Goal: Task Accomplishment & Management: Complete application form

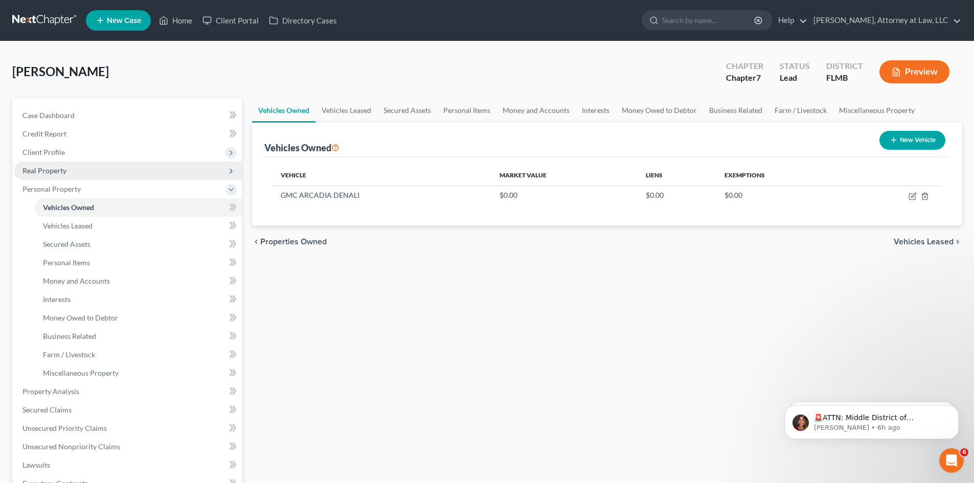
click at [41, 172] on span "Real Property" at bounding box center [45, 170] width 44 height 9
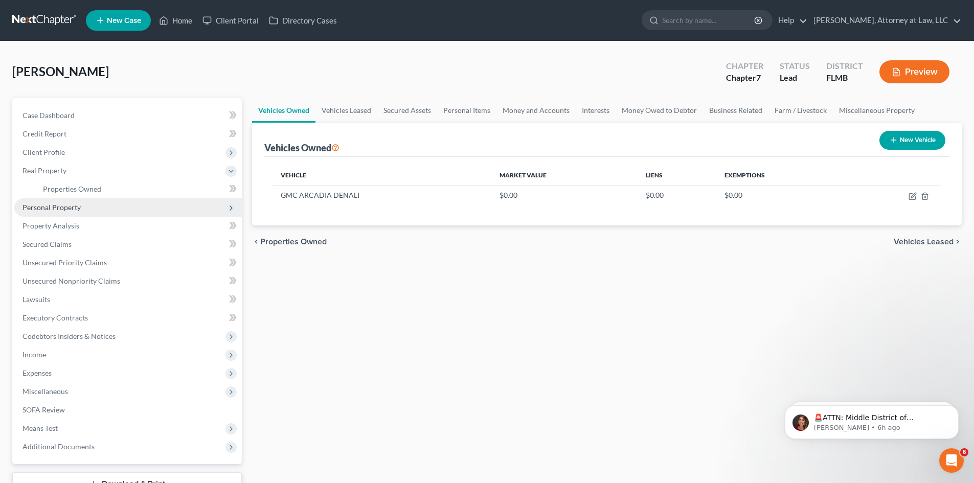
click at [65, 209] on span "Personal Property" at bounding box center [52, 207] width 58 height 9
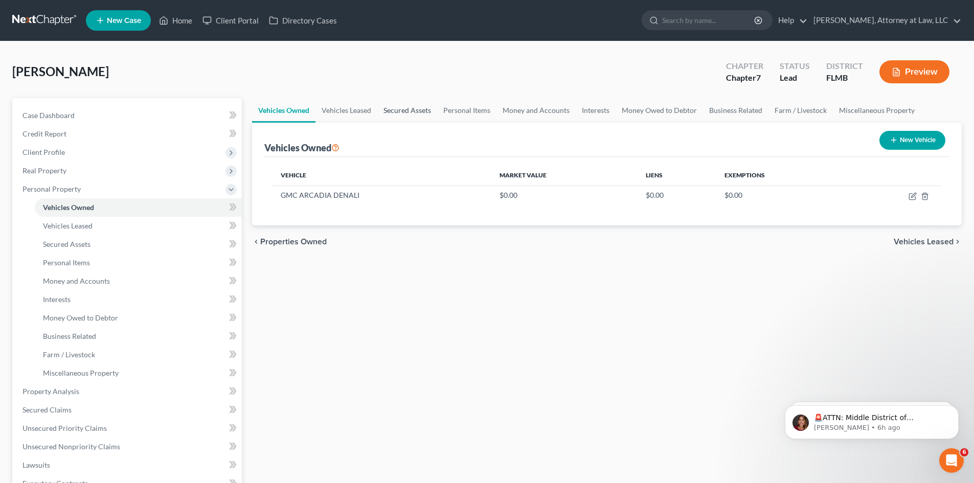
click at [418, 115] on link "Secured Assets" at bounding box center [407, 110] width 60 height 25
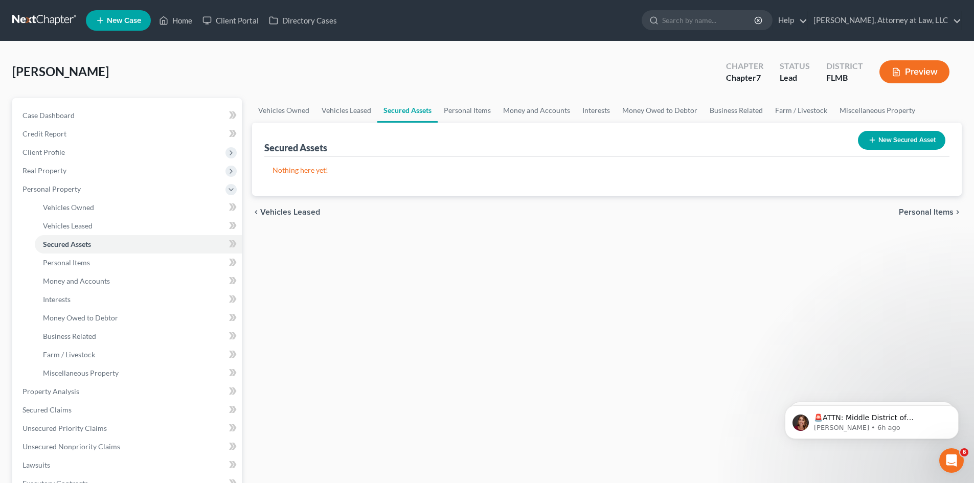
click at [920, 140] on button "New Secured Asset" at bounding box center [901, 140] width 87 height 19
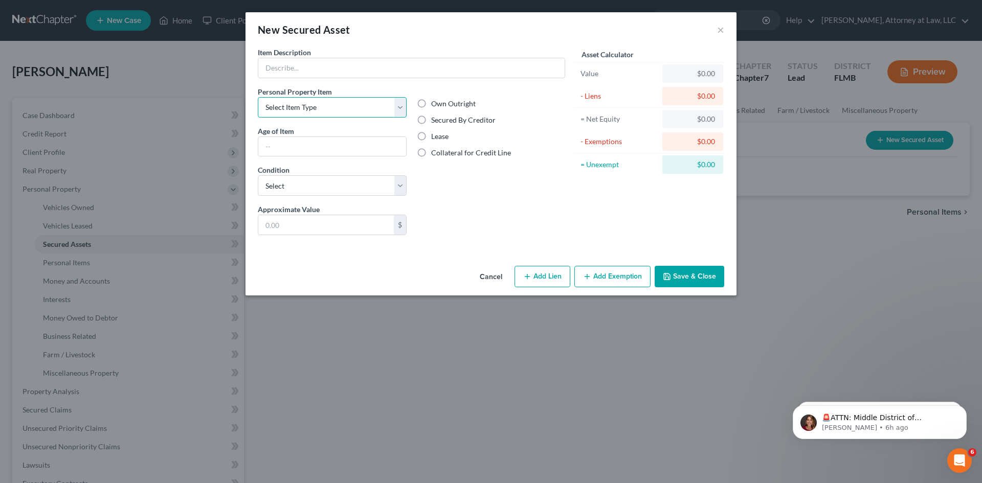
click at [395, 104] on select "Select Item Type Clothing Collectibles Of Value Electronics Firearms Household …" at bounding box center [332, 107] width 149 height 20
click at [485, 273] on button "Cancel" at bounding box center [491, 277] width 39 height 20
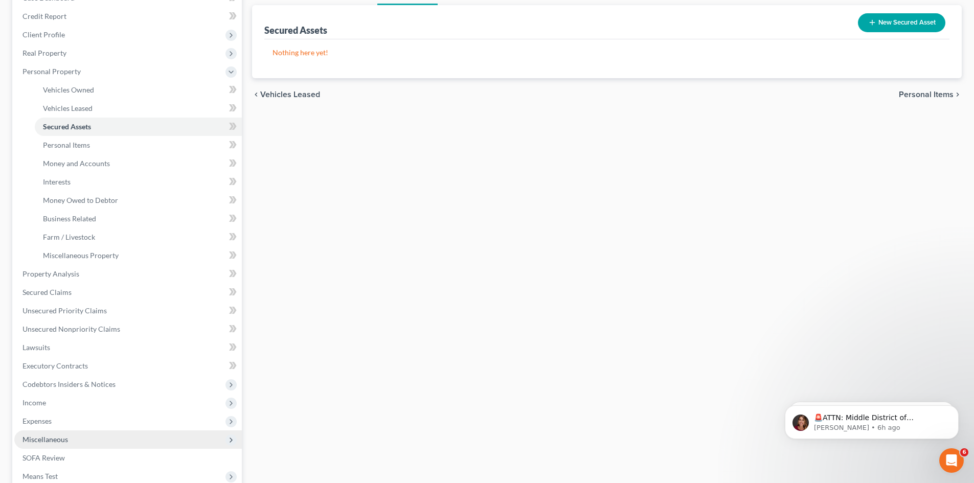
scroll to position [153, 0]
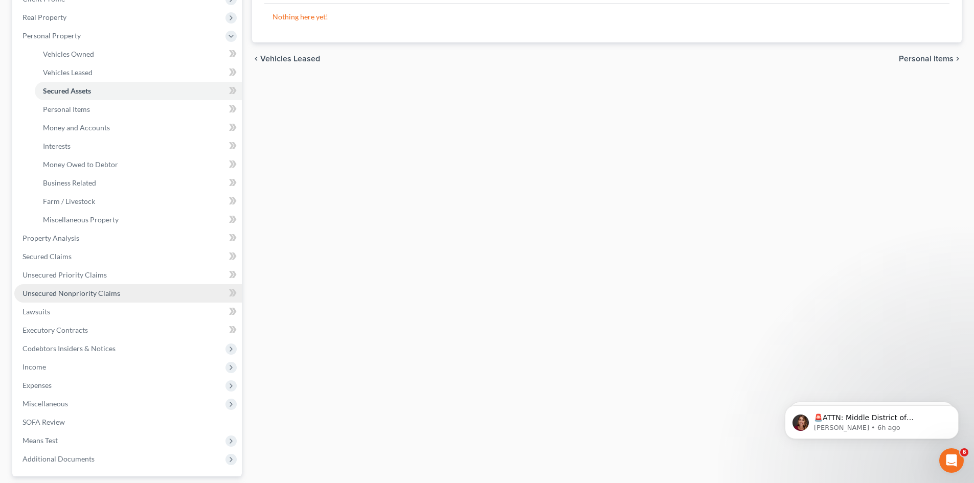
drag, startPoint x: 93, startPoint y: 294, endPoint x: 113, endPoint y: 294, distance: 20.0
click at [93, 294] on span "Unsecured Nonpriority Claims" at bounding box center [72, 293] width 98 height 9
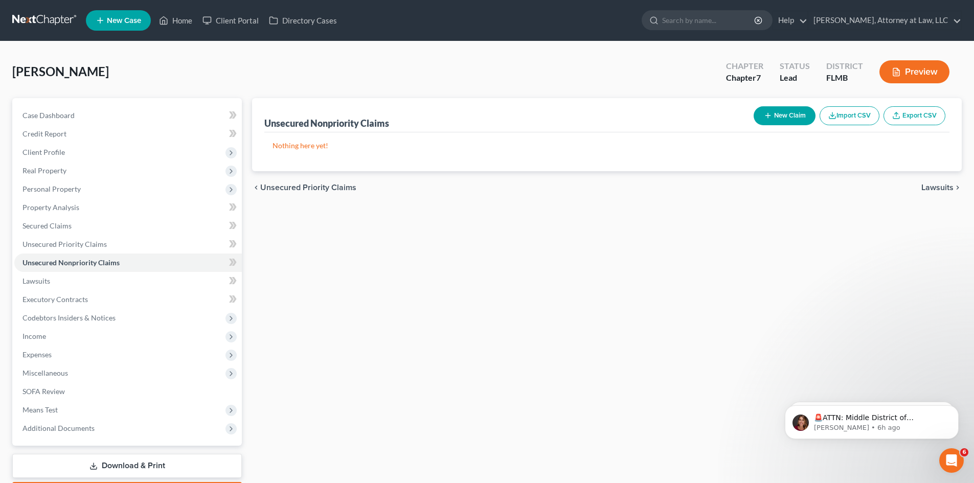
click at [780, 116] on button "New Claim" at bounding box center [785, 115] width 62 height 19
select select "0"
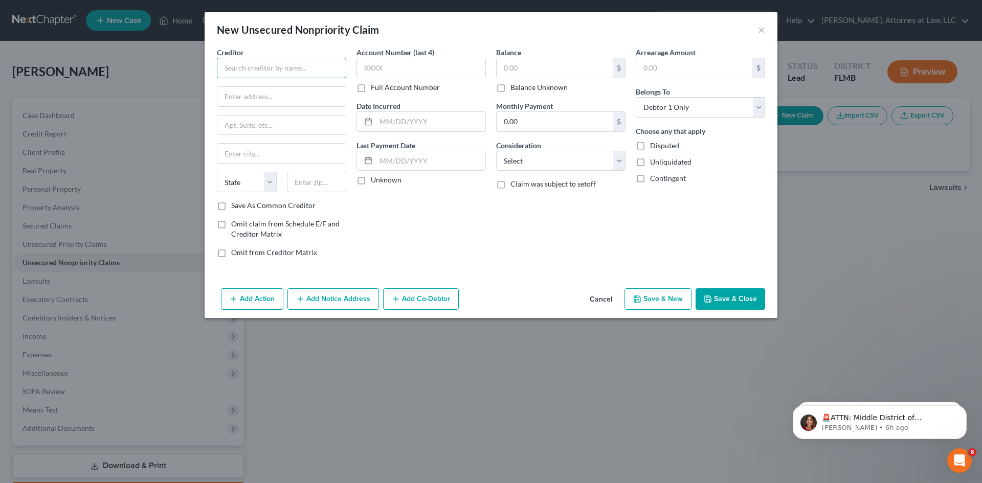
click at [259, 70] on input "text" at bounding box center [281, 68] width 129 height 20
type input "RESURGENT CAPITAL SERVICES"
click at [391, 71] on input "text" at bounding box center [421, 68] width 129 height 20
type input "2498"
click at [595, 295] on button "Cancel" at bounding box center [601, 300] width 39 height 20
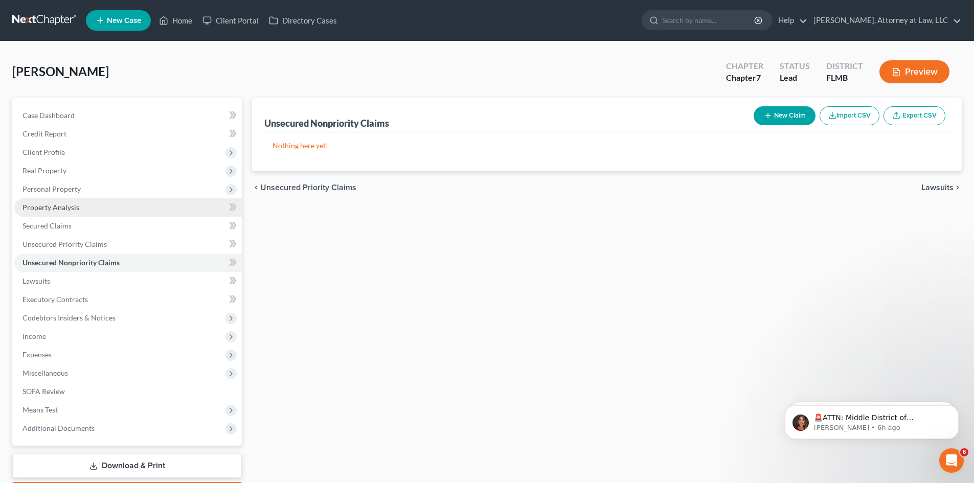
drag, startPoint x: 41, startPoint y: 171, endPoint x: 45, endPoint y: 198, distance: 26.9
click at [40, 172] on span "Real Property" at bounding box center [45, 170] width 44 height 9
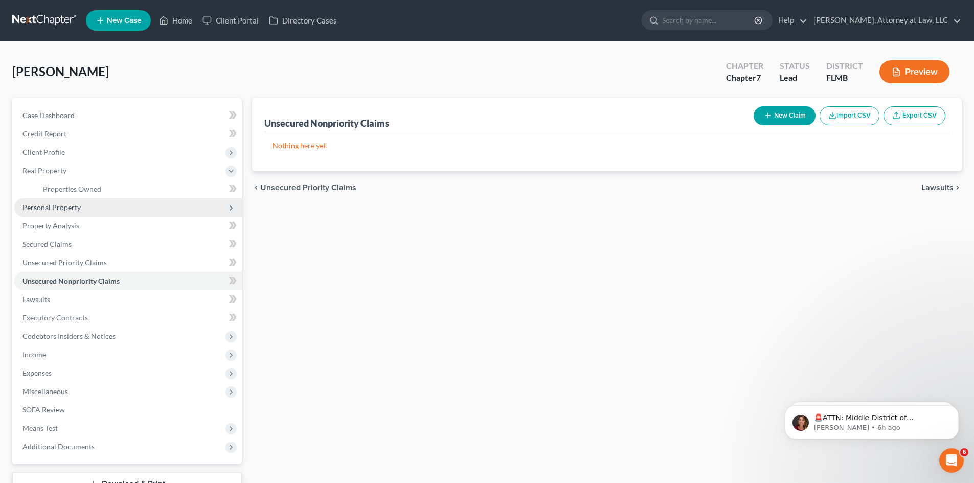
click at [69, 209] on span "Personal Property" at bounding box center [52, 207] width 58 height 9
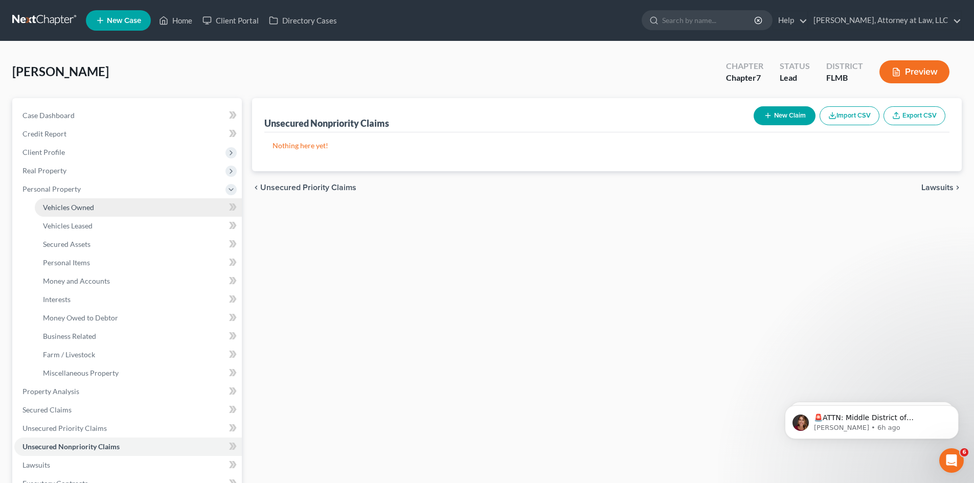
click at [87, 206] on span "Vehicles Owned" at bounding box center [68, 207] width 51 height 9
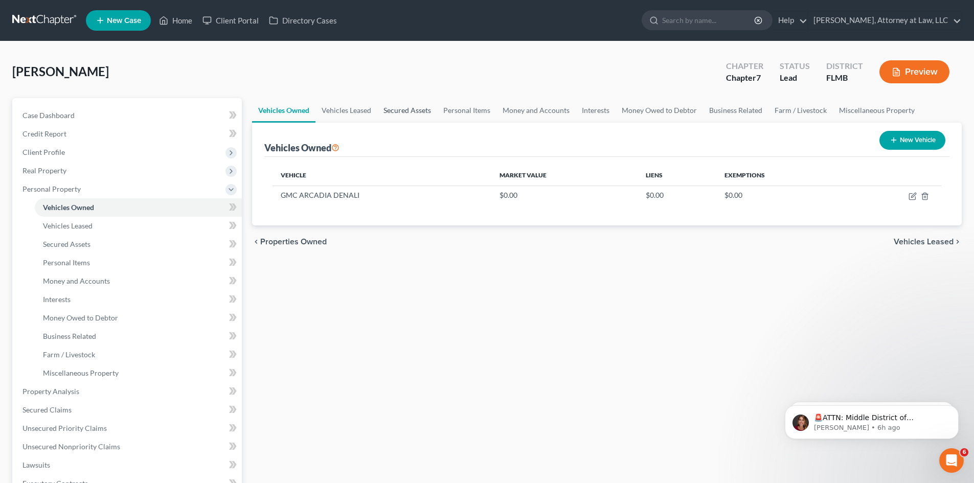
click at [416, 109] on link "Secured Assets" at bounding box center [407, 110] width 60 height 25
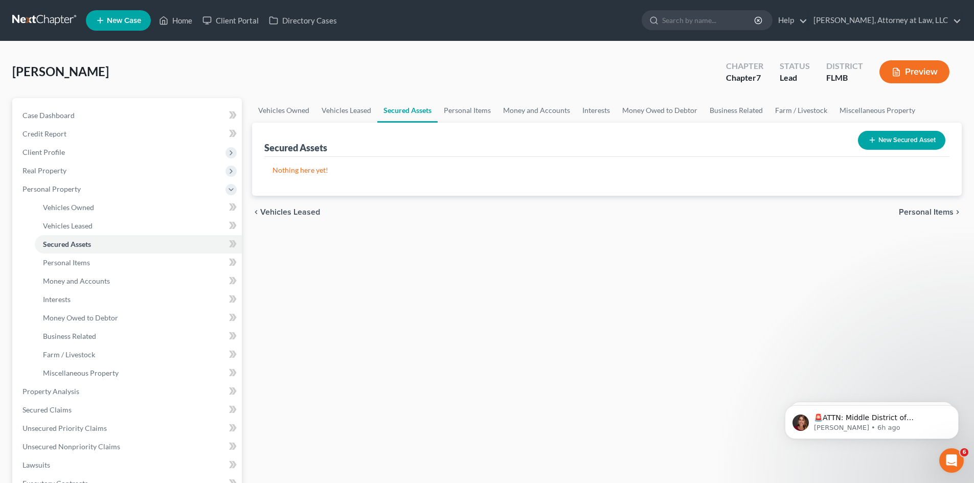
click at [915, 140] on button "New Secured Asset" at bounding box center [901, 140] width 87 height 19
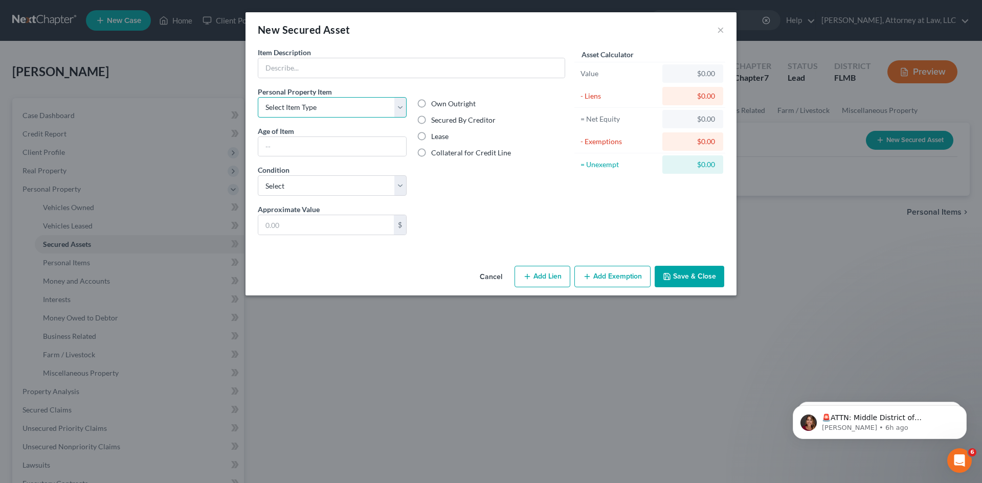
click at [398, 113] on select "Select Item Type Clothing Collectibles Of Value Electronics Firearms Household …" at bounding box center [332, 107] width 149 height 20
select select "firearms"
click at [258, 97] on select "Select Item Type Clothing Collectibles Of Value Electronics Firearms Household …" at bounding box center [332, 107] width 149 height 20
click at [294, 150] on input "text" at bounding box center [332, 146] width 148 height 19
type input "5 YEARS"
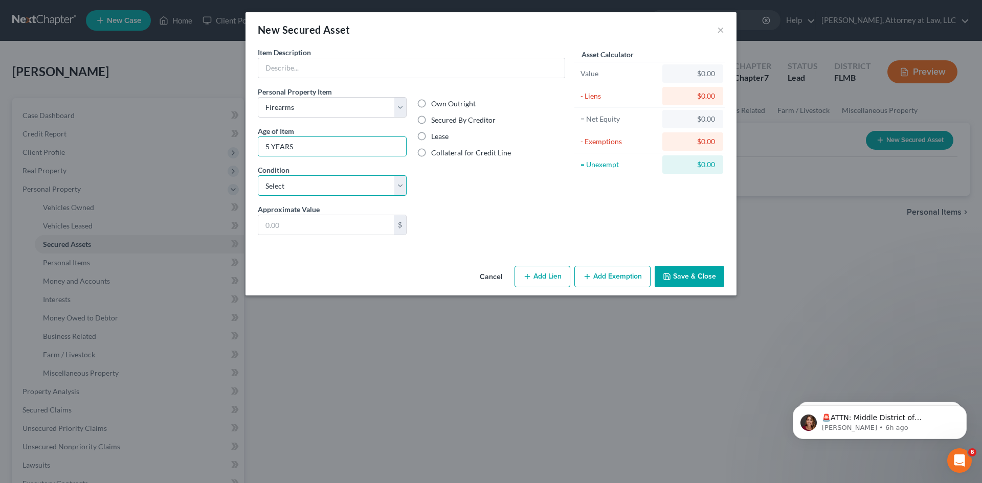
click at [400, 188] on select "Select Excellent Very Good Good Fair Poor" at bounding box center [332, 185] width 149 height 20
select select "3"
click at [258, 175] on select "Select Excellent Very Good Good Fair Poor" at bounding box center [332, 185] width 149 height 20
click at [285, 229] on input "text" at bounding box center [326, 224] width 136 height 19
type input "100.00"
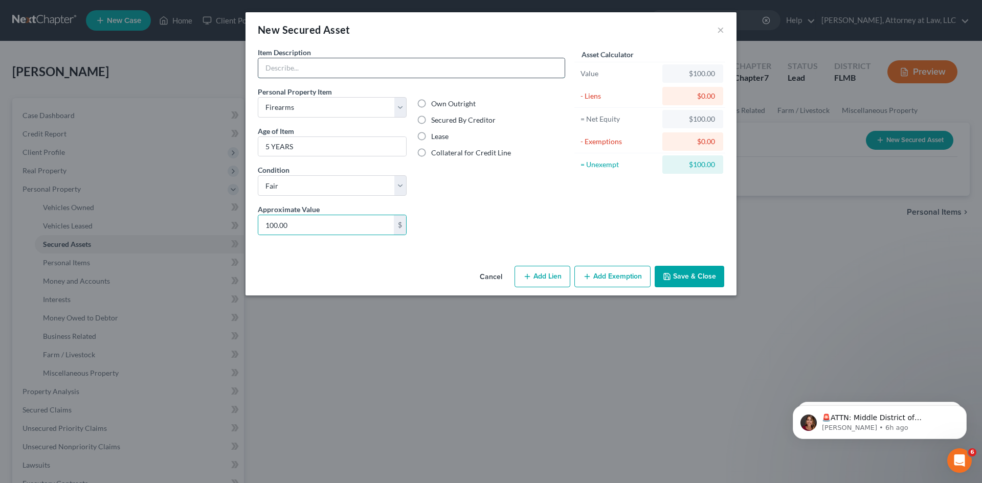
click at [453, 61] on input "text" at bounding box center [411, 67] width 306 height 19
type input "9"
type input "NINE [PERSON_NAME] & WESTERN"
click at [431, 101] on label "Own Outright" at bounding box center [453, 104] width 44 height 10
click at [435, 101] on input "Own Outright" at bounding box center [438, 102] width 7 height 7
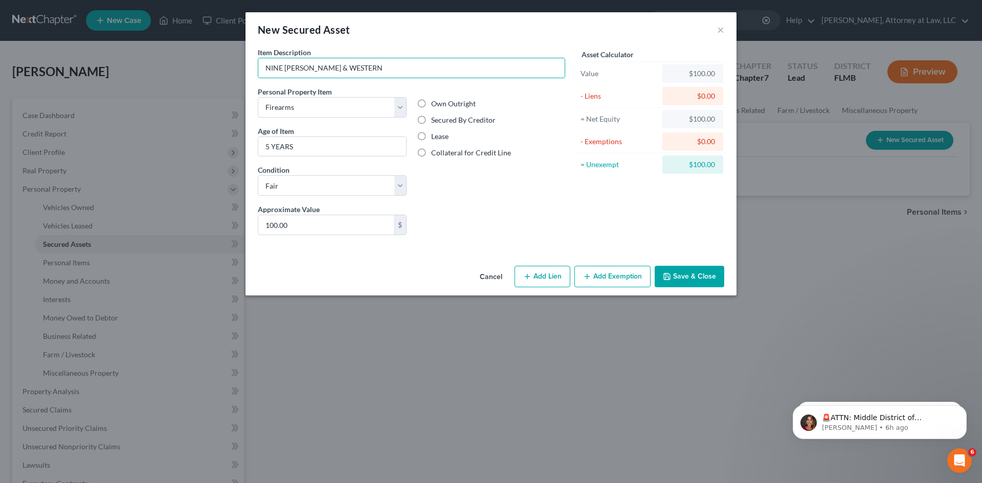
radio input "true"
click at [695, 279] on button "Save & Close" at bounding box center [690, 276] width 70 height 21
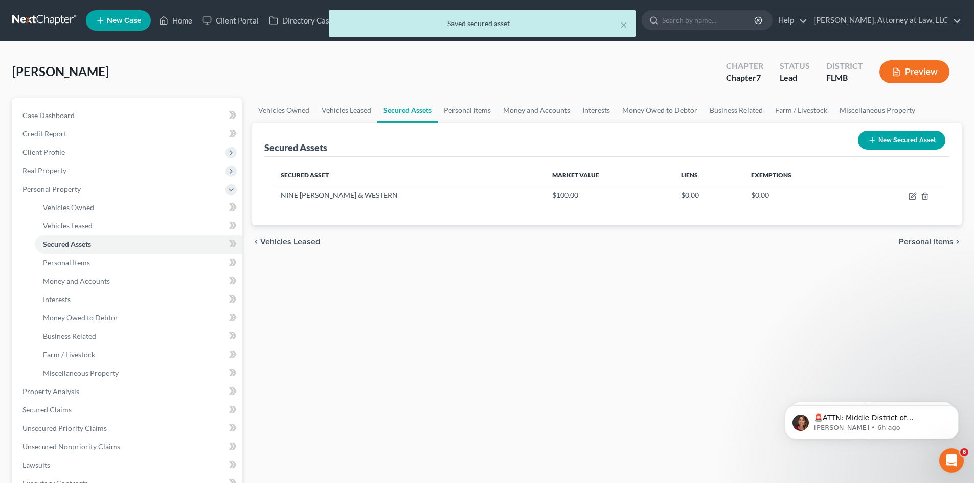
click at [926, 139] on button "New Secured Asset" at bounding box center [901, 140] width 87 height 19
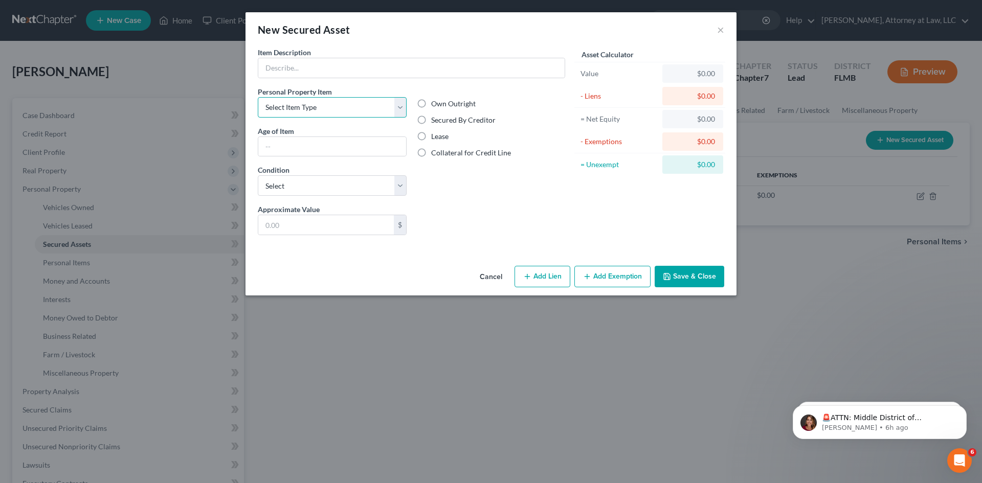
click at [385, 108] on select "Select Item Type Clothing Collectibles Of Value Electronics Firearms Household …" at bounding box center [332, 107] width 149 height 20
select select "household_goods"
click at [258, 97] on select "Select Item Type Clothing Collectibles Of Value Electronics Firearms Household …" at bounding box center [332, 107] width 149 height 20
click at [397, 109] on select "Select Item Type Clothing Collectibles Of Value Electronics Firearms Household …" at bounding box center [332, 107] width 149 height 20
click at [492, 277] on button "Cancel" at bounding box center [491, 277] width 39 height 20
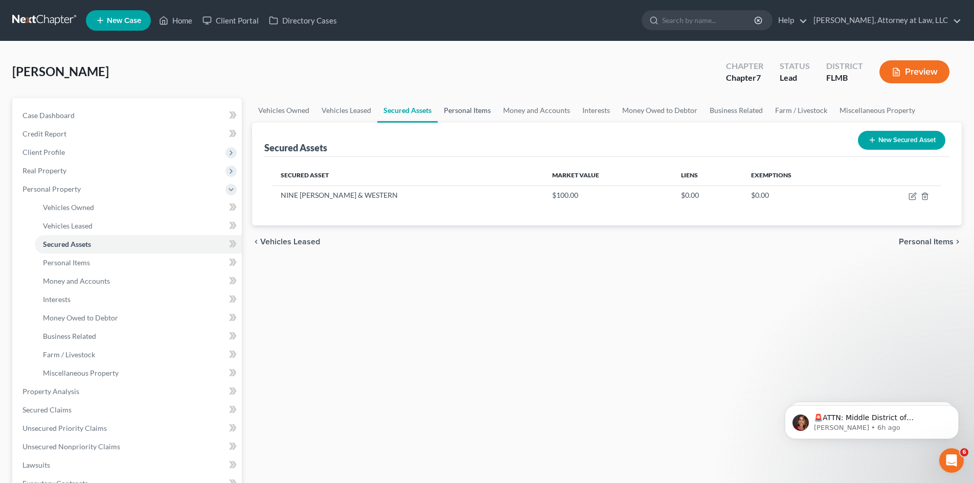
click at [464, 100] on link "Personal Items" at bounding box center [467, 110] width 59 height 25
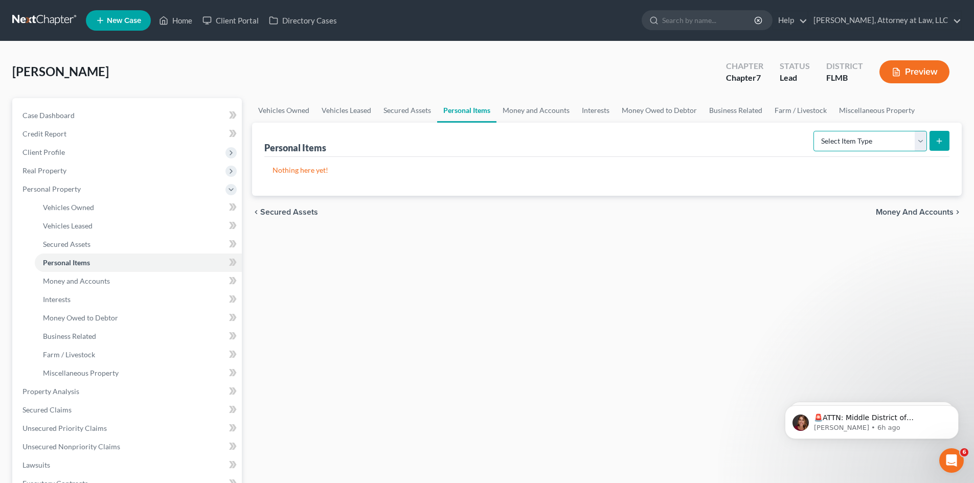
click at [918, 136] on select "Select Item Type Clothing Collectibles Of Value Electronics Firearms Household …" at bounding box center [871, 141] width 114 height 20
select select "clothing"
click at [815, 131] on select "Select Item Type Clothing Collectibles Of Value Electronics Firearms Household …" at bounding box center [871, 141] width 114 height 20
click at [936, 137] on icon "submit" at bounding box center [940, 141] width 8 height 8
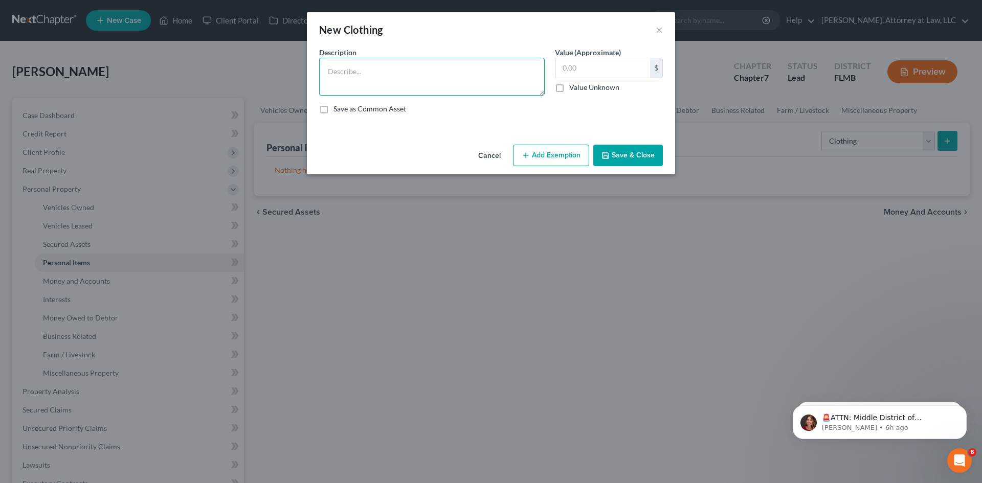
click at [382, 64] on textarea at bounding box center [432, 77] width 226 height 38
type textarea "PANTS, SHIRTS, SKIRTS, BLOUSES, DRESSES, ETC."
click at [582, 68] on input "text" at bounding box center [602, 67] width 95 height 19
type input "100.00"
click at [639, 154] on button "Save & Close" at bounding box center [628, 155] width 70 height 21
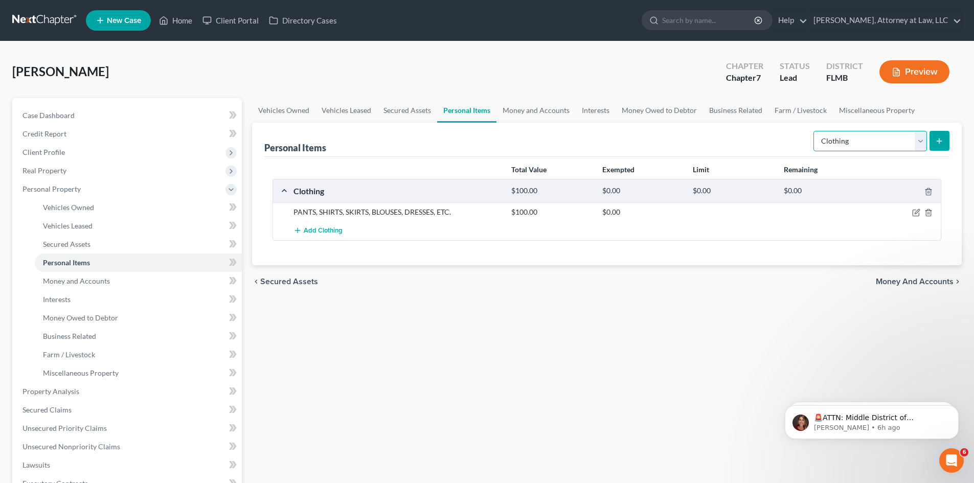
click at [916, 140] on select "Select Item Type Clothing Collectibles Of Value Electronics Firearms Household …" at bounding box center [871, 141] width 114 height 20
select select "collectibles_of_value"
click at [815, 131] on select "Select Item Type Clothing Collectibles Of Value Electronics Firearms Household …" at bounding box center [871, 141] width 114 height 20
click at [937, 143] on icon "submit" at bounding box center [940, 141] width 8 height 8
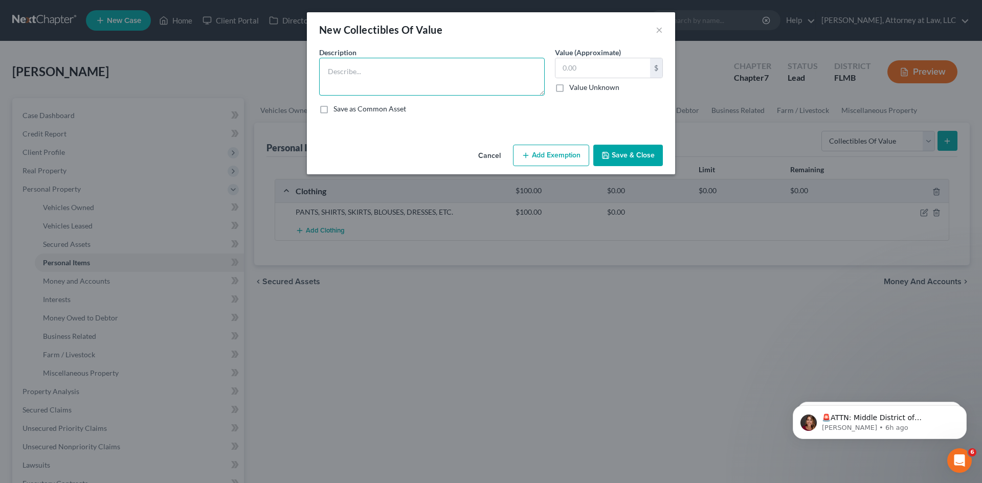
click at [431, 79] on textarea at bounding box center [432, 77] width 226 height 38
type textarea "NONE"
click at [608, 70] on input "text" at bounding box center [602, 67] width 95 height 19
type input "0"
click at [633, 158] on button "Save & Close" at bounding box center [628, 155] width 70 height 21
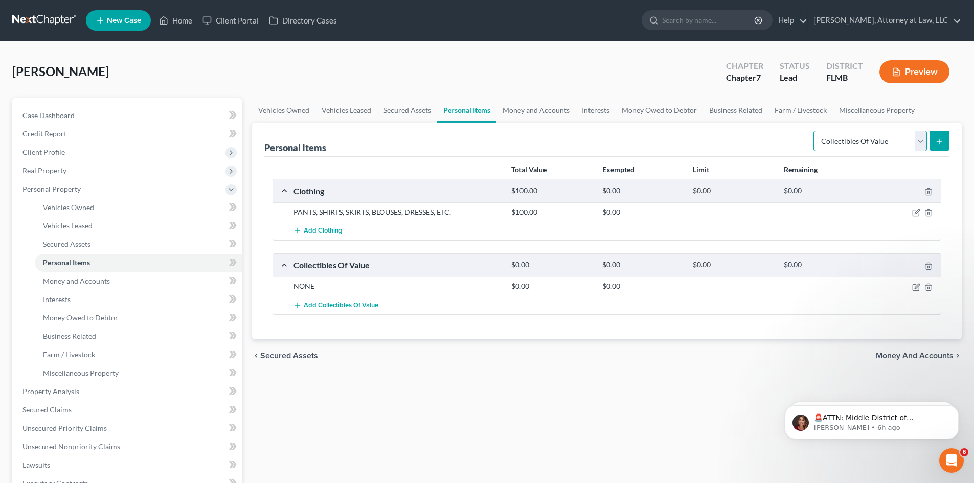
click at [923, 143] on select "Select Item Type Clothing Collectibles Of Value Electronics Firearms Household …" at bounding box center [871, 141] width 114 height 20
select select "electronics"
click at [815, 131] on select "Select Item Type Clothing Collectibles Of Value Electronics Firearms Household …" at bounding box center [871, 141] width 114 height 20
click at [937, 141] on icon "submit" at bounding box center [940, 141] width 8 height 8
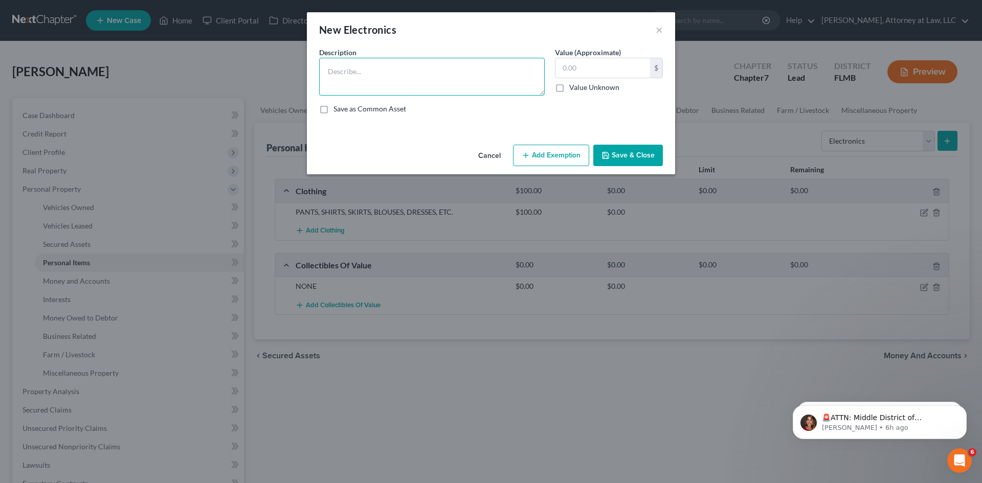
click at [370, 74] on textarea at bounding box center [432, 77] width 226 height 38
type textarea "LAPTOP"
click at [607, 70] on input "text" at bounding box center [602, 67] width 95 height 19
type input "25.00"
click at [426, 74] on textarea "LAPTOP" at bounding box center [432, 77] width 226 height 38
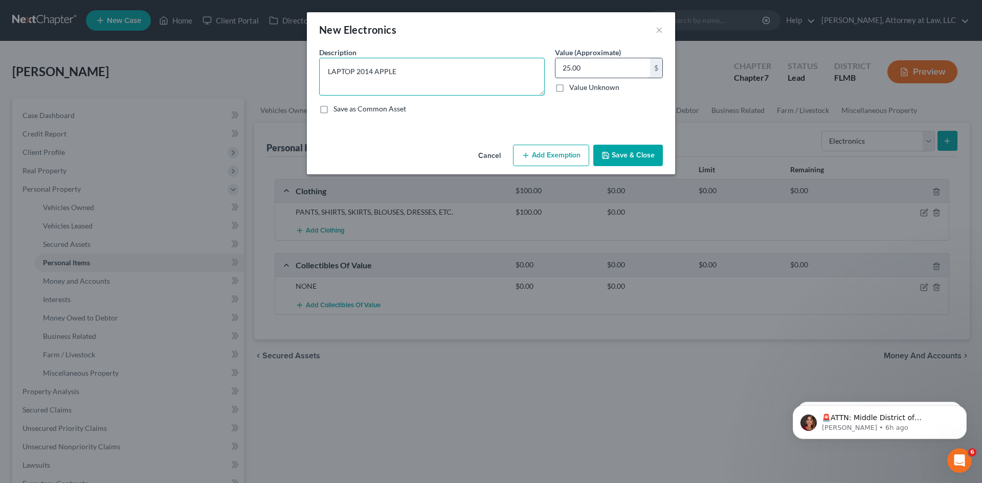
type textarea "LAPTOP 2014 APPLE"
type input "50.00"
click at [665, 156] on div "Cancel Add Exemption Save & Close" at bounding box center [491, 158] width 368 height 34
click at [647, 157] on button "Save & Close" at bounding box center [628, 155] width 70 height 21
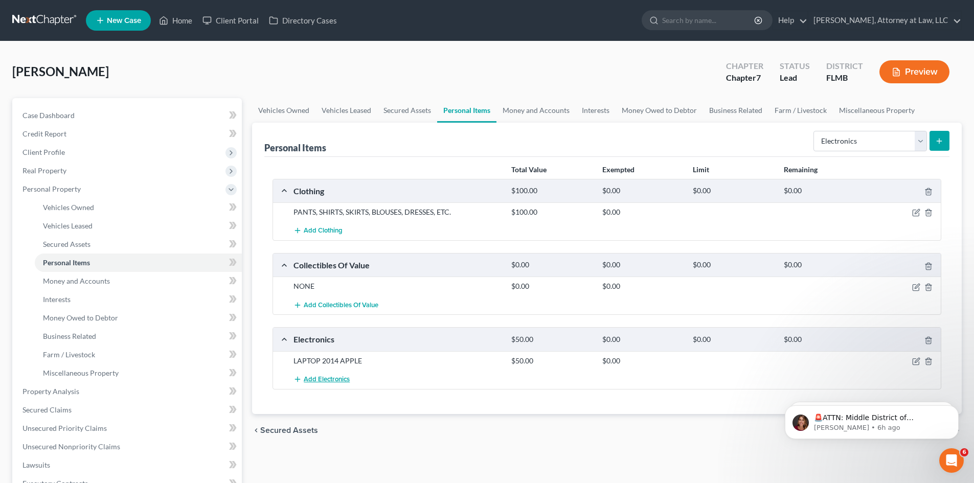
click at [337, 382] on span "Add Electronics" at bounding box center [327, 379] width 46 height 8
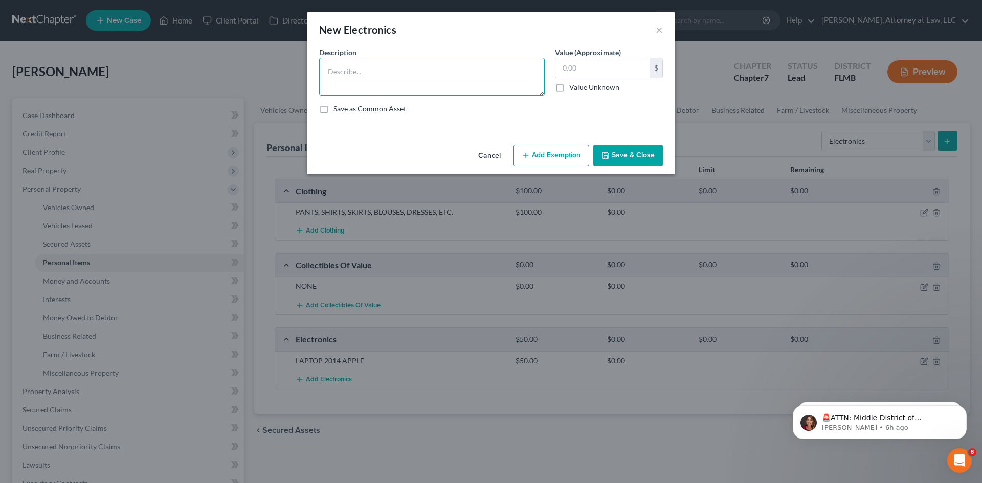
click at [364, 73] on textarea at bounding box center [432, 77] width 226 height 38
click at [597, 67] on input "text" at bounding box center [602, 67] width 95 height 19
click at [411, 70] on textarea "DESKTOP" at bounding box center [432, 77] width 226 height 38
type textarea "DESKTOP (REFURBISH)"
click at [604, 68] on input "text" at bounding box center [602, 67] width 95 height 19
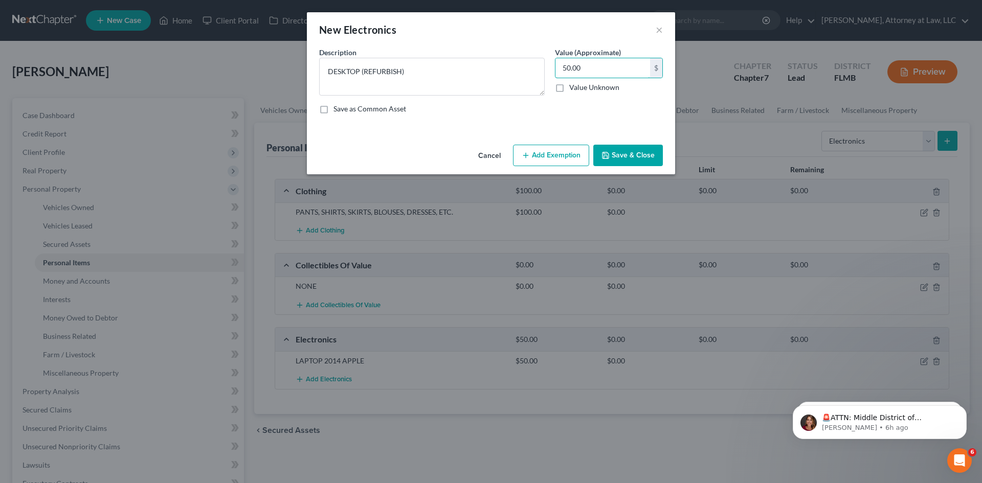
type input "50.00"
click at [403, 73] on textarea "DESKTOP (REFURBISH)" at bounding box center [432, 77] width 226 height 38
type textarea "DESKTOP (REFURBISHED)"
click at [633, 155] on button "Save & Close" at bounding box center [628, 155] width 70 height 21
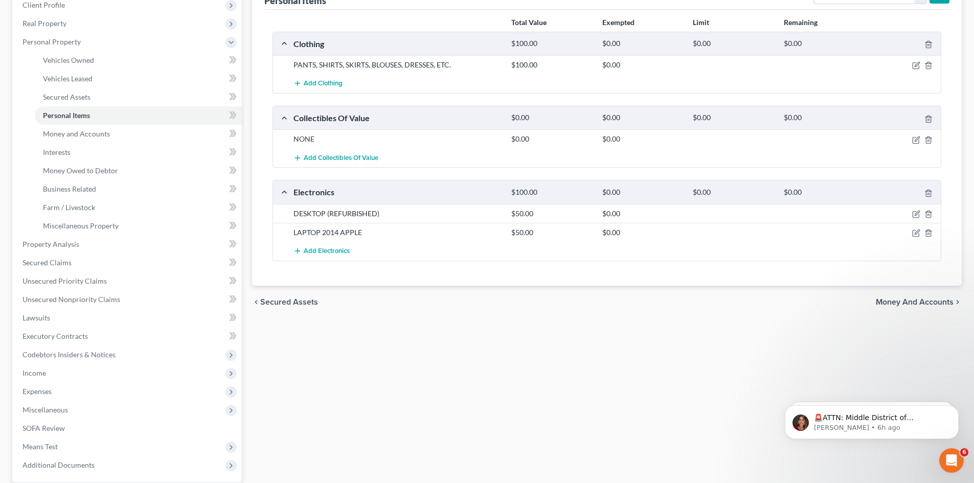
scroll to position [205, 0]
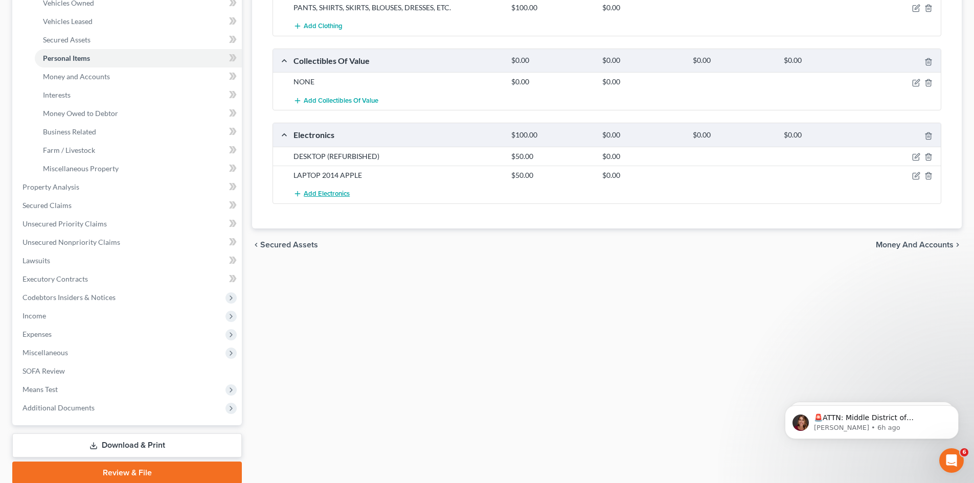
click at [309, 193] on span "Add Electronics" at bounding box center [327, 194] width 46 height 8
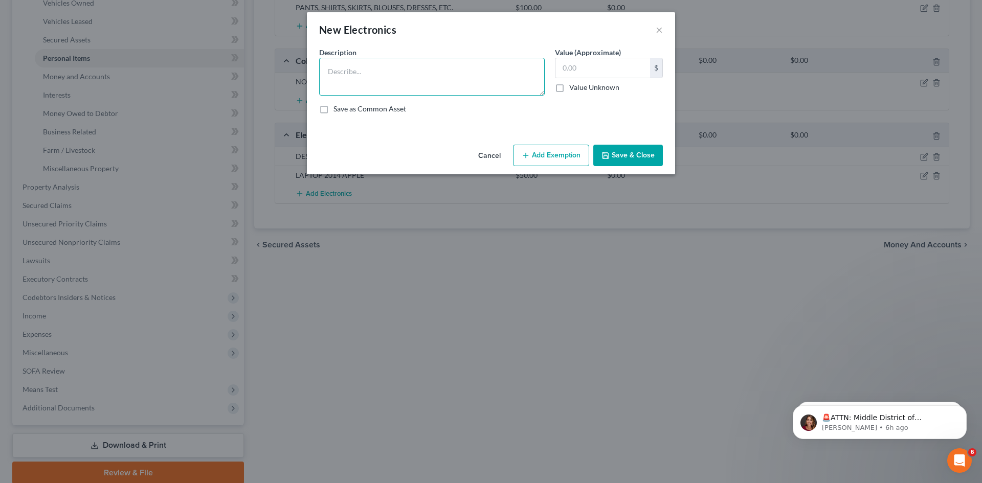
click at [362, 81] on textarea at bounding box center [432, 77] width 226 height 38
type textarea "T"
type textarea "LG TELEVISION"
click at [572, 69] on input "text" at bounding box center [602, 67] width 95 height 19
type input "40.00"
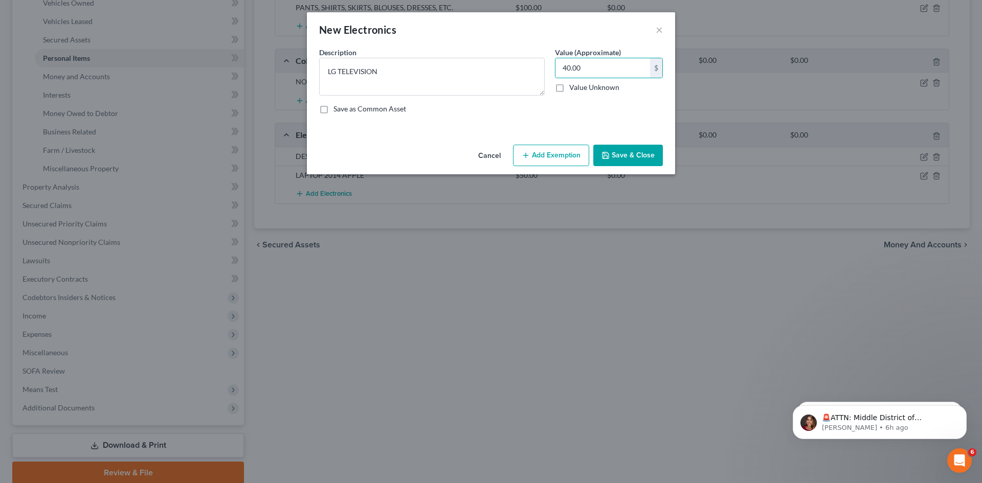
click at [638, 154] on button "Save & Close" at bounding box center [628, 155] width 70 height 21
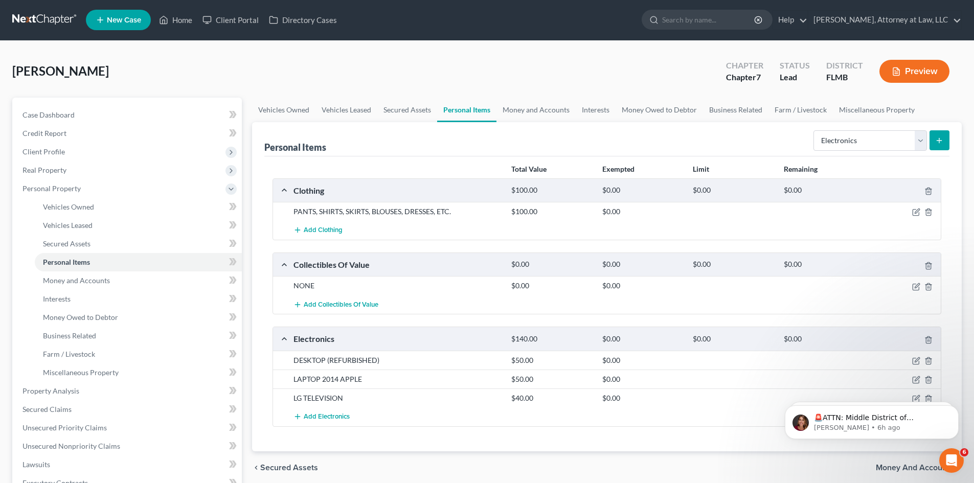
scroll to position [0, 0]
click at [910, 141] on select "Select Item Type Clothing Collectibles Of Value Electronics Firearms Household …" at bounding box center [871, 141] width 114 height 20
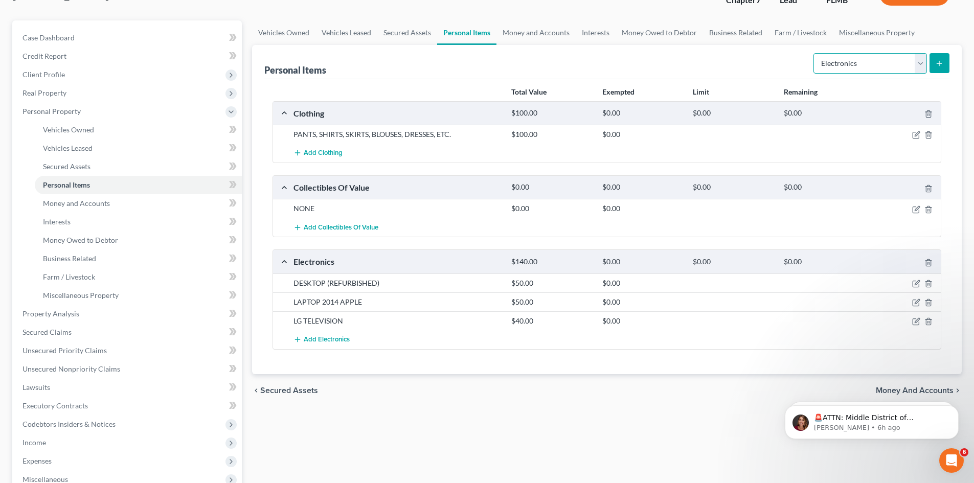
scroll to position [244, 0]
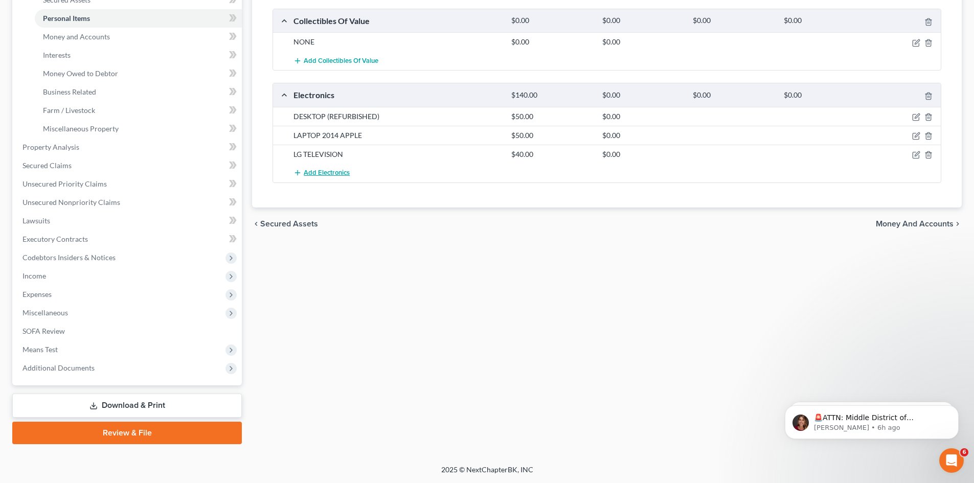
click at [315, 171] on span "Add Electronics" at bounding box center [327, 173] width 46 height 8
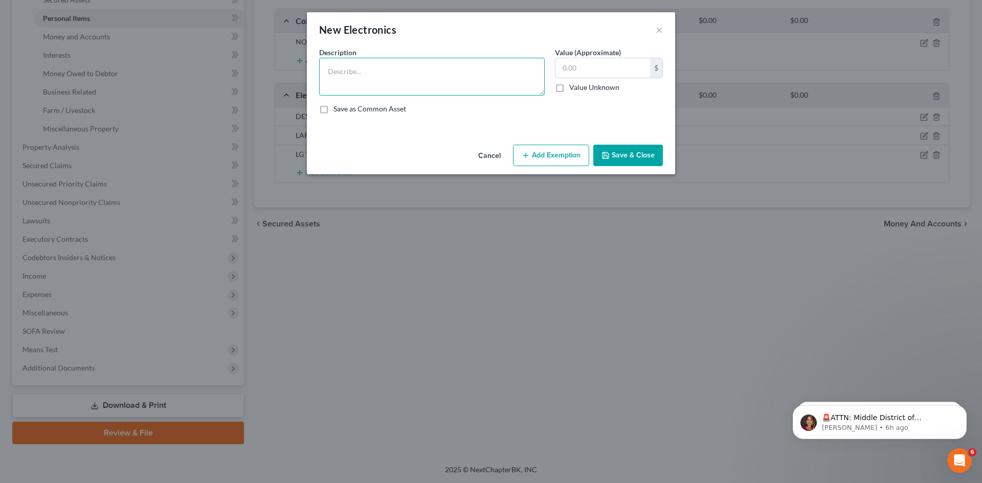
click at [355, 70] on textarea at bounding box center [432, 77] width 226 height 38
type textarea "CELLPHONE"
click at [583, 61] on input "text" at bounding box center [602, 67] width 95 height 19
click at [597, 67] on input "text" at bounding box center [602, 67] width 95 height 19
type input "1"
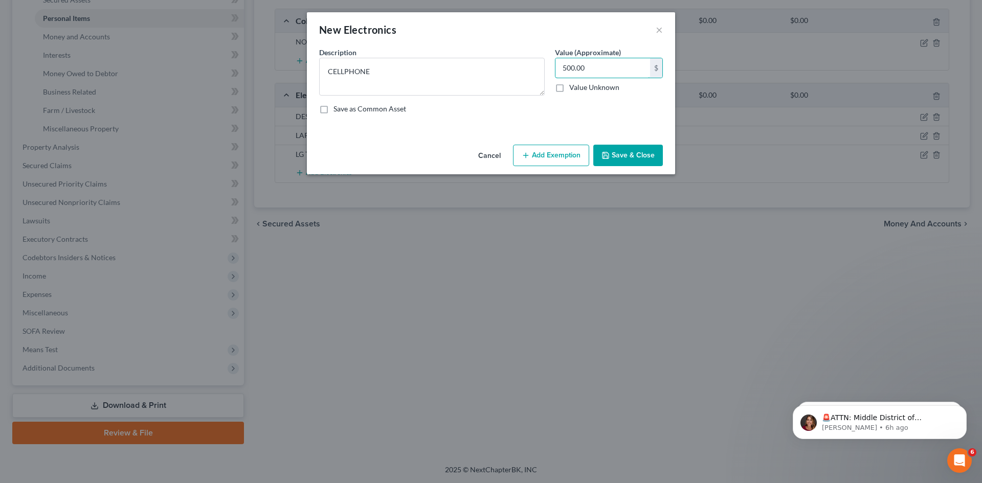
type input "500.00"
click at [652, 154] on button "Save & Close" at bounding box center [628, 155] width 70 height 21
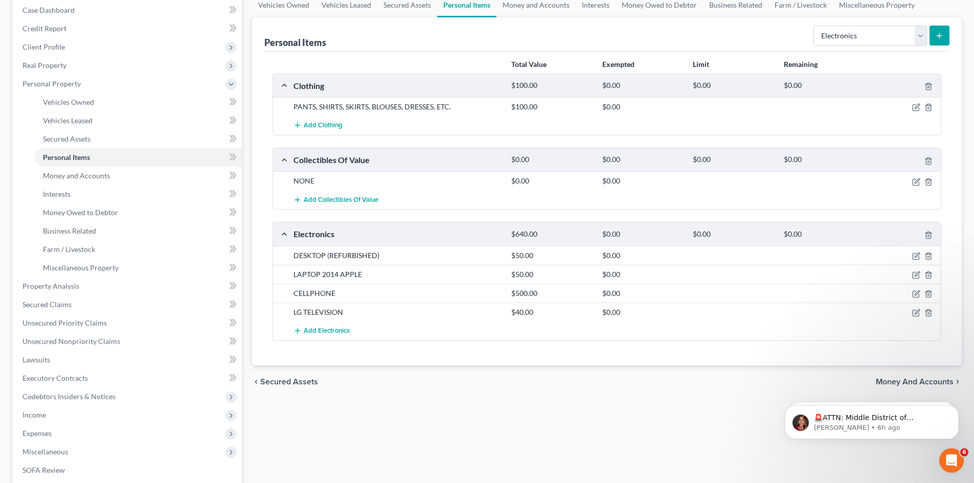
scroll to position [0, 0]
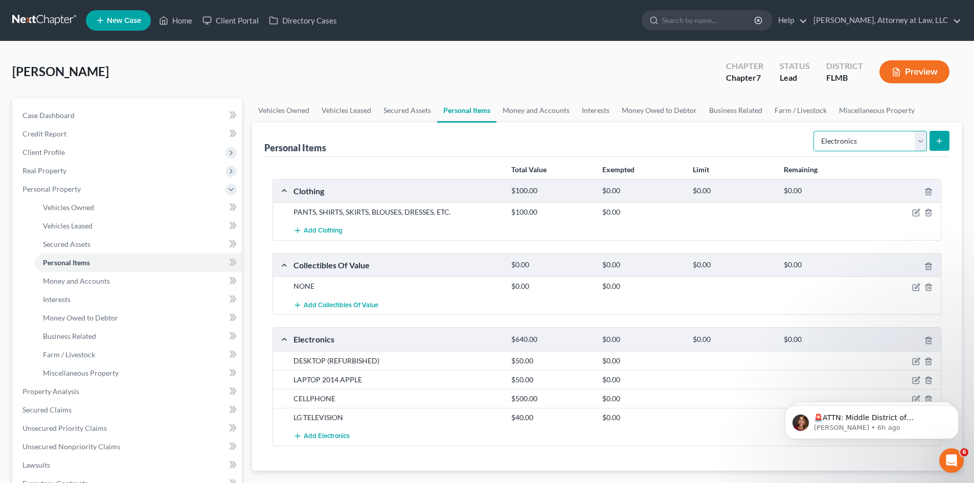
click at [925, 143] on select "Select Item Type Clothing Collectibles Of Value Electronics Firearms Household …" at bounding box center [871, 141] width 114 height 20
select select "firearms"
click at [815, 131] on select "Select Item Type Clothing Collectibles Of Value Electronics Firearms Household …" at bounding box center [871, 141] width 114 height 20
click at [936, 145] on button "submit" at bounding box center [940, 141] width 20 height 20
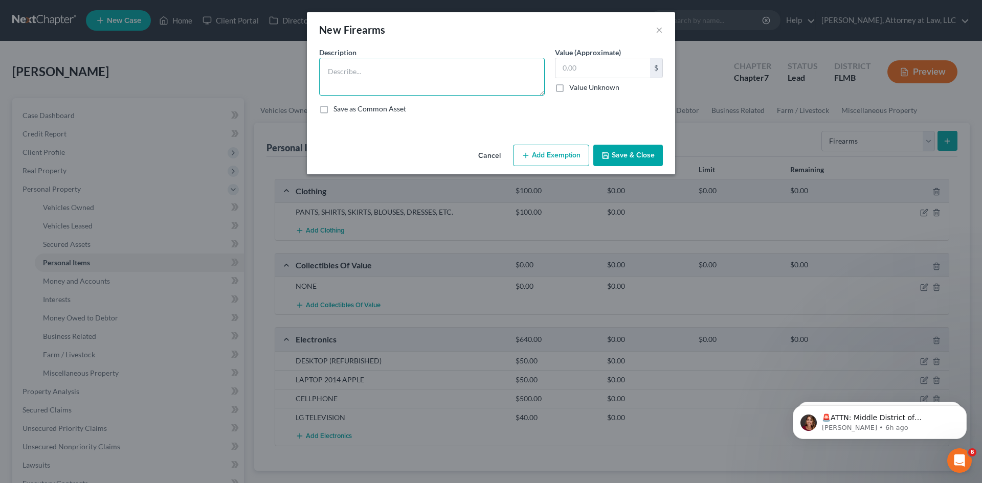
click at [374, 80] on textarea at bounding box center [432, 77] width 226 height 38
type textarea "NINE [PERSON_NAME] & WESTERN"
click at [567, 68] on input "text" at bounding box center [602, 67] width 95 height 19
type input "100.00"
click at [641, 153] on button "Save & Close" at bounding box center [628, 155] width 70 height 21
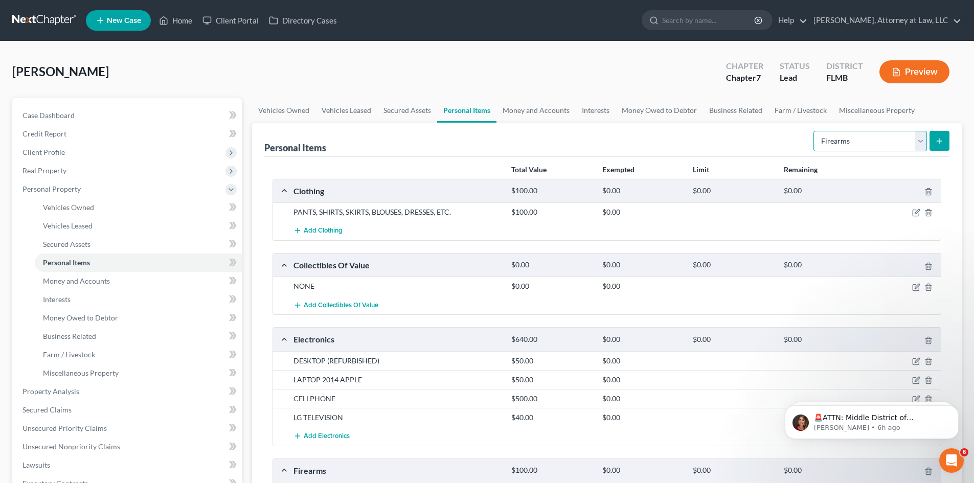
click at [920, 140] on select "Select Item Type Clothing Collectibles Of Value Electronics Firearms Household …" at bounding box center [871, 141] width 114 height 20
select select "household_goods"
click at [815, 131] on select "Select Item Type Clothing Collectibles Of Value Electronics Firearms Household …" at bounding box center [871, 141] width 114 height 20
click at [938, 142] on icon "submit" at bounding box center [940, 141] width 8 height 8
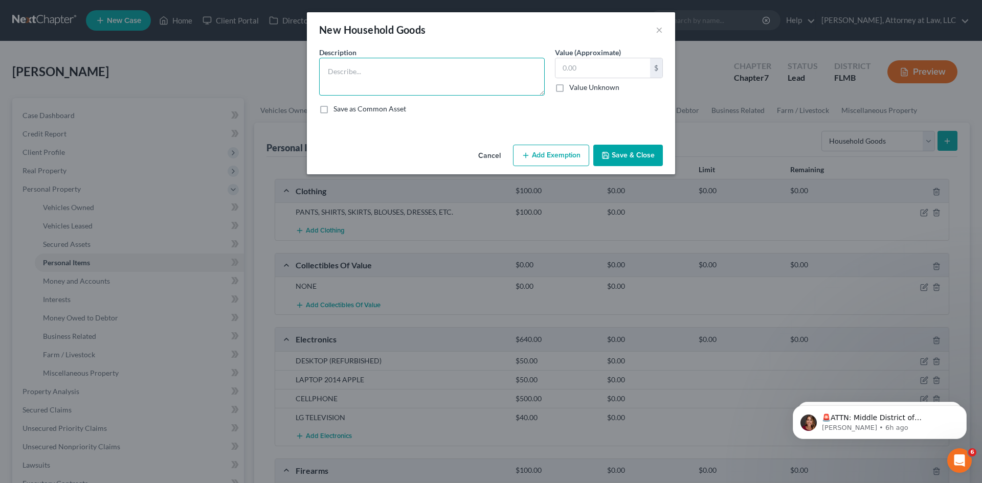
drag, startPoint x: 376, startPoint y: 71, endPoint x: 429, endPoint y: 77, distance: 53.6
click at [376, 71] on textarea at bounding box center [432, 77] width 226 height 38
click at [356, 68] on textarea "DISHES, COCKWARE" at bounding box center [432, 77] width 226 height 38
click at [386, 72] on textarea "DISHES AND COCKWARE" at bounding box center [432, 77] width 226 height 38
type textarea "DISHES AND COOKWARE"
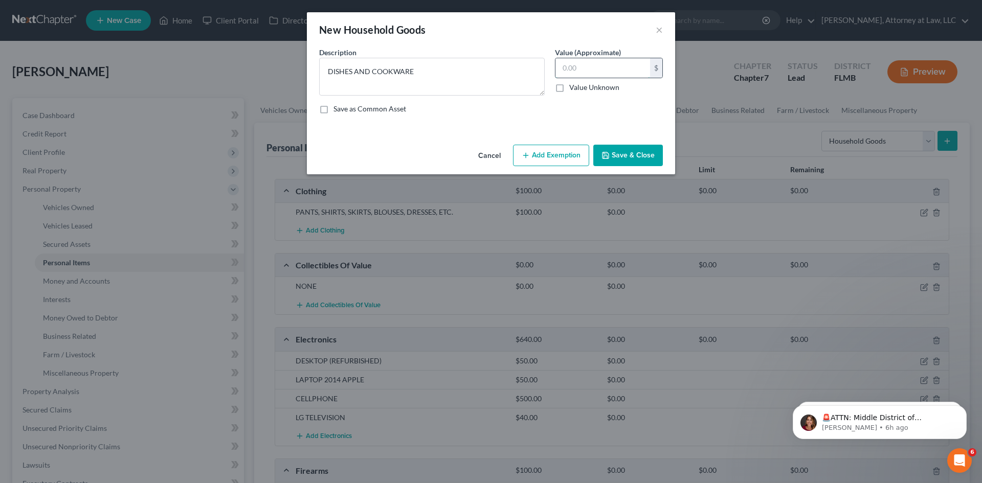
click at [587, 69] on input "text" at bounding box center [602, 67] width 95 height 19
type input "20.00"
drag, startPoint x: 641, startPoint y: 158, endPoint x: 644, endPoint y: 163, distance: 5.8
click at [644, 161] on button "Save & Close" at bounding box center [628, 155] width 70 height 21
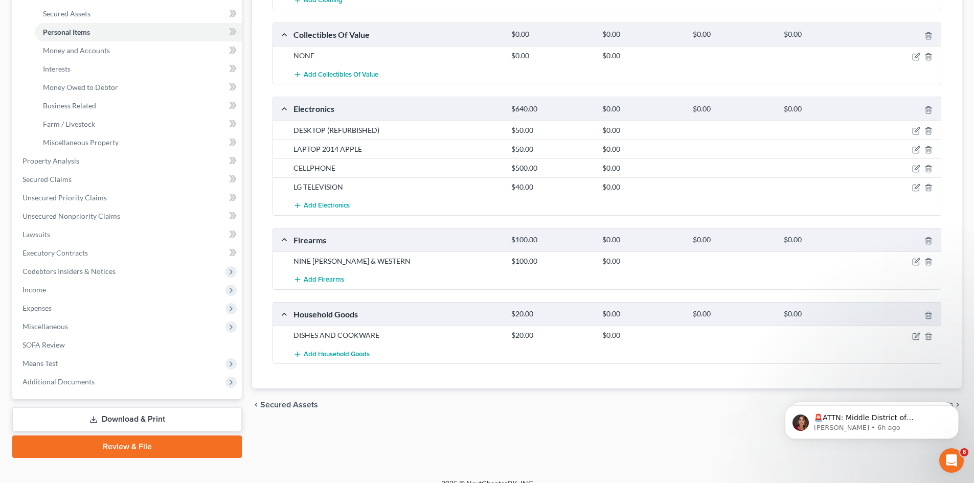
scroll to position [244, 0]
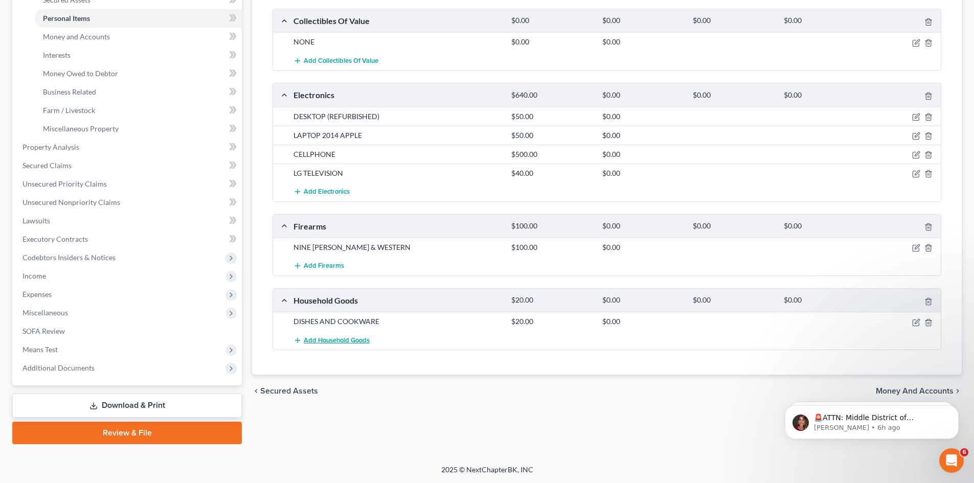
click at [319, 344] on span "Add Household Goods" at bounding box center [337, 341] width 66 height 8
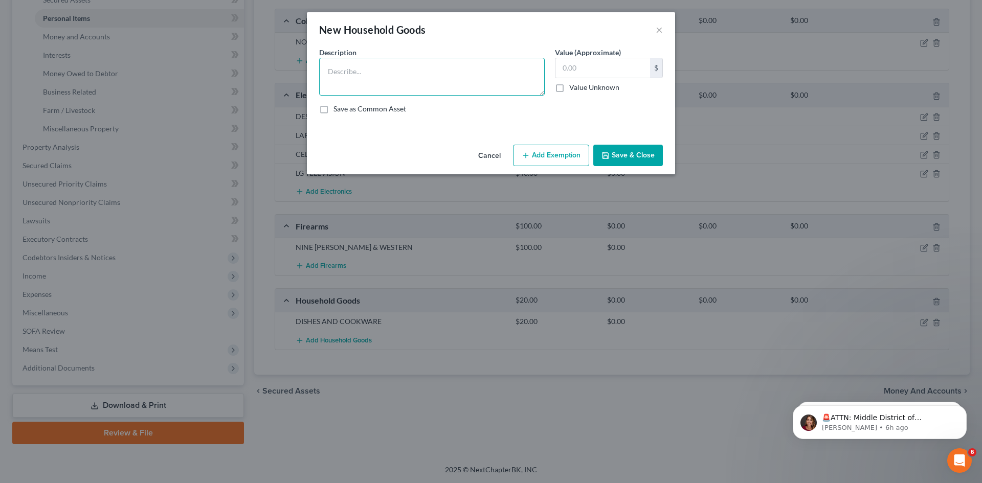
click at [341, 89] on textarea at bounding box center [432, 77] width 226 height 38
type textarea "FURNITURE"
click at [579, 73] on input "text" at bounding box center [602, 67] width 95 height 19
type input "3"
type input "200.00"
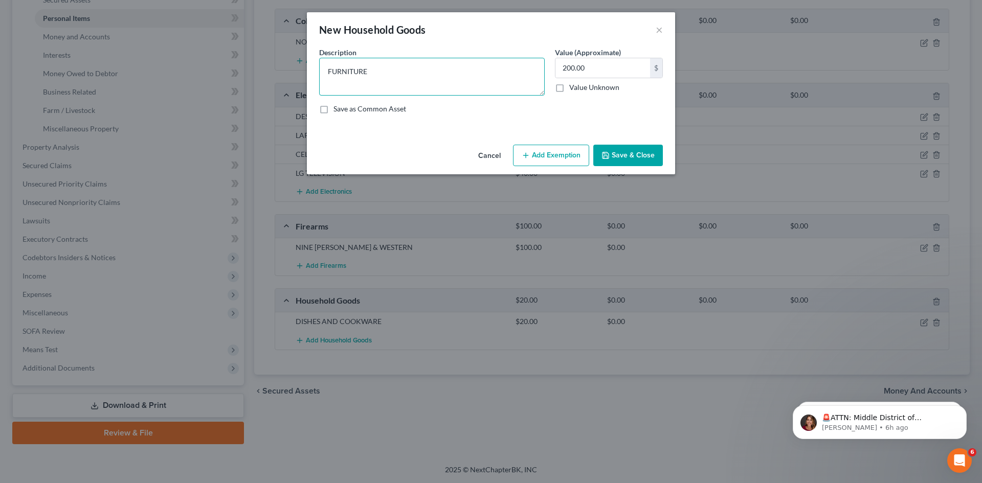
click at [383, 74] on textarea "FURNITURE" at bounding box center [432, 77] width 226 height 38
click at [501, 71] on textarea "FURNITURE (COUCH, DINING TABLETOP, MATTRESS)" at bounding box center [432, 77] width 226 height 38
type textarea "FURNITURE (COUCH, DINING TABLETOP, MATTRESS & FRAME)"
click at [646, 156] on button "Save & Close" at bounding box center [628, 155] width 70 height 21
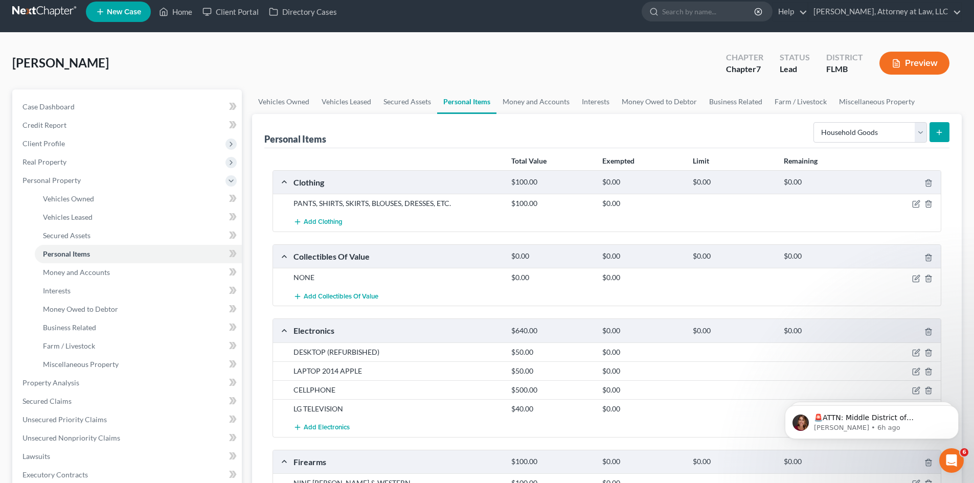
scroll to position [0, 0]
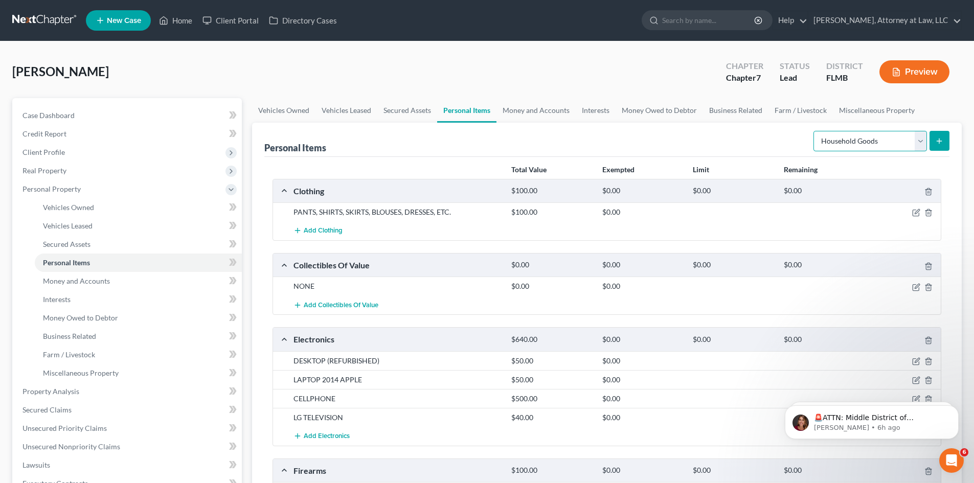
click at [916, 141] on select "Select Item Type Clothing Collectibles Of Value Electronics Firearms Household …" at bounding box center [871, 141] width 114 height 20
select select "jewelry"
click at [815, 131] on select "Select Item Type Clothing Collectibles Of Value Electronics Firearms Household …" at bounding box center [871, 141] width 114 height 20
click at [944, 144] on button "submit" at bounding box center [940, 141] width 20 height 20
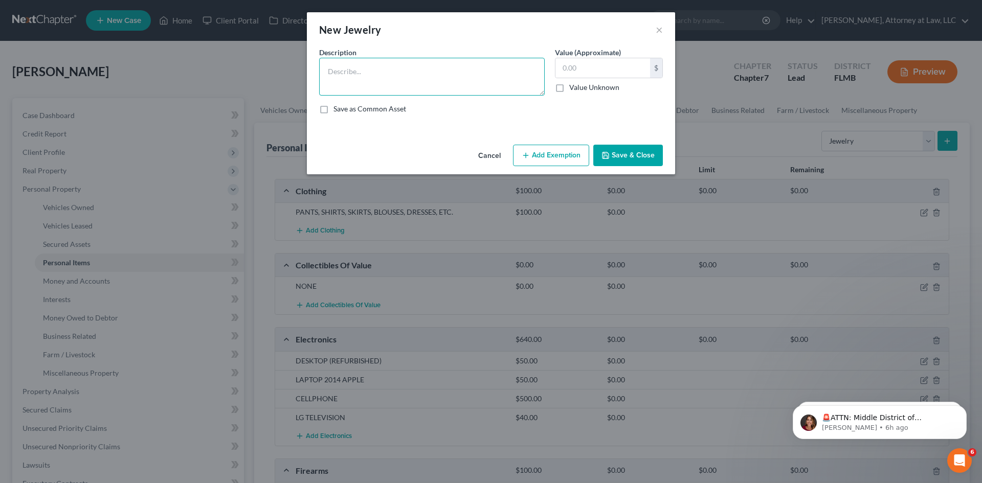
click at [450, 68] on textarea at bounding box center [432, 77] width 226 height 38
drag, startPoint x: 363, startPoint y: 68, endPoint x: 333, endPoint y: 71, distance: 29.3
click at [333, 71] on textarea "CUSTOME JEWELRY" at bounding box center [432, 77] width 226 height 38
type textarea "COSTUME JEWELRY"
click at [594, 62] on input "text" at bounding box center [602, 67] width 95 height 19
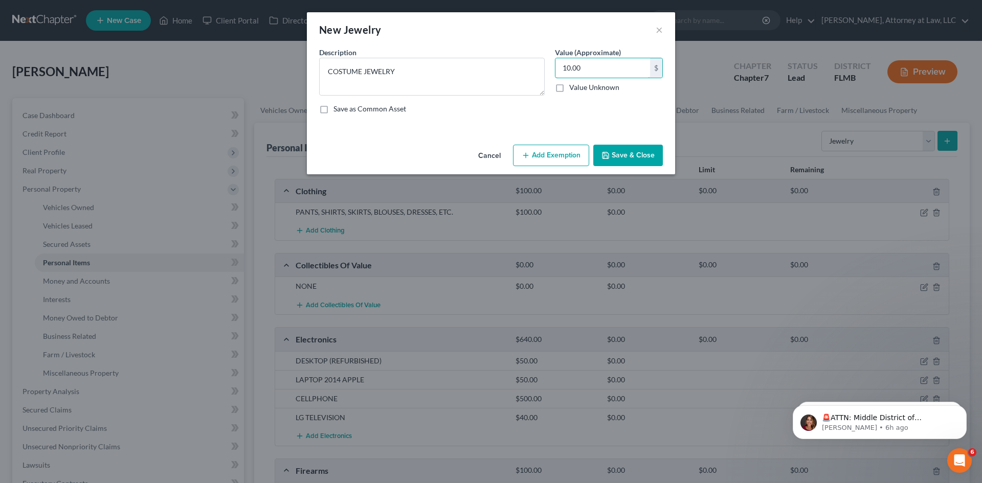
type input "10.00"
click at [639, 155] on button "Save & Close" at bounding box center [628, 155] width 70 height 21
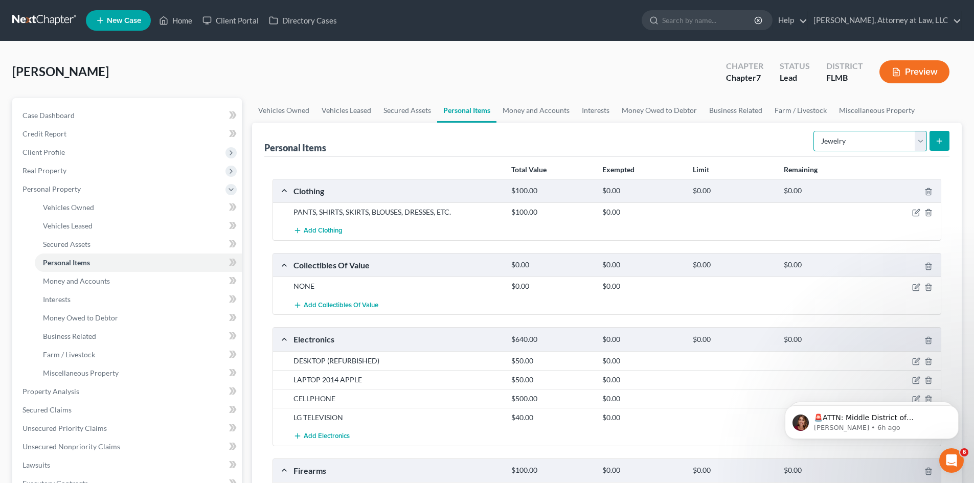
click at [920, 137] on select "Select Item Type Clothing Collectibles Of Value Electronics Firearms Household …" at bounding box center [871, 141] width 114 height 20
select select "other"
click at [815, 131] on select "Select Item Type Clothing Collectibles Of Value Electronics Firearms Household …" at bounding box center [871, 141] width 114 height 20
click at [944, 139] on button "submit" at bounding box center [940, 141] width 20 height 20
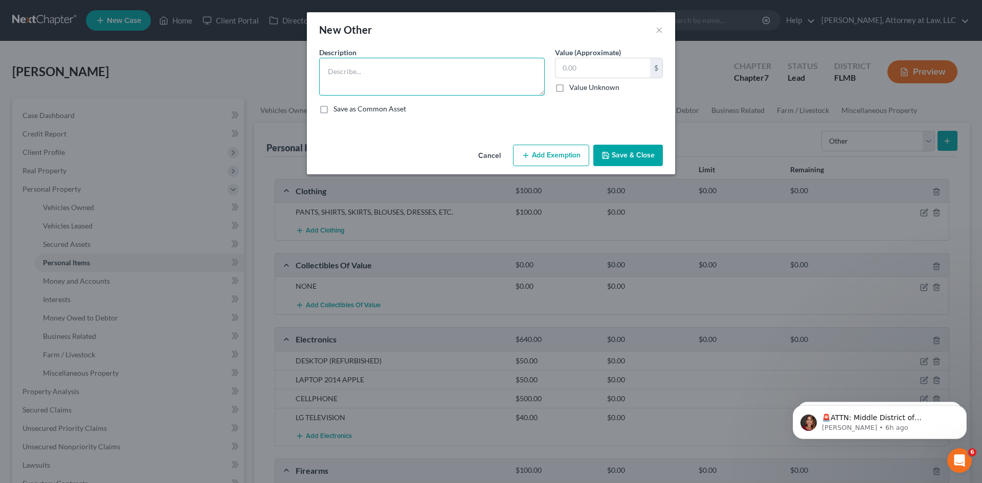
click at [434, 77] on textarea at bounding box center [432, 77] width 226 height 38
type textarea "N/A"
click at [594, 66] on input "text" at bounding box center [602, 67] width 95 height 19
type input "0"
click at [636, 153] on button "Save & Close" at bounding box center [628, 155] width 70 height 21
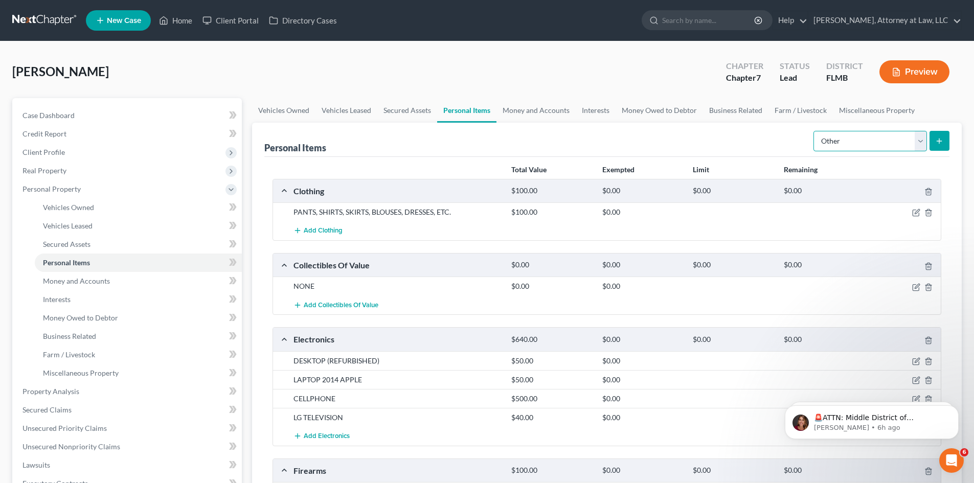
drag, startPoint x: 916, startPoint y: 145, endPoint x: 909, endPoint y: 146, distance: 6.7
click at [916, 145] on select "Select Item Type Clothing Collectibles Of Value Electronics Firearms Household …" at bounding box center [871, 141] width 114 height 20
select select "pets"
click at [815, 131] on select "Select Item Type Clothing Collectibles Of Value Electronics Firearms Household …" at bounding box center [871, 141] width 114 height 20
click at [942, 141] on icon "submit" at bounding box center [940, 141] width 8 height 8
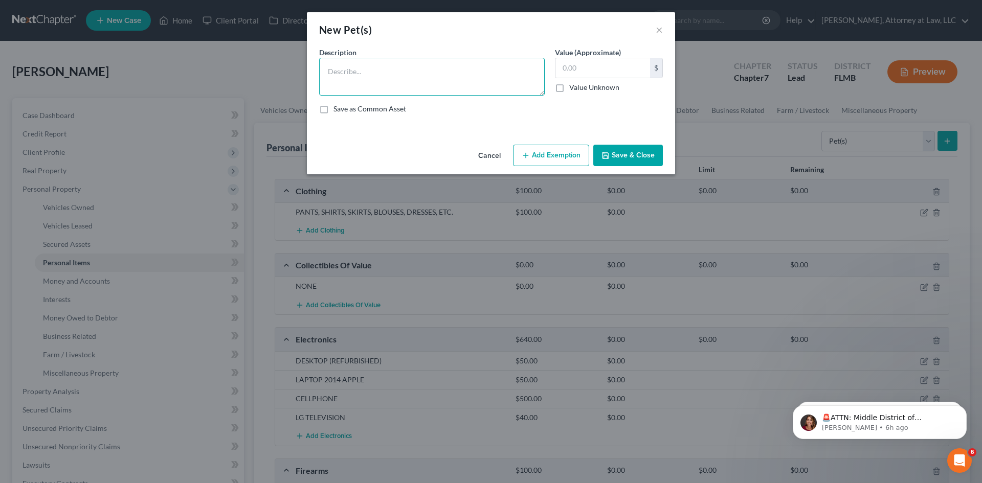
click at [401, 72] on textarea at bounding box center [432, 77] width 226 height 38
type textarea "DOG (GIVING TO HER)"
click at [584, 66] on input "text" at bounding box center [602, 67] width 95 height 19
type input "0"
click at [632, 152] on button "Save & Close" at bounding box center [628, 155] width 70 height 21
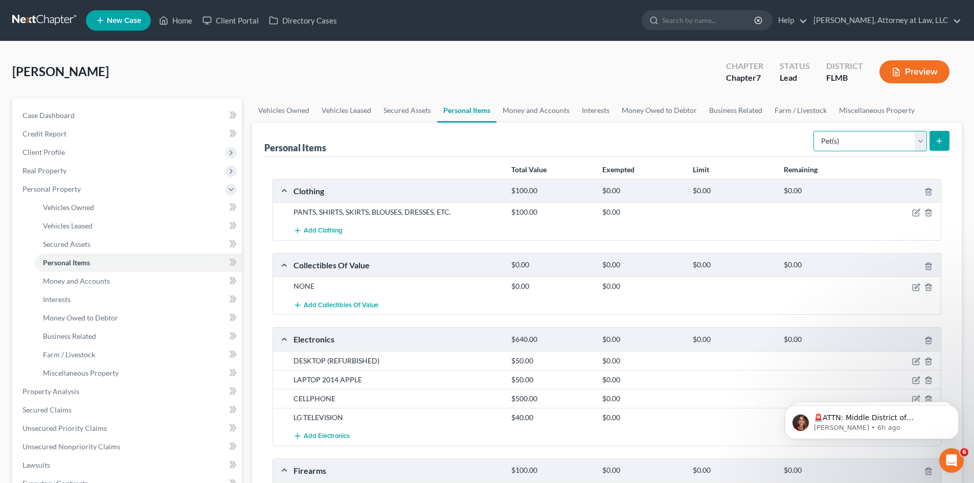
click at [922, 140] on select "Select Item Type Clothing Collectibles Of Value Electronics Firearms Household …" at bounding box center [871, 141] width 114 height 20
select select "sports_and_hobby_equipment"
click at [815, 131] on select "Select Item Type Clothing Collectibles Of Value Electronics Firearms Household …" at bounding box center [871, 141] width 114 height 20
click at [939, 141] on line "submit" at bounding box center [940, 141] width 5 height 0
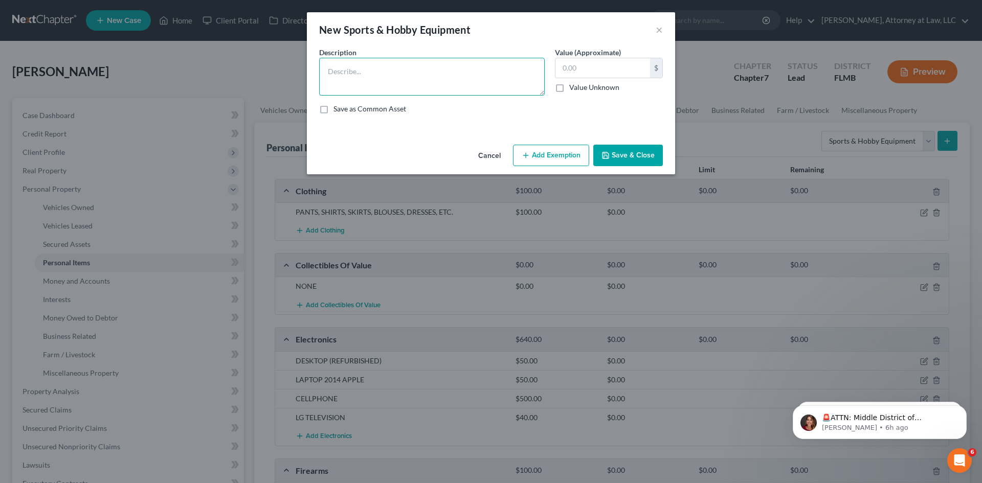
click at [393, 76] on textarea at bounding box center [432, 77] width 226 height 38
type textarea "NONE"
click at [575, 73] on input "text" at bounding box center [602, 67] width 95 height 19
type input "0"
click at [630, 157] on button "Save & Close" at bounding box center [628, 155] width 70 height 21
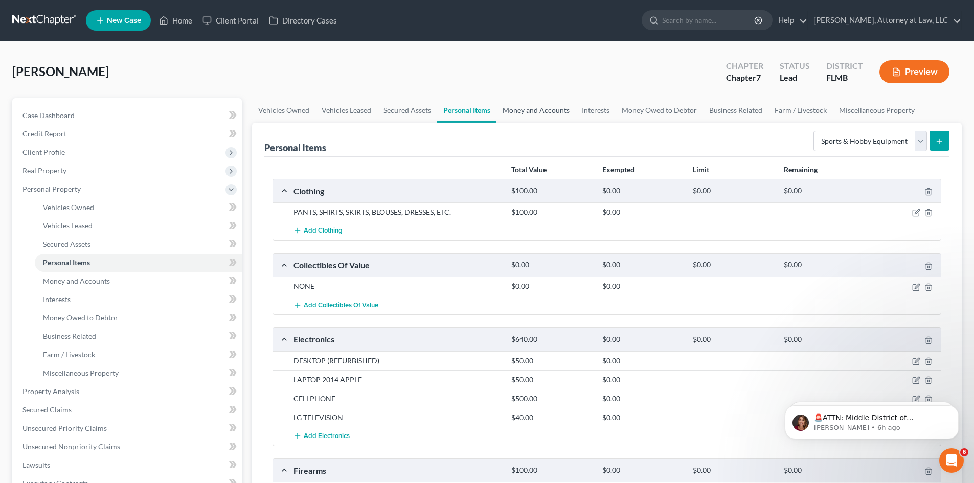
click at [537, 116] on link "Money and Accounts" at bounding box center [536, 110] width 79 height 25
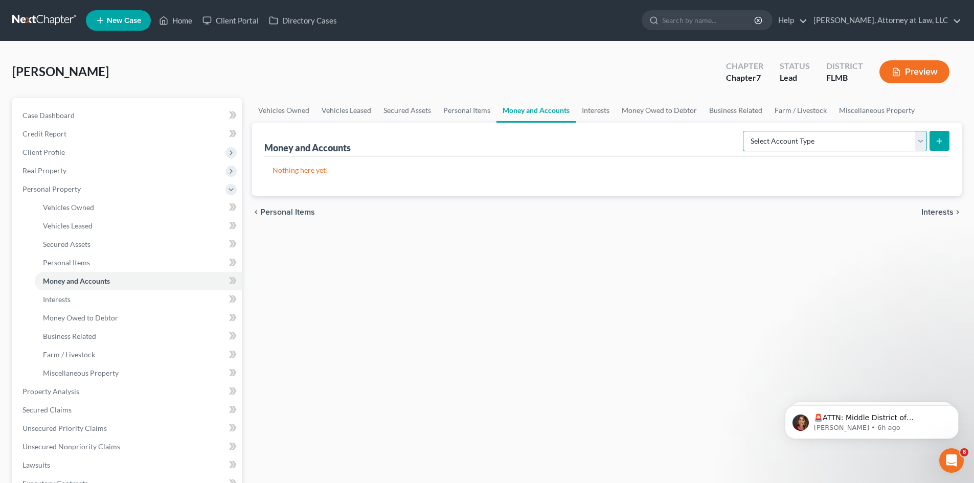
click at [917, 141] on select "Select Account Type Brokerage Cash on Hand Certificates of Deposit Checking Acc…" at bounding box center [835, 141] width 184 height 20
select select "brokerage"
click at [745, 131] on select "Select Account Type Brokerage Cash on Hand Certificates of Deposit Checking Acc…" at bounding box center [835, 141] width 184 height 20
click at [941, 141] on line "submit" at bounding box center [940, 141] width 5 height 0
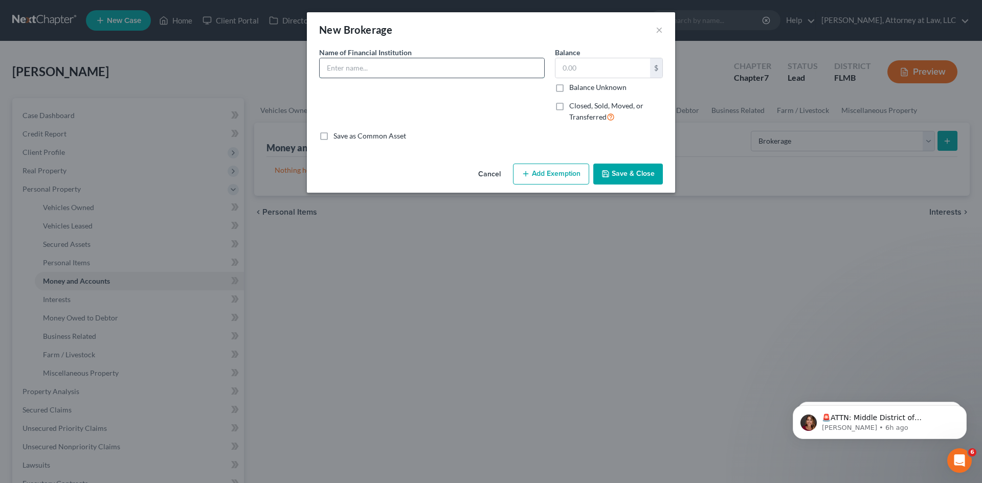
click at [377, 65] on input "text" at bounding box center [432, 67] width 225 height 19
type input "N/A"
click at [579, 68] on input "text" at bounding box center [602, 67] width 95 height 19
type input "0"
click at [641, 180] on button "Save & Close" at bounding box center [628, 174] width 70 height 21
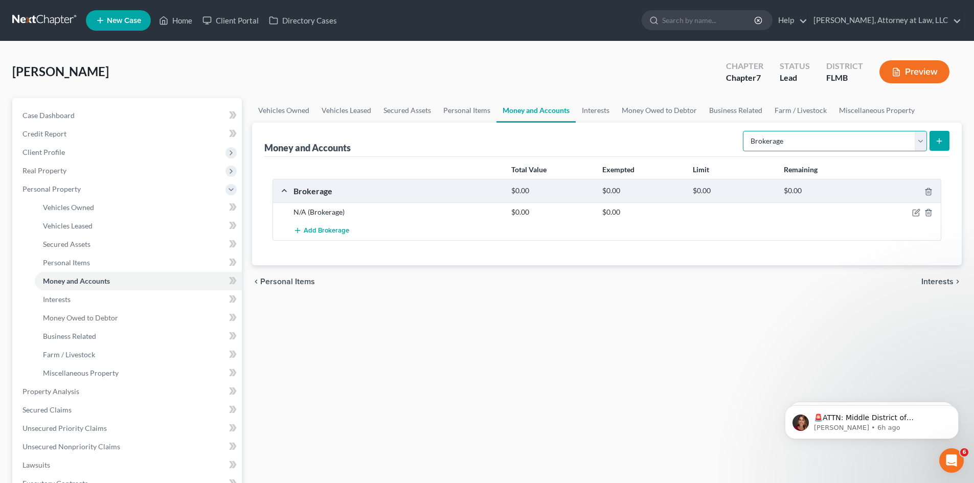
click at [921, 145] on select "Select Account Type Brokerage Cash on Hand Certificates of Deposit Checking Acc…" at bounding box center [835, 141] width 184 height 20
select select "cash_on_hand"
click at [745, 131] on select "Select Account Type Brokerage Cash on Hand Certificates of Deposit Checking Acc…" at bounding box center [835, 141] width 184 height 20
click at [939, 137] on icon "submit" at bounding box center [940, 141] width 8 height 8
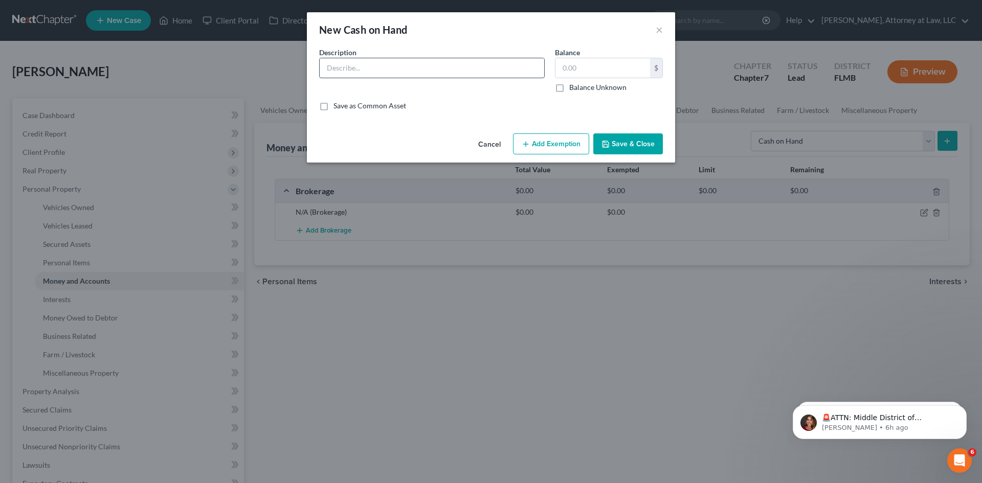
click at [427, 65] on input "text" at bounding box center [432, 67] width 225 height 19
type input "N"
click at [424, 71] on input "text" at bounding box center [432, 67] width 225 height 19
type input "N/A"
click at [607, 64] on input "text" at bounding box center [602, 67] width 95 height 19
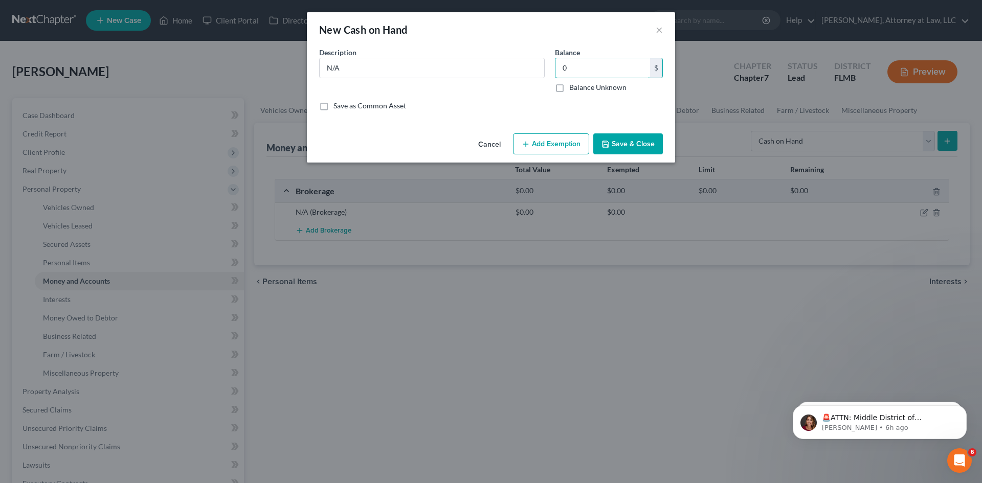
type input "0"
click at [632, 141] on button "Save & Close" at bounding box center [628, 143] width 70 height 21
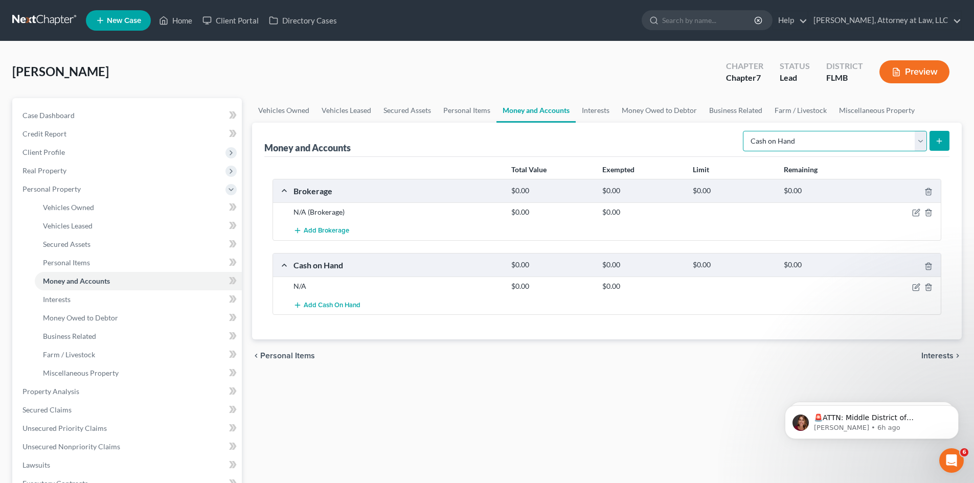
click at [915, 135] on select "Select Account Type Brokerage Cash on Hand Certificates of Deposit Checking Acc…" at bounding box center [835, 141] width 184 height 20
select select "certificates_of_deposit"
click at [745, 131] on select "Select Account Type Brokerage Cash on Hand Certificates of Deposit Checking Acc…" at bounding box center [835, 141] width 184 height 20
click at [940, 149] on button "submit" at bounding box center [940, 141] width 20 height 20
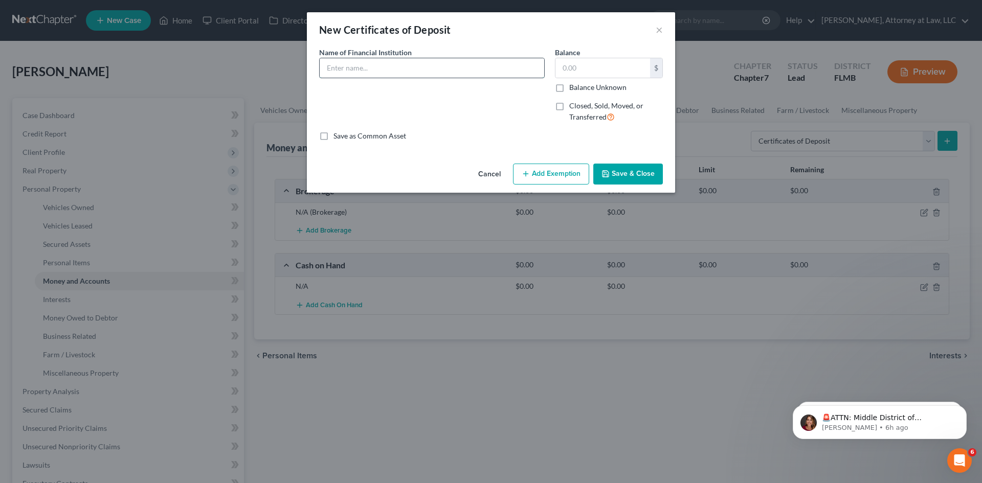
click at [463, 73] on input "text" at bounding box center [432, 67] width 225 height 19
type input "NONE"
click at [573, 64] on input "text" at bounding box center [602, 67] width 95 height 19
type input "0"
click at [645, 176] on button "Save & Close" at bounding box center [628, 174] width 70 height 21
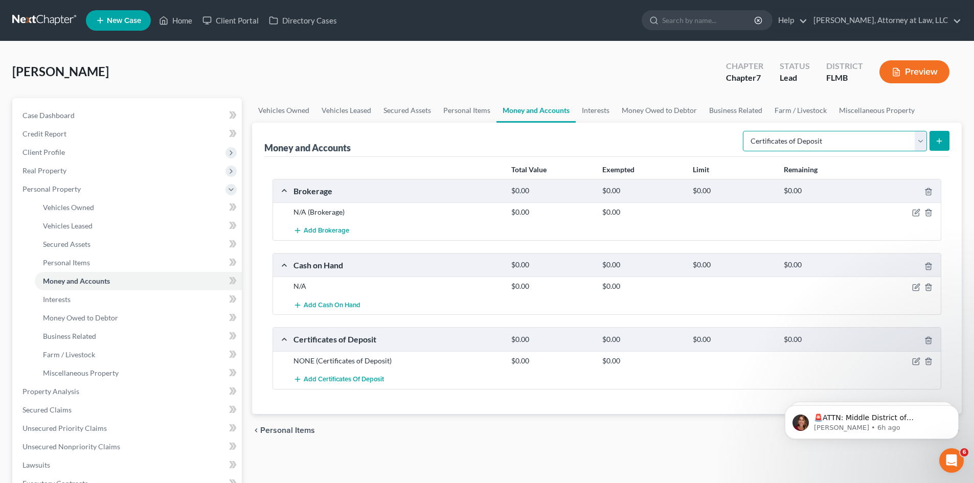
click at [923, 143] on select "Select Account Type Brokerage Cash on Hand Certificates of Deposit Checking Acc…" at bounding box center [835, 141] width 184 height 20
select select "checking"
click at [745, 131] on select "Select Account Type Brokerage Cash on Hand Certificates of Deposit Checking Acc…" at bounding box center [835, 141] width 184 height 20
click at [937, 142] on icon "submit" at bounding box center [940, 141] width 8 height 8
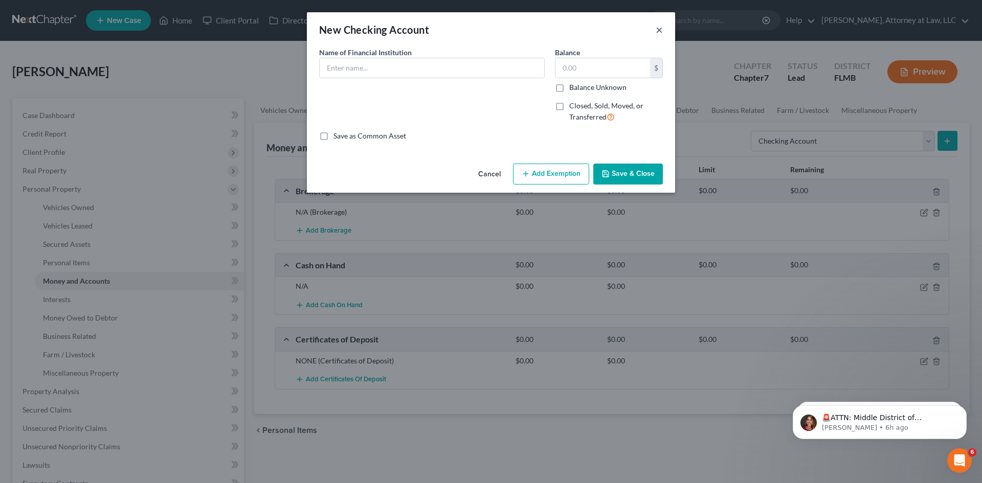
click at [658, 29] on button "×" at bounding box center [659, 30] width 7 height 12
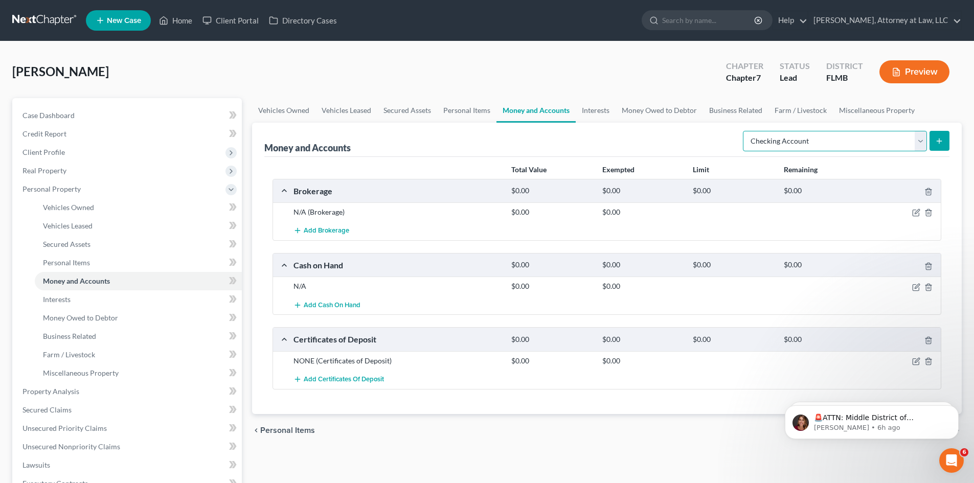
click at [921, 137] on select "Select Account Type Brokerage Cash on Hand Certificates of Deposit Checking Acc…" at bounding box center [835, 141] width 184 height 20
click at [937, 142] on icon "submit" at bounding box center [940, 141] width 8 height 8
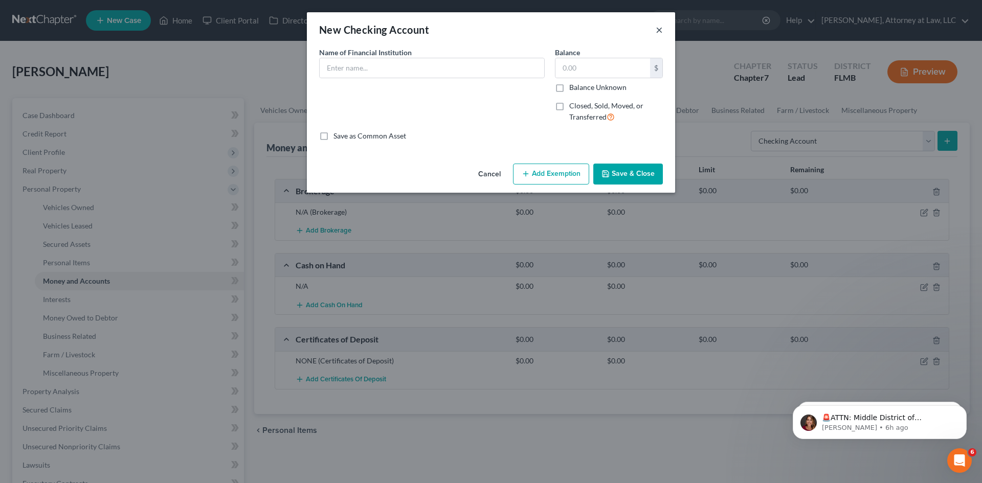
click at [661, 31] on button "×" at bounding box center [659, 30] width 7 height 12
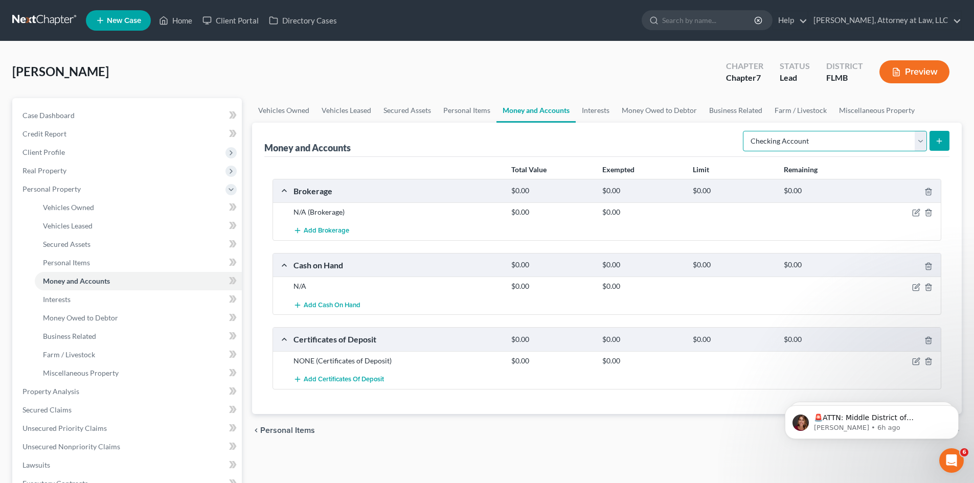
click at [915, 144] on select "Select Account Type Brokerage Cash on Hand Certificates of Deposit Checking Acc…" at bounding box center [835, 141] width 184 height 20
click at [745, 131] on select "Select Account Type Brokerage Cash on Hand Certificates of Deposit Checking Acc…" at bounding box center [835, 141] width 184 height 20
click at [937, 144] on icon "submit" at bounding box center [940, 141] width 8 height 8
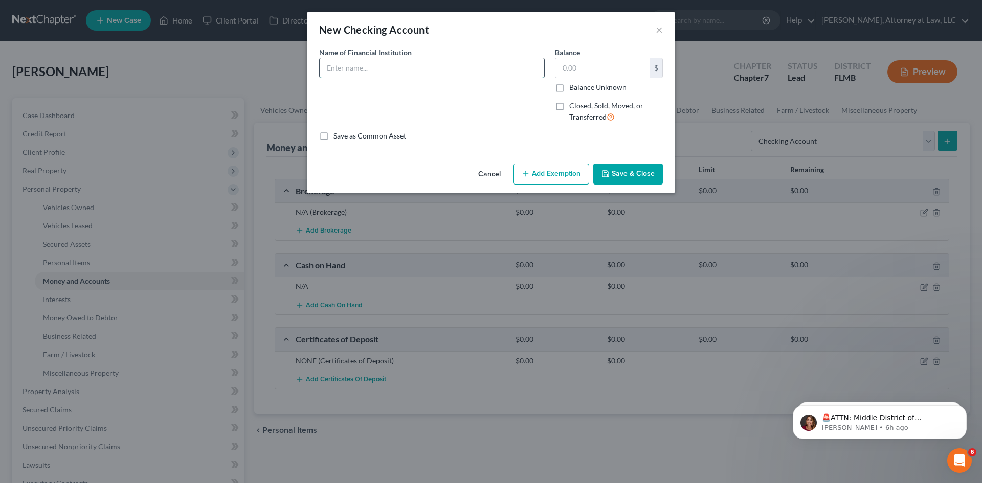
click at [390, 71] on input "text" at bounding box center [432, 67] width 225 height 19
type input "NAVY FEDERAL CREDIT UNION"
click at [589, 65] on input "text" at bounding box center [602, 67] width 95 height 19
type input "0"
click at [625, 180] on button "Save & Close" at bounding box center [628, 174] width 70 height 21
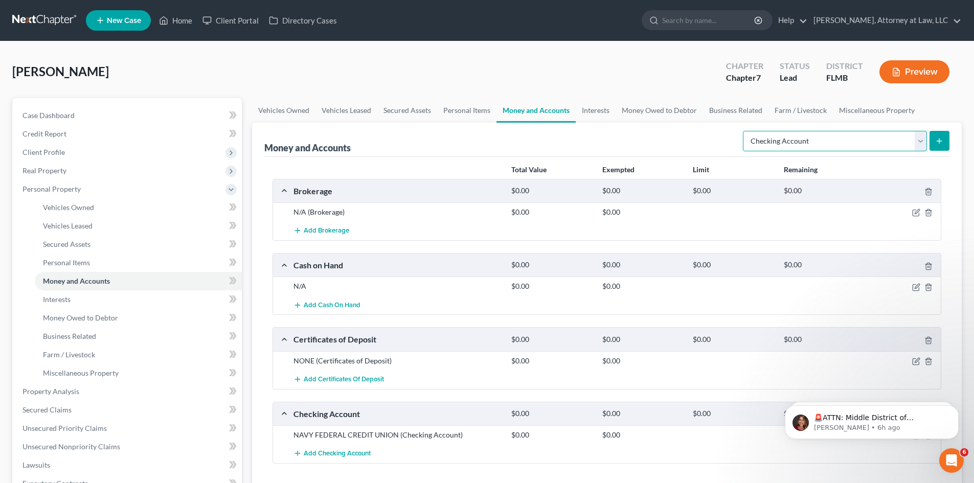
click at [919, 139] on select "Select Account Type Brokerage Cash on Hand Certificates of Deposit Checking Acc…" at bounding box center [835, 141] width 184 height 20
select select "money_market"
click at [745, 131] on select "Select Account Type Brokerage Cash on Hand Certificates of Deposit Checking Acc…" at bounding box center [835, 141] width 184 height 20
click at [935, 138] on button "submit" at bounding box center [940, 141] width 20 height 20
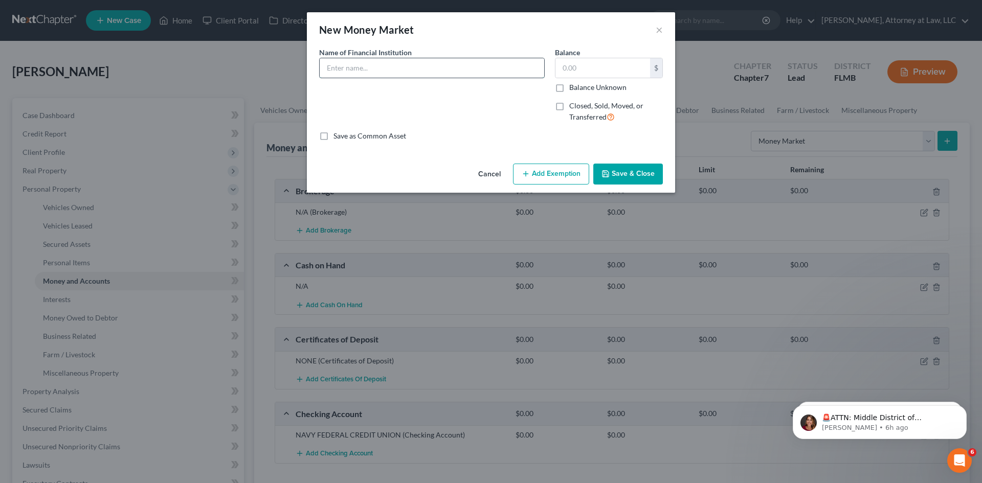
click at [359, 66] on input "text" at bounding box center [432, 67] width 225 height 19
type input "NONE"
click at [577, 75] on input "text" at bounding box center [602, 67] width 95 height 19
type input "0"
drag, startPoint x: 617, startPoint y: 169, endPoint x: 609, endPoint y: 168, distance: 8.2
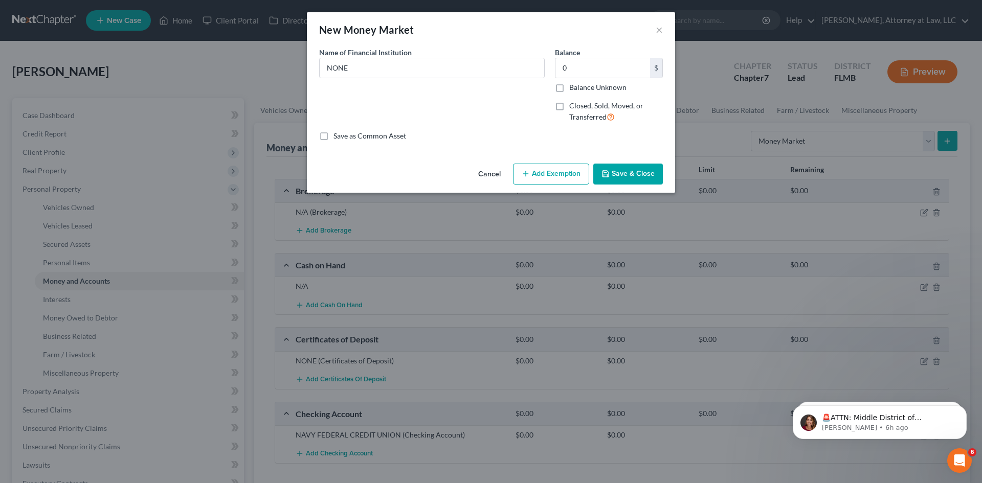
click at [618, 169] on button "Save & Close" at bounding box center [628, 174] width 70 height 21
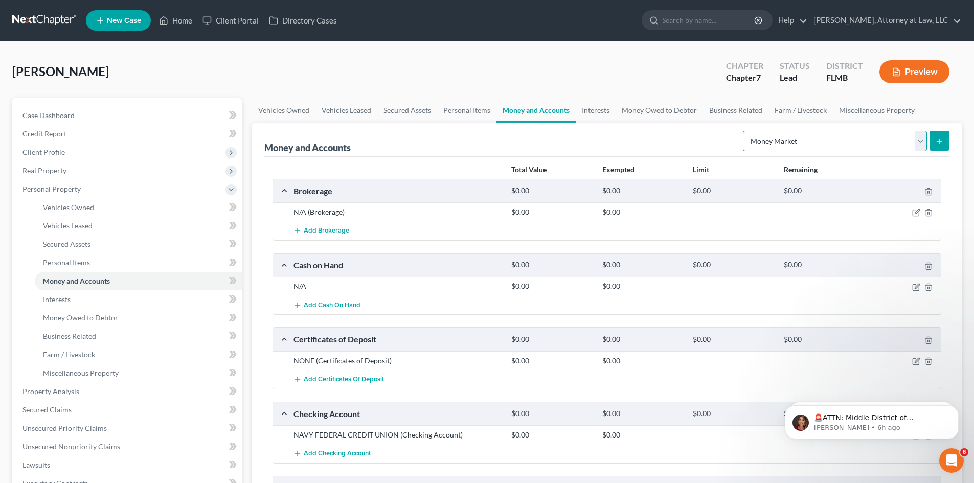
click at [915, 141] on select "Select Account Type Brokerage Cash on Hand Certificates of Deposit Checking Acc…" at bounding box center [835, 141] width 184 height 20
select select "other"
click at [745, 131] on select "Select Account Type Brokerage Cash on Hand Certificates of Deposit Checking Acc…" at bounding box center [835, 141] width 184 height 20
click at [941, 139] on icon "submit" at bounding box center [940, 141] width 8 height 8
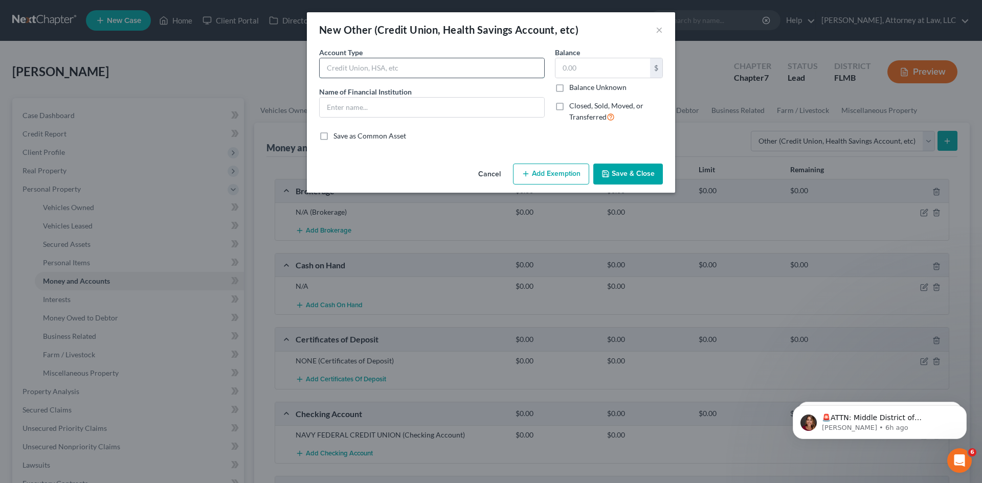
click at [451, 67] on input "text" at bounding box center [432, 67] width 225 height 19
type input "CREDIT UNION"
click at [402, 118] on div "Account Type CREDIT UNION Name of Financial Institution *" at bounding box center [432, 89] width 236 height 84
click at [404, 113] on input "text" at bounding box center [432, 107] width 225 height 19
drag, startPoint x: 436, startPoint y: 106, endPoint x: 379, endPoint y: 115, distance: 58.4
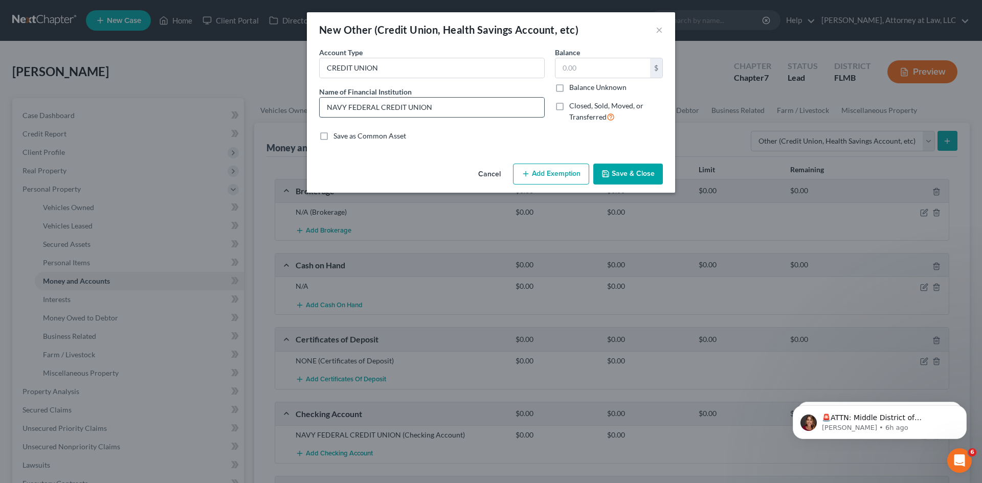
click at [379, 108] on input "NAVY FEDERAL CREDIT UNION" at bounding box center [432, 107] width 225 height 19
type input "NAVY FEDERAL"
click at [591, 58] on div "$" at bounding box center [609, 68] width 108 height 20
click at [589, 72] on input "text" at bounding box center [602, 67] width 95 height 19
type input "0"
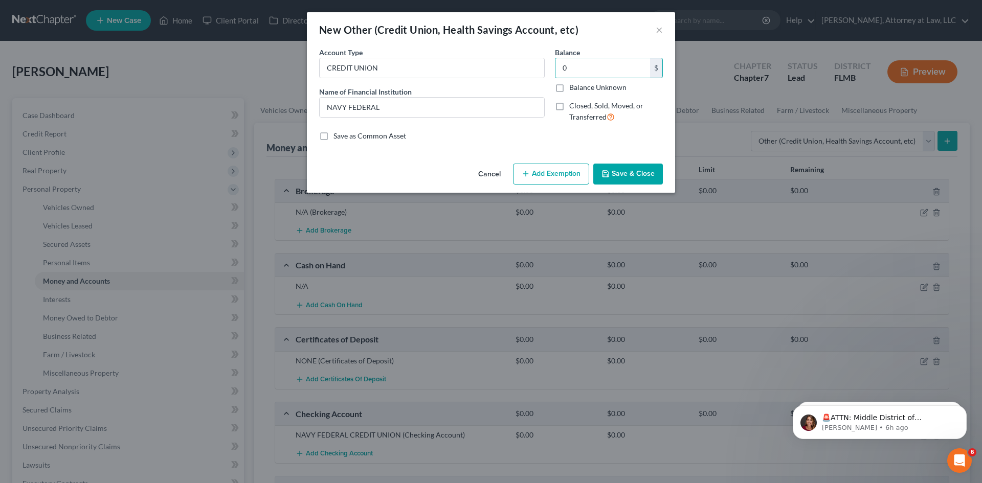
click at [636, 168] on button "Save & Close" at bounding box center [628, 174] width 70 height 21
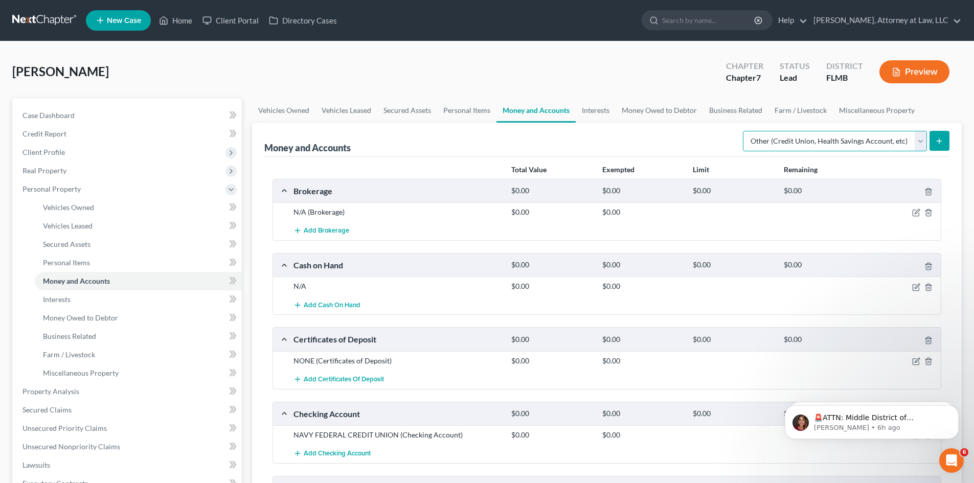
drag, startPoint x: 917, startPoint y: 144, endPoint x: 911, endPoint y: 148, distance: 7.3
click at [917, 144] on select "Select Account Type Brokerage Cash on Hand Certificates of Deposit Checking Acc…" at bounding box center [835, 141] width 184 height 20
select select "safe_deposit_box"
click at [745, 131] on select "Select Account Type Brokerage Cash on Hand Certificates of Deposit Checking Acc…" at bounding box center [835, 141] width 184 height 20
click at [938, 145] on icon "submit" at bounding box center [940, 141] width 8 height 8
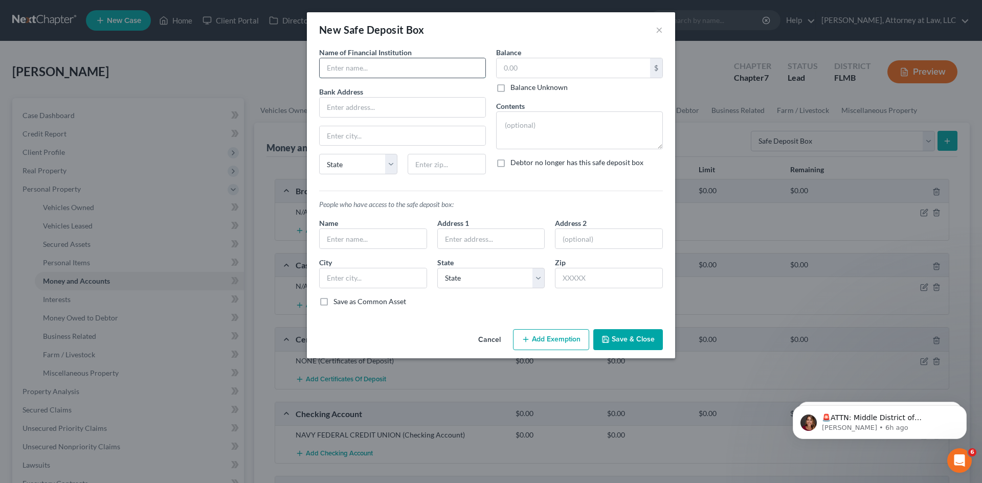
click at [372, 69] on input "text" at bounding box center [403, 67] width 166 height 19
type input "N/A"
click at [645, 342] on button "Save & Close" at bounding box center [628, 339] width 70 height 21
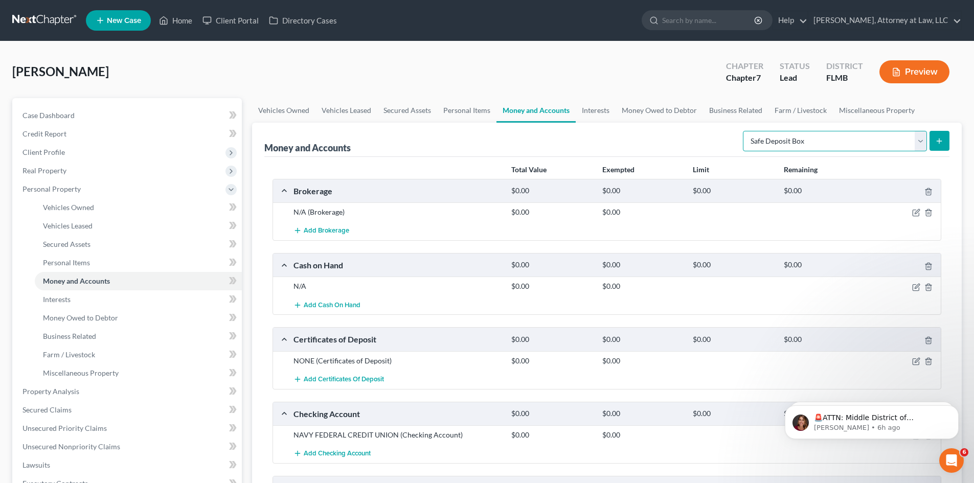
click at [925, 138] on select "Select Account Type Brokerage Cash on Hand Certificates of Deposit Checking Acc…" at bounding box center [835, 141] width 184 height 20
select select "savings"
click at [745, 131] on select "Select Account Type Brokerage Cash on Hand Certificates of Deposit Checking Acc…" at bounding box center [835, 141] width 184 height 20
click at [941, 146] on button "submit" at bounding box center [940, 141] width 20 height 20
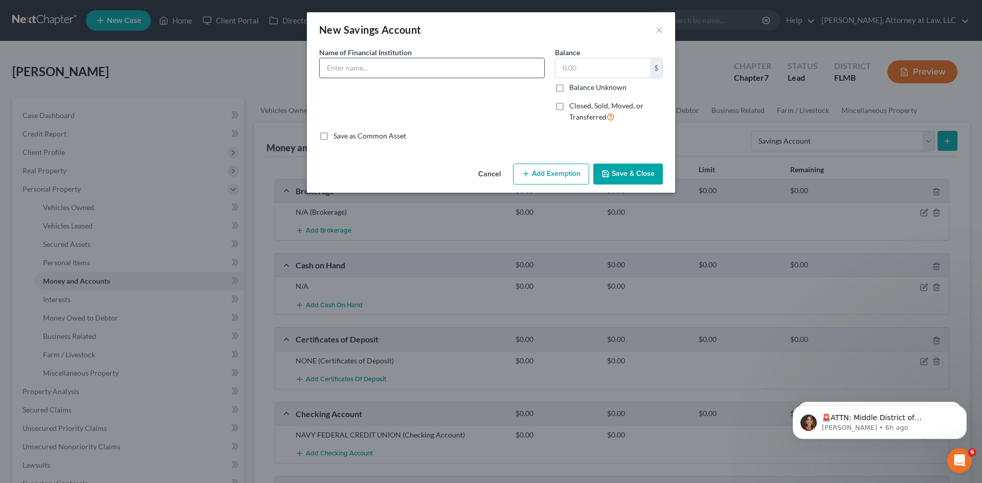
click at [368, 68] on input "text" at bounding box center [432, 67] width 225 height 19
type input "NAVY FEDERAL CREDIT UNION"
click at [573, 60] on input "text" at bounding box center [602, 67] width 95 height 19
type input "0"
click at [619, 170] on button "Save & Close" at bounding box center [628, 174] width 70 height 21
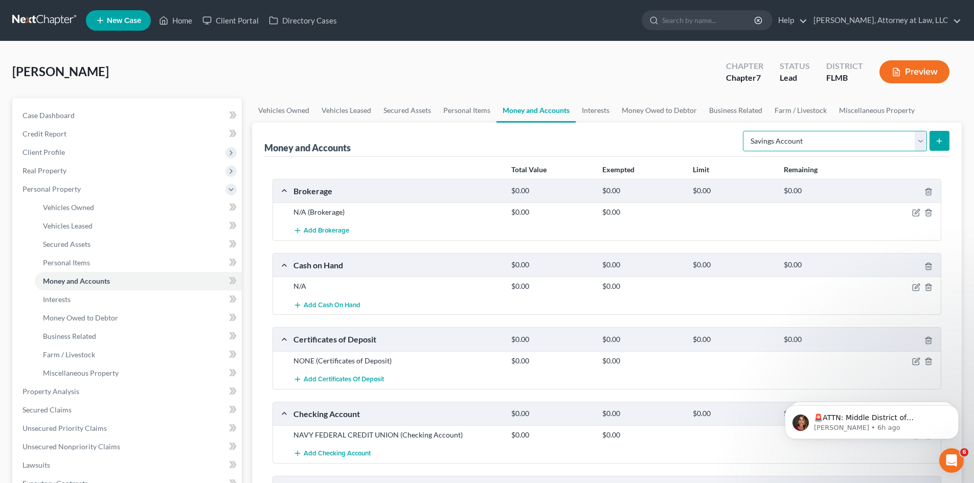
click at [918, 143] on select "Select Account Type Brokerage Cash on Hand Certificates of Deposit Checking Acc…" at bounding box center [835, 141] width 184 height 20
select select "security_deposits"
click at [745, 131] on select "Select Account Type Brokerage Cash on Hand Certificates of Deposit Checking Acc…" at bounding box center [835, 141] width 184 height 20
click at [943, 144] on icon "submit" at bounding box center [940, 141] width 8 height 8
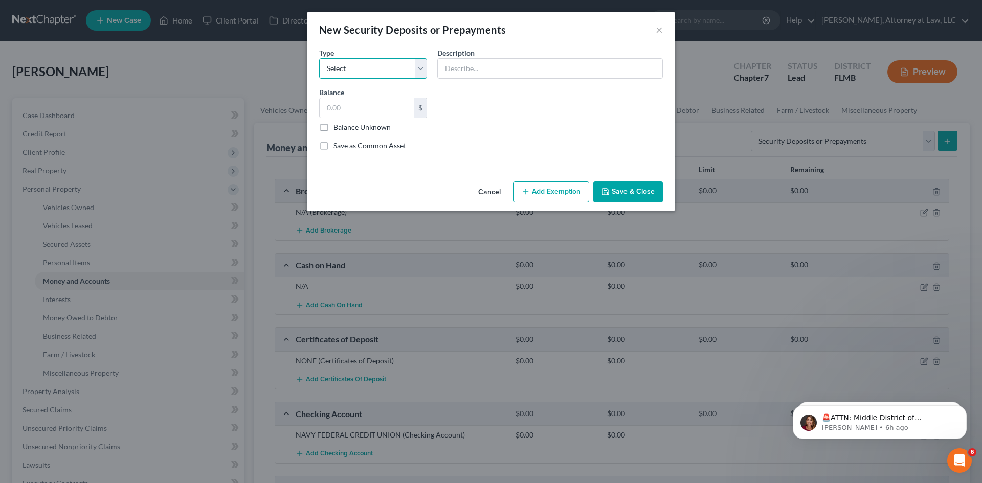
click at [412, 63] on select "Select Electric Gas Heating Oil Security Deposit On Rental Unit Prepaid Rent Te…" at bounding box center [373, 68] width 108 height 20
select select "3"
click at [319, 58] on select "Select Electric Gas Heating Oil Security Deposit On Rental Unit Prepaid Rent Te…" at bounding box center [373, 68] width 108 height 20
click at [372, 114] on input "text" at bounding box center [367, 107] width 95 height 19
type input "0"
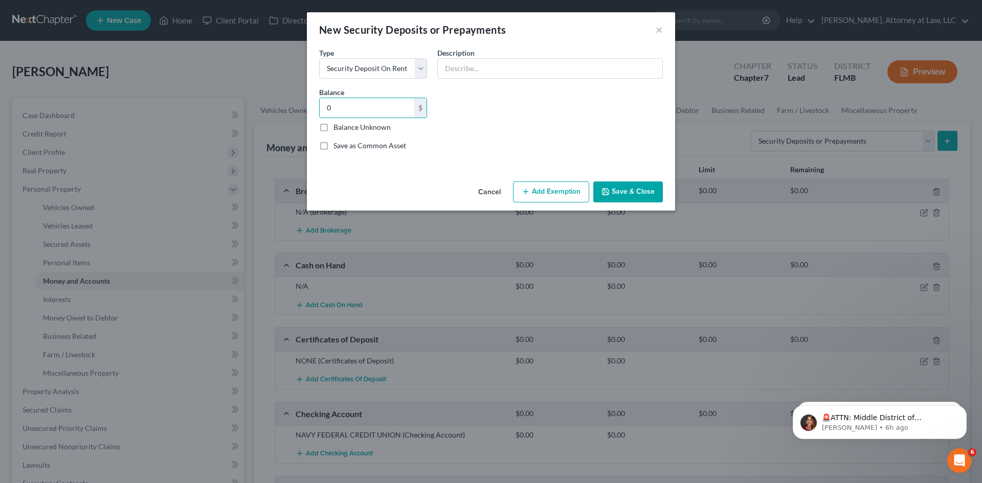
click at [612, 193] on button "Save & Close" at bounding box center [628, 192] width 70 height 21
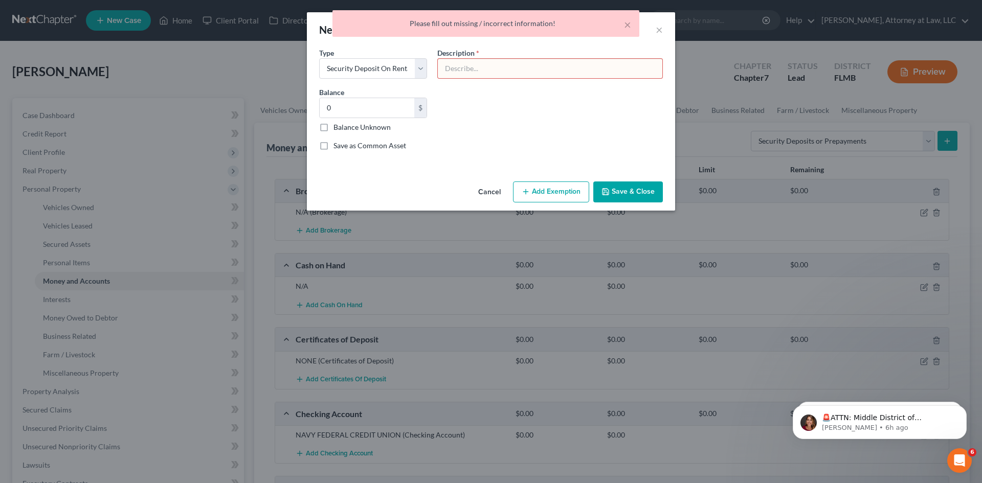
click at [482, 66] on input "text" at bounding box center [550, 68] width 225 height 19
type input "NONE"
click at [626, 187] on button "Save & Close" at bounding box center [628, 192] width 70 height 21
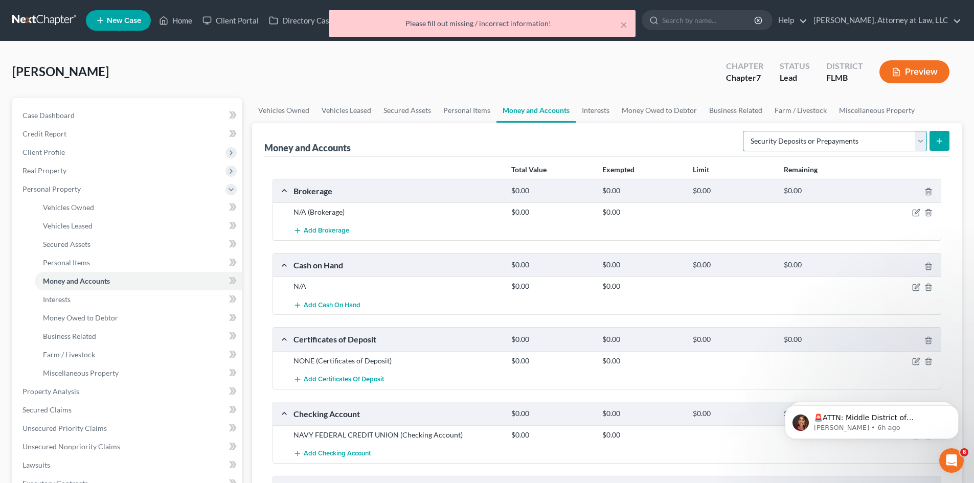
click at [920, 139] on select "Select Account Type Brokerage Cash on Hand Certificates of Deposit Checking Acc…" at bounding box center [835, 141] width 184 height 20
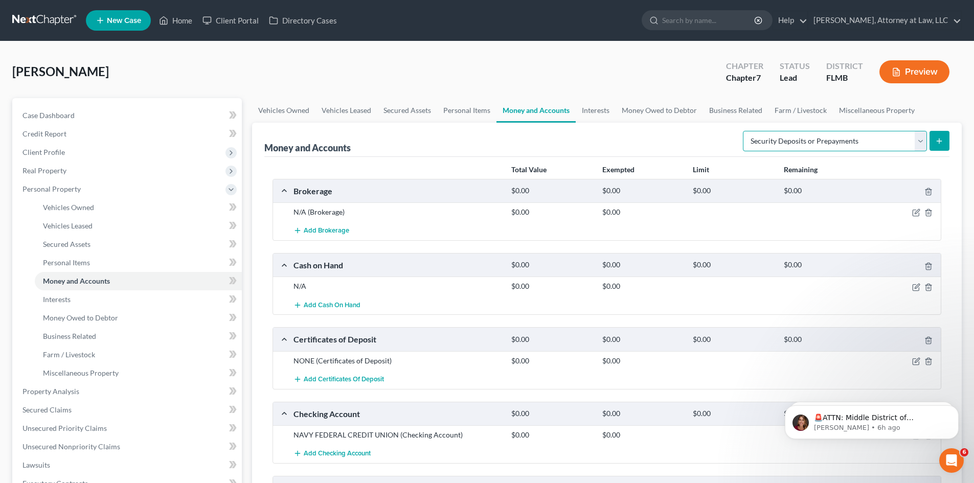
click at [745, 131] on select "Select Account Type Brokerage Cash on Hand Certificates of Deposit Checking Acc…" at bounding box center [835, 141] width 184 height 20
click at [936, 146] on button "submit" at bounding box center [940, 141] width 20 height 20
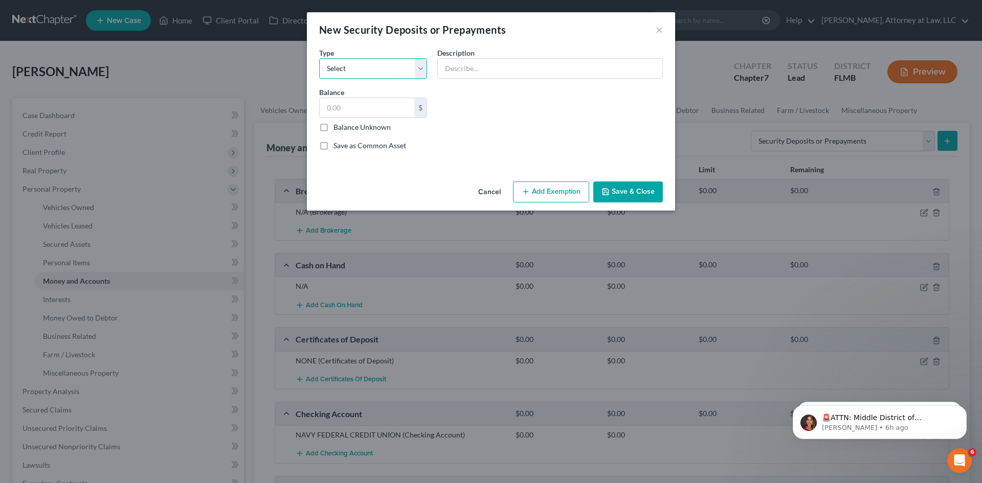
click at [417, 69] on select "Select Electric Gas Heating Oil Security Deposit On Rental Unit Prepaid Rent Te…" at bounding box center [373, 68] width 108 height 20
select select "5"
click at [319, 58] on select "Select Electric Gas Heating Oil Security Deposit On Rental Unit Prepaid Rent Te…" at bounding box center [373, 68] width 108 height 20
click at [352, 110] on input "text" at bounding box center [367, 107] width 95 height 19
type input "40.00"
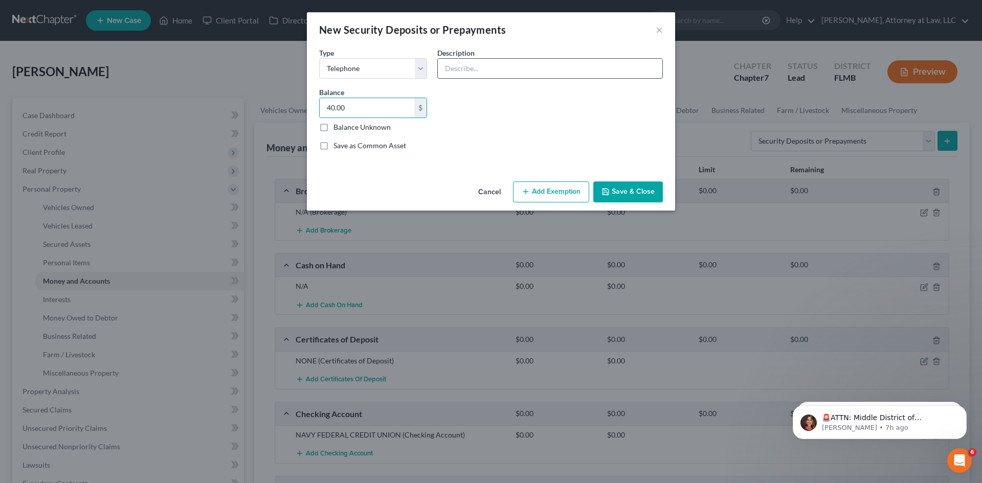
click at [555, 64] on input "text" at bounding box center [550, 68] width 225 height 19
type input "PREPAYMENT PLAN FOR CELLPHONE SERVICE"
click at [418, 68] on select "Select Electric Gas Heating Oil Security Deposit On Rental Unit Prepaid Rent Te…" at bounding box center [373, 68] width 108 height 20
click at [496, 105] on div "Common Asset Select Type Select Electric Gas Heating Oil Security Deposit On Re…" at bounding box center [491, 103] width 354 height 112
click at [639, 189] on button "Save & Close" at bounding box center [628, 192] width 70 height 21
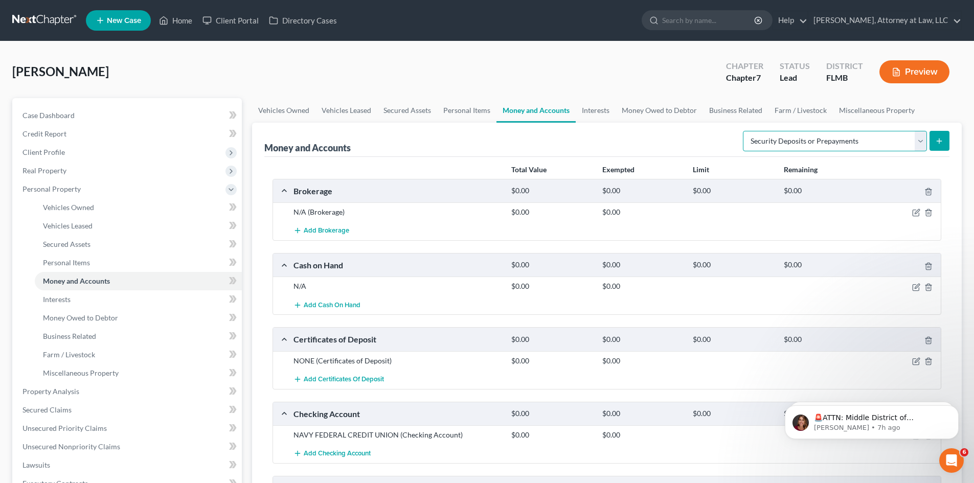
click at [912, 145] on select "Select Account Type Brokerage Cash on Hand Certificates of Deposit Checking Acc…" at bounding box center [835, 141] width 184 height 20
click at [596, 111] on link "Interests" at bounding box center [596, 110] width 40 height 25
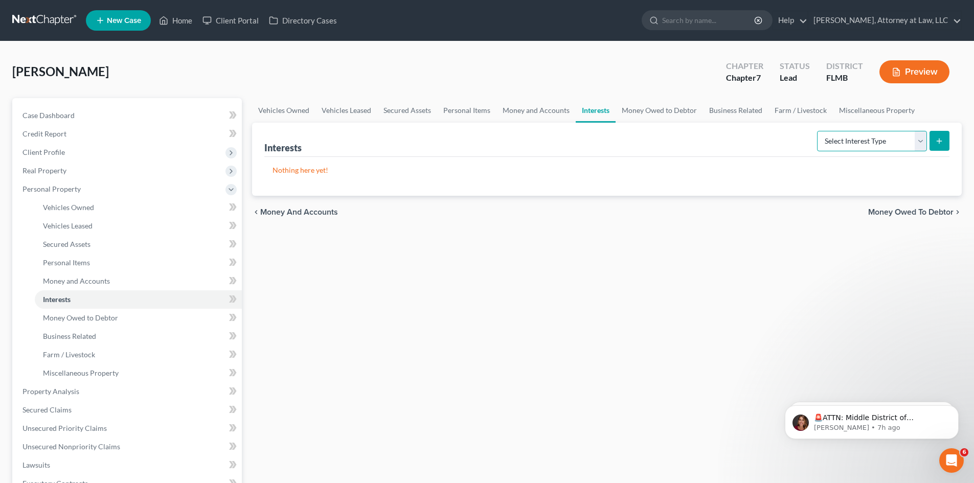
click at [916, 144] on select "Select Interest Type 401K Annuity Bond Education IRA Government Bond Government…" at bounding box center [872, 141] width 110 height 20
select select "401k"
click at [818, 131] on select "Select Interest Type 401K Annuity Bond Education IRA Government Bond Government…" at bounding box center [872, 141] width 110 height 20
click at [939, 139] on icon "submit" at bounding box center [940, 141] width 8 height 8
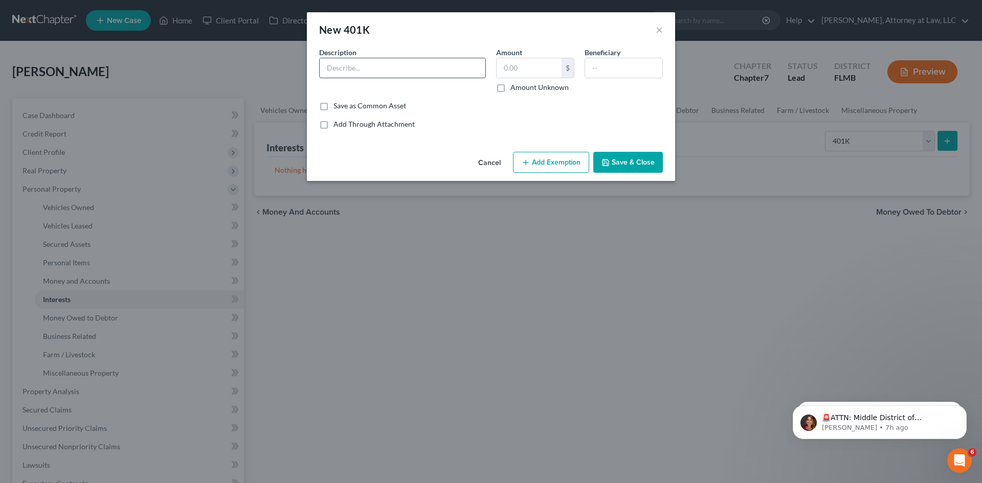
click at [361, 69] on input "text" at bounding box center [403, 67] width 166 height 19
type input "401K THROUGH JOB"
click at [535, 69] on input "text" at bounding box center [529, 67] width 65 height 19
type input "1,300"
click at [464, 97] on div "Description * 401K THROUGH JOB Amount 1,300 $ Amount Unknown Beneficiary" at bounding box center [491, 74] width 354 height 54
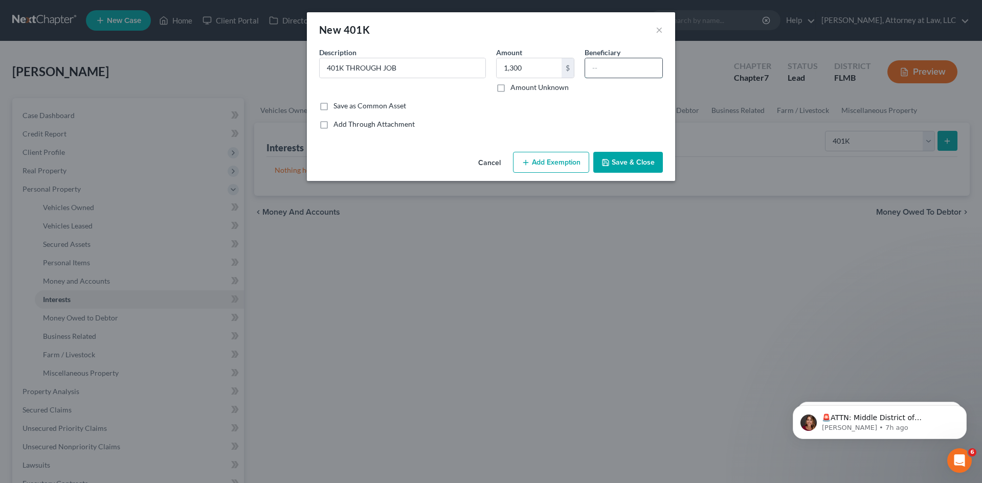
click at [624, 61] on input "text" at bounding box center [623, 67] width 77 height 19
type input "DAUGHTERS"
click at [628, 162] on button "Save & Close" at bounding box center [628, 162] width 70 height 21
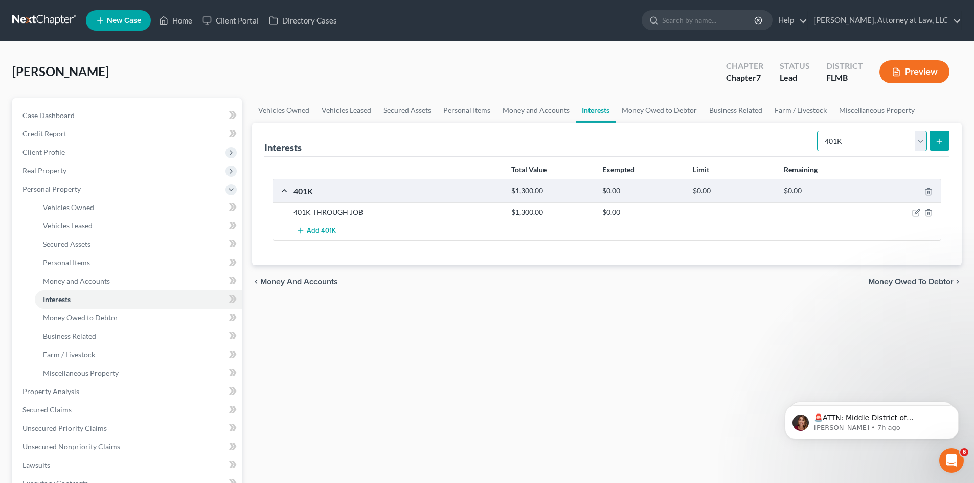
click at [915, 140] on select "Select Interest Type 401K Annuity Bond Education IRA Government Bond Government…" at bounding box center [872, 141] width 110 height 20
select select "annuity"
click at [818, 131] on select "Select Interest Type 401K Annuity Bond Education IRA Government Bond Government…" at bounding box center [872, 141] width 110 height 20
click at [941, 147] on button "submit" at bounding box center [940, 141] width 20 height 20
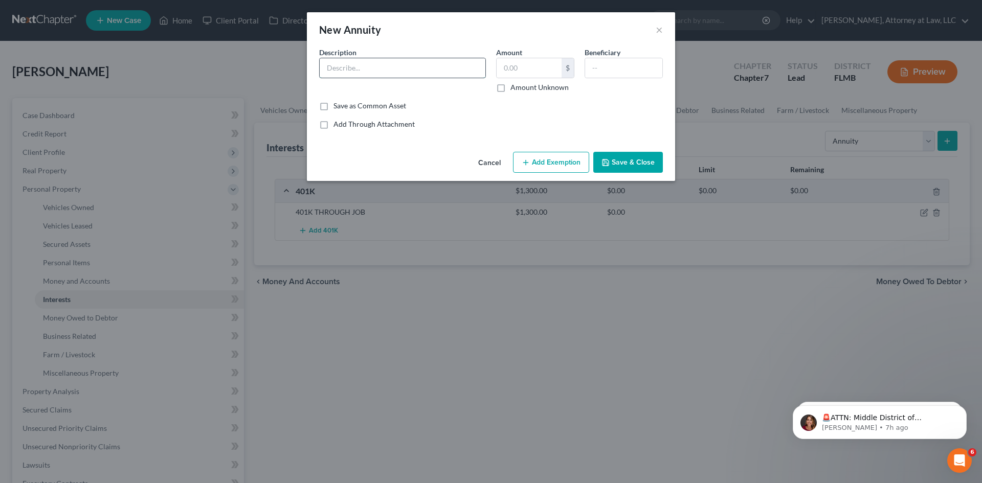
click at [431, 71] on input "text" at bounding box center [403, 67] width 166 height 19
type input "NONE"
click at [528, 73] on input "text" at bounding box center [529, 67] width 65 height 19
type input "0"
click at [617, 165] on button "Save & Close" at bounding box center [628, 162] width 70 height 21
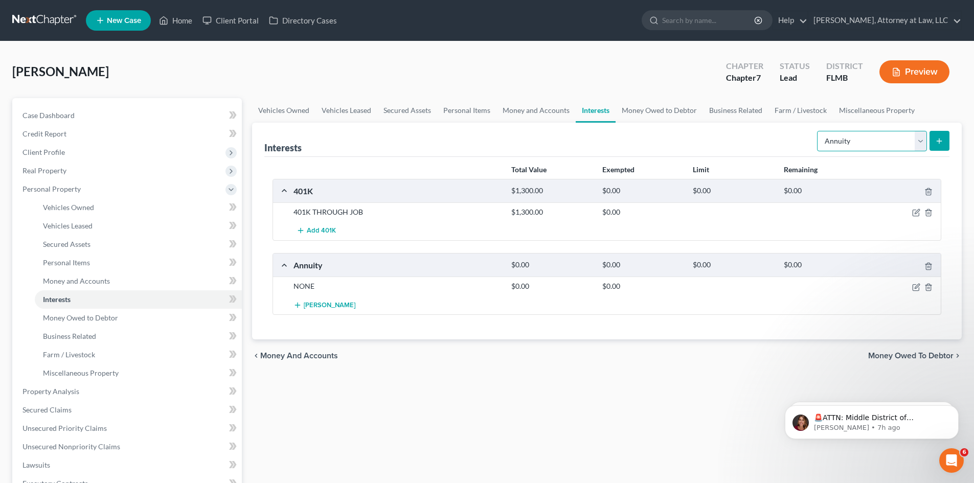
click at [917, 140] on select "Select Interest Type 401K Annuity Bond Education IRA Government Bond Government…" at bounding box center [872, 141] width 110 height 20
select select "bond"
click at [818, 131] on select "Select Interest Type 401K Annuity Bond Education IRA Government Bond Government…" at bounding box center [872, 141] width 110 height 20
click at [934, 142] on button "submit" at bounding box center [940, 141] width 20 height 20
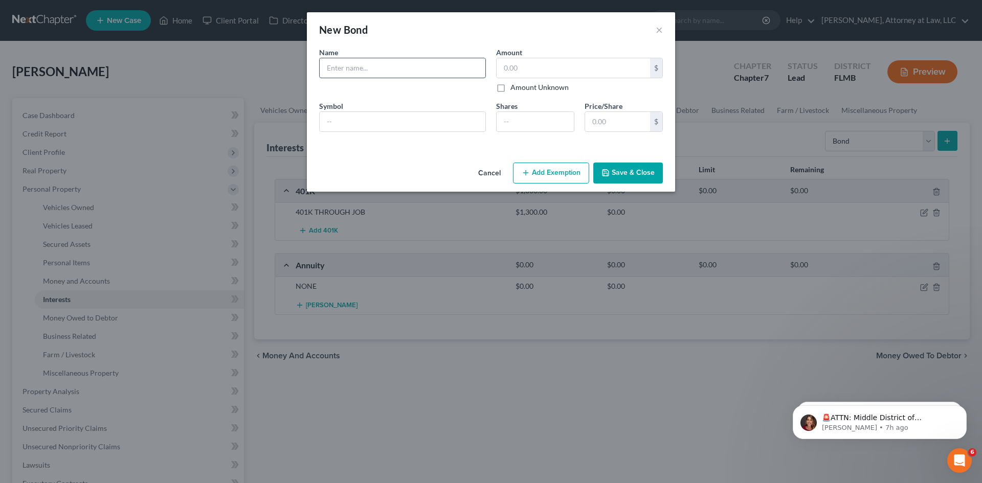
click at [434, 74] on input "text" at bounding box center [403, 67] width 166 height 19
type input "NONE"
click at [621, 176] on button "Save & Close" at bounding box center [628, 173] width 70 height 21
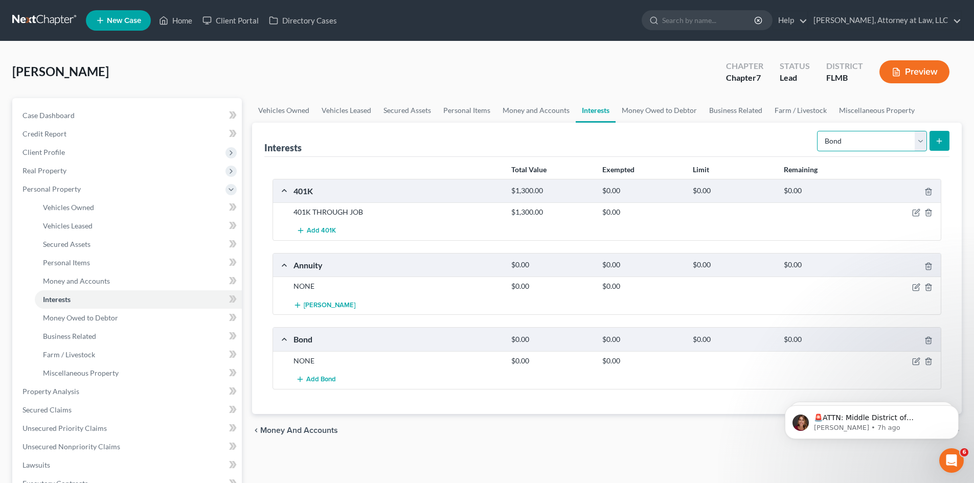
click at [920, 149] on select "Select Interest Type 401K Annuity Bond Education IRA Government Bond Government…" at bounding box center [872, 141] width 110 height 20
select select "education_ira"
click at [818, 131] on select "Select Interest Type 401K Annuity Bond Education IRA Government Bond Government…" at bounding box center [872, 141] width 110 height 20
click at [939, 139] on icon "submit" at bounding box center [940, 141] width 8 height 8
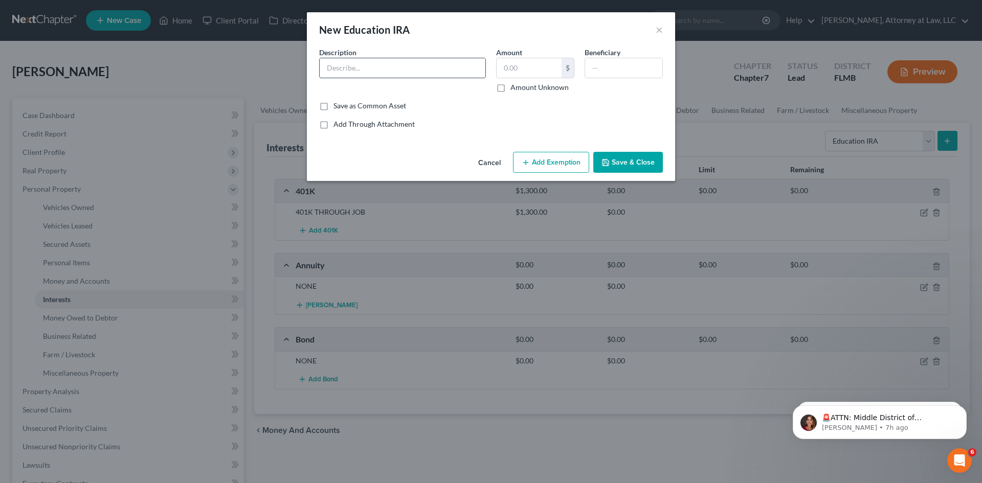
drag, startPoint x: 346, startPoint y: 68, endPoint x: 350, endPoint y: 74, distance: 7.7
click at [346, 68] on input "text" at bounding box center [403, 67] width 166 height 19
type input "NONE"
click at [613, 170] on button "Save & Close" at bounding box center [628, 162] width 70 height 21
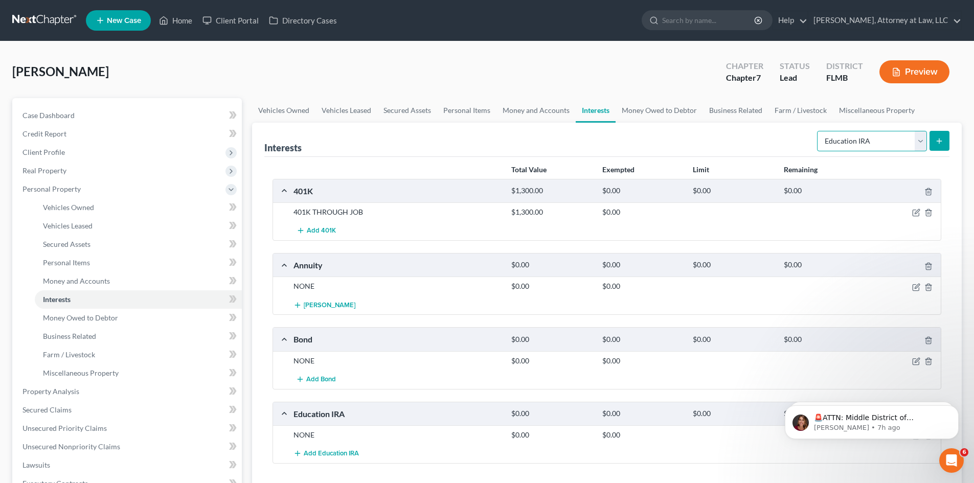
click at [917, 142] on select "Select Interest Type 401K Annuity Bond Education IRA Government Bond Government…" at bounding box center [872, 141] width 110 height 20
select select "government_bond"
click at [818, 131] on select "Select Interest Type 401K Annuity Bond Education IRA Government Bond Government…" at bounding box center [872, 141] width 110 height 20
click at [943, 141] on icon "submit" at bounding box center [940, 141] width 8 height 8
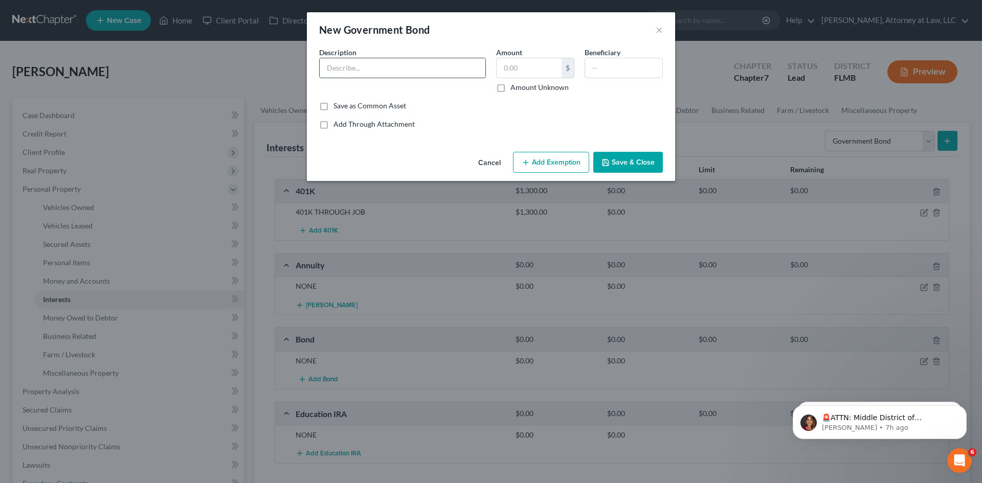
click at [404, 60] on input "text" at bounding box center [403, 67] width 166 height 19
type input "NONE"
click at [631, 157] on button "Save & Close" at bounding box center [628, 162] width 70 height 21
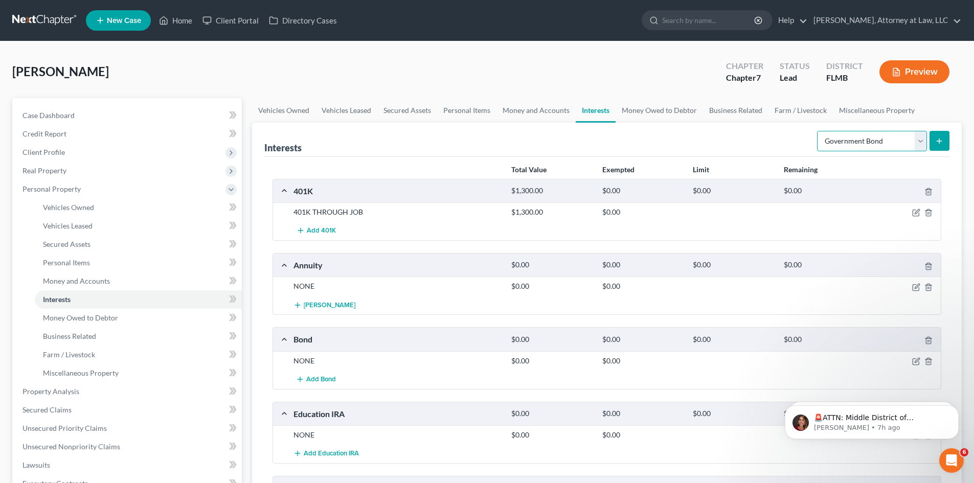
click at [921, 140] on select "Select Interest Type 401K Annuity Bond Education IRA Government Bond Government…" at bounding box center [872, 141] width 110 height 20
select select "government_pension_plan"
click at [818, 131] on select "Select Interest Type 401K Annuity Bond Education IRA Government Bond Government…" at bounding box center [872, 141] width 110 height 20
click at [938, 143] on icon "submit" at bounding box center [940, 141] width 8 height 8
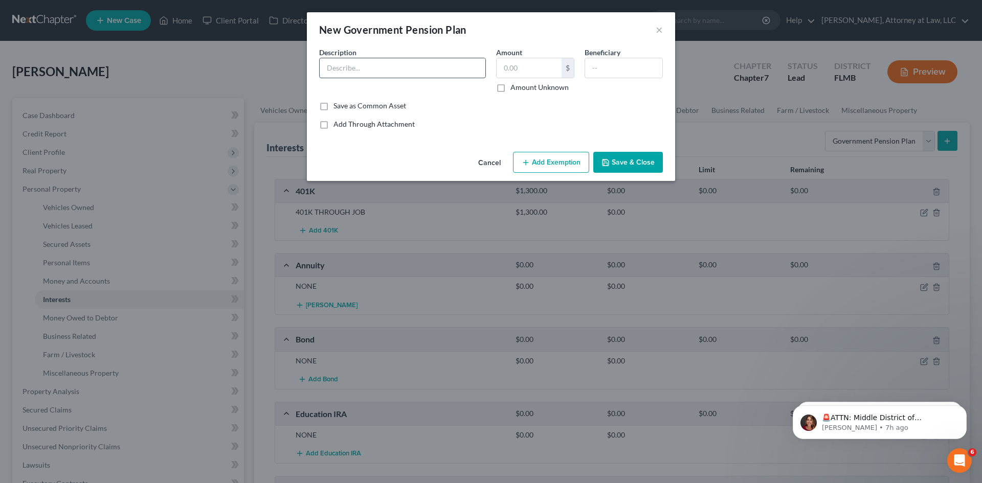
click at [334, 70] on input "text" at bounding box center [403, 67] width 166 height 19
type input "NONE"
drag, startPoint x: 656, startPoint y: 169, endPoint x: 704, endPoint y: 172, distance: 47.7
click at [657, 169] on button "Save & Close" at bounding box center [628, 162] width 70 height 21
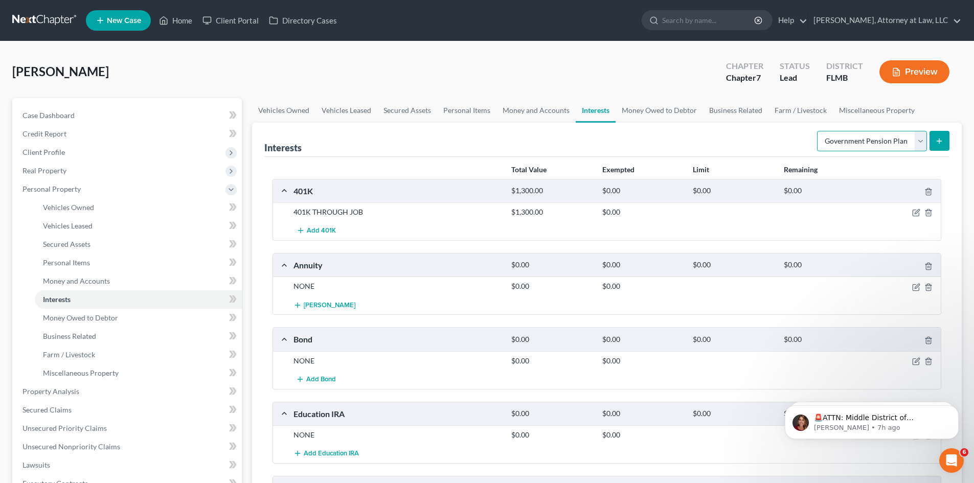
click at [923, 138] on select "Select Interest Type 401K Annuity Bond Education IRA Government Bond Government…" at bounding box center [872, 141] width 110 height 20
select select "incorporated_business"
click at [818, 131] on select "Select Interest Type 401K Annuity Bond Education IRA Government Bond Government…" at bounding box center [872, 141] width 110 height 20
drag, startPoint x: 901, startPoint y: 135, endPoint x: 851, endPoint y: 140, distance: 49.8
click at [851, 140] on select "Select Interest Type 401K Annuity Bond Education IRA Government Bond Government…" at bounding box center [872, 141] width 110 height 20
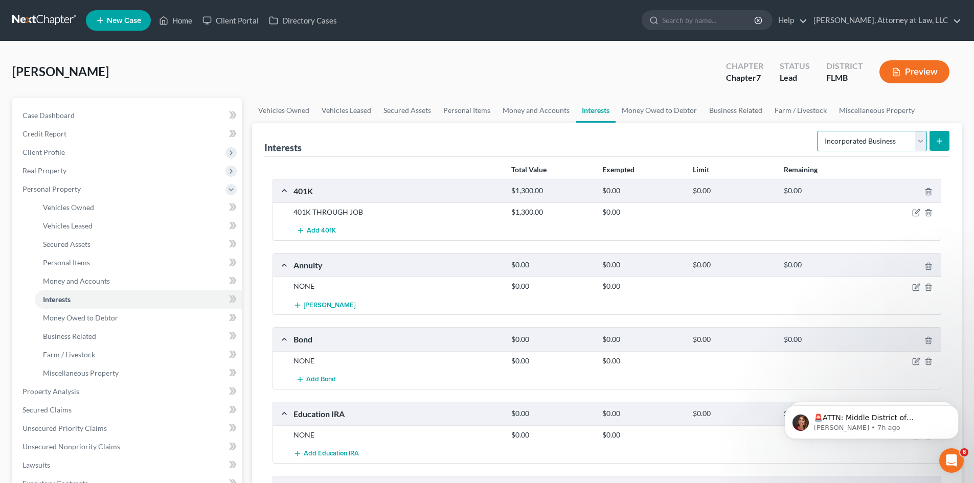
drag, startPoint x: 901, startPoint y: 141, endPoint x: 929, endPoint y: 152, distance: 29.8
click at [869, 145] on select "Select Interest Type 401K Annuity Bond Education IRA Government Bond Government…" at bounding box center [872, 141] width 110 height 20
click at [942, 142] on icon "submit" at bounding box center [940, 141] width 8 height 8
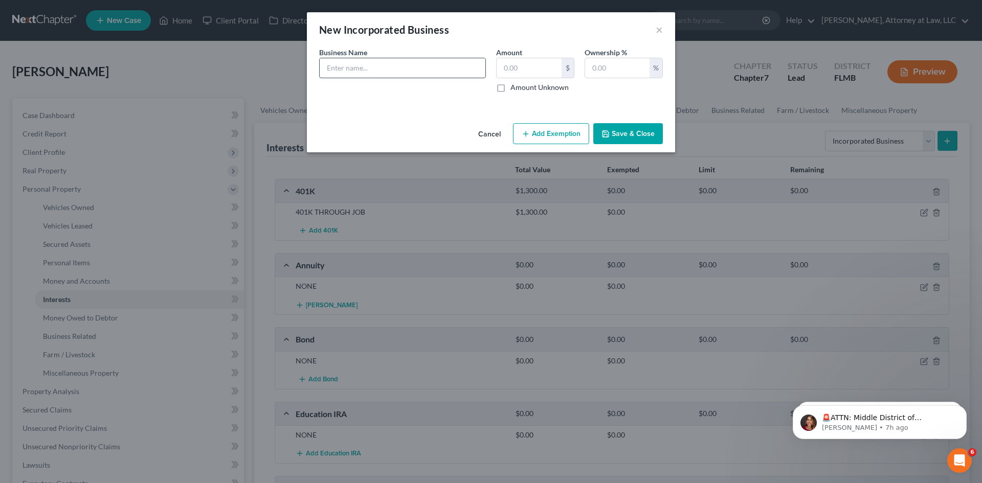
click at [426, 70] on input "text" at bounding box center [403, 67] width 166 height 19
type input "NONE"
click at [626, 136] on button "Save & Close" at bounding box center [628, 133] width 70 height 21
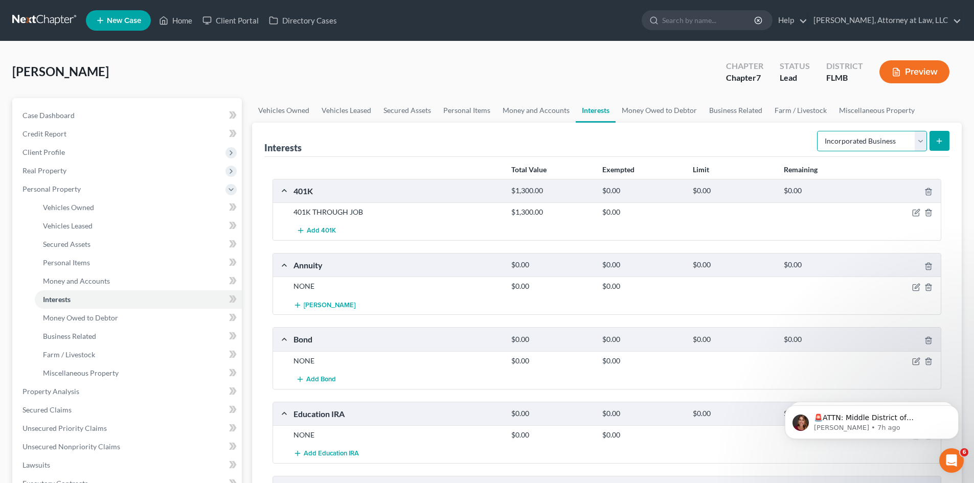
drag, startPoint x: 924, startPoint y: 141, endPoint x: 922, endPoint y: 149, distance: 8.6
click at [924, 141] on select "Select Interest Type 401K Annuity Bond Education IRA Government Bond Government…" at bounding box center [872, 141] width 110 height 20
select select "ira"
click at [818, 131] on select "Select Interest Type 401K Annuity Bond Education IRA Government Bond Government…" at bounding box center [872, 141] width 110 height 20
click at [934, 142] on button "submit" at bounding box center [940, 141] width 20 height 20
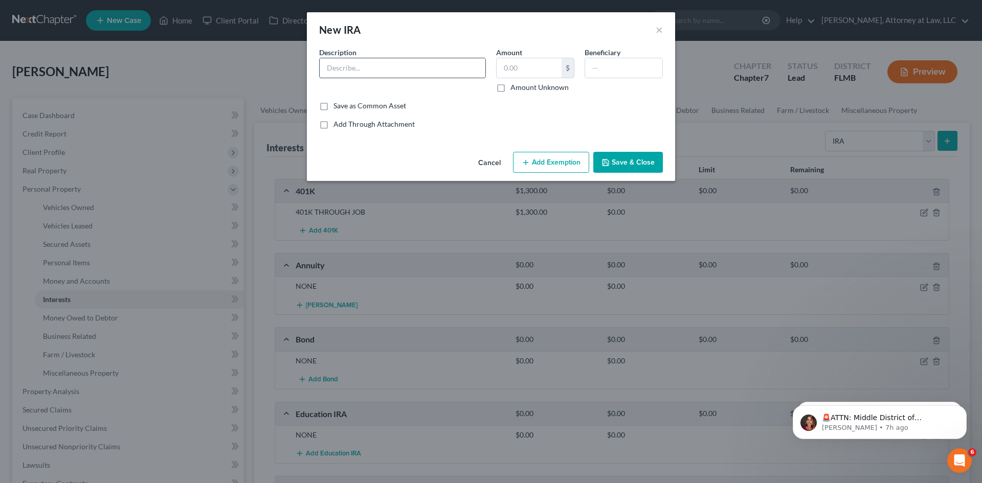
click at [397, 70] on input "text" at bounding box center [403, 67] width 166 height 19
type input "[PERSON_NAME]"
click at [534, 68] on input "text" at bounding box center [529, 67] width 65 height 19
type input "300"
click at [634, 74] on input "text" at bounding box center [623, 67] width 77 height 19
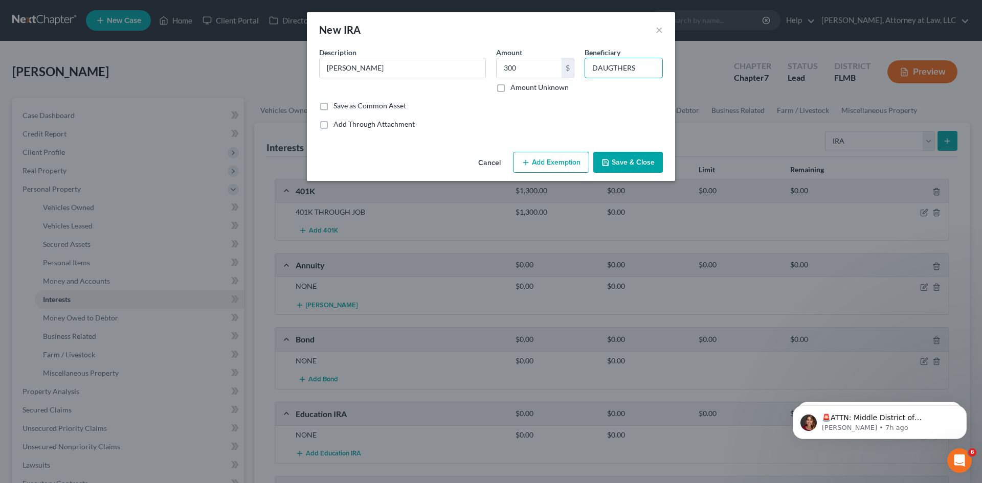
type input "DAUGTHERS"
click at [639, 157] on button "Save & Close" at bounding box center [628, 162] width 70 height 21
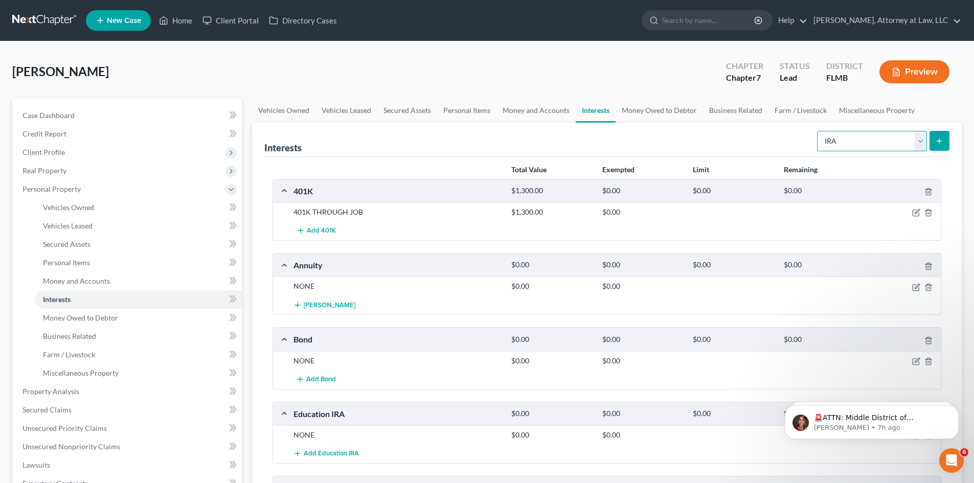
click at [918, 146] on select "Select Interest Type 401K Annuity Bond Education IRA Government Bond Government…" at bounding box center [872, 141] width 110 height 20
select select "joint_venture_active"
click at [818, 131] on select "Select Interest Type 401K Annuity Bond Education IRA Government Bond Government…" at bounding box center [872, 141] width 110 height 20
click at [941, 136] on button "submit" at bounding box center [940, 141] width 20 height 20
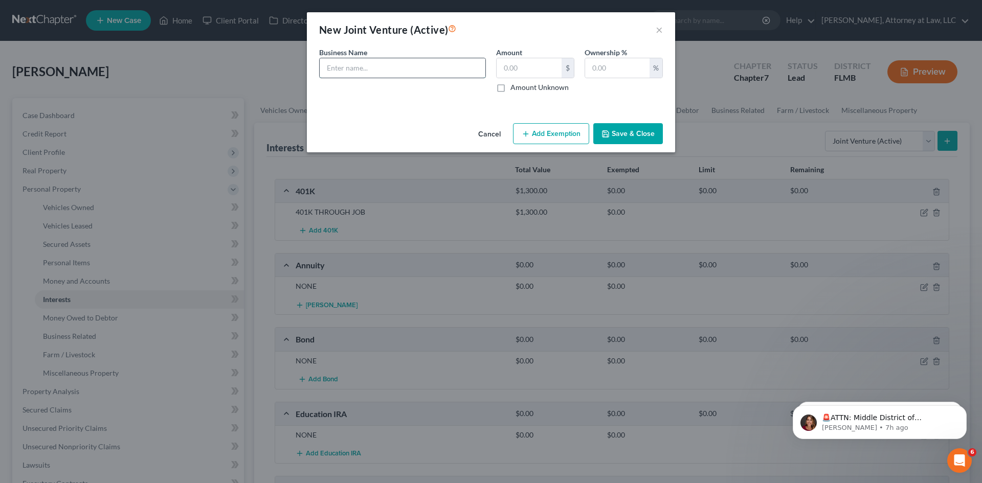
click at [468, 61] on input "text" at bounding box center [403, 67] width 166 height 19
type input "NONE"
click at [644, 129] on button "Save & Close" at bounding box center [628, 133] width 70 height 21
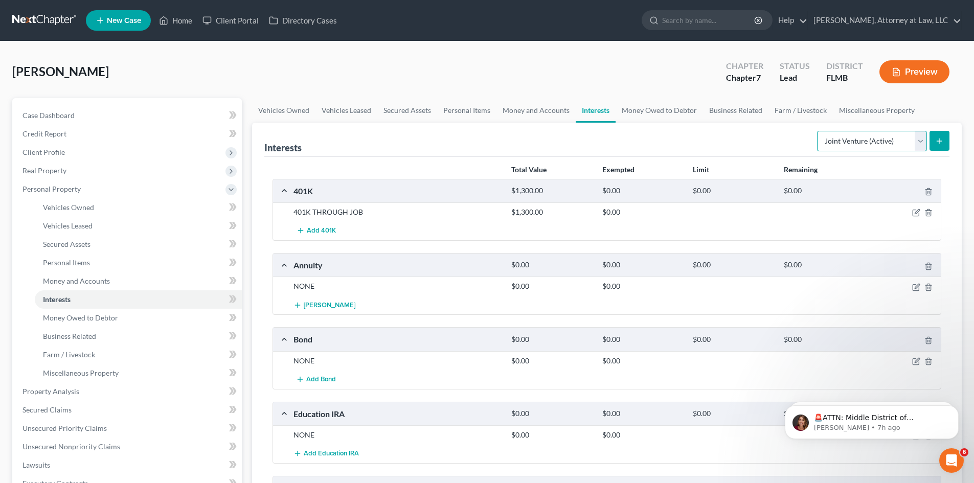
click at [924, 140] on select "Select Interest Type 401K Annuity Bond Education IRA Government Bond Government…" at bounding box center [872, 141] width 110 height 20
select select "joint_venture_inactive"
click at [818, 131] on select "Select Interest Type 401K Annuity Bond Education IRA Government Bond Government…" at bounding box center [872, 141] width 110 height 20
click at [938, 141] on icon "submit" at bounding box center [940, 141] width 8 height 8
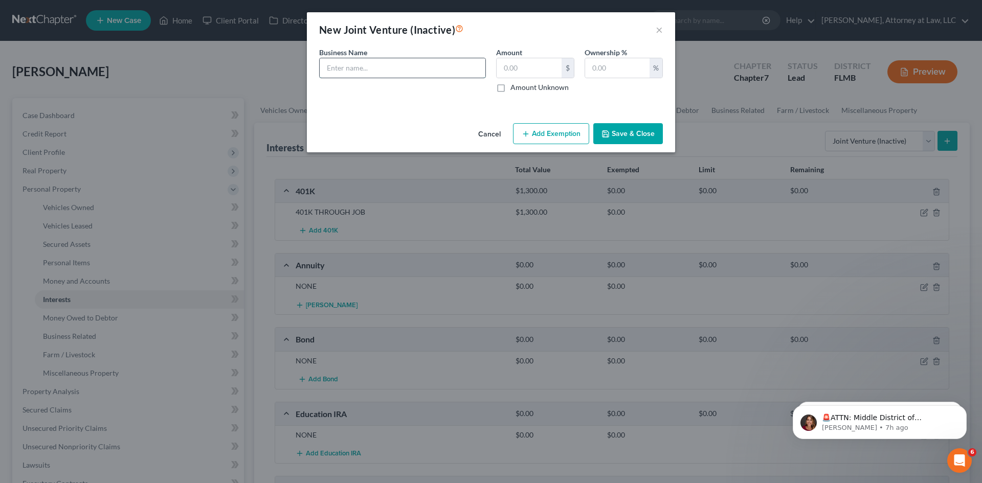
drag, startPoint x: 434, startPoint y: 72, endPoint x: 434, endPoint y: 78, distance: 5.6
click at [434, 72] on input "text" at bounding box center [403, 67] width 166 height 19
type input "NONE"
click at [627, 139] on button "Save & Close" at bounding box center [628, 133] width 70 height 21
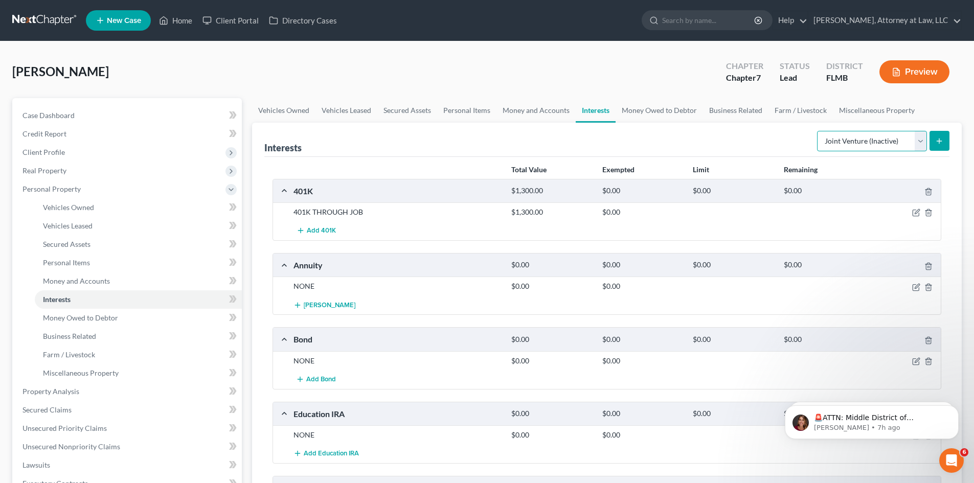
click at [918, 145] on select "Select Interest Type 401K Annuity Bond Education IRA Government Bond Government…" at bounding box center [872, 141] width 110 height 20
select select "[PERSON_NAME]"
click at [818, 131] on select "Select Interest Type 401K Annuity Bond Education IRA Government Bond Government…" at bounding box center [872, 141] width 110 height 20
click at [829, 140] on select "Select Interest Type 401K Annuity Bond Education IRA Government Bond Government…" at bounding box center [872, 141] width 110 height 20
drag, startPoint x: 856, startPoint y: 140, endPoint x: 825, endPoint y: 143, distance: 31.4
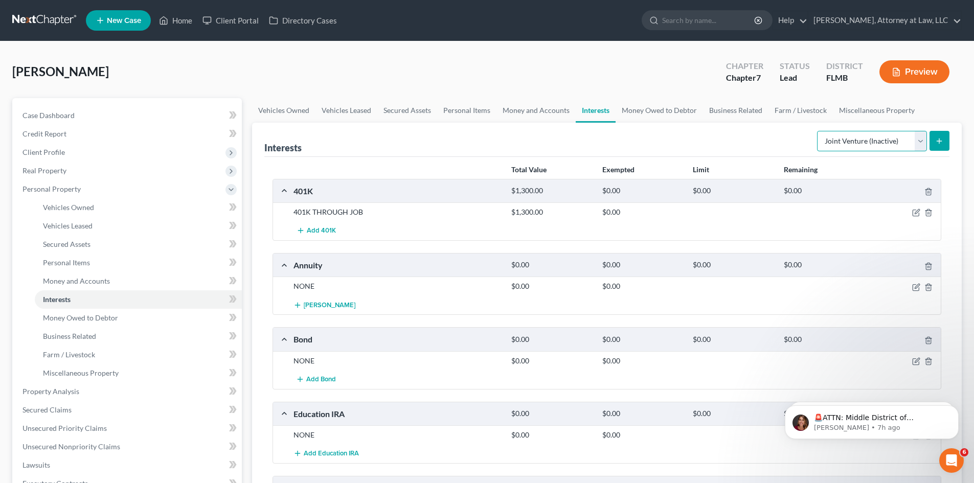
click at [825, 143] on select "Select Interest Type 401K Annuity Bond Education IRA Government Bond Government…" at bounding box center [872, 141] width 110 height 20
drag, startPoint x: 850, startPoint y: 140, endPoint x: 816, endPoint y: 139, distance: 33.3
click at [816, 139] on div "Select Interest Type 401K Annuity Bond Education IRA Government Bond Government…" at bounding box center [881, 140] width 137 height 27
click at [853, 138] on select "Select Interest Type 401K Annuity Bond Education IRA Government Bond Government…" at bounding box center [872, 141] width 110 height 20
drag, startPoint x: 853, startPoint y: 138, endPoint x: 828, endPoint y: 137, distance: 24.6
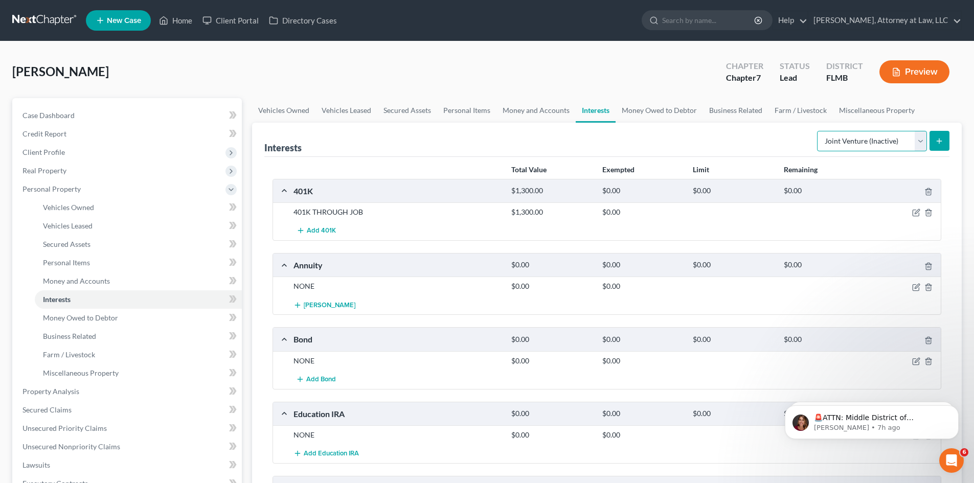
click at [828, 137] on select "Select Interest Type 401K Annuity Bond Education IRA Government Bond Government…" at bounding box center [872, 141] width 110 height 20
click at [867, 137] on select "Select Interest Type 401K Annuity Bond Education IRA Government Bond Government…" at bounding box center [872, 141] width 110 height 20
click at [947, 144] on button "submit" at bounding box center [940, 141] width 20 height 20
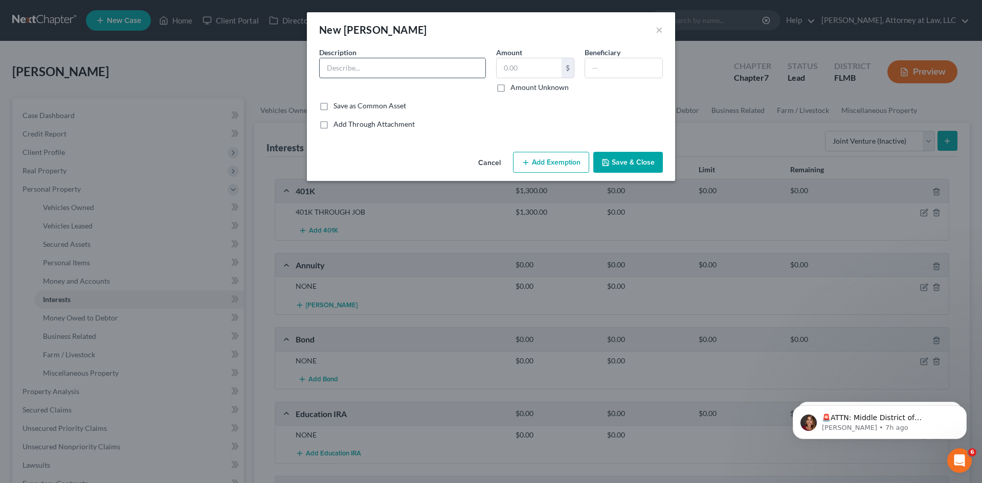
drag, startPoint x: 419, startPoint y: 65, endPoint x: 413, endPoint y: 71, distance: 8.7
click at [419, 65] on input "text" at bounding box center [403, 67] width 166 height 19
type input "NONE"
click at [631, 158] on button "Save & Close" at bounding box center [628, 162] width 70 height 21
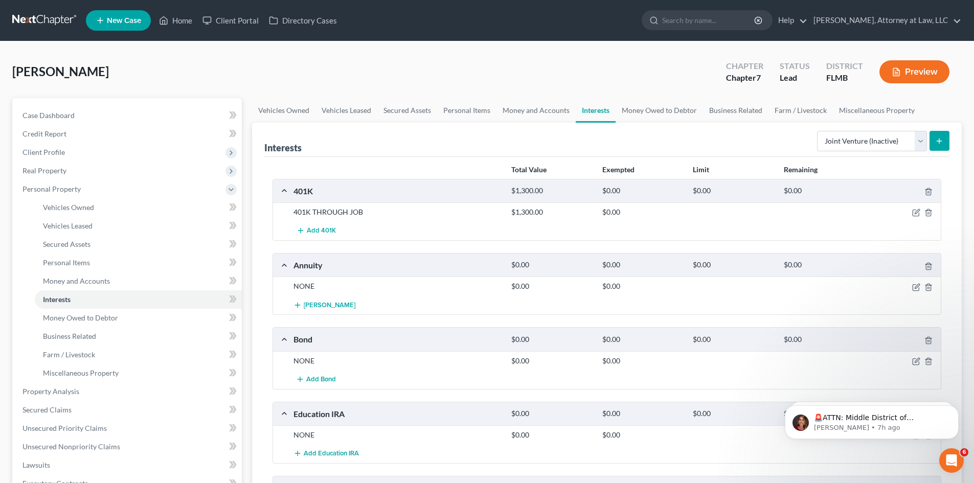
click at [941, 143] on icon "submit" at bounding box center [940, 141] width 8 height 8
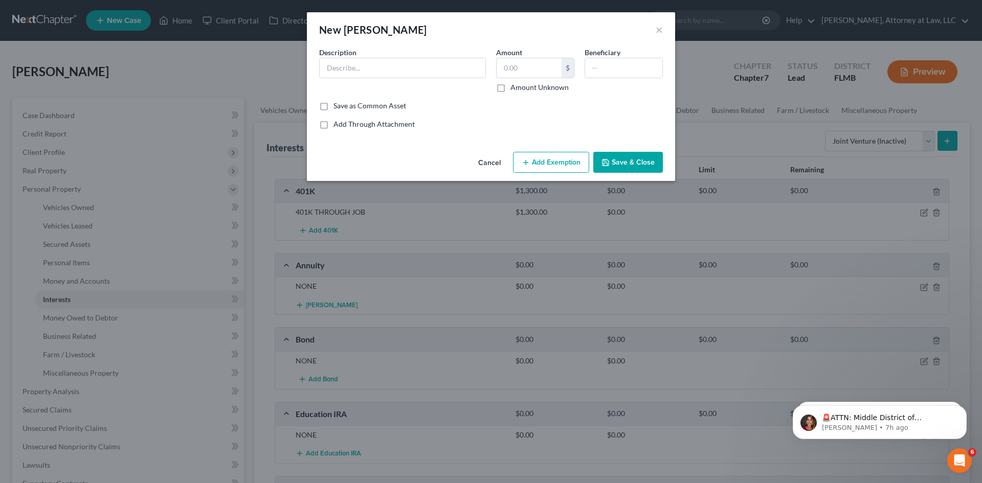
click at [493, 166] on button "Cancel" at bounding box center [489, 163] width 39 height 20
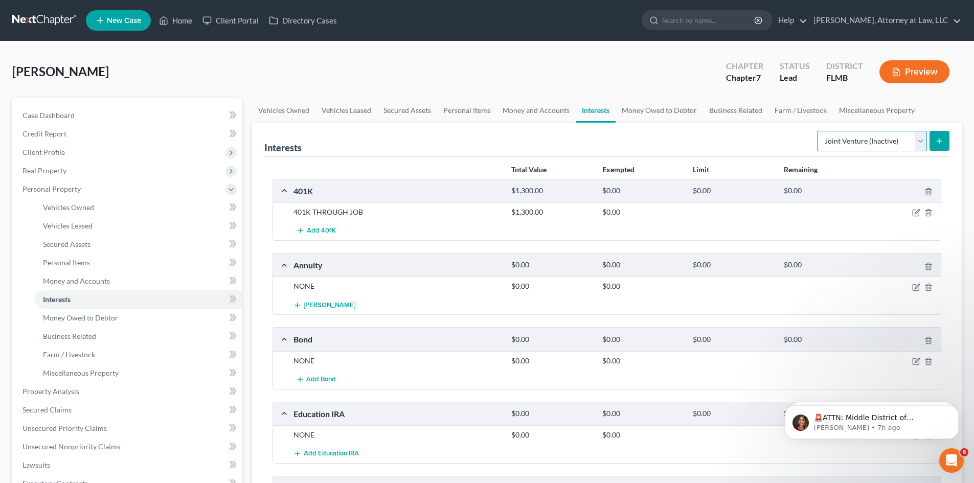
click at [920, 144] on select "Select Interest Type 401K Annuity Bond Education IRA Government Bond Government…" at bounding box center [872, 141] width 110 height 20
select select "mutual_fund"
click at [818, 131] on select "Select Interest Type 401K Annuity Bond Education IRA Government Bond Government…" at bounding box center [872, 141] width 110 height 20
click at [945, 143] on button "submit" at bounding box center [940, 141] width 20 height 20
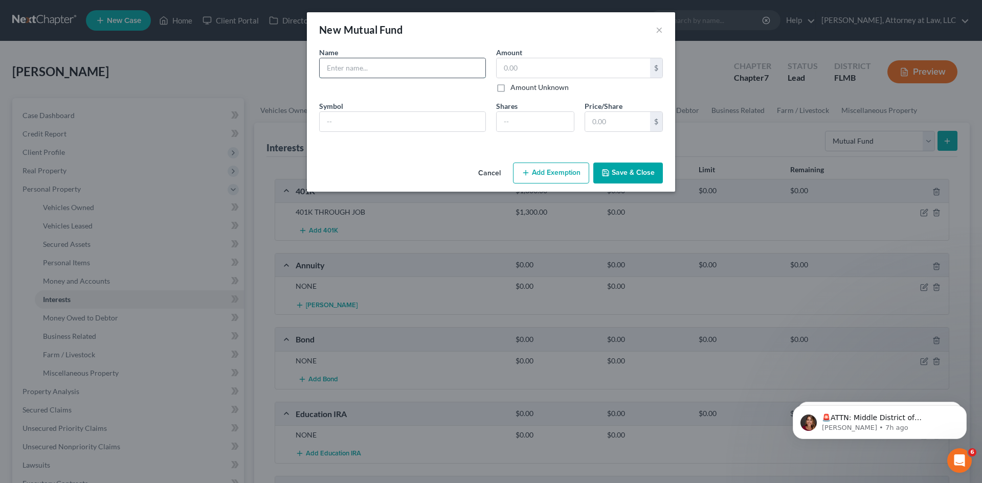
click at [377, 64] on input "text" at bounding box center [403, 67] width 166 height 19
type input "NONE"
click at [616, 171] on button "Save & Close" at bounding box center [628, 173] width 70 height 21
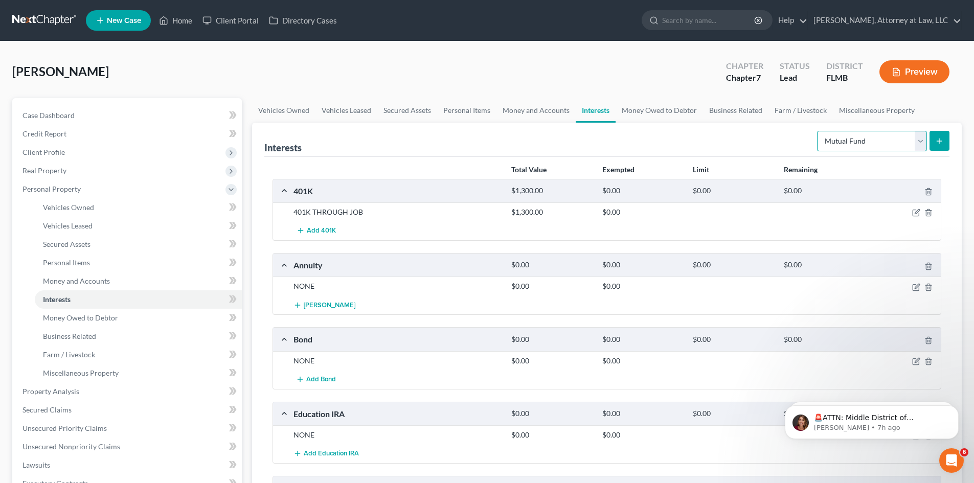
click at [916, 142] on select "Select Interest Type 401K Annuity Bond Education IRA Government Bond Government…" at bounding box center [872, 141] width 110 height 20
select select "other_retirement_plan"
click at [818, 131] on select "Select Interest Type 401K Annuity Bond Education IRA Government Bond Government…" at bounding box center [872, 141] width 110 height 20
click at [936, 142] on icon "submit" at bounding box center [940, 141] width 8 height 8
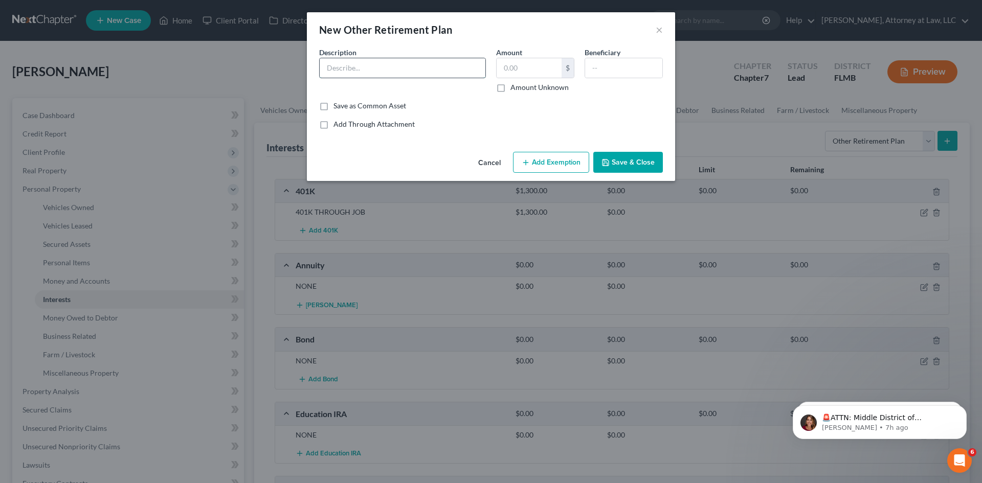
drag, startPoint x: 446, startPoint y: 64, endPoint x: 447, endPoint y: 76, distance: 11.8
click at [446, 64] on input "text" at bounding box center [403, 67] width 166 height 19
type input "NONE"
click at [651, 167] on button "Save & Close" at bounding box center [628, 162] width 70 height 21
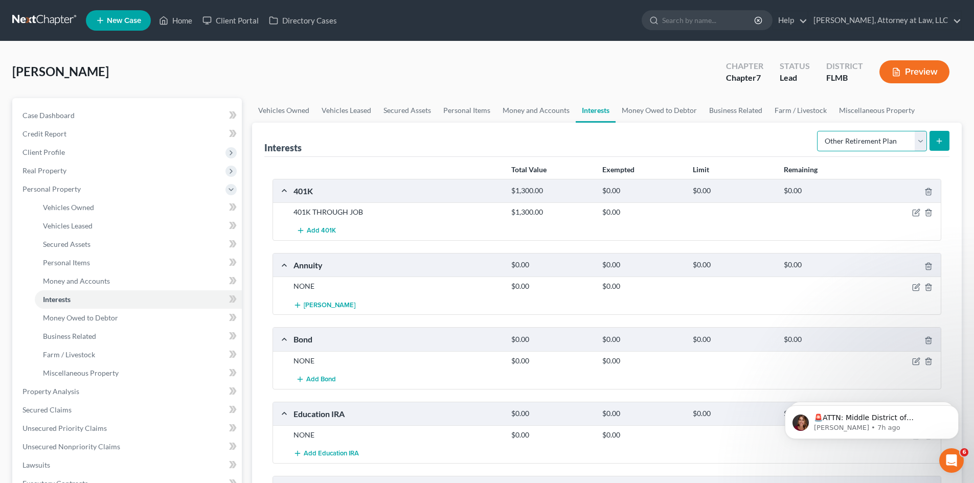
click at [920, 146] on select "Select Interest Type 401K Annuity Bond Education IRA Government Bond Government…" at bounding box center [872, 141] width 110 height 20
select select "partnership_active"
click at [818, 131] on select "Select Interest Type 401K Annuity Bond Education IRA Government Bond Government…" at bounding box center [872, 141] width 110 height 20
click at [938, 138] on icon "submit" at bounding box center [940, 141] width 8 height 8
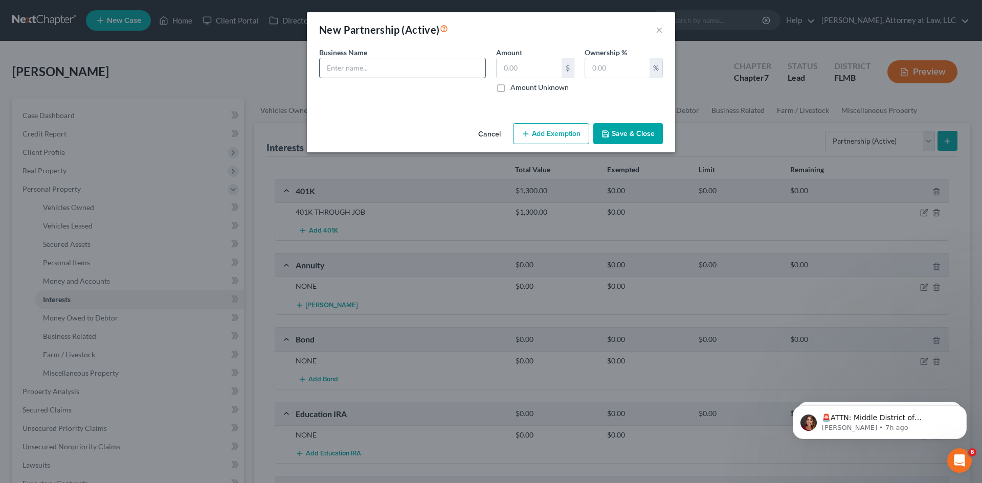
click at [349, 68] on input "text" at bounding box center [403, 67] width 166 height 19
type input "NONE"
click at [632, 142] on button "Save & Close" at bounding box center [628, 133] width 70 height 21
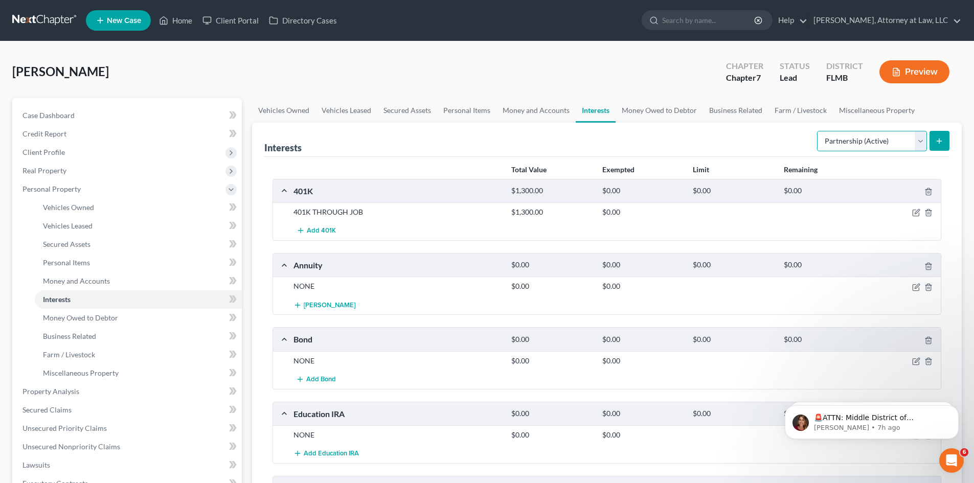
drag, startPoint x: 915, startPoint y: 142, endPoint x: 912, endPoint y: 150, distance: 7.9
click at [915, 142] on select "Select Interest Type 401K Annuity Bond Education IRA Government Bond Government…" at bounding box center [872, 141] width 110 height 20
select select "partnership_inactive"
click at [818, 131] on select "Select Interest Type 401K Annuity Bond Education IRA Government Bond Government…" at bounding box center [872, 141] width 110 height 20
click at [939, 142] on icon "submit" at bounding box center [940, 141] width 8 height 8
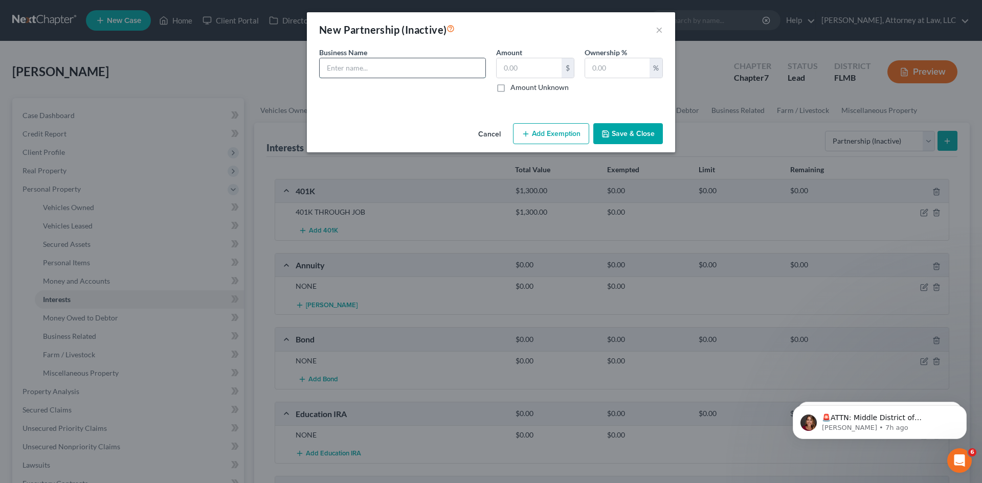
click at [424, 70] on input "text" at bounding box center [403, 67] width 166 height 19
type input "NONE"
click at [640, 142] on button "Save & Close" at bounding box center [628, 133] width 70 height 21
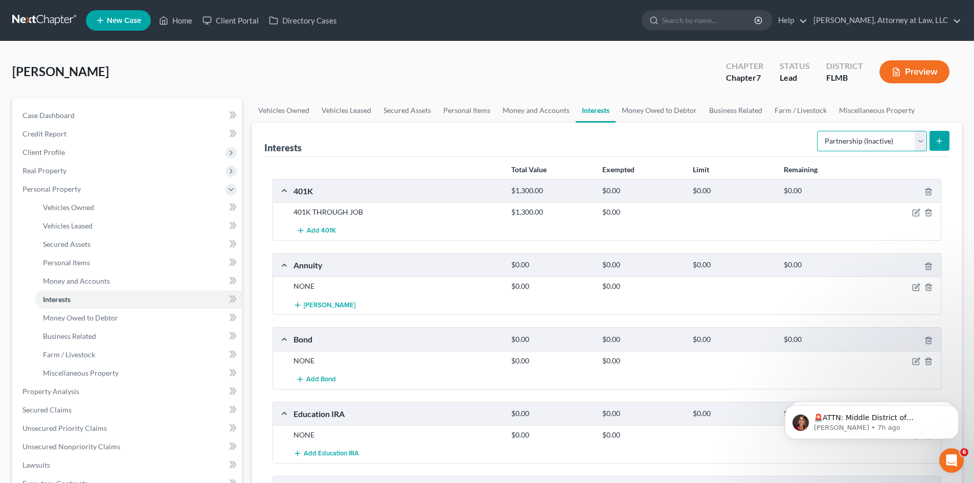
click at [917, 142] on select "Select Interest Type 401K Annuity Bond Education IRA Government Bond Government…" at bounding box center [872, 141] width 110 height 20
select select "pension_plan"
click at [818, 131] on select "Select Interest Type 401K Annuity Bond Education IRA Government Bond Government…" at bounding box center [872, 141] width 110 height 20
click at [942, 139] on icon "submit" at bounding box center [940, 141] width 8 height 8
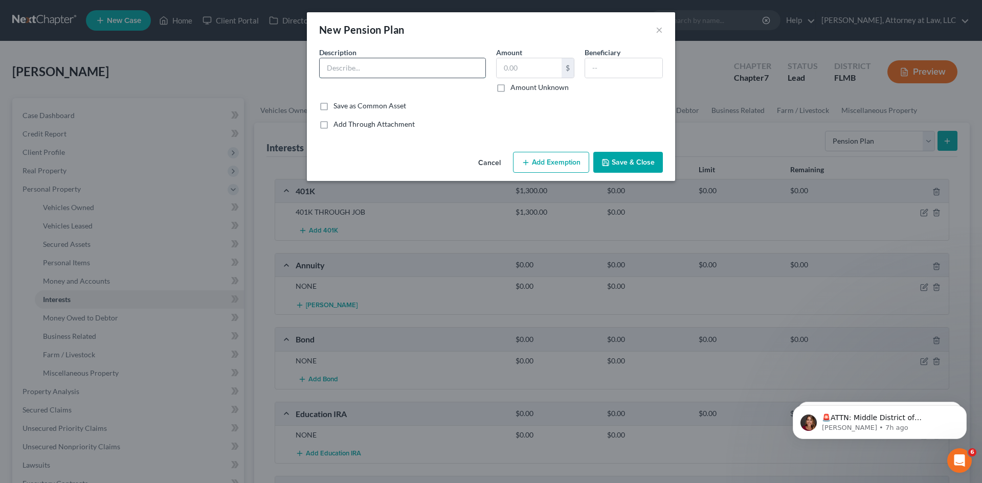
click at [397, 69] on input "text" at bounding box center [403, 67] width 166 height 19
type input "NONE"
click at [644, 160] on button "Save & Close" at bounding box center [628, 162] width 70 height 21
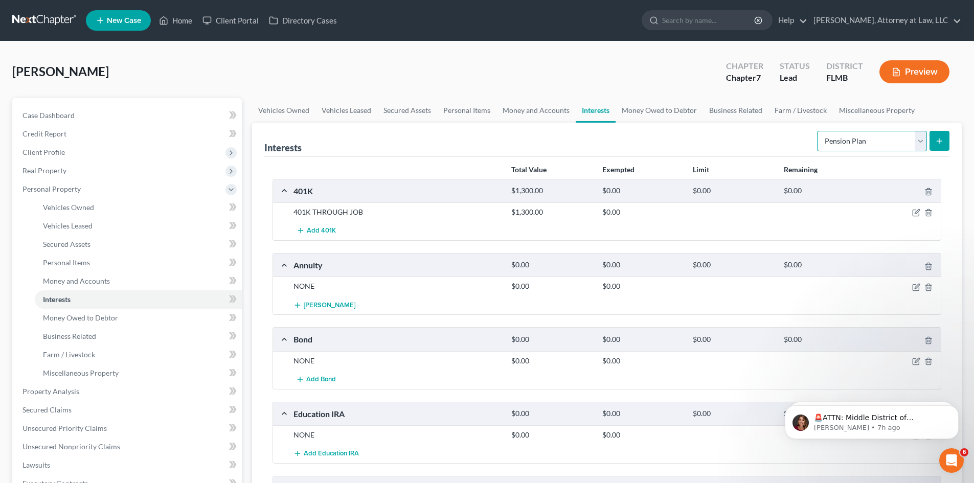
click at [925, 140] on select "Select Interest Type 401K Annuity Bond Education IRA Government Bond Government…" at bounding box center [872, 141] width 110 height 20
select select "stock"
click at [818, 131] on select "Select Interest Type 401K Annuity Bond Education IRA Government Bond Government…" at bounding box center [872, 141] width 110 height 20
click at [946, 149] on button "submit" at bounding box center [940, 141] width 20 height 20
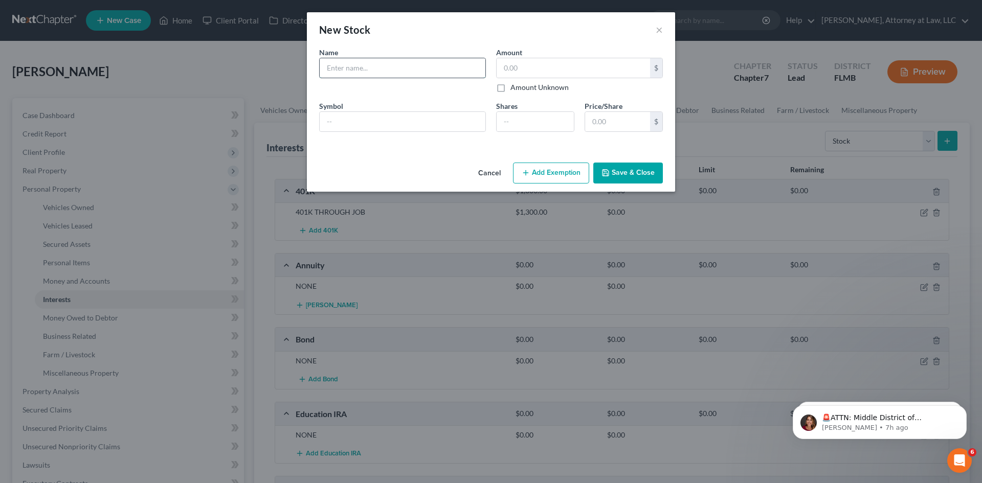
drag, startPoint x: 365, startPoint y: 71, endPoint x: 368, endPoint y: 78, distance: 7.6
click at [365, 71] on input "text" at bounding box center [403, 67] width 166 height 19
type input "NONE"
click at [631, 171] on button "Save & Close" at bounding box center [628, 173] width 70 height 21
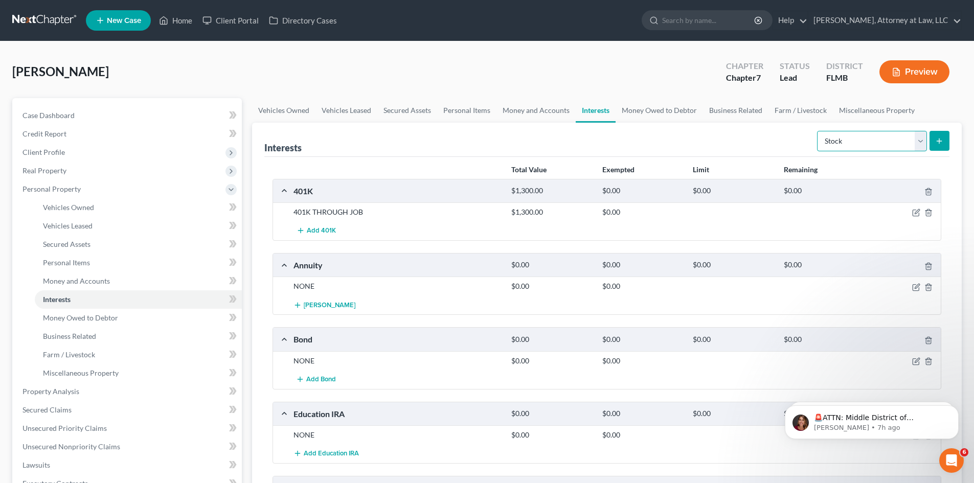
click at [922, 142] on select "Select Interest Type 401K Annuity Bond Education IRA Government Bond Government…" at bounding box center [872, 141] width 110 height 20
select select "term_life_insurance"
click at [818, 131] on select "Select Interest Type 401K Annuity Bond Education IRA Government Bond Government…" at bounding box center [872, 141] width 110 height 20
click at [943, 141] on icon "submit" at bounding box center [940, 141] width 8 height 8
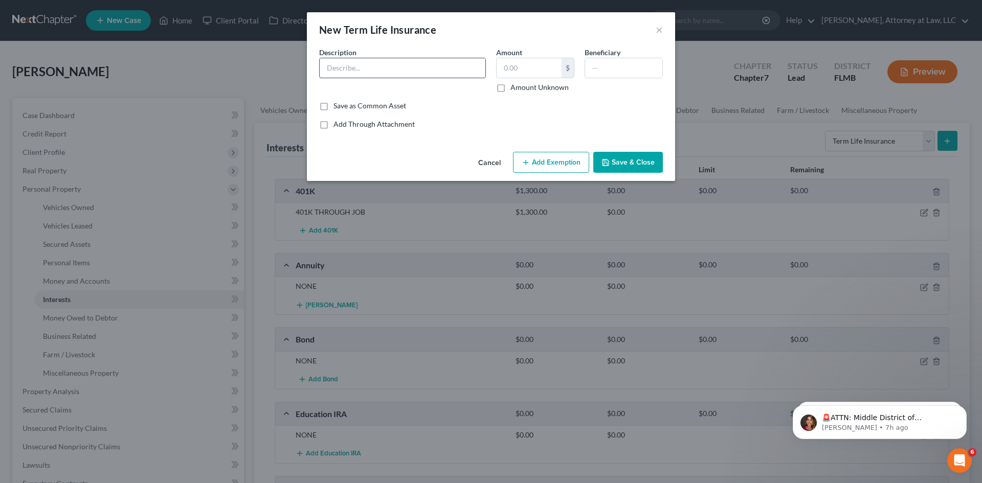
drag, startPoint x: 362, startPoint y: 63, endPoint x: 372, endPoint y: 78, distance: 17.7
click at [362, 63] on input "text" at bounding box center [403, 67] width 166 height 19
type input "NONE"
drag, startPoint x: 637, startPoint y: 165, endPoint x: 759, endPoint y: 194, distance: 125.2
click at [637, 165] on button "Save & Close" at bounding box center [628, 162] width 70 height 21
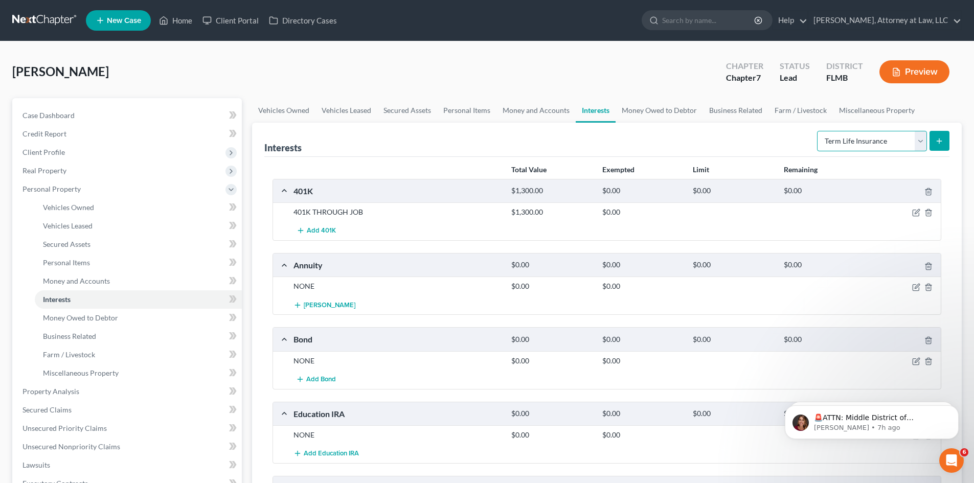
click at [926, 142] on select "Select Interest Type 401K Annuity Bond Education IRA Government Bond Government…" at bounding box center [872, 141] width 110 height 20
select select "unincorporated_business"
click at [818, 131] on select "Select Interest Type 401K Annuity Bond Education IRA Government Bond Government…" at bounding box center [872, 141] width 110 height 20
click at [949, 141] on button "submit" at bounding box center [940, 141] width 20 height 20
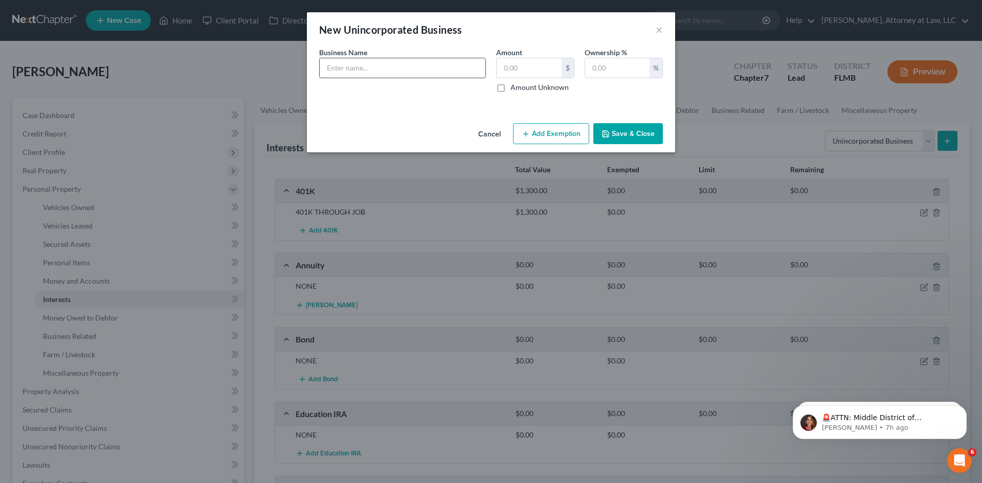
drag, startPoint x: 382, startPoint y: 65, endPoint x: 391, endPoint y: 76, distance: 14.1
click at [382, 66] on input "text" at bounding box center [403, 67] width 166 height 19
type input "NONE"
click at [656, 133] on button "Save & Close" at bounding box center [628, 133] width 70 height 21
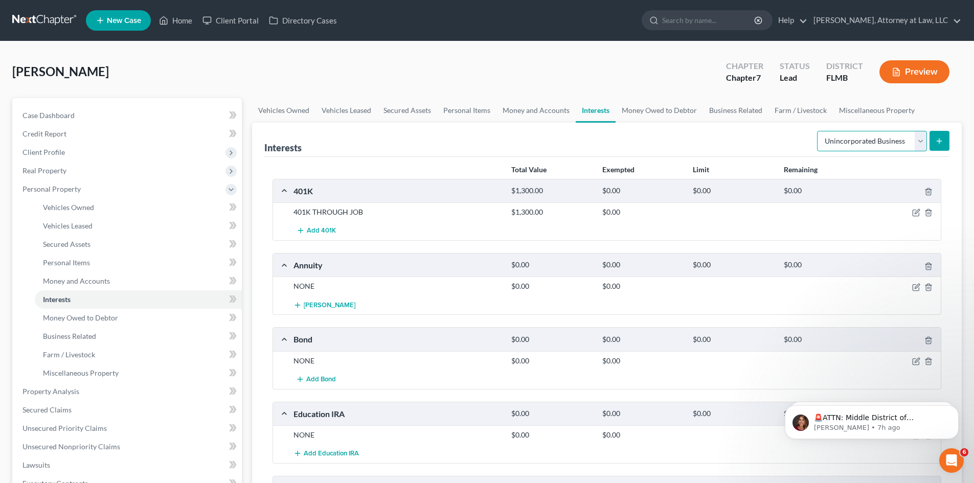
drag, startPoint x: 922, startPoint y: 136, endPoint x: 921, endPoint y: 151, distance: 14.9
click at [922, 136] on select "Select Interest Type 401K Annuity Bond Education IRA Government Bond Government…" at bounding box center [872, 141] width 110 height 20
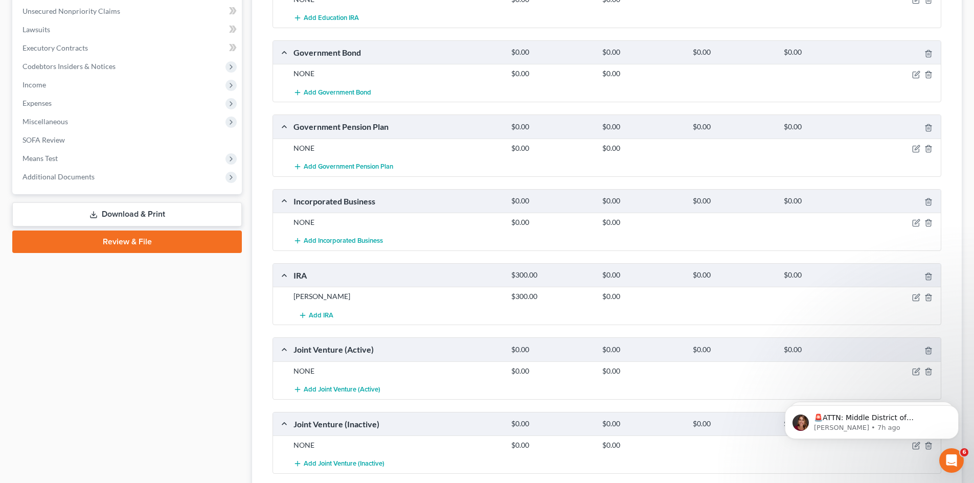
scroll to position [460, 0]
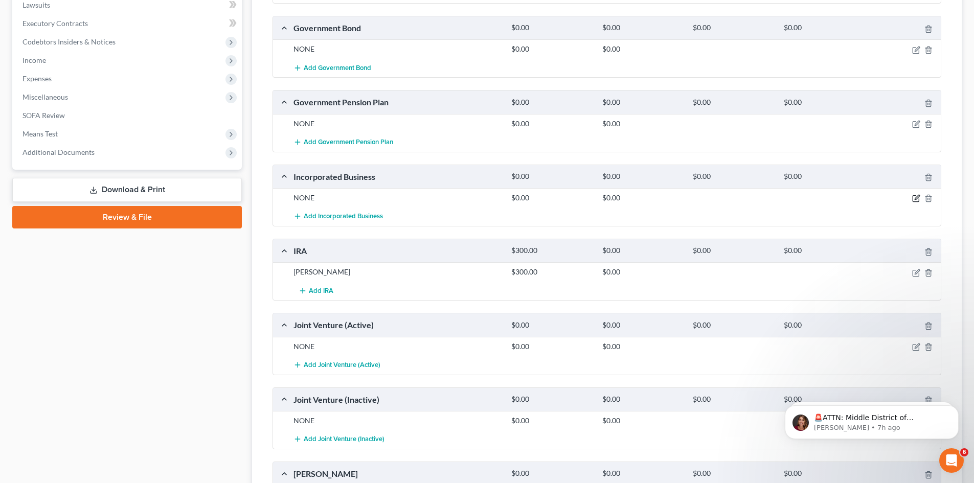
click at [916, 204] on div "NONE $0.00 $0.00" at bounding box center [607, 197] width 668 height 19
click at [916, 198] on icon "button" at bounding box center [917, 197] width 5 height 5
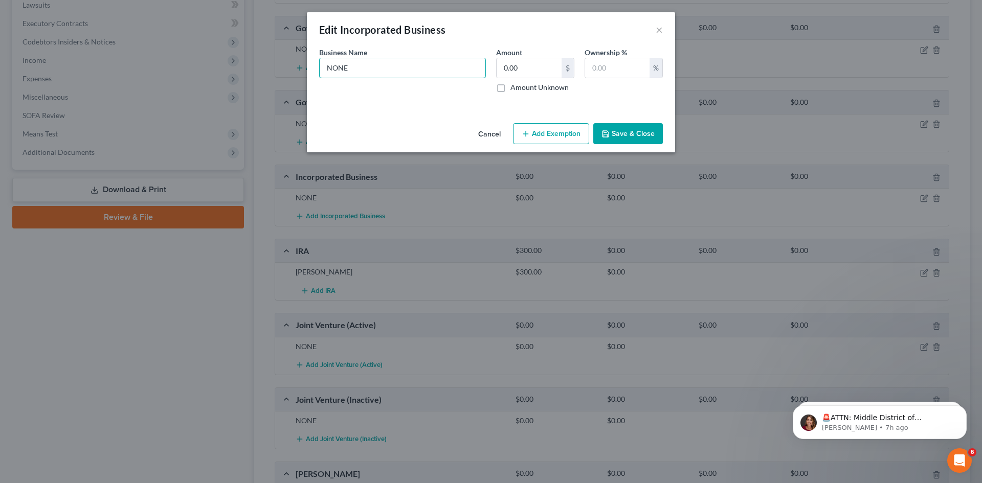
drag, startPoint x: 367, startPoint y: 70, endPoint x: 630, endPoint y: 131, distance: 269.6
click at [301, 70] on div "Edit Incorporated Business × An exemption set must first be selected from the F…" at bounding box center [491, 241] width 982 height 483
click at [392, 66] on input "BTG PRODUCTIONS LLC" at bounding box center [403, 67] width 166 height 19
type input "BTG PRODUCTIONS, LLC"
click at [630, 69] on input "text" at bounding box center [617, 67] width 64 height 19
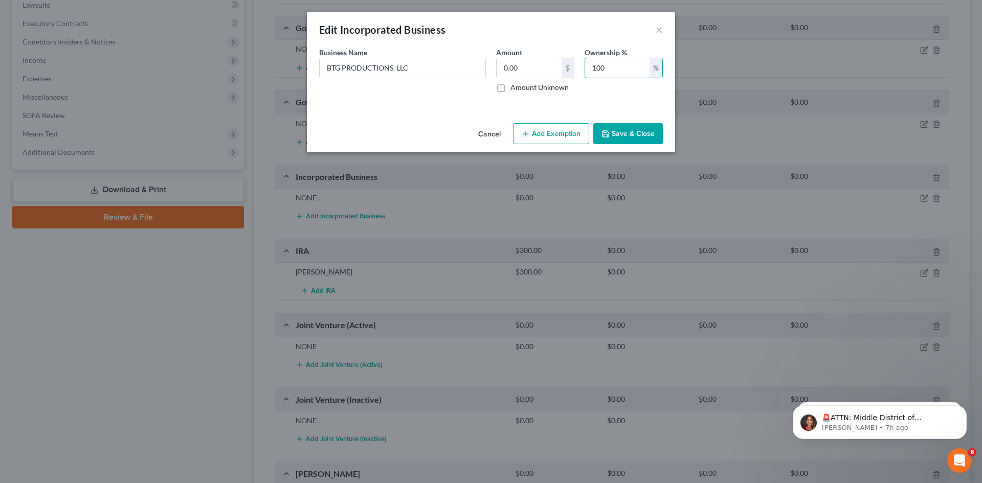
type input "100"
click at [643, 137] on button "Save & Close" at bounding box center [628, 133] width 70 height 21
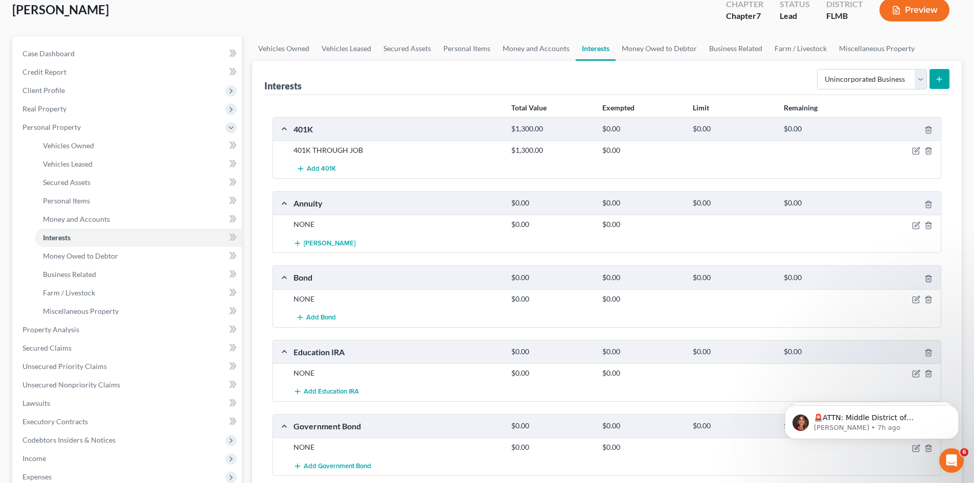
scroll to position [0, 0]
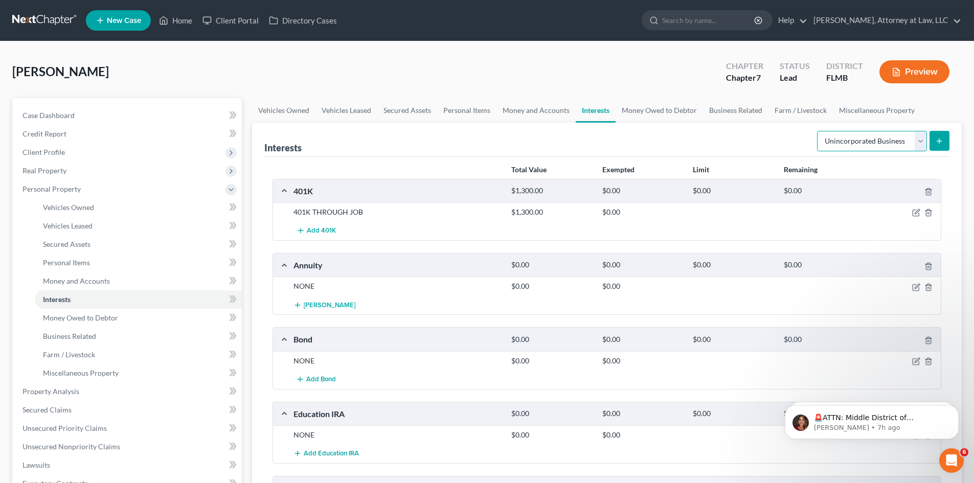
drag, startPoint x: 915, startPoint y: 140, endPoint x: 906, endPoint y: 151, distance: 13.8
click at [915, 140] on select "Select Interest Type 401K Annuity Bond Education IRA Government Bond Government…" at bounding box center [872, 141] width 110 height 20
select select "whole_life_insurance"
click at [818, 131] on select "Select Interest Type 401K Annuity Bond Education IRA Government Bond Government…" at bounding box center [872, 141] width 110 height 20
click at [933, 146] on button "submit" at bounding box center [940, 141] width 20 height 20
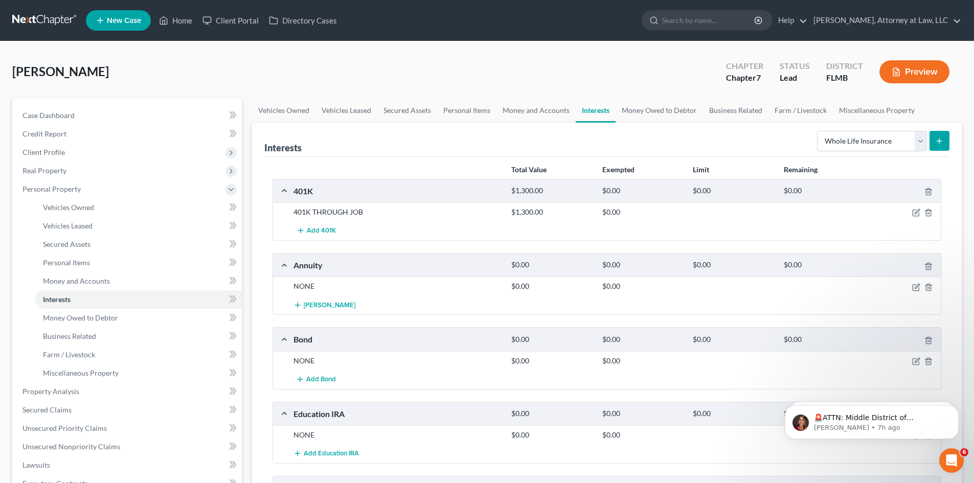
click at [937, 139] on icon "submit" at bounding box center [940, 141] width 8 height 8
click at [939, 138] on icon "submit" at bounding box center [940, 141] width 8 height 8
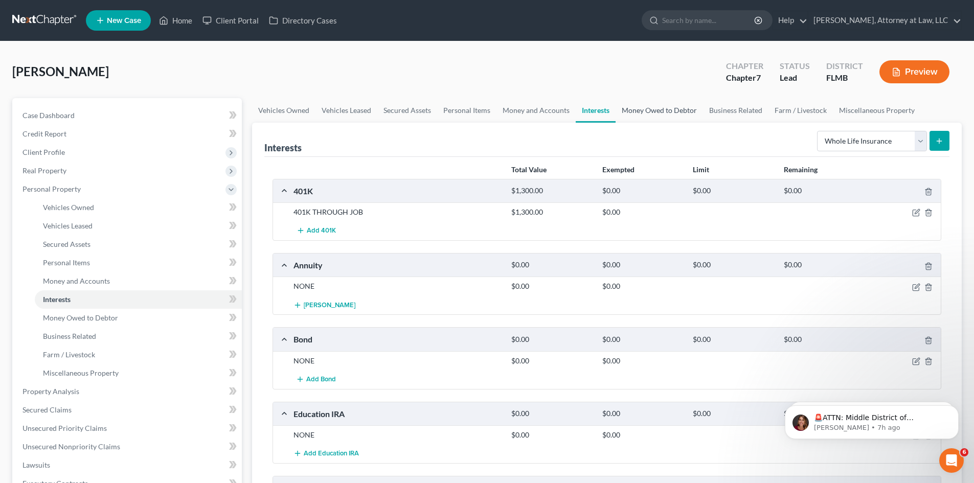
click at [648, 109] on link "Money Owed to Debtor" at bounding box center [659, 110] width 87 height 25
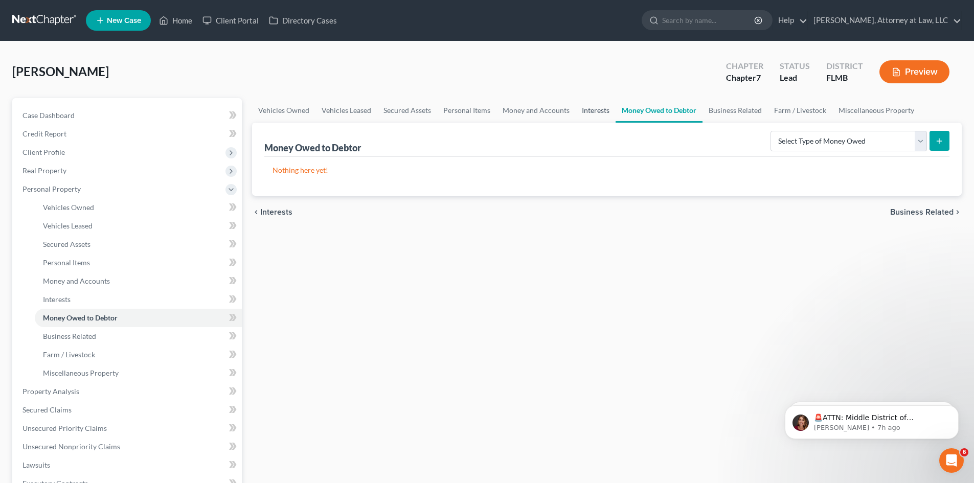
click at [592, 109] on link "Interests" at bounding box center [596, 110] width 40 height 25
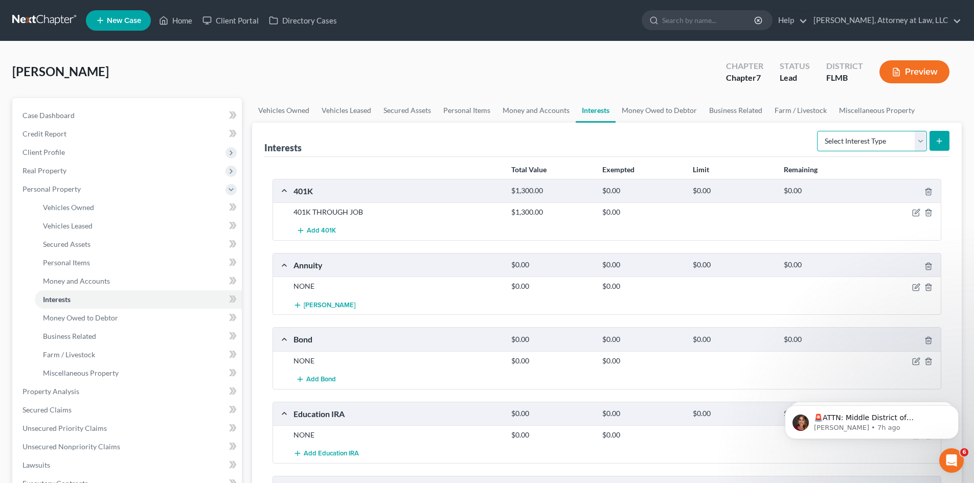
drag, startPoint x: 919, startPoint y: 145, endPoint x: 916, endPoint y: 150, distance: 6.4
click at [919, 145] on select "Select Interest Type 401K Annuity Bond Education IRA Government Bond Government…" at bounding box center [872, 141] width 110 height 20
select select "whole_life_insurance"
click at [818, 131] on select "Select Interest Type 401K Annuity Bond Education IRA Government Bond Government…" at bounding box center [872, 141] width 110 height 20
click at [936, 137] on icon "submit" at bounding box center [940, 141] width 8 height 8
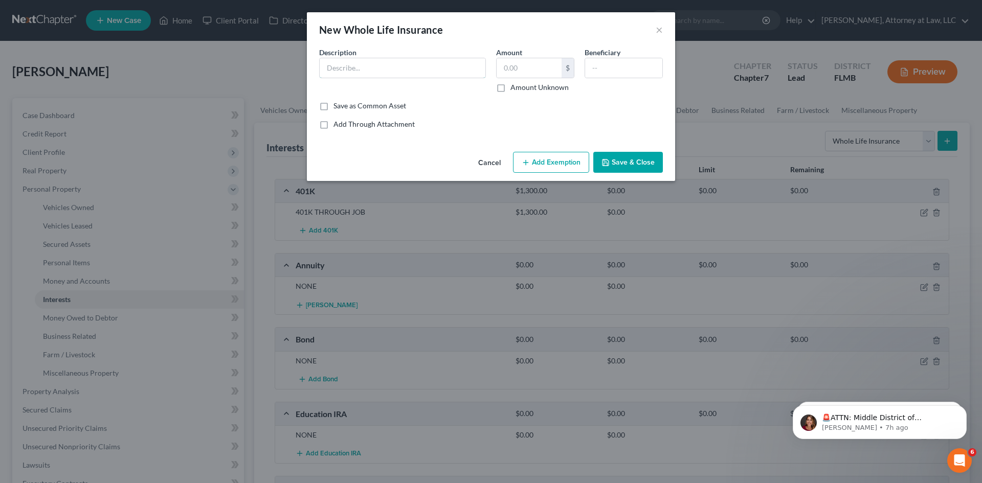
drag, startPoint x: 380, startPoint y: 69, endPoint x: 368, endPoint y: 82, distance: 18.5
click at [380, 69] on input "text" at bounding box center [403, 67] width 166 height 19
type input "NONE"
click at [646, 163] on button "Save & Close" at bounding box center [628, 162] width 70 height 21
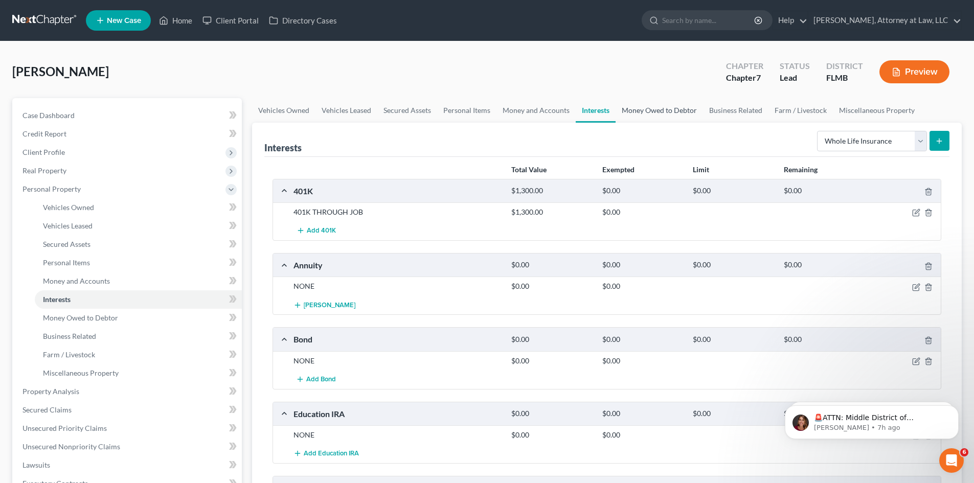
click at [640, 114] on link "Money Owed to Debtor" at bounding box center [659, 110] width 87 height 25
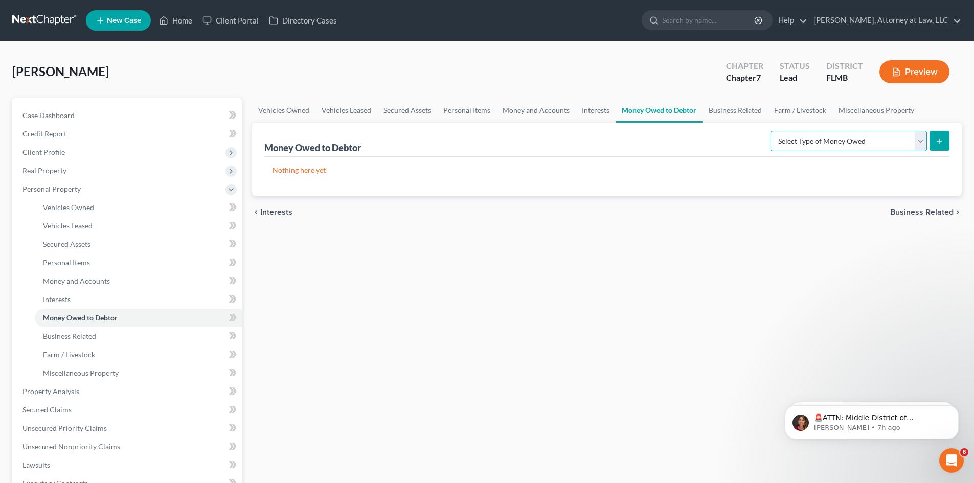
click at [909, 141] on select "Select Type of Money Owed Accounts Receivable Alimony Child Support Claims Agai…" at bounding box center [849, 141] width 157 height 20
select select "accounts_receivable"
click at [772, 131] on select "Select Type of Money Owed Accounts Receivable Alimony Child Support Claims Agai…" at bounding box center [849, 141] width 157 height 20
click at [942, 144] on icon "submit" at bounding box center [940, 141] width 8 height 8
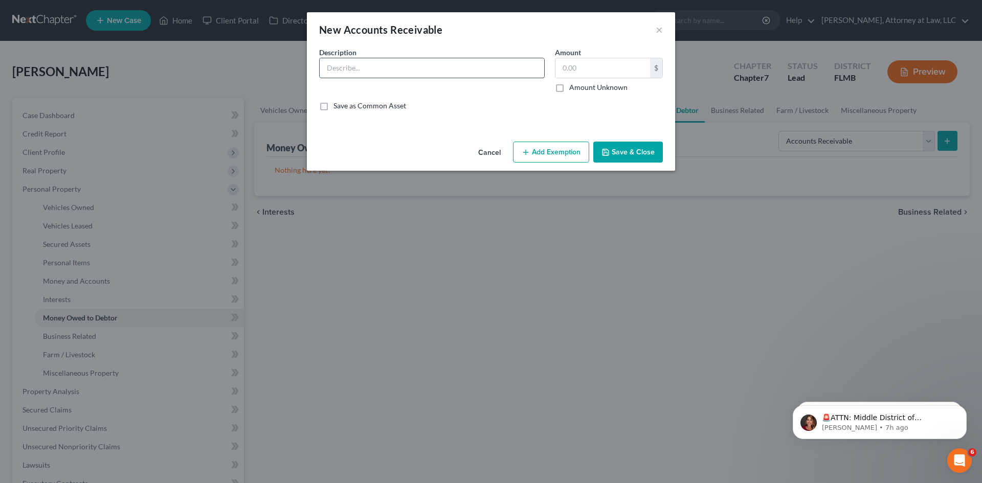
click at [418, 73] on input "text" at bounding box center [432, 67] width 225 height 19
type input "NONE"
click at [563, 69] on input "text" at bounding box center [602, 67] width 95 height 19
click at [634, 154] on button "Save & Close" at bounding box center [628, 152] width 70 height 21
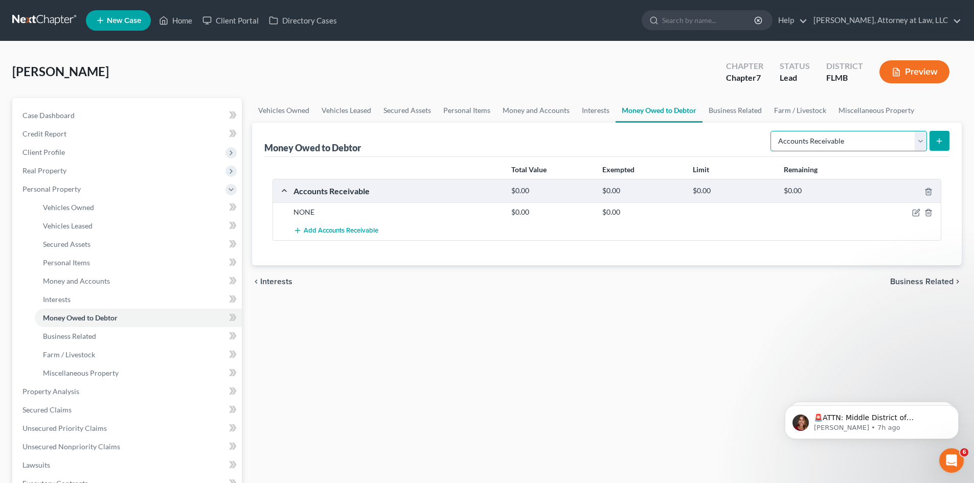
click at [916, 138] on select "Select Type of Money Owed Accounts Receivable Alimony Child Support Claims Agai…" at bounding box center [849, 141] width 157 height 20
select select "alimony"
click at [772, 131] on select "Select Type of Money Owed Accounts Receivable Alimony Child Support Claims Agai…" at bounding box center [849, 141] width 157 height 20
click at [938, 136] on button "submit" at bounding box center [940, 141] width 20 height 20
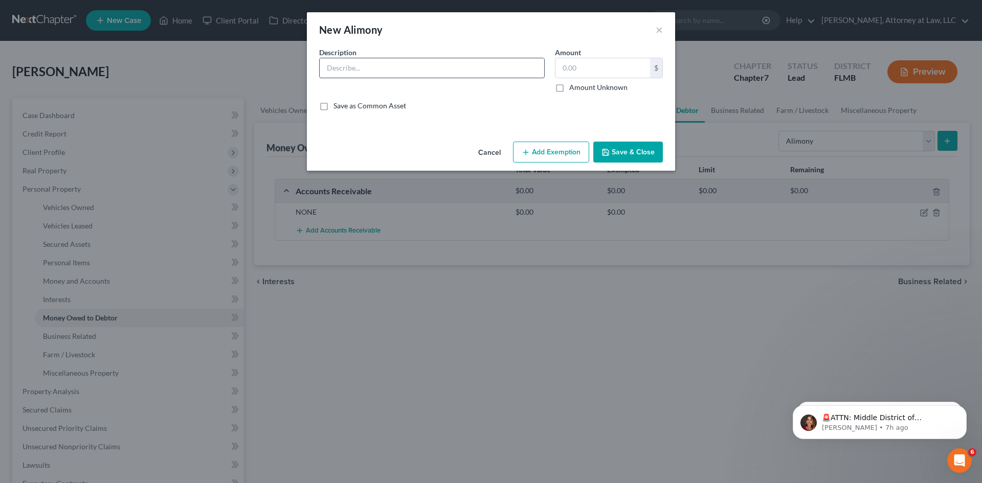
drag, startPoint x: 394, startPoint y: 67, endPoint x: 399, endPoint y: 78, distance: 11.7
click at [394, 67] on input "text" at bounding box center [432, 67] width 225 height 19
type input "NONE"
click at [640, 149] on button "Save & Close" at bounding box center [628, 152] width 70 height 21
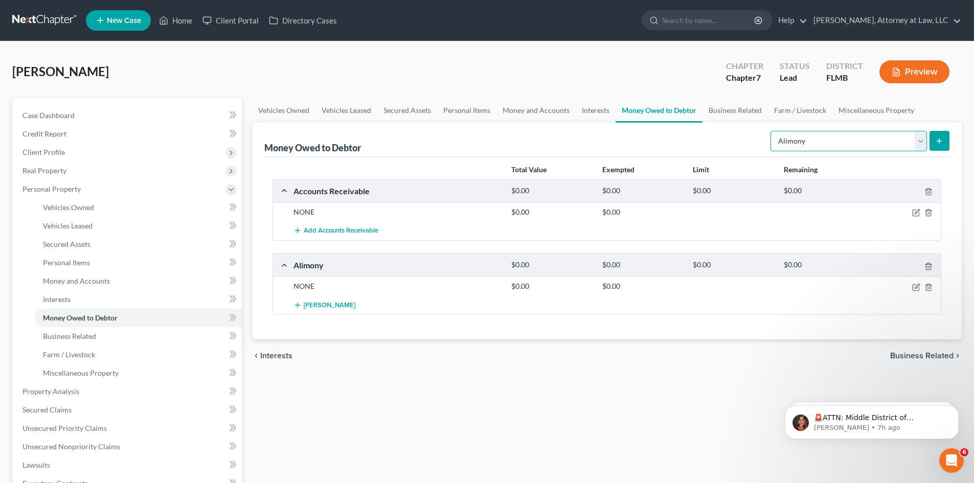
click at [918, 136] on select "Select Type of Money Owed Accounts Receivable Alimony Child Support Claims Agai…" at bounding box center [849, 141] width 157 height 20
select select "child_support"
click at [772, 131] on select "Select Type of Money Owed Accounts Receivable Alimony Child Support Claims Agai…" at bounding box center [849, 141] width 157 height 20
click at [934, 143] on button "submit" at bounding box center [940, 141] width 20 height 20
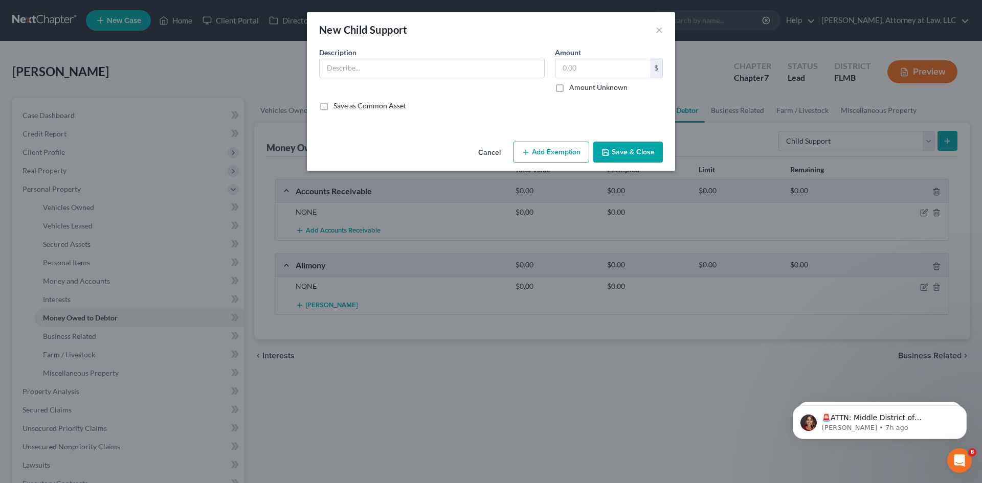
click at [386, 79] on div "Description *" at bounding box center [432, 70] width 236 height 46
click at [386, 72] on input "text" at bounding box center [432, 67] width 225 height 19
type input "NONE"
click at [641, 149] on button "Save & Close" at bounding box center [628, 152] width 70 height 21
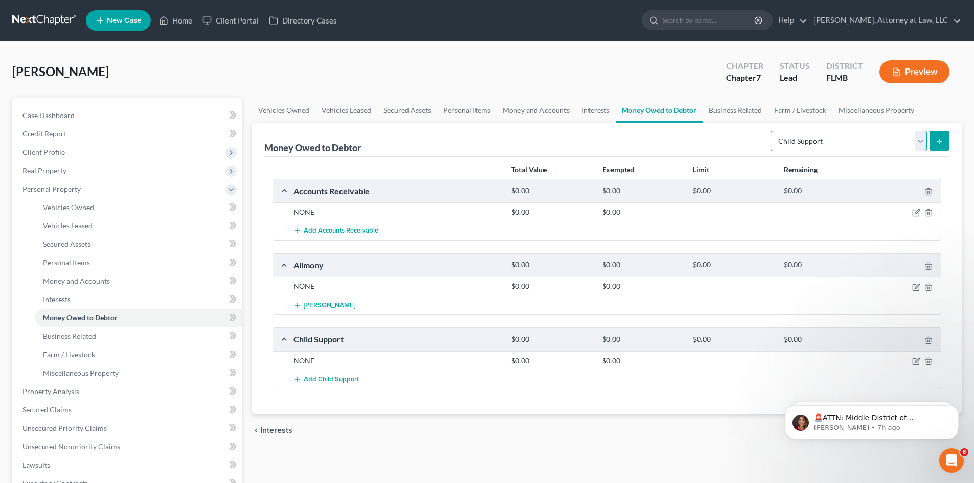
click at [914, 140] on select "Select Type of Money Owed Accounts Receivable Alimony Child Support Claims Agai…" at bounding box center [849, 141] width 157 height 20
select select "claims_against_third_parties"
click at [772, 131] on select "Select Type of Money Owed Accounts Receivable Alimony Child Support Claims Agai…" at bounding box center [849, 141] width 157 height 20
click at [946, 144] on button "submit" at bounding box center [940, 141] width 20 height 20
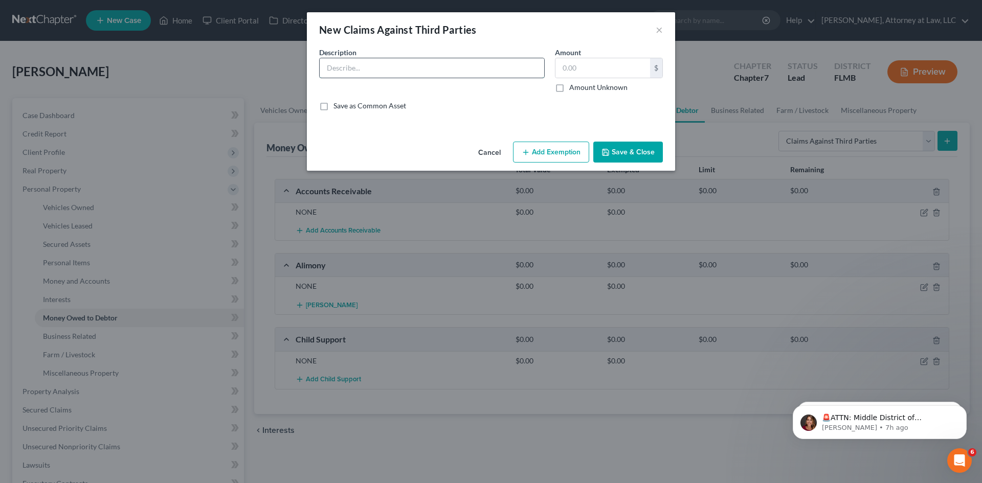
click at [482, 71] on input "text" at bounding box center [432, 67] width 225 height 19
type input "NONE"
drag, startPoint x: 619, startPoint y: 150, endPoint x: 846, endPoint y: 158, distance: 227.2
click at [619, 150] on button "Save & Close" at bounding box center [628, 152] width 70 height 21
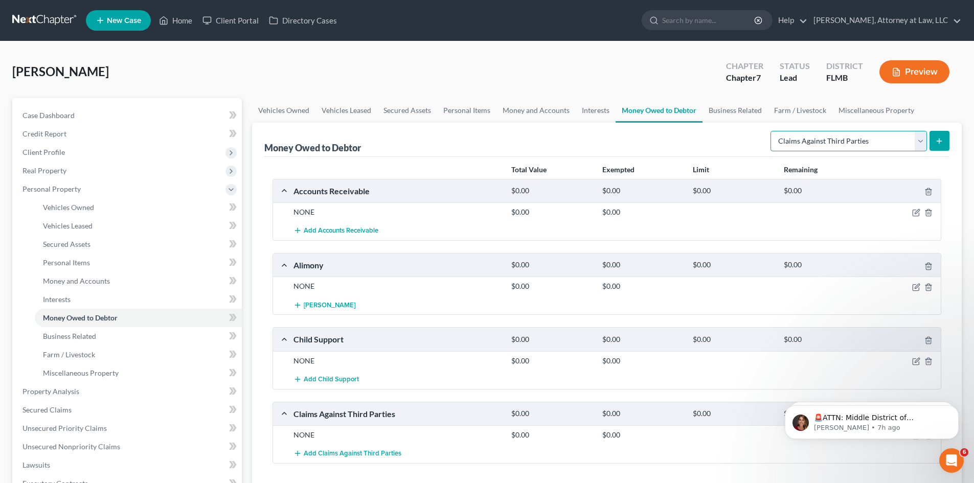
drag, startPoint x: 920, startPoint y: 146, endPoint x: 912, endPoint y: 148, distance: 7.4
click at [920, 146] on select "Select Type of Money Owed Accounts Receivable Alimony Child Support Claims Agai…" at bounding box center [849, 141] width 157 height 20
select select "disability_benefits"
click at [772, 131] on select "Select Type of Money Owed Accounts Receivable Alimony Child Support Claims Agai…" at bounding box center [849, 141] width 157 height 20
click at [937, 133] on button "submit" at bounding box center [940, 141] width 20 height 20
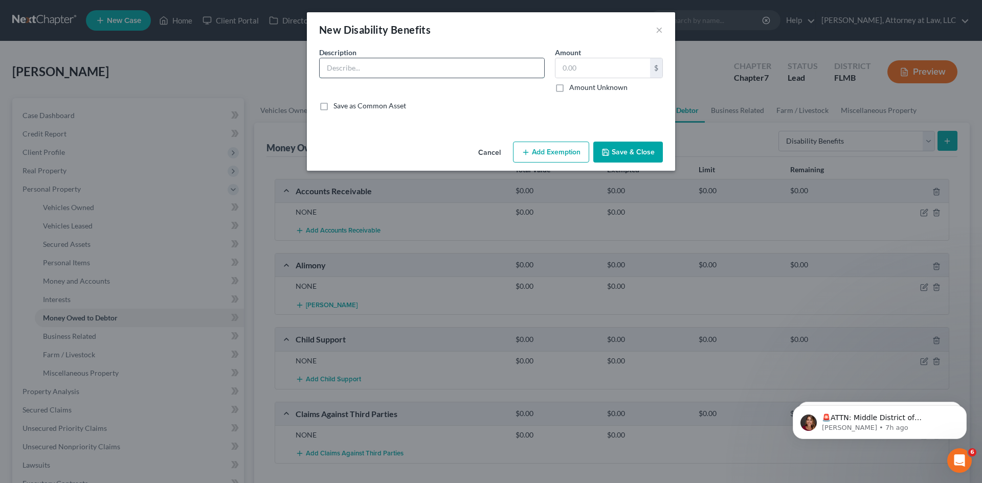
click at [429, 73] on input "text" at bounding box center [432, 67] width 225 height 19
type input "NONE"
click at [634, 146] on button "Save & Close" at bounding box center [628, 152] width 70 height 21
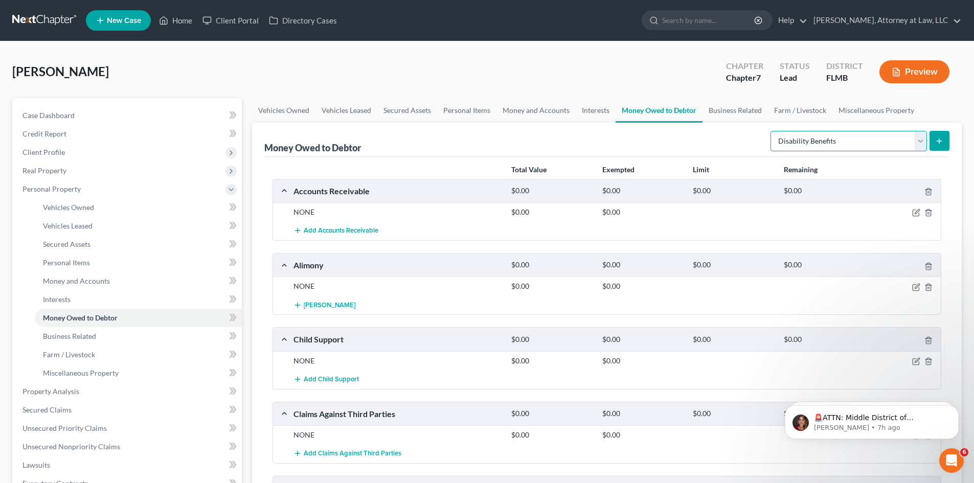
click at [919, 142] on select "Select Type of Money Owed Accounts Receivable Alimony Child Support Claims Agai…" at bounding box center [849, 141] width 157 height 20
select select "disability_insurance_payments"
click at [772, 131] on select "Select Type of Money Owed Accounts Receivable Alimony Child Support Claims Agai…" at bounding box center [849, 141] width 157 height 20
click at [946, 144] on button "submit" at bounding box center [940, 141] width 20 height 20
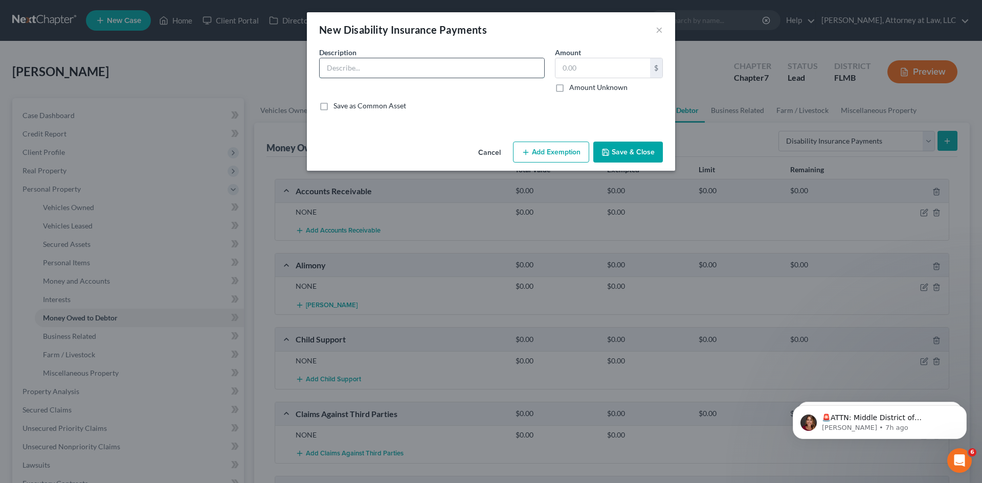
click at [460, 59] on input "text" at bounding box center [432, 67] width 225 height 19
type input "NONE"
click at [644, 155] on button "Save & Close" at bounding box center [628, 152] width 70 height 21
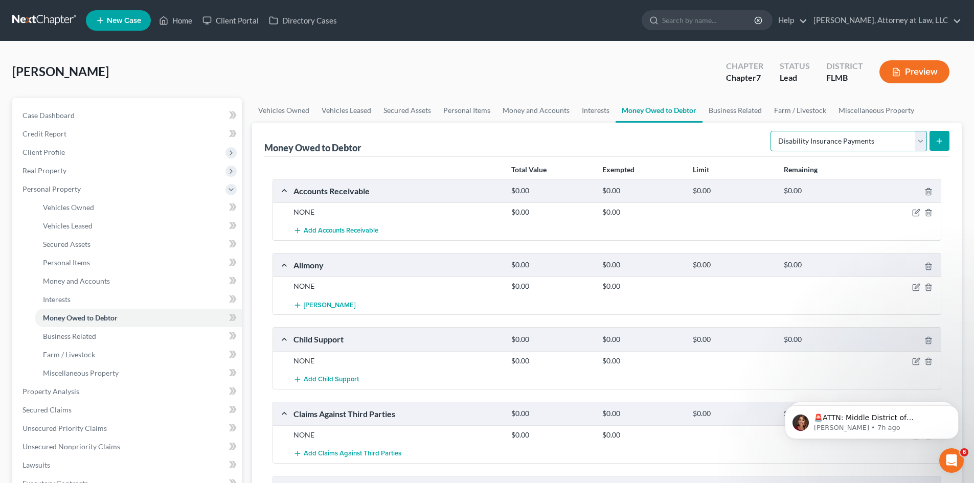
click at [922, 142] on select "Select Type of Money Owed Accounts Receivable Alimony Child Support Claims Agai…" at bounding box center [849, 141] width 157 height 20
select select "divorce_settlements"
click at [772, 131] on select "Select Type of Money Owed Accounts Receivable Alimony Child Support Claims Agai…" at bounding box center [849, 141] width 157 height 20
click at [945, 139] on button "submit" at bounding box center [940, 141] width 20 height 20
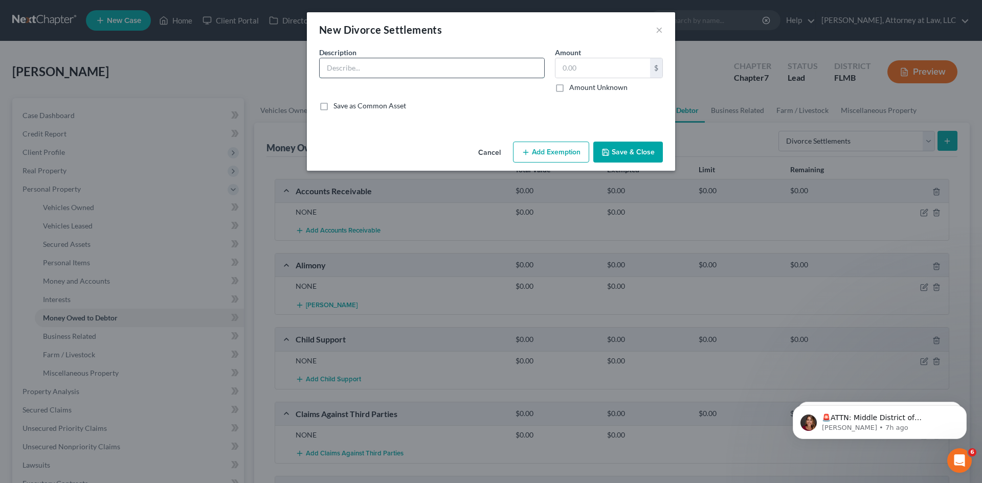
click at [452, 76] on input "text" at bounding box center [432, 67] width 225 height 19
type input "NONE"
click at [627, 143] on button "Save & Close" at bounding box center [628, 152] width 70 height 21
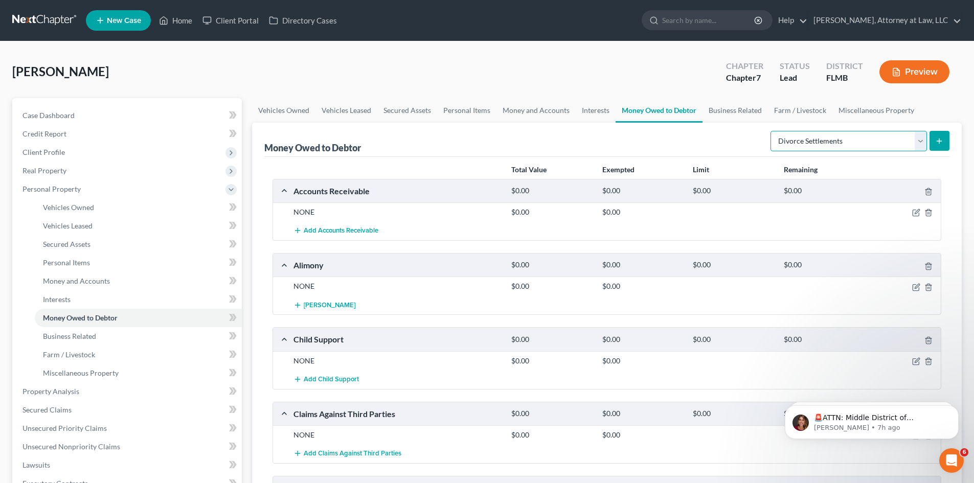
drag, startPoint x: 914, startPoint y: 136, endPoint x: 910, endPoint y: 145, distance: 9.9
click at [914, 137] on select "Select Type of Money Owed Accounts Receivable Alimony Child Support Claims Agai…" at bounding box center [849, 141] width 157 height 20
drag, startPoint x: 920, startPoint y: 139, endPoint x: 914, endPoint y: 145, distance: 9.0
click at [919, 141] on select "Select Type of Money Owed Accounts Receivable Alimony Child Support Claims Agai…" at bounding box center [849, 141] width 157 height 20
select select "equitable_or_future_interests"
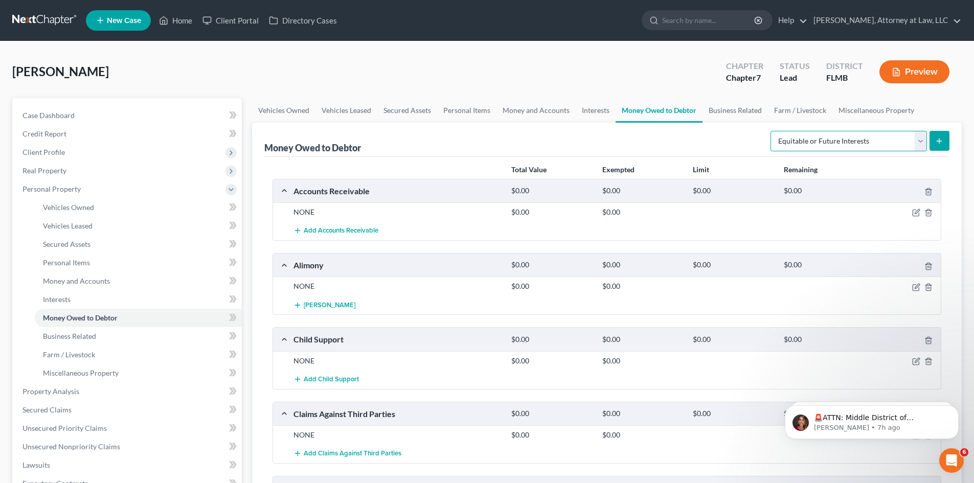
click at [772, 131] on select "Select Type of Money Owed Accounts Receivable Alimony Child Support Claims Agai…" at bounding box center [849, 141] width 157 height 20
click at [937, 144] on icon "submit" at bounding box center [940, 141] width 8 height 8
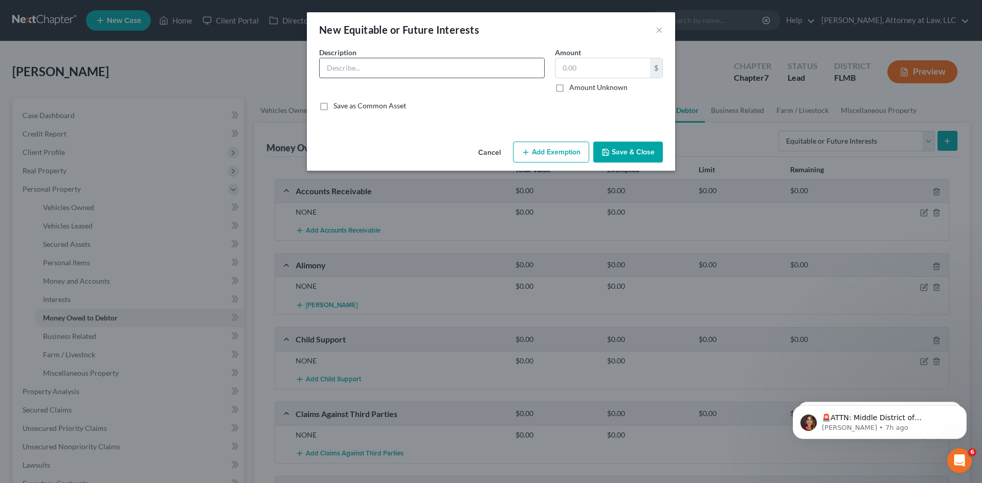
drag, startPoint x: 427, startPoint y: 63, endPoint x: 429, endPoint y: 77, distance: 13.5
click at [427, 63] on input "text" at bounding box center [432, 67] width 225 height 19
type input "NONE"
click at [605, 143] on button "Save & Close" at bounding box center [628, 152] width 70 height 21
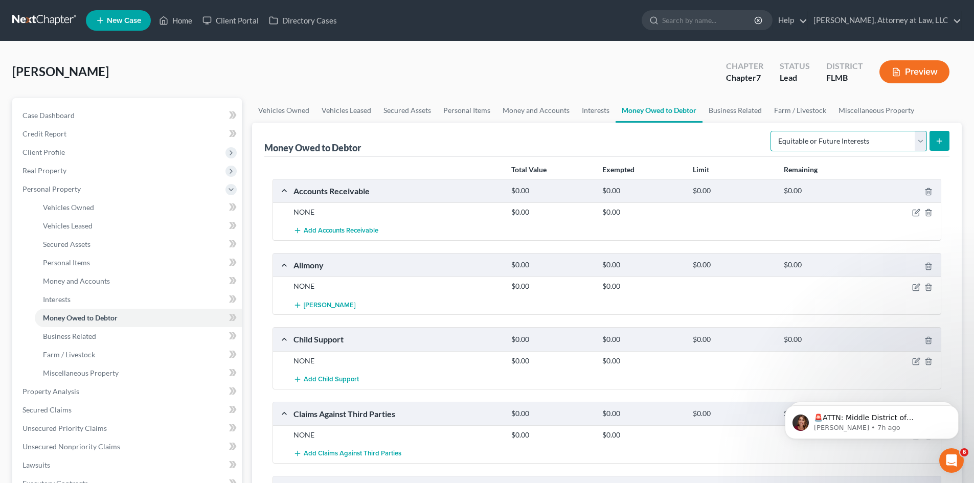
drag, startPoint x: 924, startPoint y: 138, endPoint x: 922, endPoint y: 143, distance: 5.8
click at [924, 138] on select "Select Type of Money Owed Accounts Receivable Alimony Child Support Claims Agai…" at bounding box center [849, 141] width 157 height 20
select select "expected_tax_refund"
click at [772, 131] on select "Select Type of Money Owed Accounts Receivable Alimony Child Support Claims Agai…" at bounding box center [849, 141] width 157 height 20
click at [940, 141] on line "submit" at bounding box center [940, 141] width 0 height 5
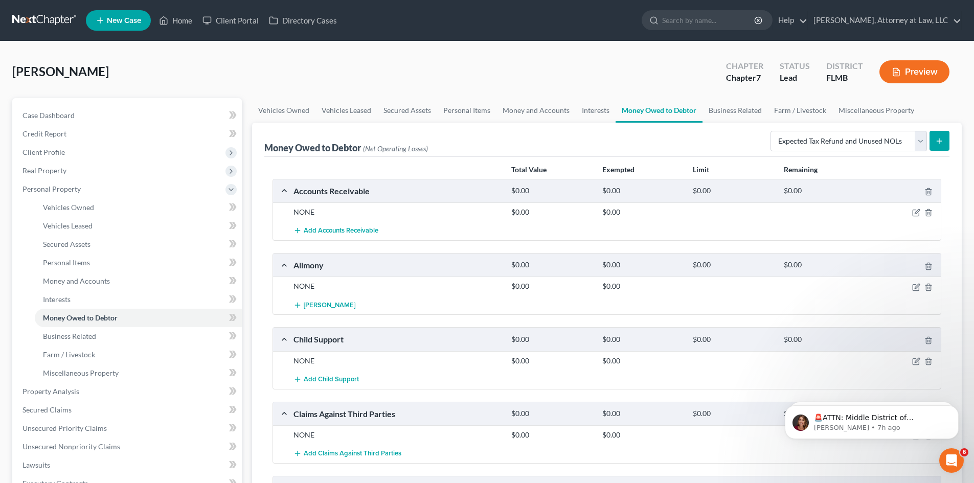
select select "0"
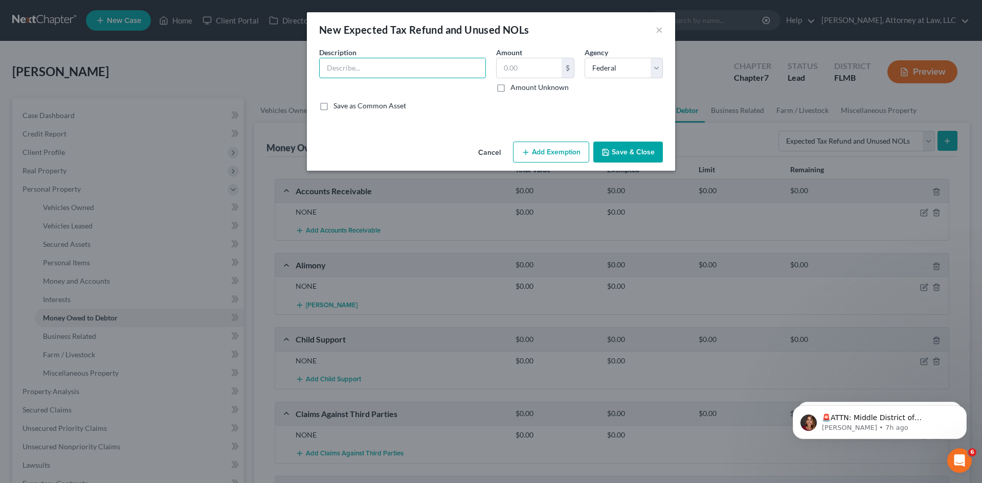
drag, startPoint x: 329, startPoint y: 71, endPoint x: 329, endPoint y: 81, distance: 10.2
click at [329, 71] on input "text" at bounding box center [403, 67] width 166 height 19
type input "NONE"
click at [621, 153] on button "Save & Close" at bounding box center [628, 152] width 70 height 21
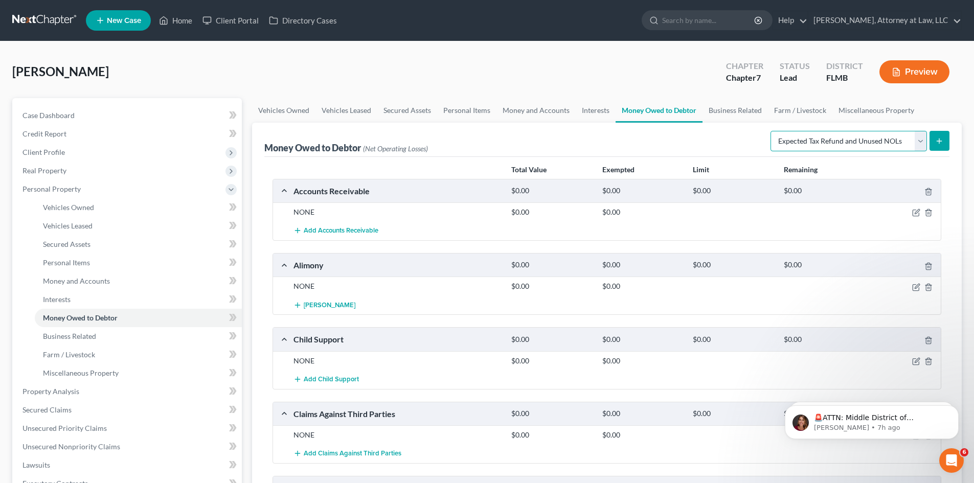
click at [922, 135] on select "Select Type of Money Owed Accounts Receivable Alimony Child Support Claims Agai…" at bounding box center [849, 141] width 157 height 20
click at [916, 147] on select "Select Type of Money Owed Accounts Receivable Alimony Child Support Claims Agai…" at bounding box center [849, 141] width 157 height 20
select select "financial_assets_not_yet_listed"
click at [772, 131] on select "Select Type of Money Owed Accounts Receivable Alimony Child Support Claims Agai…" at bounding box center [849, 141] width 157 height 20
click at [936, 143] on icon "submit" at bounding box center [940, 141] width 8 height 8
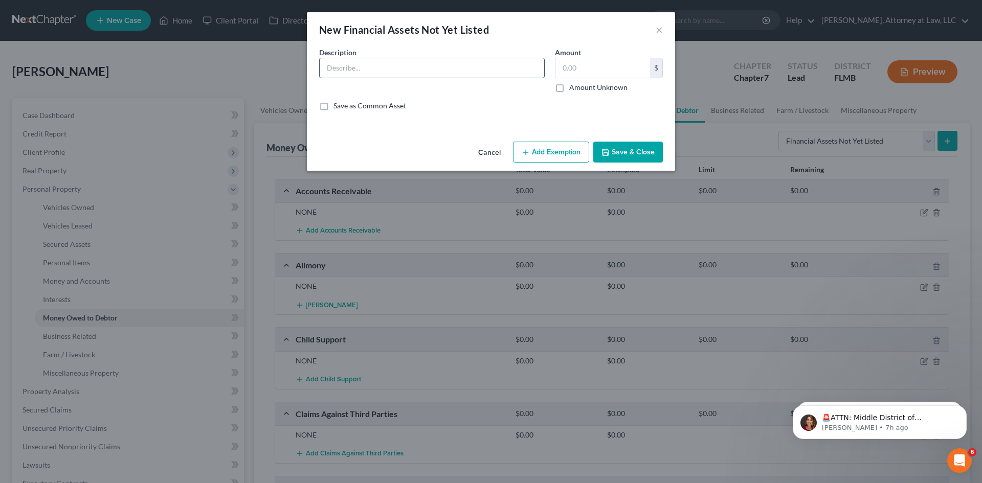
drag, startPoint x: 416, startPoint y: 68, endPoint x: 417, endPoint y: 78, distance: 9.8
click at [416, 68] on input "text" at bounding box center [432, 67] width 225 height 19
type input "NONE"
click at [627, 151] on button "Save & Close" at bounding box center [628, 152] width 70 height 21
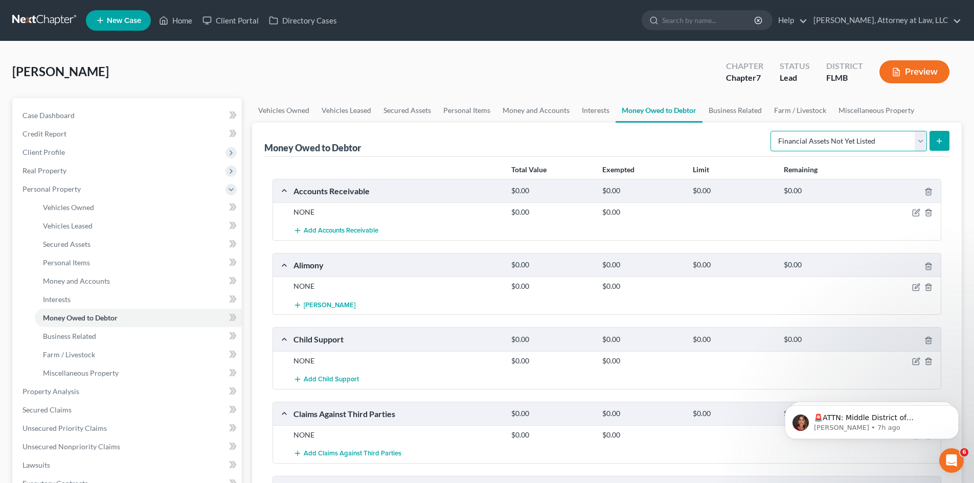
drag, startPoint x: 912, startPoint y: 143, endPoint x: 912, endPoint y: 151, distance: 8.2
click at [912, 143] on select "Select Type of Money Owed Accounts Receivable Alimony Child Support Claims Agai…" at bounding box center [849, 141] width 157 height 20
select select "life_estate_of_descendants"
click at [772, 131] on select "Select Type of Money Owed Accounts Receivable Alimony Child Support Claims Agai…" at bounding box center [849, 141] width 157 height 20
click at [943, 137] on icon "submit" at bounding box center [940, 141] width 8 height 8
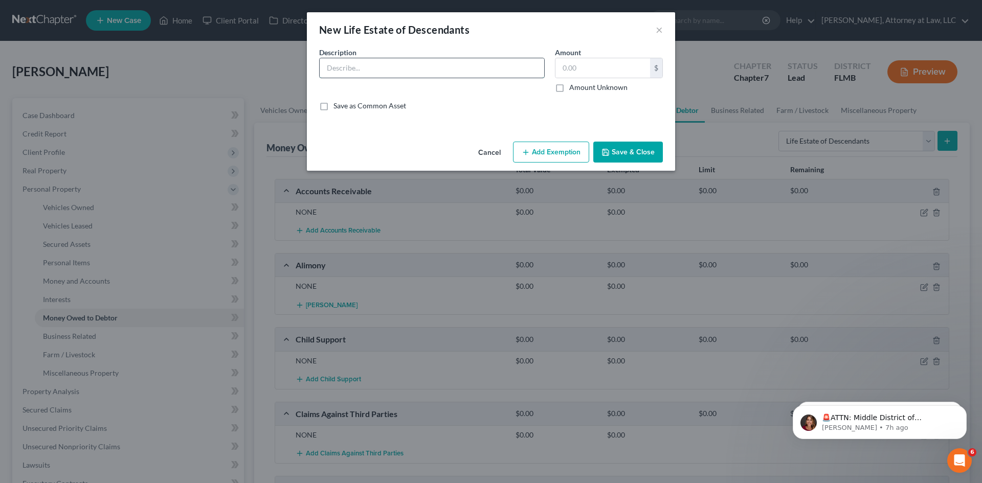
drag, startPoint x: 365, startPoint y: 71, endPoint x: 365, endPoint y: 78, distance: 6.6
click at [365, 71] on input "text" at bounding box center [432, 67] width 225 height 19
type input "NONE"
click at [647, 155] on button "Save & Close" at bounding box center [628, 152] width 70 height 21
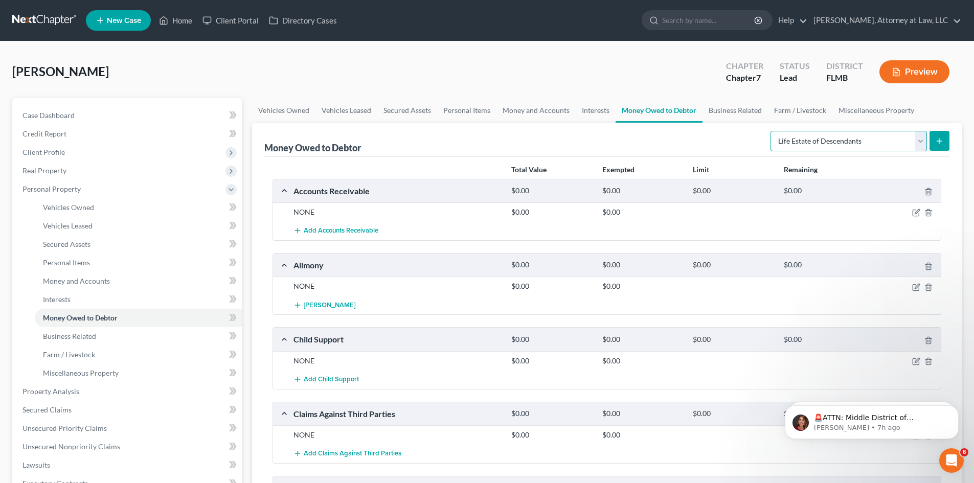
click at [918, 144] on select "Select Type of Money Owed Accounts Receivable Alimony Child Support Claims Agai…" at bounding box center [849, 141] width 157 height 20
select select "maintenance"
click at [772, 131] on select "Select Type of Money Owed Accounts Receivable Alimony Child Support Claims Agai…" at bounding box center [849, 141] width 157 height 20
click at [939, 147] on button "submit" at bounding box center [940, 141] width 20 height 20
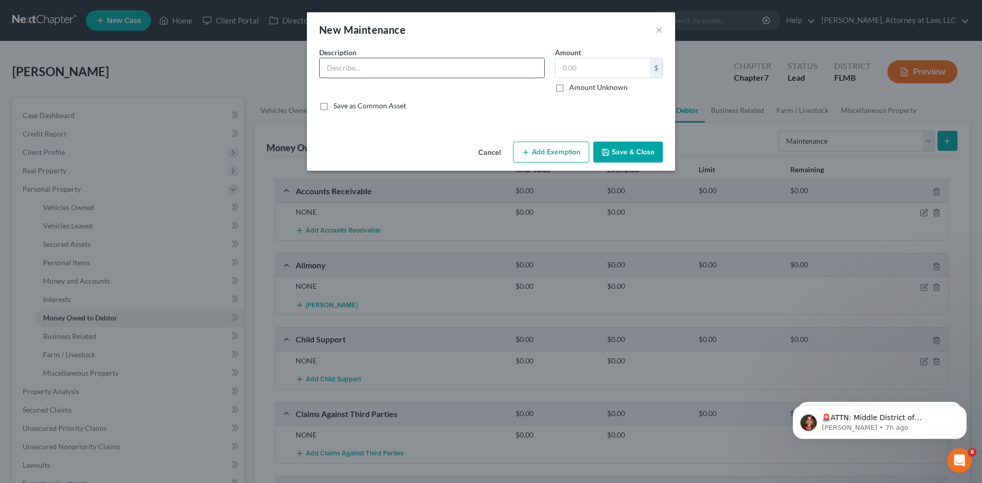
drag, startPoint x: 469, startPoint y: 69, endPoint x: 463, endPoint y: 78, distance: 10.8
click at [469, 69] on input "text" at bounding box center [432, 67] width 225 height 19
type input "NONE"
click at [634, 150] on button "Save & Close" at bounding box center [628, 152] width 70 height 21
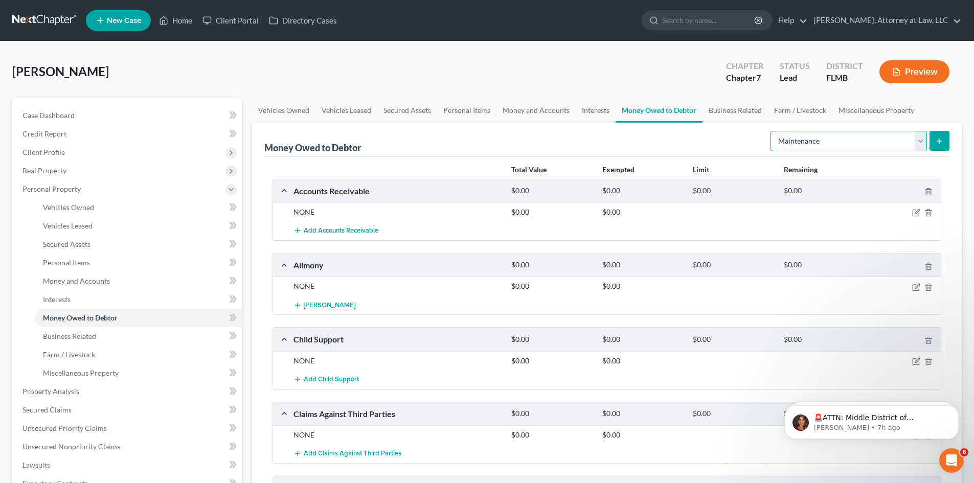
click at [915, 147] on select "Select Type of Money Owed Accounts Receivable Alimony Child Support Claims Agai…" at bounding box center [849, 141] width 157 height 20
select select "other_contingent_and_unliquidated_claims"
click at [772, 131] on select "Select Type of Money Owed Accounts Receivable Alimony Child Support Claims Agai…" at bounding box center [849, 141] width 157 height 20
click at [939, 142] on icon "submit" at bounding box center [940, 141] width 8 height 8
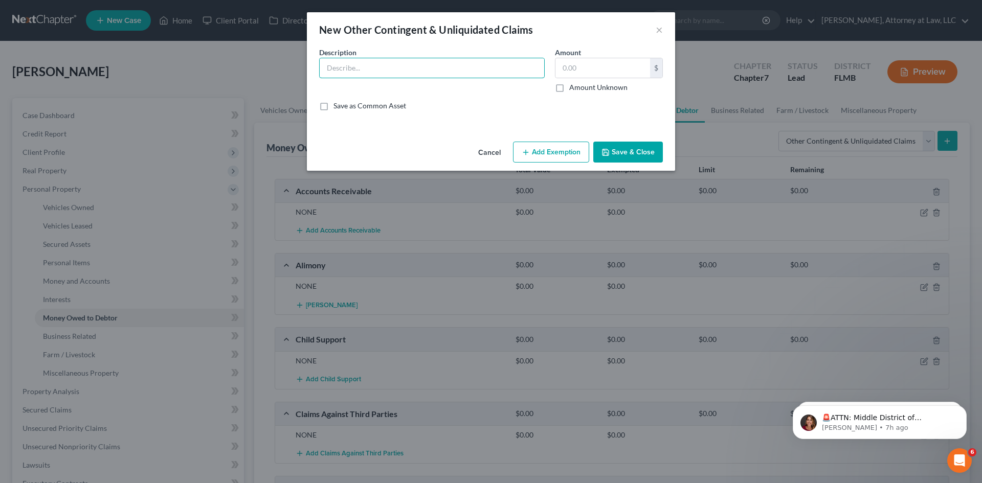
drag, startPoint x: 331, startPoint y: 69, endPoint x: 344, endPoint y: 90, distance: 24.8
click at [331, 69] on input "text" at bounding box center [432, 67] width 225 height 19
type input "NONE"
click at [635, 154] on button "Save & Close" at bounding box center [628, 152] width 70 height 21
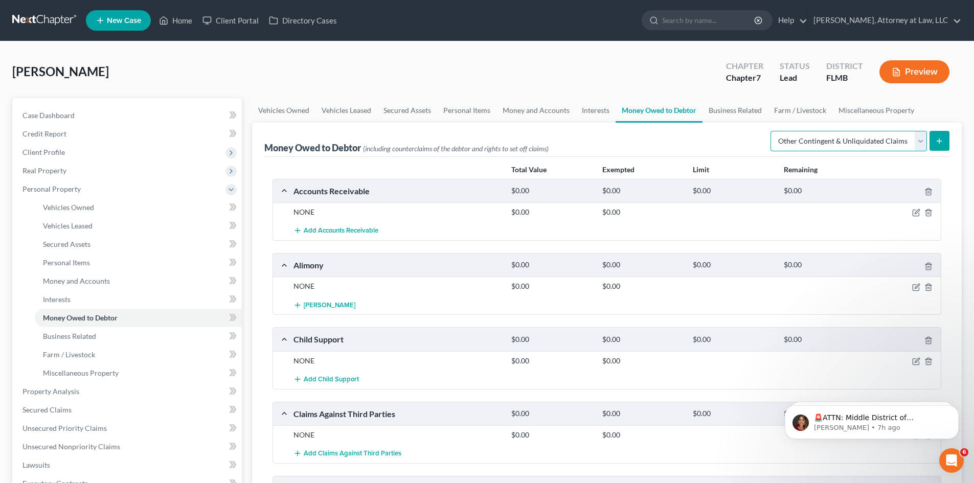
click at [919, 144] on select "Select Type of Money Owed Accounts Receivable Alimony Child Support Claims Agai…" at bounding box center [849, 141] width 157 height 20
select select "property_settlements"
click at [772, 131] on select "Select Type of Money Owed Accounts Receivable Alimony Child Support Claims Agai…" at bounding box center [849, 141] width 157 height 20
click at [939, 144] on icon "submit" at bounding box center [940, 141] width 8 height 8
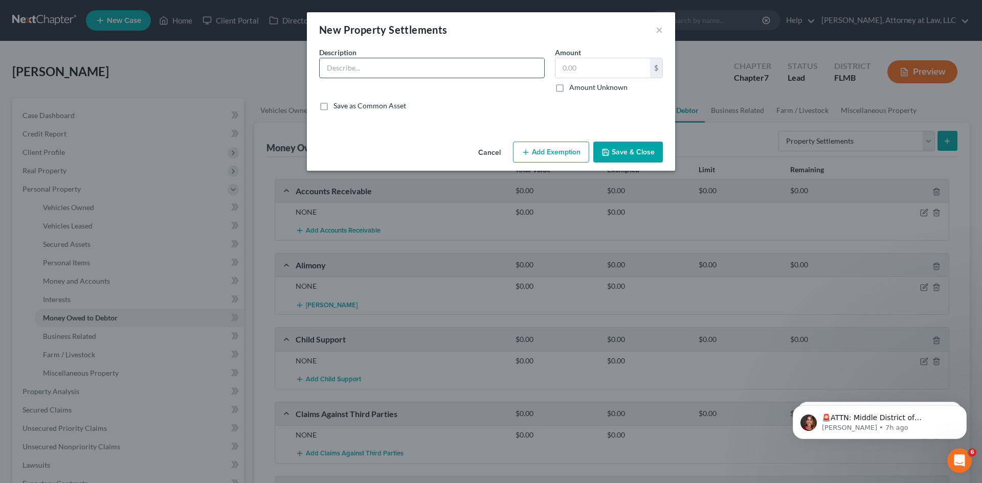
drag, startPoint x: 391, startPoint y: 67, endPoint x: 391, endPoint y: 78, distance: 10.8
click at [391, 67] on input "text" at bounding box center [432, 67] width 225 height 19
type input "NONE"
click at [613, 153] on button "Save & Close" at bounding box center [628, 152] width 70 height 21
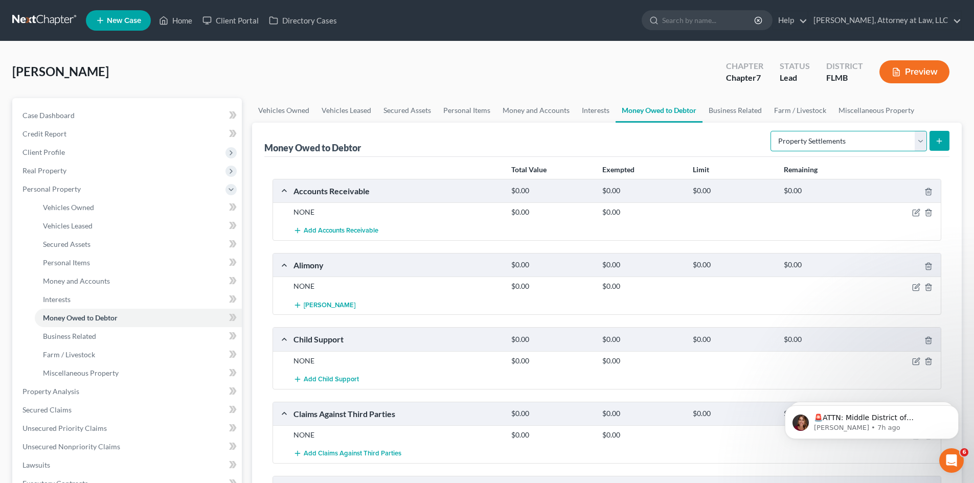
click at [923, 146] on select "Select Type of Money Owed Accounts Receivable Alimony Child Support Claims Agai…" at bounding box center [849, 141] width 157 height 20
select select "sick_or_vacation_pay"
click at [772, 131] on select "Select Type of Money Owed Accounts Receivable Alimony Child Support Claims Agai…" at bounding box center [849, 141] width 157 height 20
click at [941, 147] on button "submit" at bounding box center [940, 141] width 20 height 20
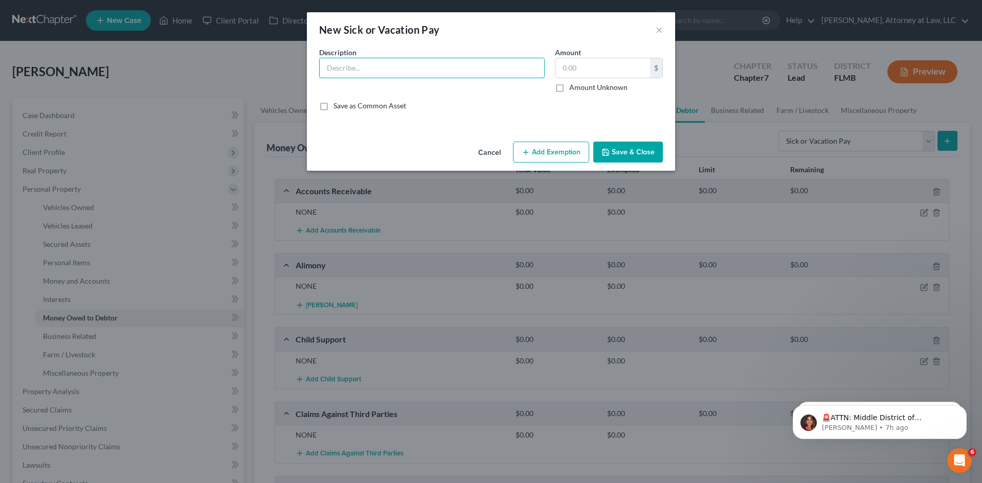
drag, startPoint x: 353, startPoint y: 64, endPoint x: 368, endPoint y: 93, distance: 32.3
click at [353, 64] on input "text" at bounding box center [432, 67] width 225 height 19
type input "NONE"
click at [632, 147] on button "Save & Close" at bounding box center [628, 152] width 70 height 21
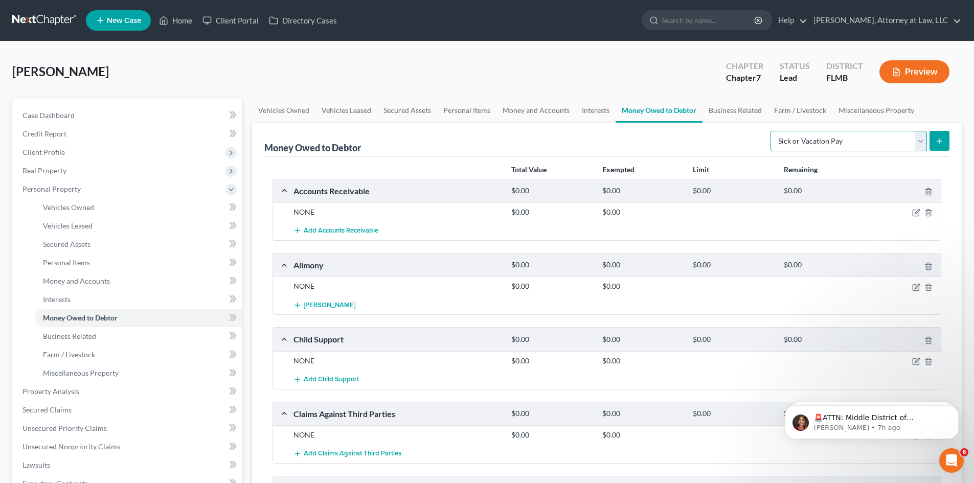
click at [910, 144] on select "Select Type of Money Owed Accounts Receivable Alimony Child Support Claims Agai…" at bounding box center [849, 141] width 157 height 20
select select "social_security_benefits"
click at [772, 131] on select "Select Type of Money Owed Accounts Receivable Alimony Child Support Claims Agai…" at bounding box center [849, 141] width 157 height 20
click at [947, 138] on button "submit" at bounding box center [940, 141] width 20 height 20
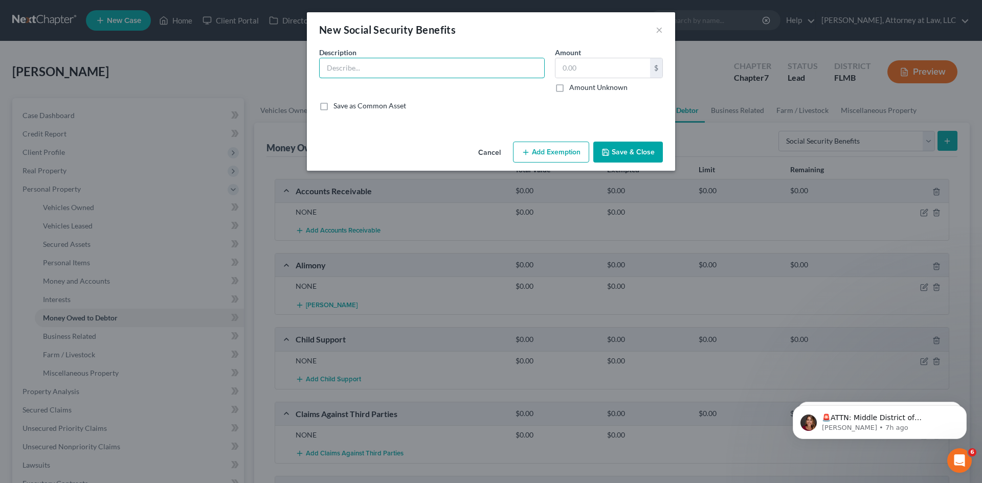
drag, startPoint x: 342, startPoint y: 73, endPoint x: 368, endPoint y: 97, distance: 35.8
click at [342, 72] on input "text" at bounding box center [432, 67] width 225 height 19
type input "NONE"
click at [629, 152] on button "Save & Close" at bounding box center [628, 152] width 70 height 21
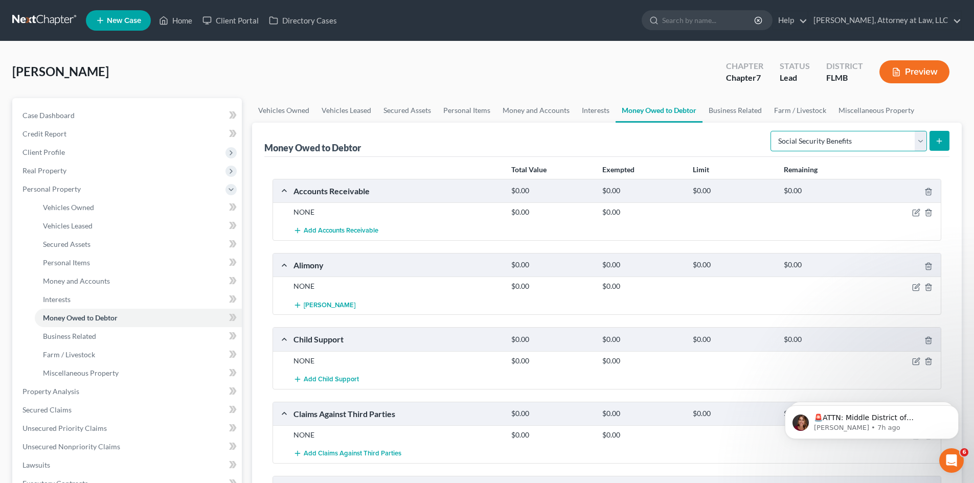
drag, startPoint x: 919, startPoint y: 139, endPoint x: 916, endPoint y: 149, distance: 10.7
click at [919, 139] on select "Select Type of Money Owed Accounts Receivable Alimony Child Support Claims Agai…" at bounding box center [849, 141] width 157 height 20
select select "trusts"
click at [772, 131] on select "Select Type of Money Owed Accounts Receivable Alimony Child Support Claims Agai…" at bounding box center [849, 141] width 157 height 20
click at [949, 140] on button "submit" at bounding box center [940, 141] width 20 height 20
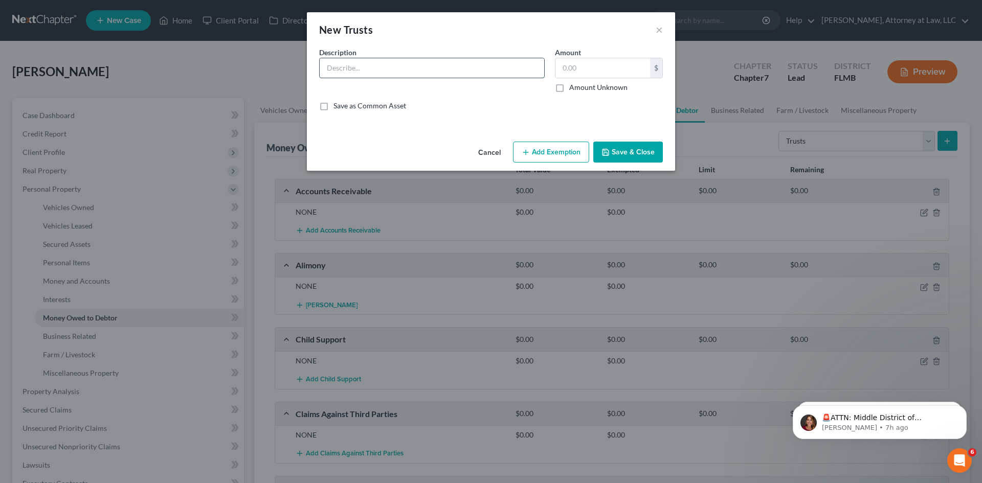
drag, startPoint x: 387, startPoint y: 72, endPoint x: 387, endPoint y: 78, distance: 5.6
click at [387, 72] on input "text" at bounding box center [432, 67] width 225 height 19
type input "NONE"
drag, startPoint x: 653, startPoint y: 143, endPoint x: 828, endPoint y: 157, distance: 174.9
click at [653, 144] on button "Save & Close" at bounding box center [628, 152] width 70 height 21
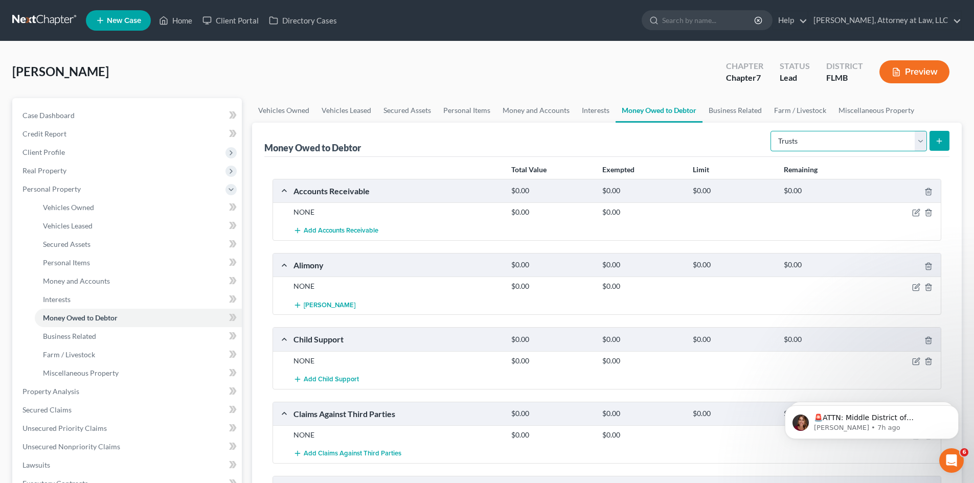
drag, startPoint x: 913, startPoint y: 140, endPoint x: 908, endPoint y: 150, distance: 11.4
click at [913, 140] on select "Select Type of Money Owed Accounts Receivable Alimony Child Support Claims Agai…" at bounding box center [849, 141] width 157 height 20
select select "unpaid_loans"
click at [772, 131] on select "Select Type of Money Owed Accounts Receivable Alimony Child Support Claims Agai…" at bounding box center [849, 141] width 157 height 20
click at [942, 141] on icon "submit" at bounding box center [940, 141] width 8 height 8
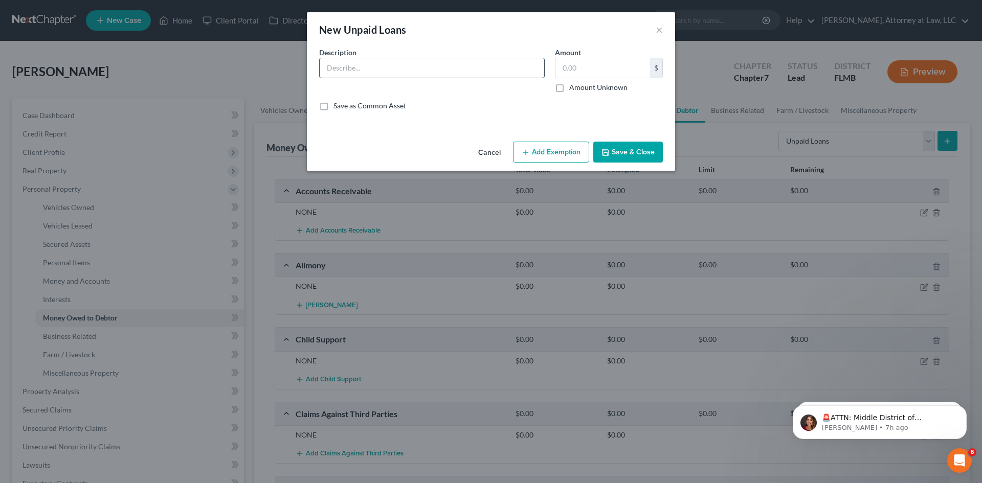
drag, startPoint x: 431, startPoint y: 68, endPoint x: 430, endPoint y: 78, distance: 9.8
click at [431, 68] on input "text" at bounding box center [432, 67] width 225 height 19
type input "NONE"
click at [630, 151] on button "Save & Close" at bounding box center [628, 152] width 70 height 21
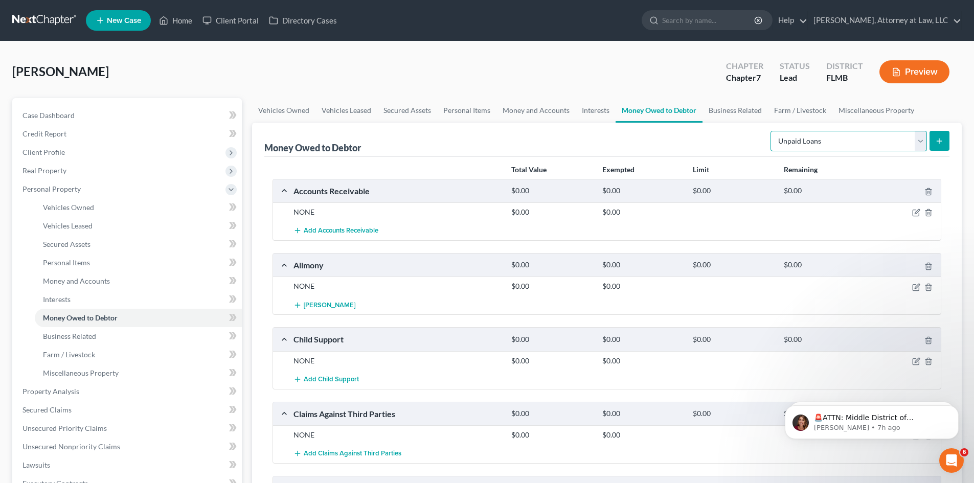
click at [926, 144] on select "Select Type of Money Owed Accounts Receivable Alimony Child Support Claims Agai…" at bounding box center [849, 141] width 157 height 20
select select "unpaid_wages"
click at [772, 131] on select "Select Type of Money Owed Accounts Receivable Alimony Child Support Claims Agai…" at bounding box center [849, 141] width 157 height 20
click at [943, 146] on button "submit" at bounding box center [940, 141] width 20 height 20
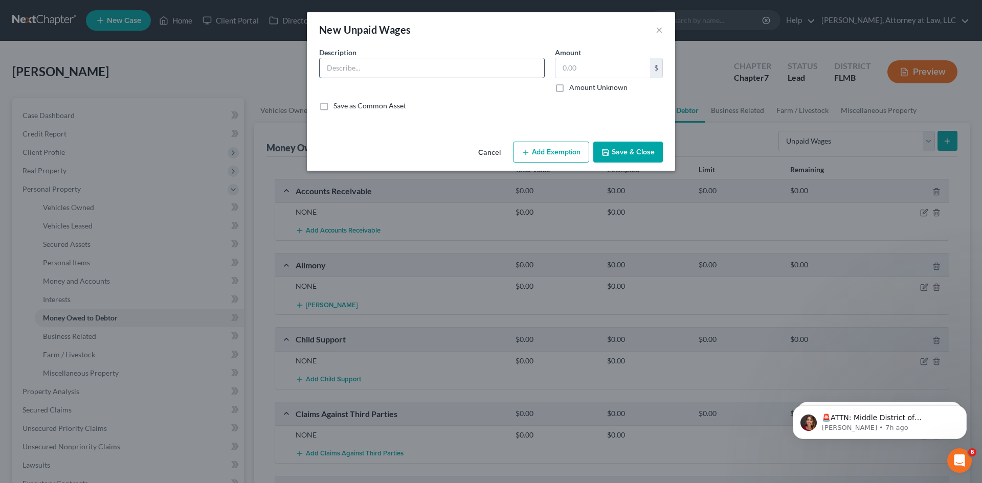
drag, startPoint x: 430, startPoint y: 63, endPoint x: 431, endPoint y: 71, distance: 7.2
click at [430, 63] on input "text" at bounding box center [432, 67] width 225 height 19
type input "NONE"
click at [647, 153] on button "Save & Close" at bounding box center [628, 152] width 70 height 21
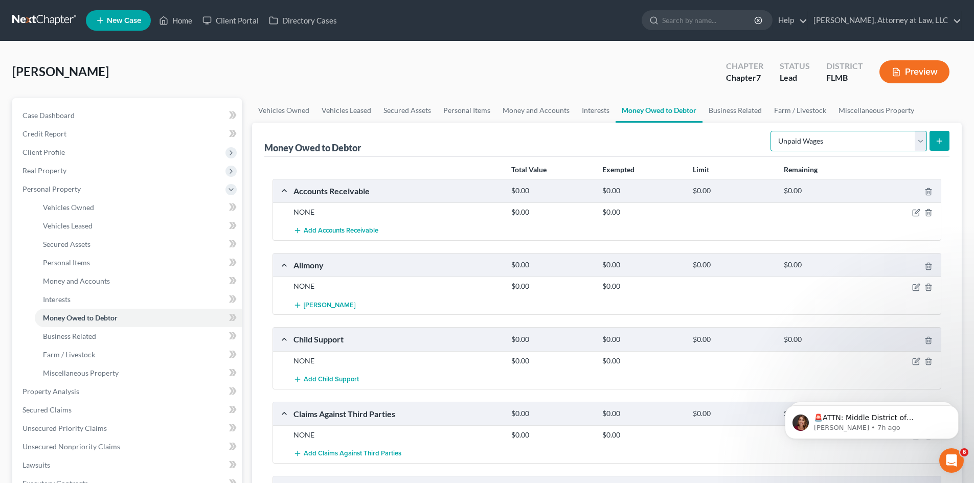
click at [911, 142] on select "Select Type of Money Owed Accounts Receivable Alimony Child Support Claims Agai…" at bounding box center [849, 141] width 157 height 20
select select "workers_compensation"
click at [772, 131] on select "Select Type of Money Owed Accounts Receivable Alimony Child Support Claims Agai…" at bounding box center [849, 141] width 157 height 20
click at [942, 139] on icon "submit" at bounding box center [940, 141] width 8 height 8
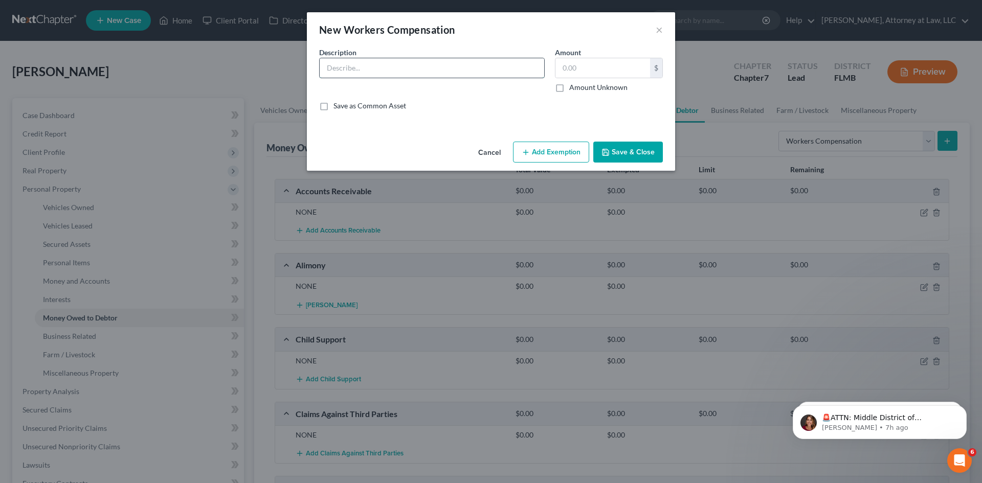
drag, startPoint x: 351, startPoint y: 63, endPoint x: 352, endPoint y: 71, distance: 7.7
click at [351, 63] on input "text" at bounding box center [432, 67] width 225 height 19
type input "NONE"
click at [629, 151] on button "Save & Close" at bounding box center [628, 152] width 70 height 21
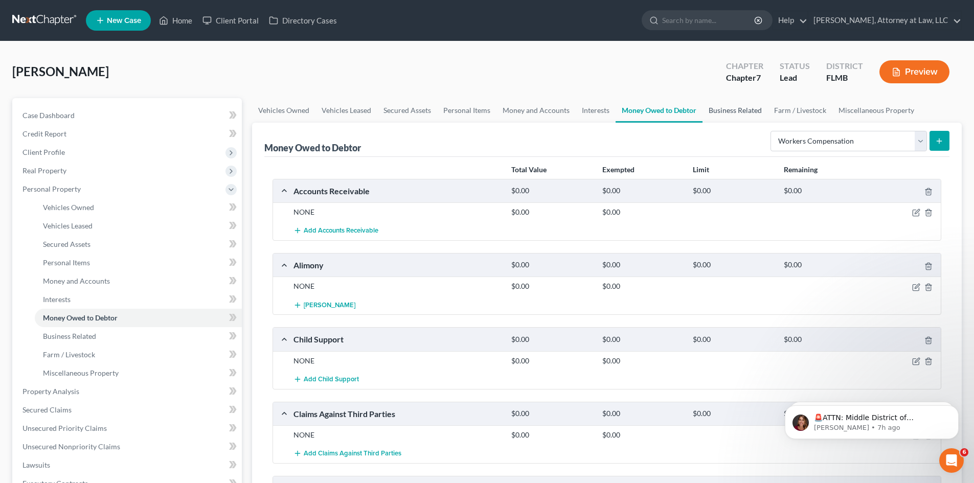
click at [748, 115] on link "Business Related" at bounding box center [735, 110] width 65 height 25
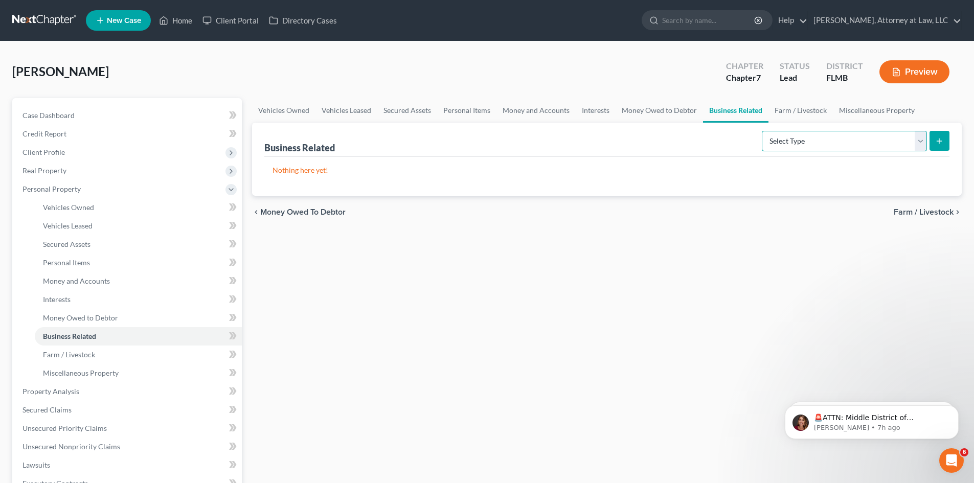
click at [921, 140] on select "Select Type Customer Lists Franchises Inventory Licenses Machinery Office Equip…" at bounding box center [844, 141] width 165 height 20
select select "customer_list"
click at [763, 131] on select "Select Type Customer Lists Franchises Inventory Licenses Machinery Office Equip…" at bounding box center [844, 141] width 165 height 20
click at [944, 140] on icon "submit" at bounding box center [940, 141] width 8 height 8
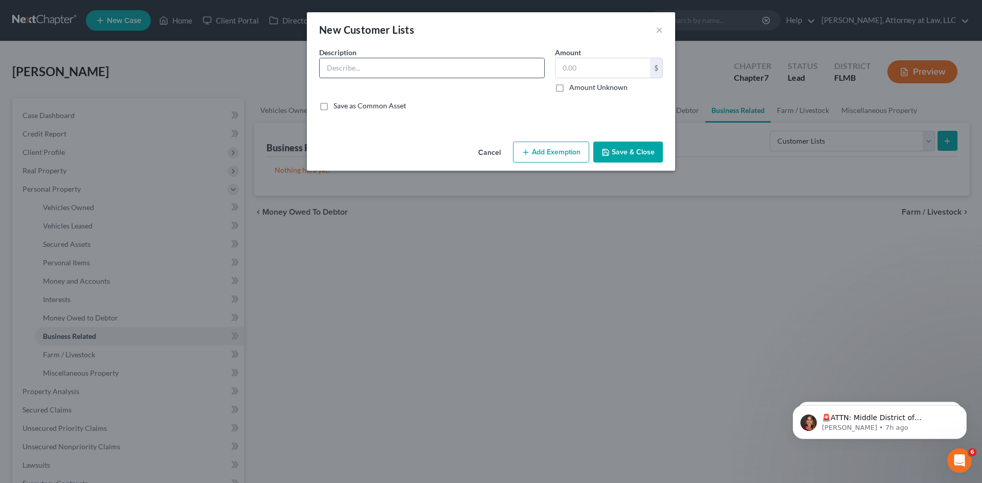
drag, startPoint x: 395, startPoint y: 68, endPoint x: 398, endPoint y: 77, distance: 10.4
click at [395, 68] on input "text" at bounding box center [432, 67] width 225 height 19
type input "NONE"
click at [619, 148] on button "Save & Close" at bounding box center [628, 152] width 70 height 21
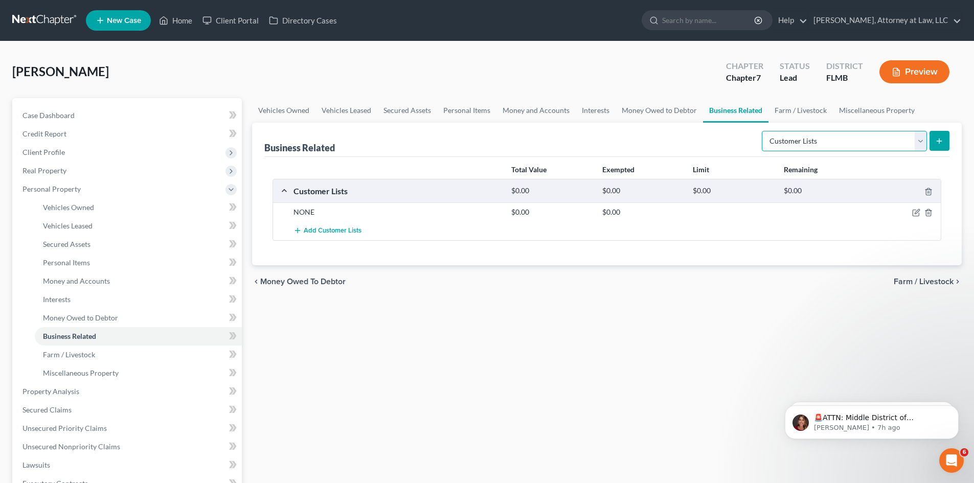
click at [922, 144] on select "Select Type Customer Lists Franchises Inventory Licenses Machinery Office Equip…" at bounding box center [844, 141] width 165 height 20
select select "franchise"
click at [763, 131] on select "Select Type Customer Lists Franchises Inventory Licenses Machinery Office Equip…" at bounding box center [844, 141] width 165 height 20
click at [939, 138] on icon "submit" at bounding box center [940, 141] width 8 height 8
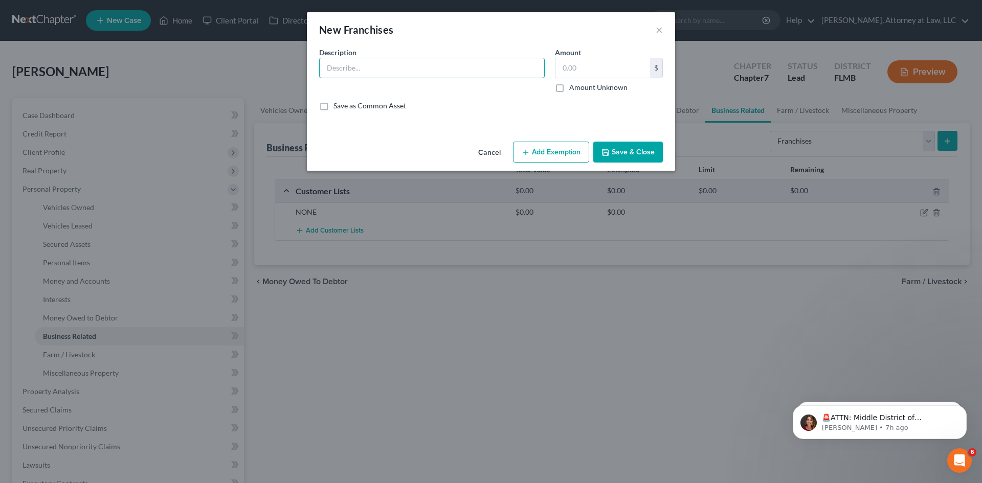
drag, startPoint x: 364, startPoint y: 69, endPoint x: 368, endPoint y: 82, distance: 13.8
click at [364, 71] on input "text" at bounding box center [432, 67] width 225 height 19
type input "NONE"
click at [651, 159] on button "Save & Close" at bounding box center [628, 152] width 70 height 21
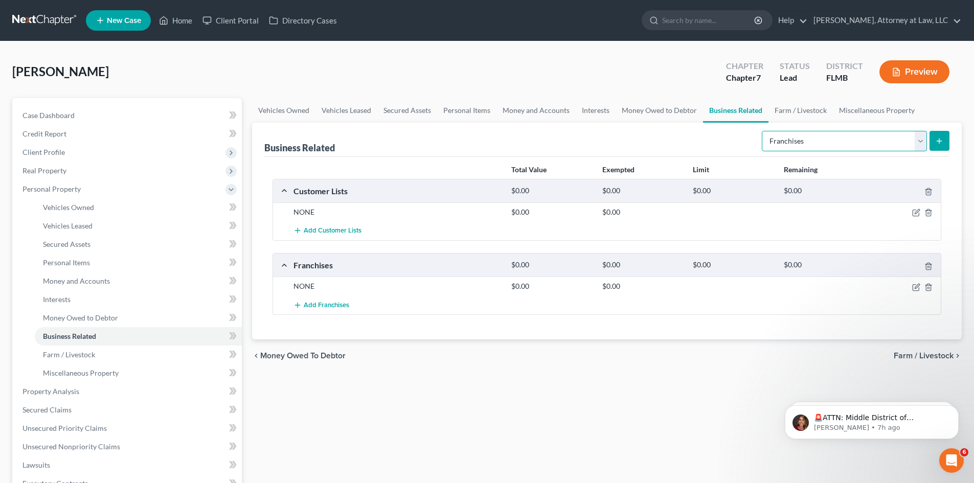
drag, startPoint x: 912, startPoint y: 143, endPoint x: 906, endPoint y: 148, distance: 7.6
click at [913, 143] on select "Select Type Customer Lists Franchises Inventory Licenses Machinery Office Equip…" at bounding box center [844, 141] width 165 height 20
select select "inventory"
click at [763, 131] on select "Select Type Customer Lists Franchises Inventory Licenses Machinery Office Equip…" at bounding box center [844, 141] width 165 height 20
click at [941, 142] on icon "submit" at bounding box center [940, 141] width 8 height 8
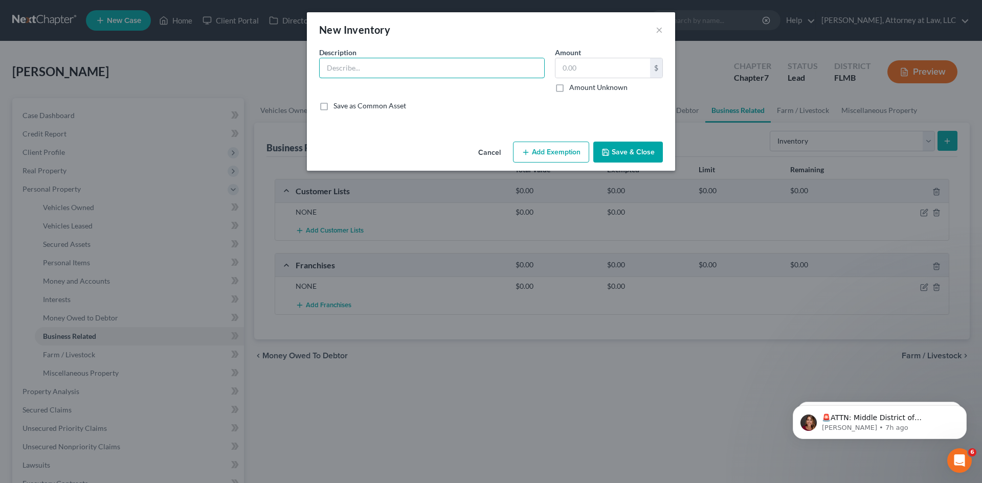
drag, startPoint x: 353, startPoint y: 65, endPoint x: 368, endPoint y: 80, distance: 21.0
click at [353, 65] on input "text" at bounding box center [432, 67] width 225 height 19
type input "NONE"
click at [641, 156] on button "Save & Close" at bounding box center [628, 152] width 70 height 21
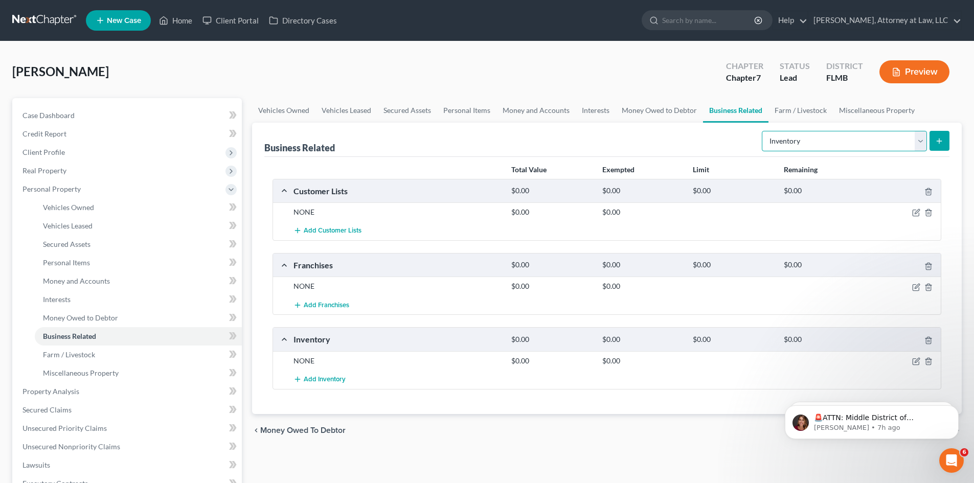
drag, startPoint x: 907, startPoint y: 142, endPoint x: 902, endPoint y: 147, distance: 6.9
click at [907, 142] on select "Select Type Customer Lists Franchises Inventory Licenses Machinery Office Equip…" at bounding box center [844, 141] width 165 height 20
select select "license"
click at [763, 131] on select "Select Type Customer Lists Franchises Inventory Licenses Machinery Office Equip…" at bounding box center [844, 141] width 165 height 20
click at [939, 141] on icon "submit" at bounding box center [940, 141] width 8 height 8
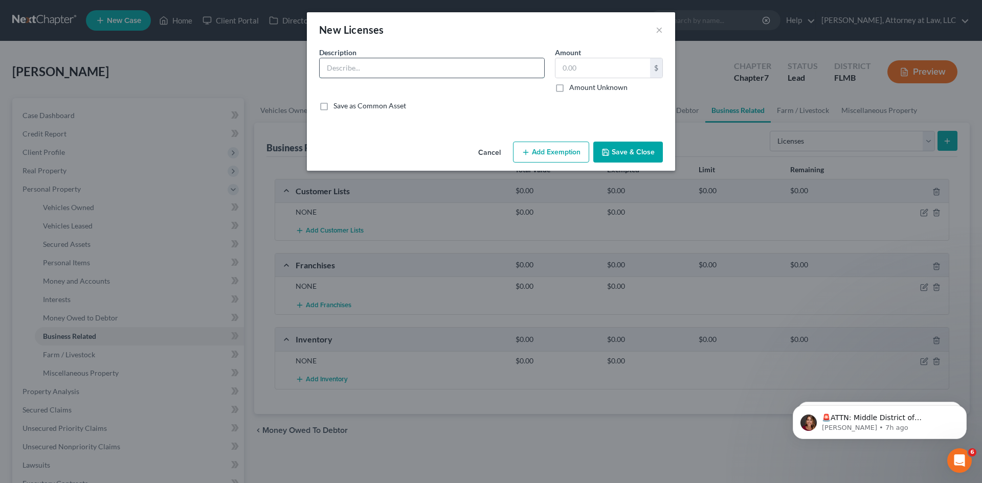
click at [364, 71] on input "text" at bounding box center [432, 67] width 225 height 19
type input "NONE"
click at [598, 156] on button "Save & Close" at bounding box center [628, 152] width 70 height 21
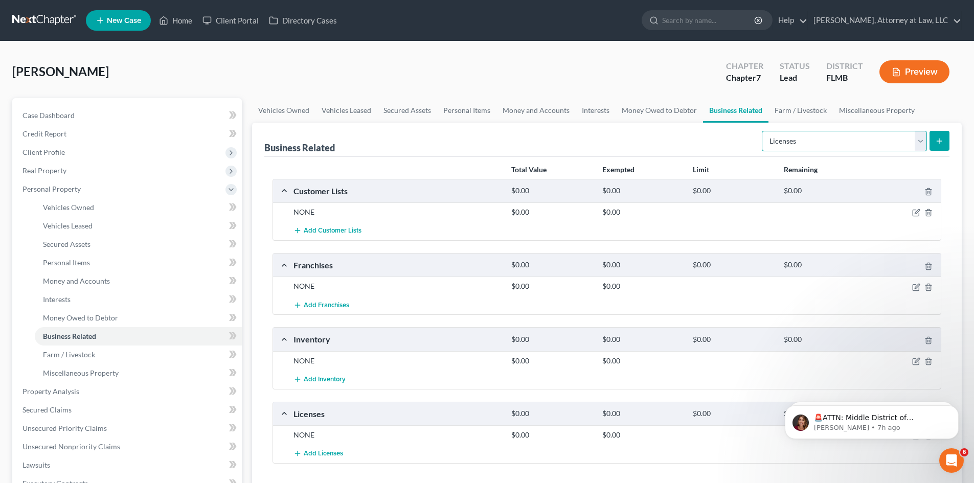
click at [894, 136] on select "Select Type Customer Lists Franchises Inventory Licenses Machinery Office Equip…" at bounding box center [844, 141] width 165 height 20
select select "machinery"
click at [763, 131] on select "Select Type Customer Lists Franchises Inventory Licenses Machinery Office Equip…" at bounding box center [844, 141] width 165 height 20
click at [940, 139] on line "submit" at bounding box center [940, 141] width 0 height 5
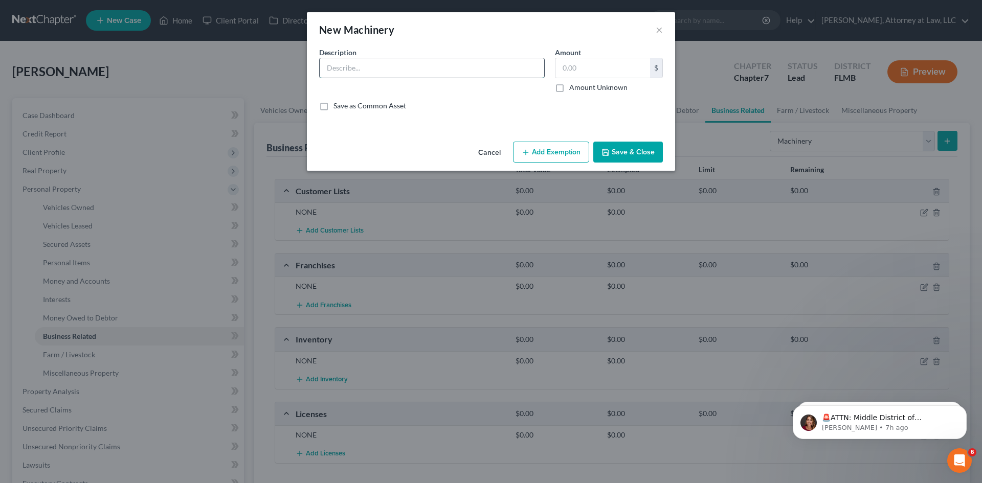
drag, startPoint x: 362, startPoint y: 65, endPoint x: 374, endPoint y: 77, distance: 17.7
click at [363, 66] on input "text" at bounding box center [432, 67] width 225 height 19
type input "NONE"
click at [626, 163] on button "Save & Close" at bounding box center [628, 152] width 70 height 21
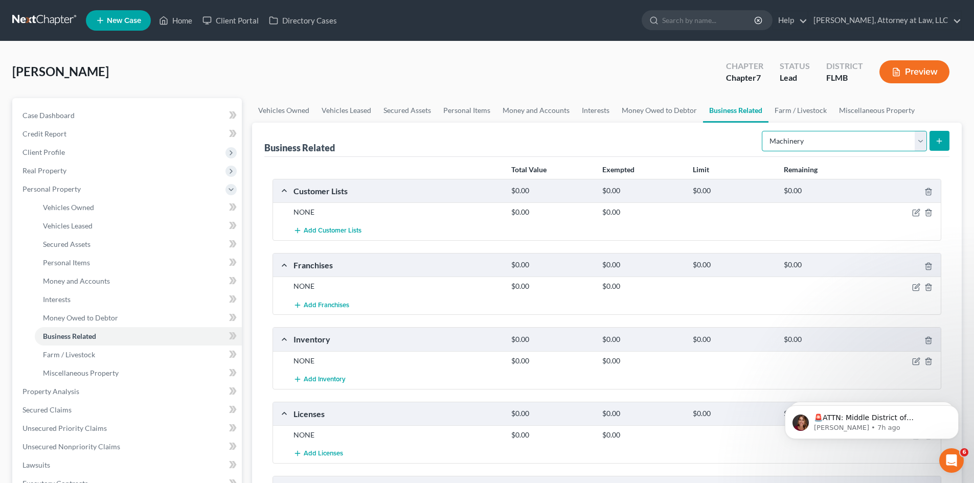
click at [909, 144] on select "Select Type Customer Lists Franchises Inventory Licenses Machinery Office Equip…" at bounding box center [844, 141] width 165 height 20
select select "office_equipment"
click at [763, 131] on select "Select Type Customer Lists Franchises Inventory Licenses Machinery Office Equip…" at bounding box center [844, 141] width 165 height 20
click at [940, 143] on line "submit" at bounding box center [940, 141] width 0 height 5
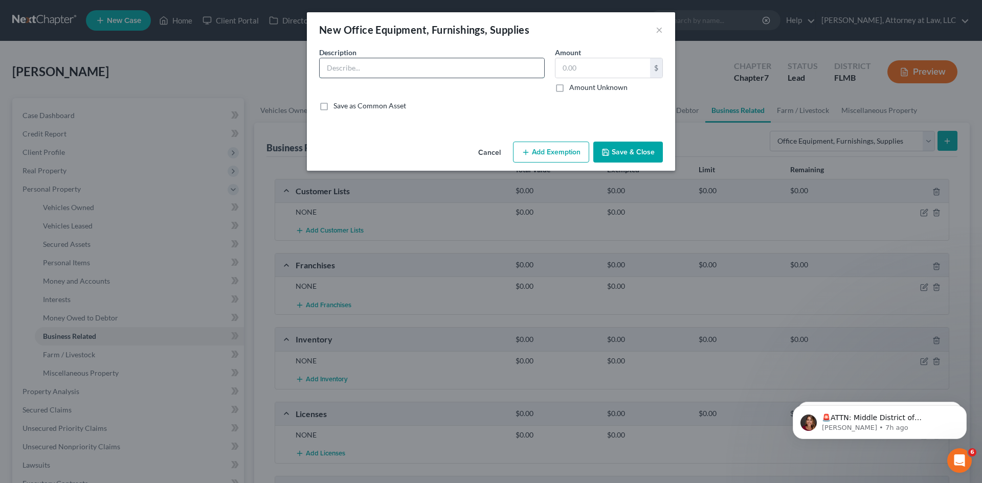
click at [370, 76] on input "text" at bounding box center [432, 67] width 225 height 19
type input "NONE"
click at [634, 155] on button "Save & Close" at bounding box center [628, 152] width 70 height 21
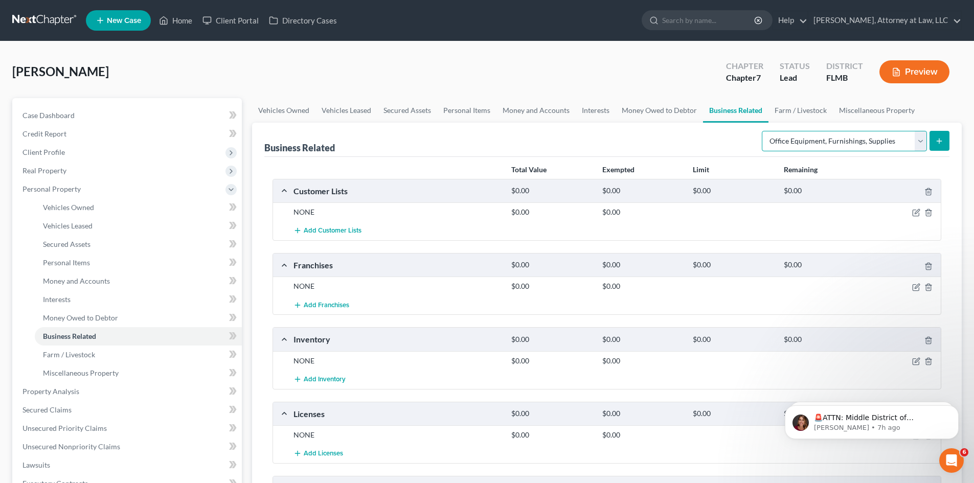
click at [914, 144] on select "Select Type Customer Lists Franchises Inventory Licenses Machinery Office Equip…" at bounding box center [844, 141] width 165 height 20
select select "other_business_related_property_not_listed"
click at [763, 131] on select "Select Type Customer Lists Franchises Inventory Licenses Machinery Office Equip…" at bounding box center [844, 141] width 165 height 20
click at [937, 144] on icon "submit" at bounding box center [940, 141] width 8 height 8
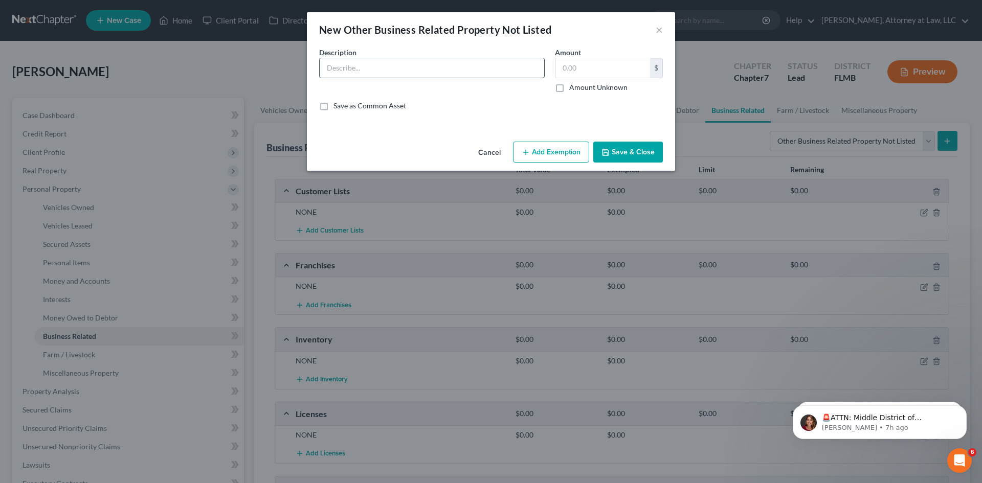
click at [409, 76] on input "text" at bounding box center [432, 67] width 225 height 19
type input "NONE"
click at [604, 157] on button "Save & Close" at bounding box center [628, 152] width 70 height 21
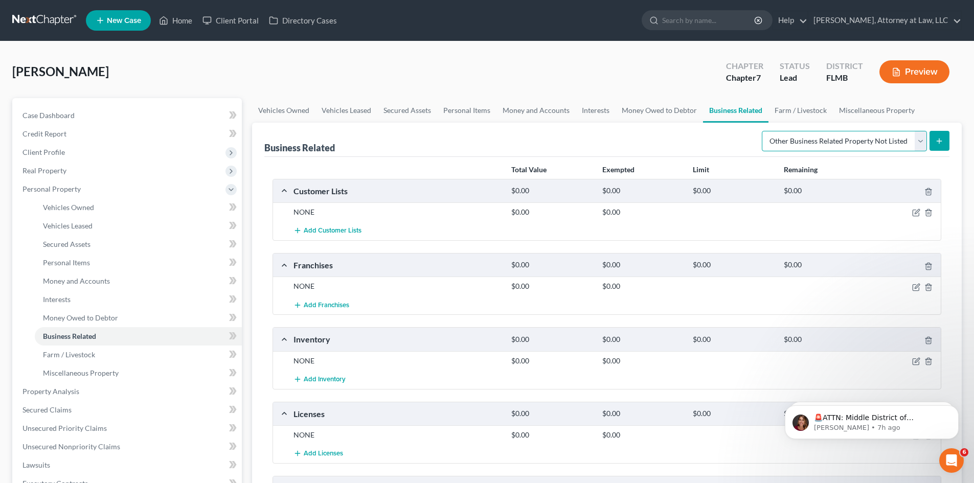
drag, startPoint x: 911, startPoint y: 140, endPoint x: 909, endPoint y: 147, distance: 7.3
click at [911, 140] on select "Select Type Customer Lists Franchises Inventory Licenses Machinery Office Equip…" at bounding box center [844, 141] width 165 height 20
select select "patent"
click at [763, 131] on select "Select Type Customer Lists Franchises Inventory Licenses Machinery Office Equip…" at bounding box center [844, 141] width 165 height 20
click at [937, 142] on icon "submit" at bounding box center [940, 141] width 8 height 8
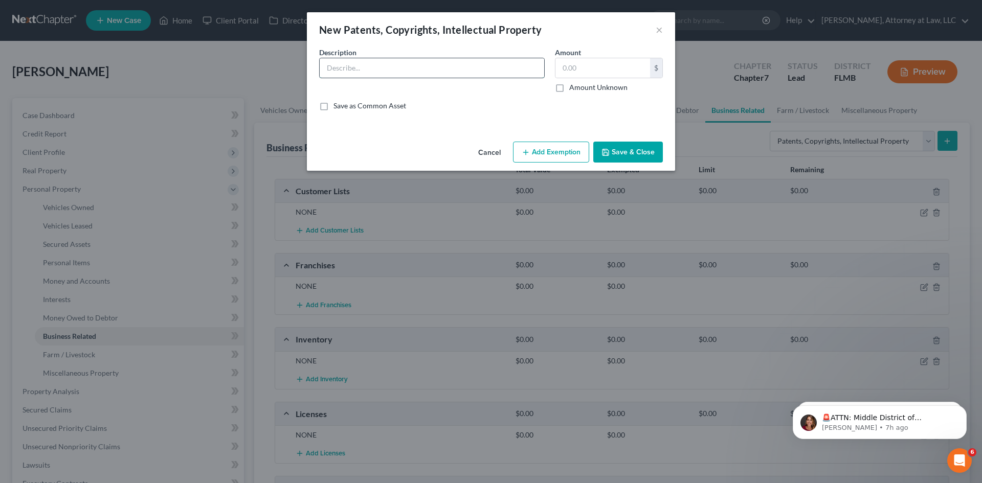
drag, startPoint x: 360, startPoint y: 60, endPoint x: 371, endPoint y: 78, distance: 21.1
click at [360, 60] on input "text" at bounding box center [432, 67] width 225 height 19
type input "NONE"
drag, startPoint x: 620, startPoint y: 157, endPoint x: 618, endPoint y: 148, distance: 8.4
click at [620, 156] on button "Save & Close" at bounding box center [628, 152] width 70 height 21
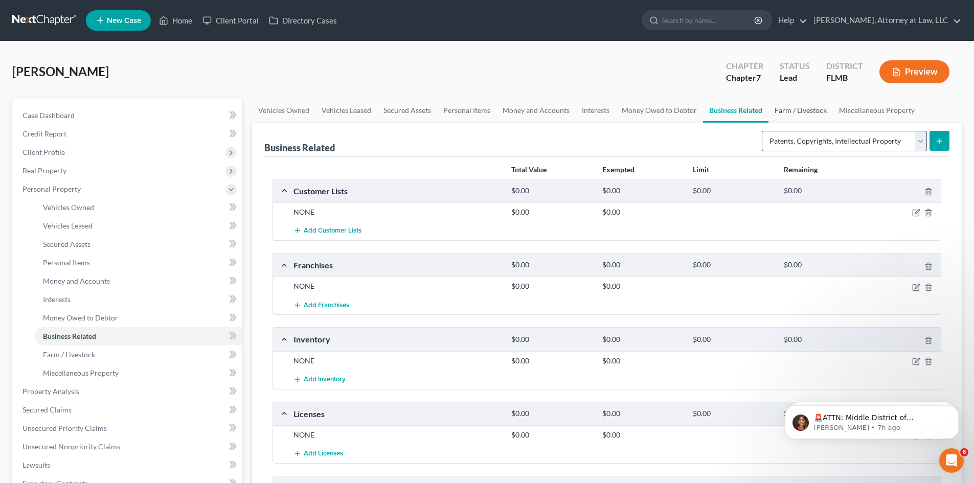
drag, startPoint x: 799, startPoint y: 113, endPoint x: 820, endPoint y: 143, distance: 37.0
click at [799, 113] on link "Farm / Livestock" at bounding box center [801, 110] width 64 height 25
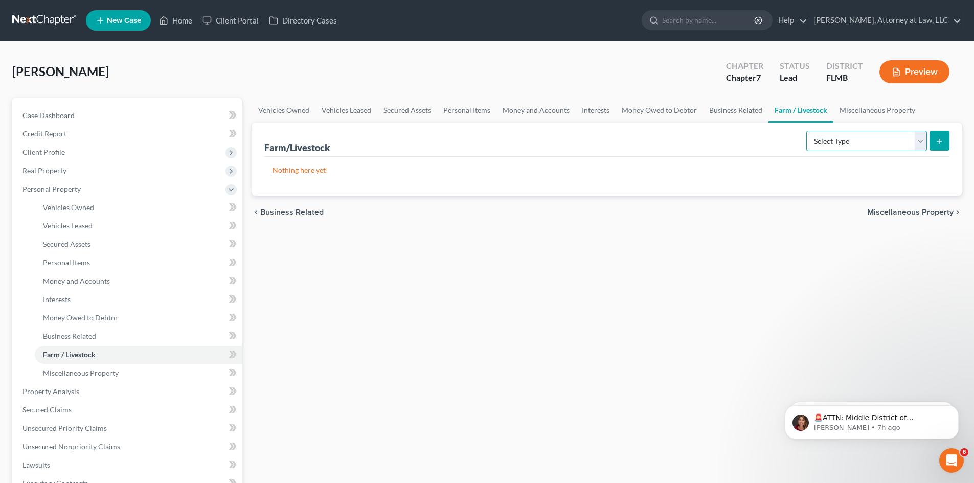
click at [914, 144] on select "Select Type Animals & Livestock Crops: Growing or Harvested Farming Equipment F…" at bounding box center [867, 141] width 121 height 20
select select "animals"
click at [808, 131] on select "Select Type Animals & Livestock Crops: Growing or Harvested Farming Equipment F…" at bounding box center [867, 141] width 121 height 20
click at [941, 140] on icon "submit" at bounding box center [940, 141] width 8 height 8
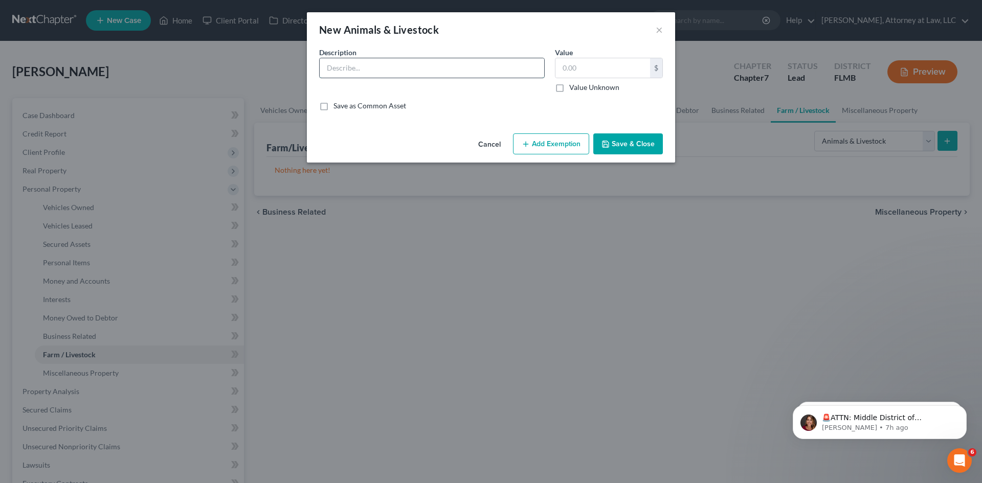
click at [429, 60] on input "text" at bounding box center [432, 67] width 225 height 19
type input "NONE"
click at [586, 62] on input "text" at bounding box center [602, 67] width 95 height 19
type input "0"
click at [619, 141] on button "Save & Close" at bounding box center [628, 143] width 70 height 21
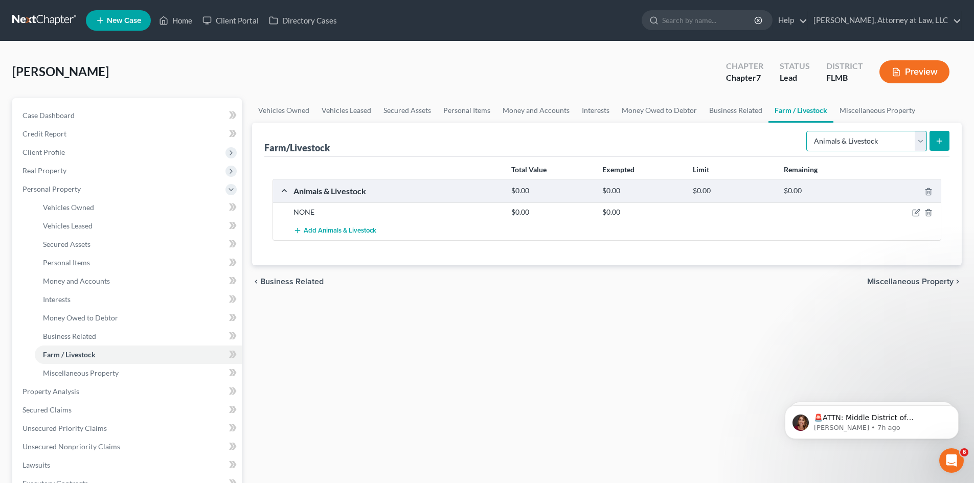
click at [911, 140] on select "Select Type Animals & Livestock Crops: Growing or Harvested Farming Equipment F…" at bounding box center [867, 141] width 121 height 20
select select "crops"
click at [808, 131] on select "Select Type Animals & Livestock Crops: Growing or Harvested Farming Equipment F…" at bounding box center [867, 141] width 121 height 20
click at [938, 140] on icon "submit" at bounding box center [940, 141] width 8 height 8
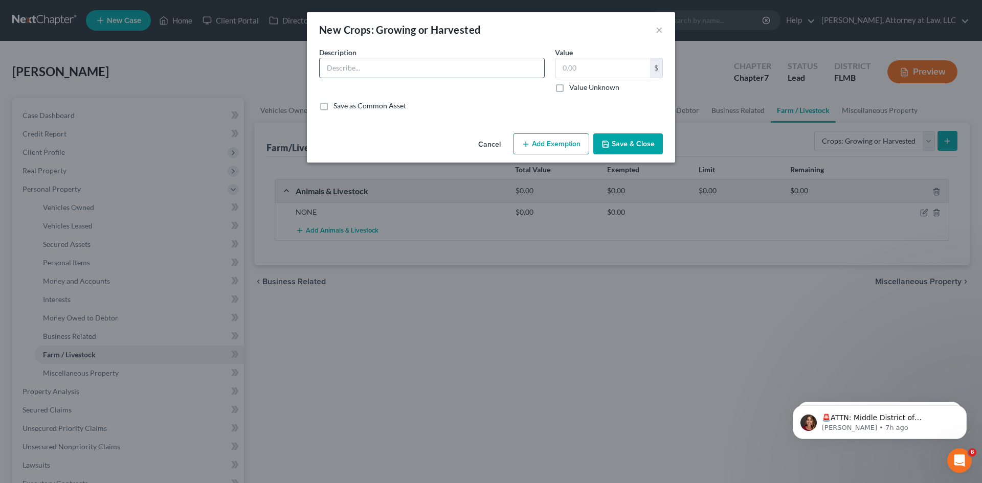
click at [413, 74] on input "text" at bounding box center [432, 67] width 225 height 19
type input "NONE"
click at [561, 73] on input "text" at bounding box center [602, 67] width 95 height 19
type input "0"
click at [634, 149] on button "Save & Close" at bounding box center [628, 143] width 70 height 21
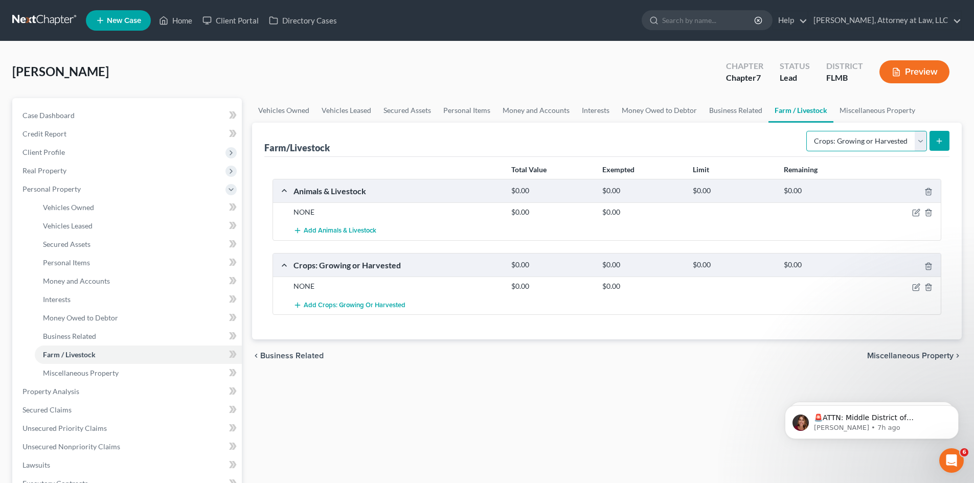
click at [920, 142] on select "Select Type Animals & Livestock Crops: Growing or Harvested Farming Equipment F…" at bounding box center [867, 141] width 121 height 20
select select "farming_equipment"
click at [808, 131] on select "Select Type Animals & Livestock Crops: Growing or Harvested Farming Equipment F…" at bounding box center [867, 141] width 121 height 20
click at [948, 146] on button "submit" at bounding box center [940, 141] width 20 height 20
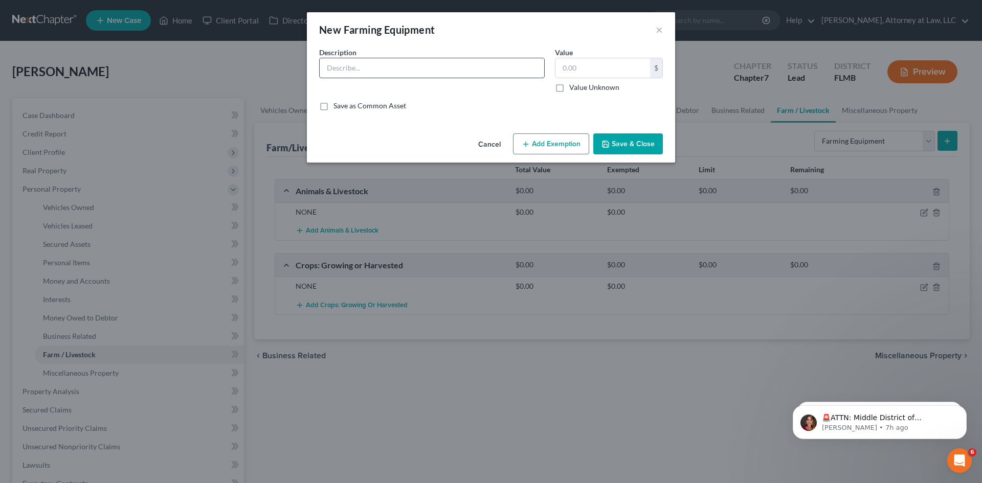
drag, startPoint x: 469, startPoint y: 71, endPoint x: 454, endPoint y: 77, distance: 15.9
click at [469, 71] on input "text" at bounding box center [432, 67] width 225 height 19
type input "NONE"
click at [587, 65] on input "text" at bounding box center [602, 67] width 95 height 19
type input "0"
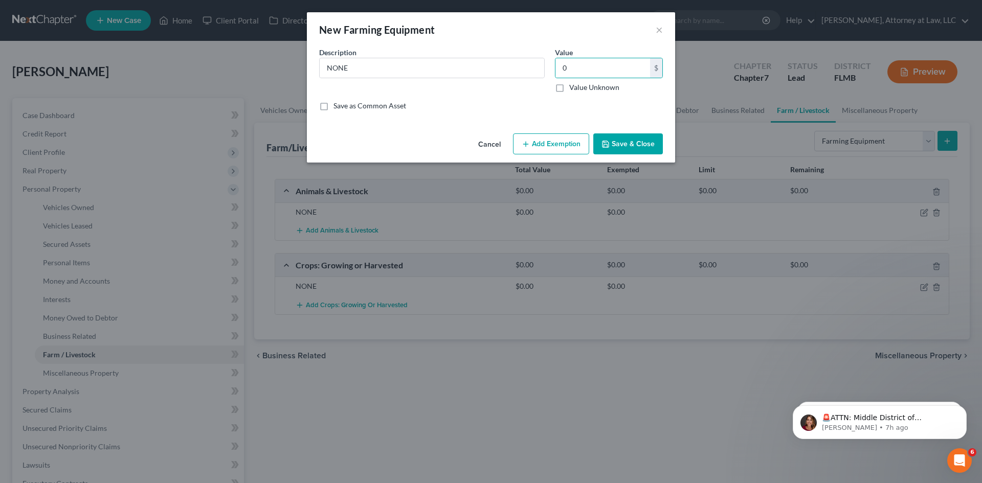
click at [624, 139] on button "Save & Close" at bounding box center [628, 143] width 70 height 21
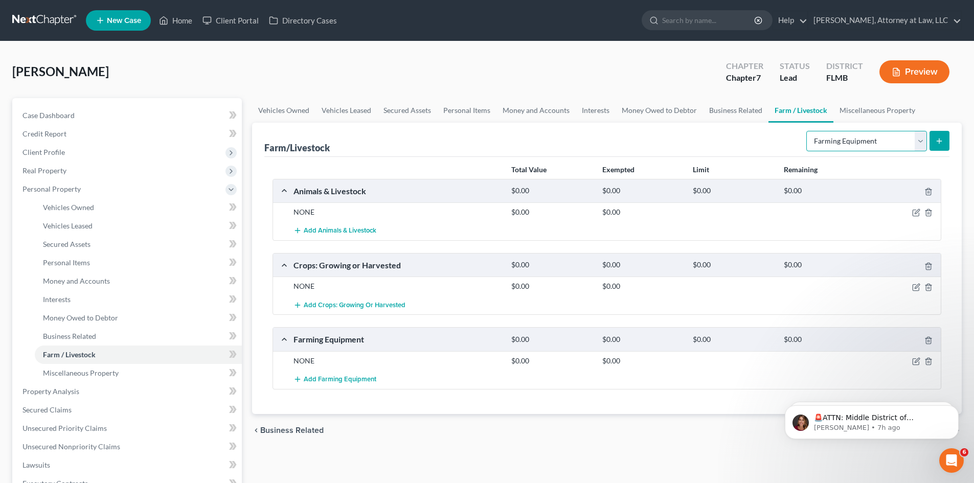
click at [923, 143] on select "Select Type Animals & Livestock Crops: Growing or Harvested Farming Equipment F…" at bounding box center [867, 141] width 121 height 20
select select "farming_supplies"
click at [808, 131] on select "Select Type Animals & Livestock Crops: Growing or Harvested Farming Equipment F…" at bounding box center [867, 141] width 121 height 20
click at [939, 132] on button "submit" at bounding box center [940, 141] width 20 height 20
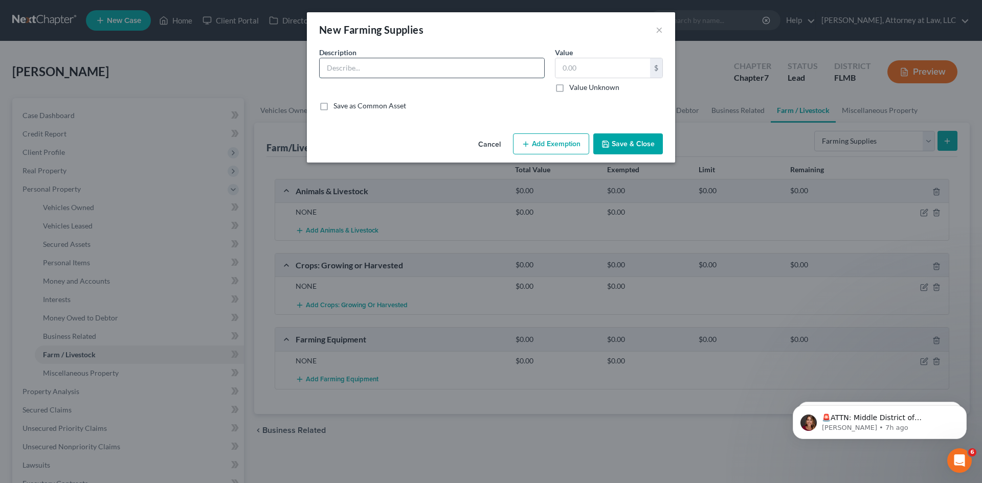
drag, startPoint x: 383, startPoint y: 65, endPoint x: 391, endPoint y: 77, distance: 15.0
click at [383, 65] on input "text" at bounding box center [432, 67] width 225 height 19
drag, startPoint x: 615, startPoint y: 137, endPoint x: 804, endPoint y: 139, distance: 188.8
click at [616, 137] on button "Save & Close" at bounding box center [628, 143] width 70 height 21
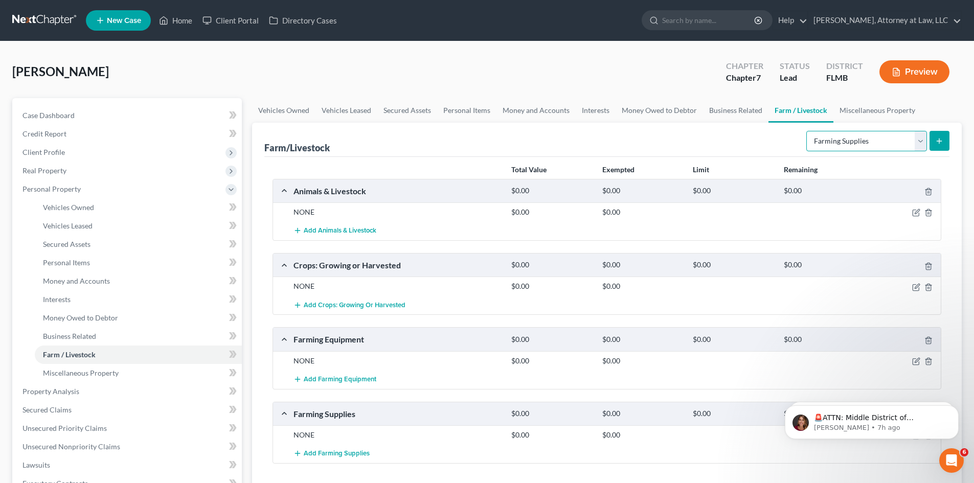
drag, startPoint x: 919, startPoint y: 140, endPoint x: 915, endPoint y: 150, distance: 11.5
click at [919, 140] on select "Select Type Animals & Livestock Crops: Growing or Harvested Farming Equipment F…" at bounding box center [867, 141] width 121 height 20
click at [808, 131] on select "Select Type Animals & Livestock Crops: Growing or Harvested Farming Equipment F…" at bounding box center [867, 141] width 121 height 20
click at [940, 142] on line "submit" at bounding box center [940, 141] width 0 height 5
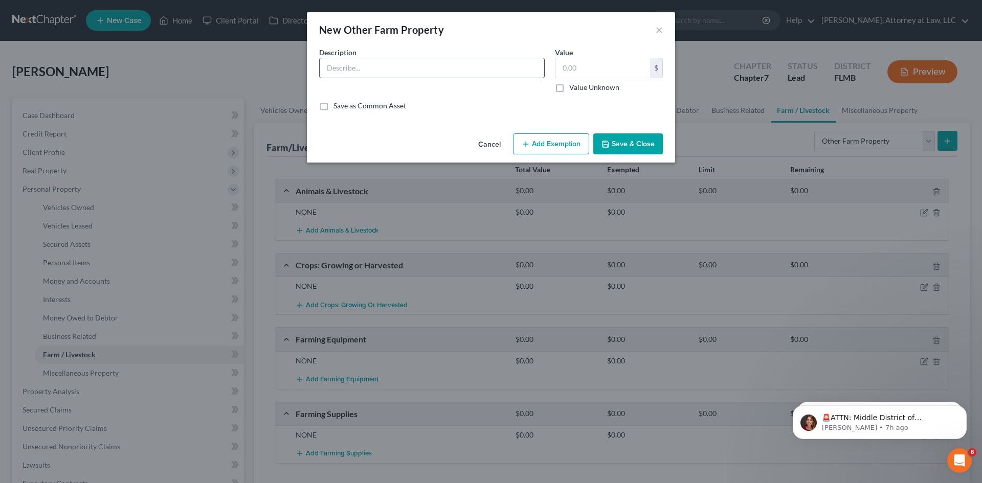
click at [393, 77] on input "text" at bounding box center [432, 67] width 225 height 19
click at [643, 148] on button "Save & Close" at bounding box center [628, 143] width 70 height 21
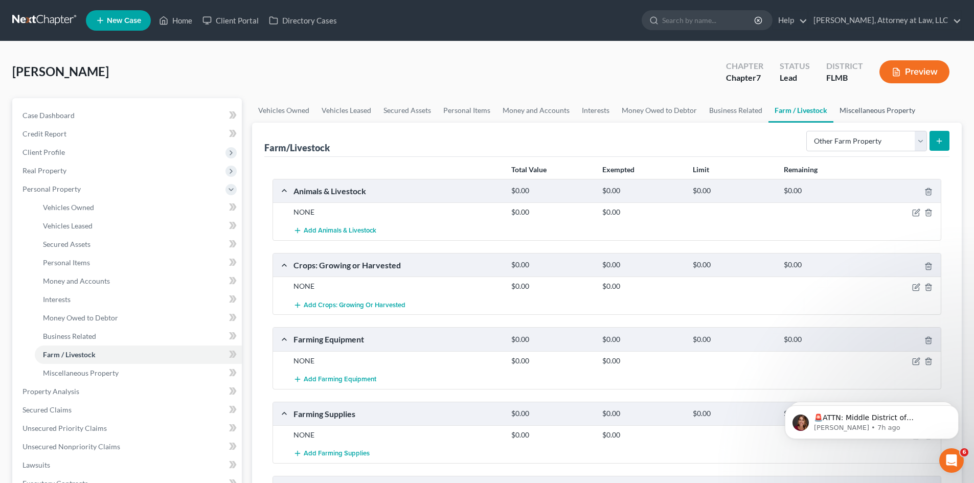
drag, startPoint x: 880, startPoint y: 115, endPoint x: 251, endPoint y: 256, distance: 644.7
click at [880, 115] on link "Miscellaneous Property" at bounding box center [878, 110] width 88 height 25
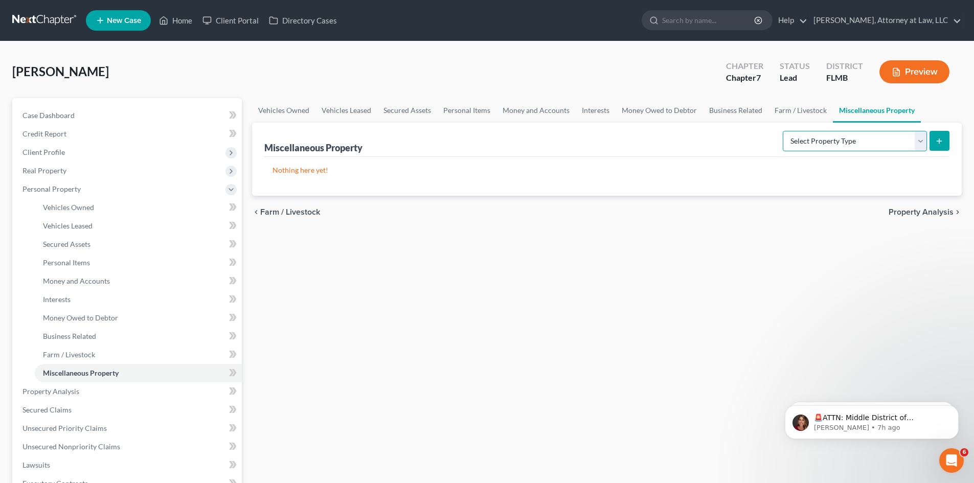
drag, startPoint x: 875, startPoint y: 142, endPoint x: 887, endPoint y: 146, distance: 12.5
click at [875, 142] on select "Select Property Type Assigned for Creditor Benefit [DATE] Holding for Another N…" at bounding box center [855, 141] width 144 height 20
click at [783, 131] on select "Select Property Type Assigned for Creditor Benefit [DATE] Holding for Another N…" at bounding box center [855, 141] width 144 height 20
click at [944, 131] on button "submit" at bounding box center [940, 141] width 20 height 20
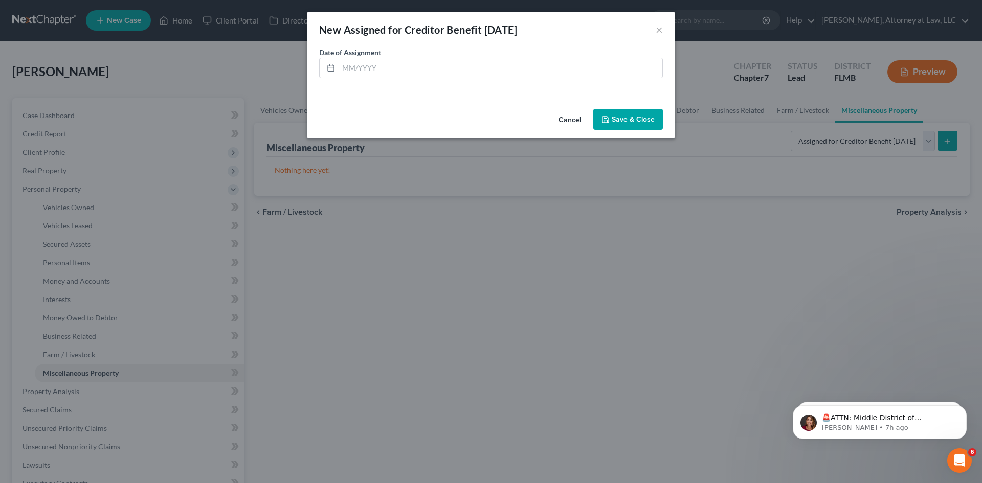
click at [573, 116] on button "Cancel" at bounding box center [569, 120] width 39 height 20
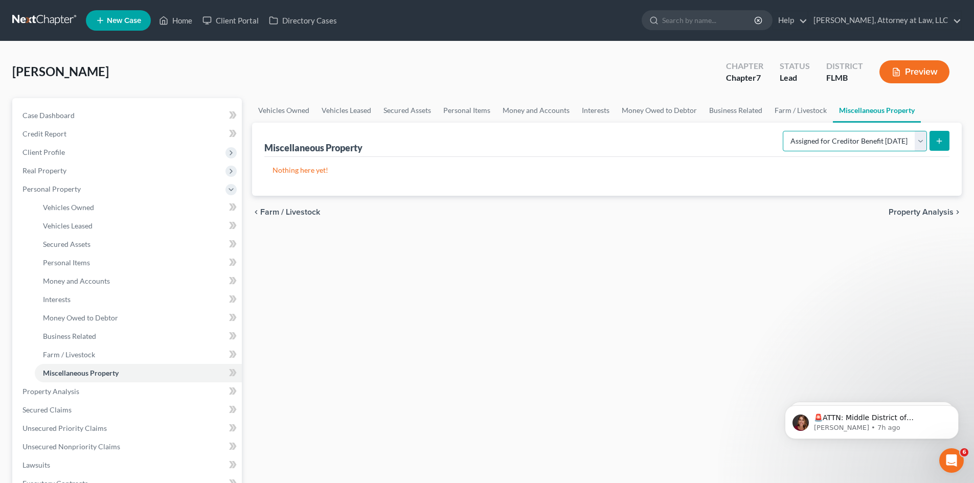
drag, startPoint x: 925, startPoint y: 135, endPoint x: 924, endPoint y: 140, distance: 5.2
click at [925, 135] on select "Select Property Type Assigned for Creditor Benefit [DATE] Holding for Another N…" at bounding box center [855, 141] width 144 height 20
click at [783, 131] on select "Select Property Type Assigned for Creditor Benefit [DATE] Holding for Another N…" at bounding box center [855, 141] width 144 height 20
click at [942, 132] on button "submit" at bounding box center [940, 141] width 20 height 20
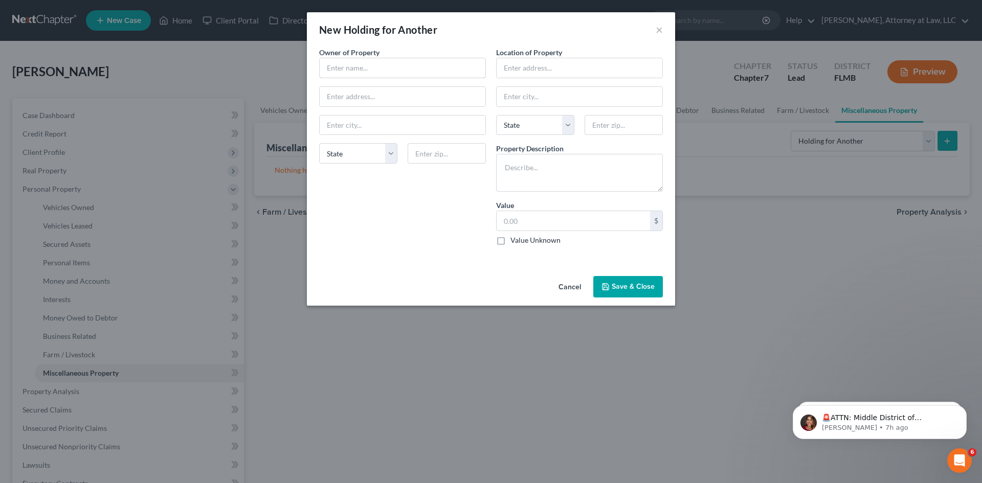
drag, startPoint x: 340, startPoint y: 70, endPoint x: 368, endPoint y: 81, distance: 29.6
click at [340, 70] on input "text" at bounding box center [403, 67] width 166 height 19
click at [628, 283] on button "Save & Close" at bounding box center [628, 286] width 70 height 21
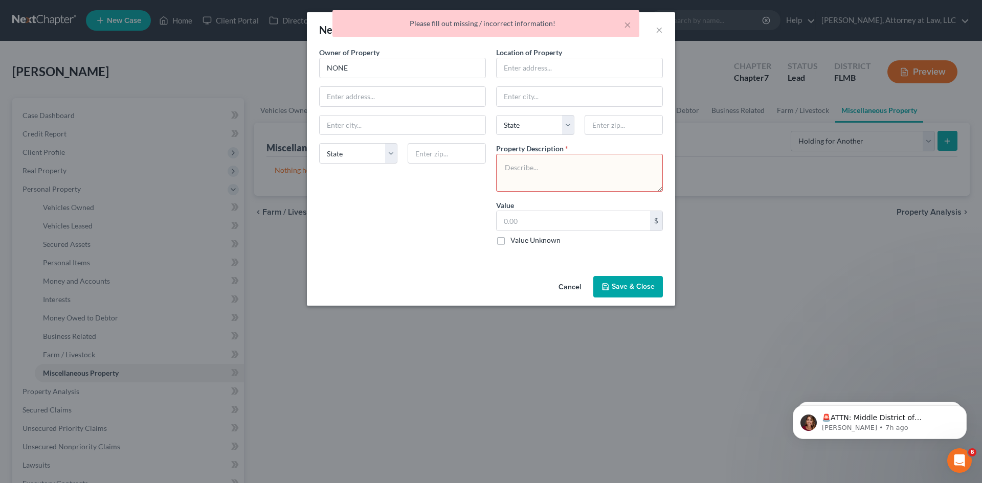
click at [517, 174] on textarea at bounding box center [579, 173] width 167 height 38
click at [526, 166] on textarea at bounding box center [579, 173] width 167 height 38
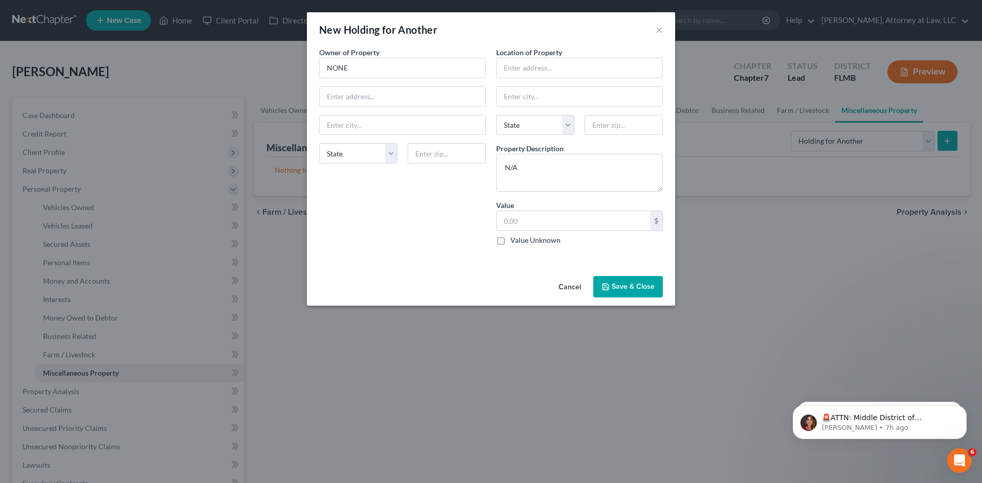
drag, startPoint x: 641, startPoint y: 291, endPoint x: 721, endPoint y: 248, distance: 90.2
click at [641, 292] on button "Save & Close" at bounding box center [628, 286] width 70 height 21
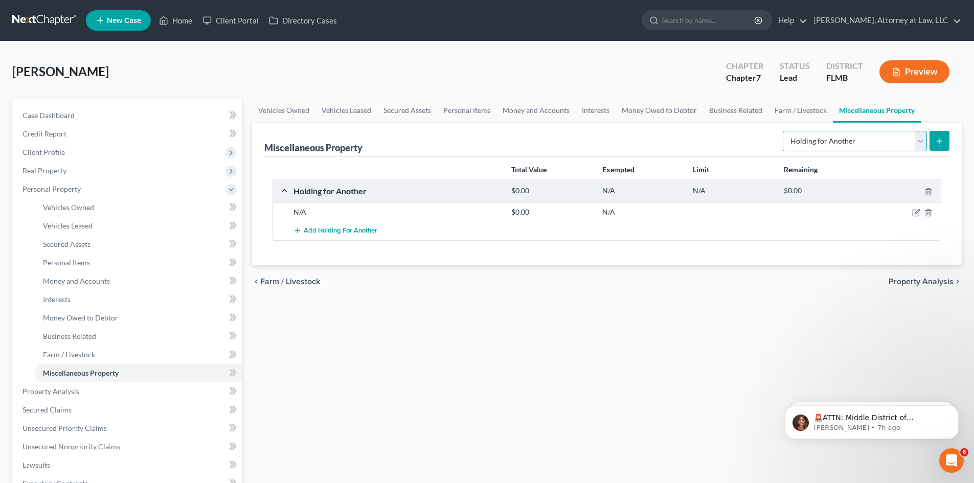
click at [908, 139] on select "Select Property Type Assigned for Creditor Benefit [DATE] Holding for Another N…" at bounding box center [855, 141] width 144 height 20
click at [783, 131] on select "Select Property Type Assigned for Creditor Benefit [DATE] Holding for Another N…" at bounding box center [855, 141] width 144 height 20
click at [949, 140] on button "submit" at bounding box center [940, 141] width 20 height 20
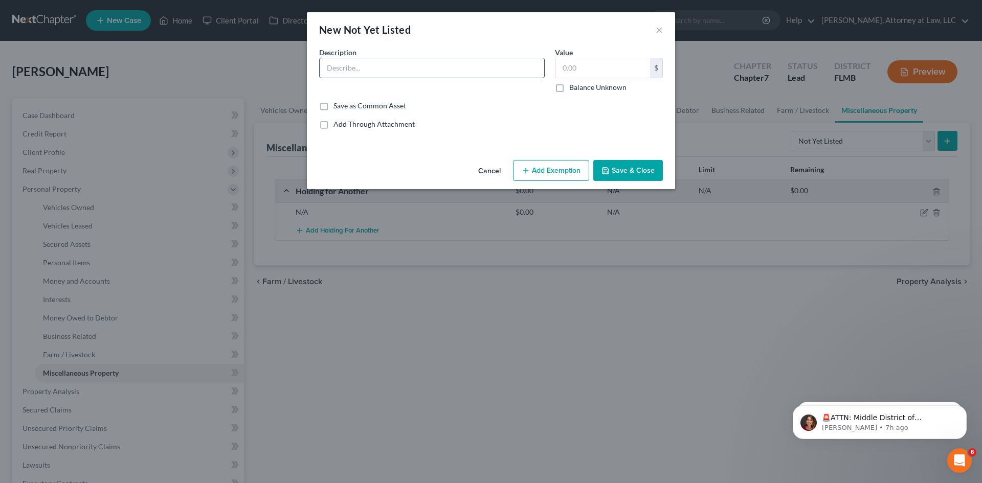
click at [497, 66] on input "text" at bounding box center [432, 67] width 225 height 19
click at [649, 170] on button "Save & Close" at bounding box center [628, 170] width 70 height 21
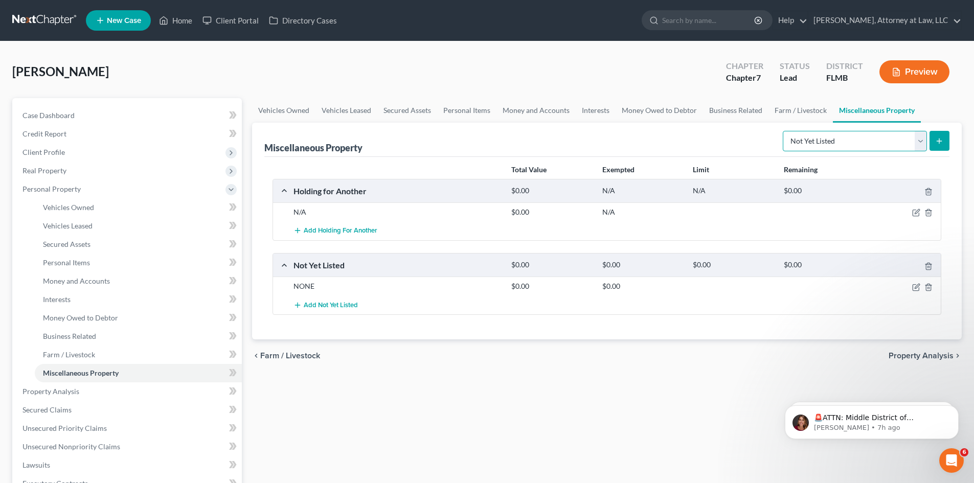
drag, startPoint x: 918, startPoint y: 143, endPoint x: 912, endPoint y: 151, distance: 9.7
click at [918, 144] on select "Select Property Type Assigned for Creditor Benefit [DATE] Holding for Another N…" at bounding box center [855, 141] width 144 height 20
click at [783, 131] on select "Select Property Type Assigned for Creditor Benefit [DATE] Holding for Another N…" at bounding box center [855, 141] width 144 height 20
click at [944, 142] on icon "submit" at bounding box center [940, 141] width 8 height 8
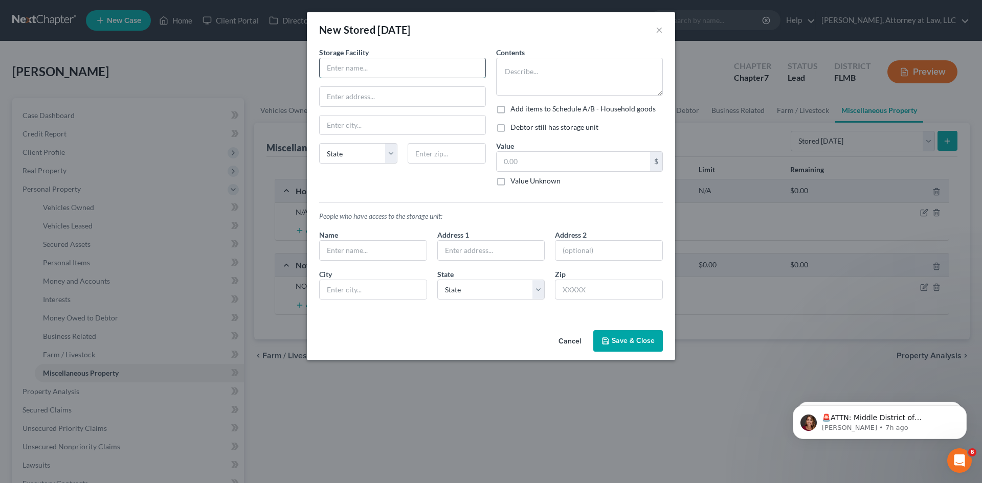
click at [372, 71] on input "text" at bounding box center [403, 67] width 166 height 19
click at [393, 72] on input "text" at bounding box center [403, 67] width 166 height 19
click at [391, 71] on input "text" at bounding box center [403, 67] width 166 height 19
click at [528, 76] on textarea at bounding box center [579, 77] width 167 height 38
click at [649, 336] on button "Save & Close" at bounding box center [628, 340] width 70 height 21
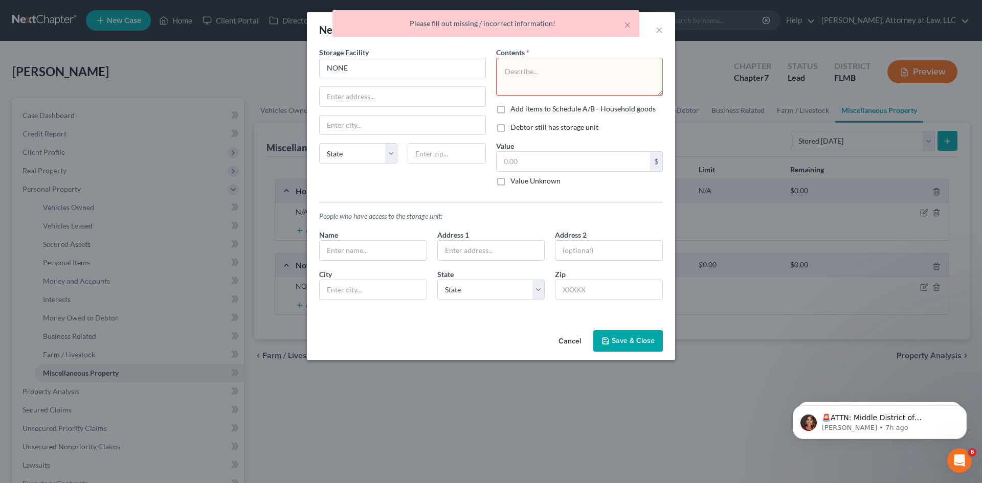
click at [580, 80] on textarea at bounding box center [579, 77] width 167 height 38
click at [612, 346] on button "Save & Close" at bounding box center [628, 340] width 70 height 21
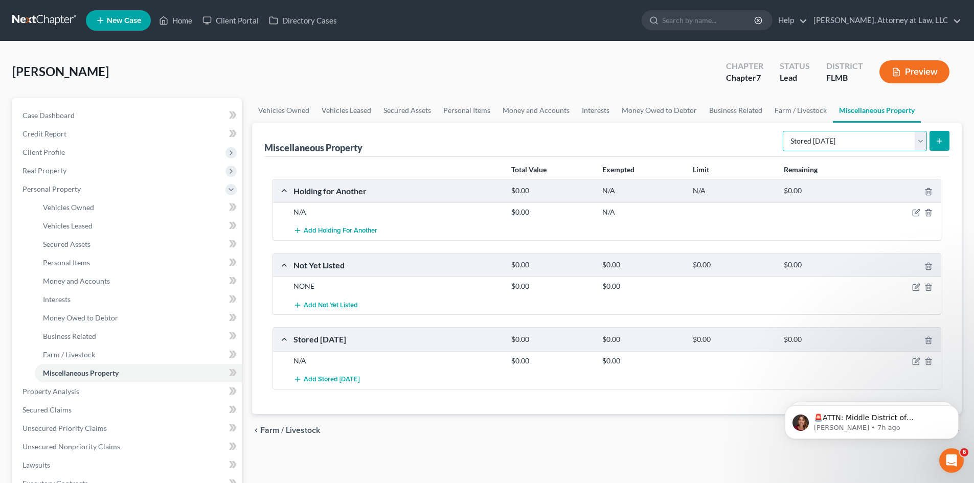
click at [911, 146] on select "Select Property Type Assigned for Creditor Benefit [DATE] Holding for Another N…" at bounding box center [855, 141] width 144 height 20
click at [783, 131] on select "Select Property Type Assigned for Creditor Benefit [DATE] Holding for Another N…" at bounding box center [855, 141] width 144 height 20
click at [943, 143] on icon "submit" at bounding box center [940, 141] width 8 height 8
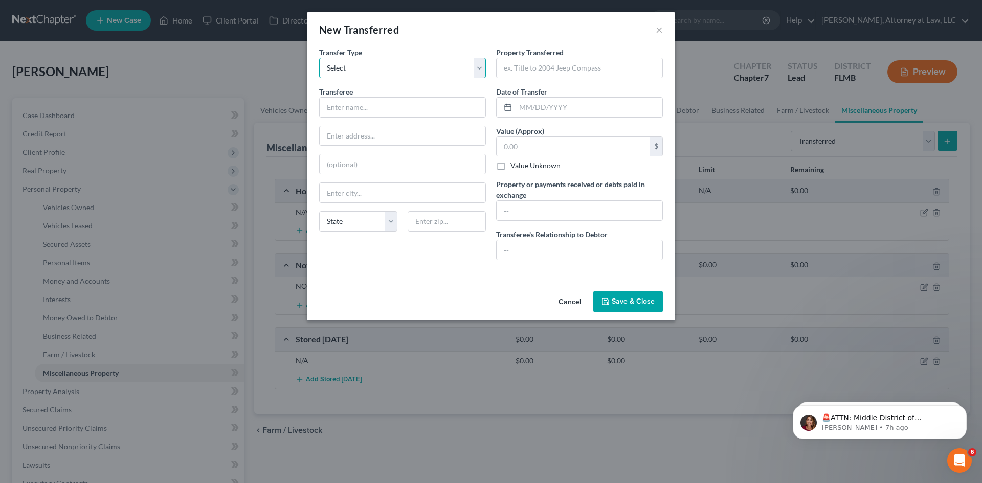
click at [477, 70] on select "Select Ordinary ([DATE]) [DATE]" at bounding box center [402, 68] width 167 height 20
click at [487, 35] on div "New Transferred ×" at bounding box center [491, 29] width 368 height 35
click at [479, 67] on select "Select Ordinary ([DATE]) [DATE]" at bounding box center [402, 68] width 167 height 20
click at [483, 21] on div "New Transferred ×" at bounding box center [491, 29] width 368 height 35
click at [455, 113] on input "text" at bounding box center [403, 107] width 166 height 19
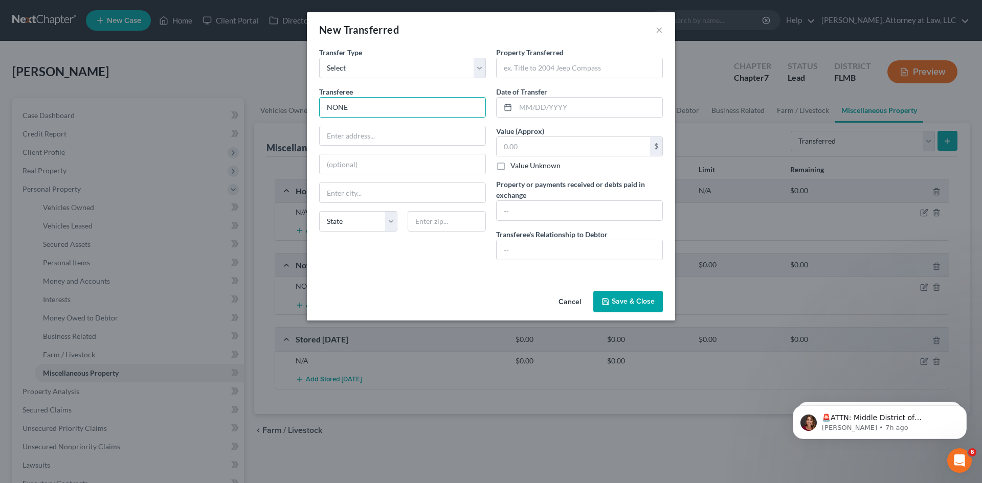
click at [642, 298] on button "Save & Close" at bounding box center [628, 301] width 70 height 21
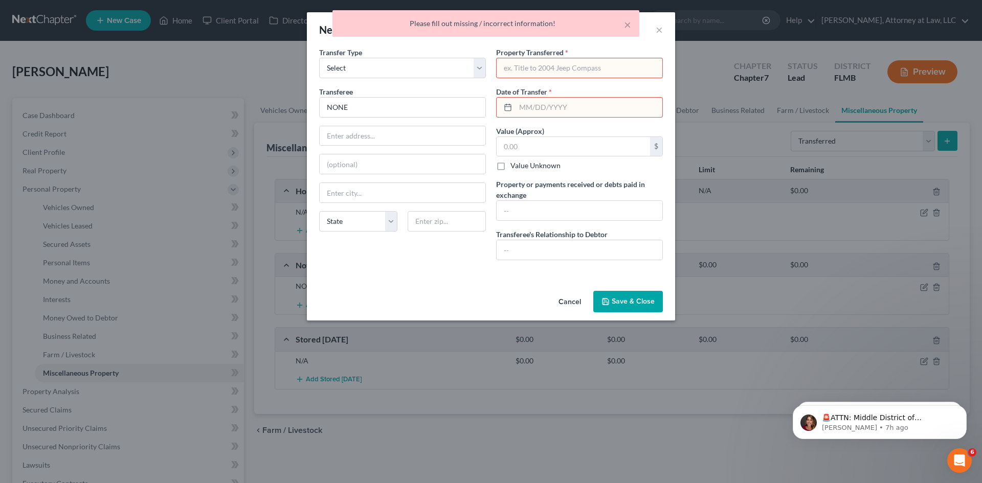
click at [569, 298] on button "Cancel" at bounding box center [569, 302] width 39 height 20
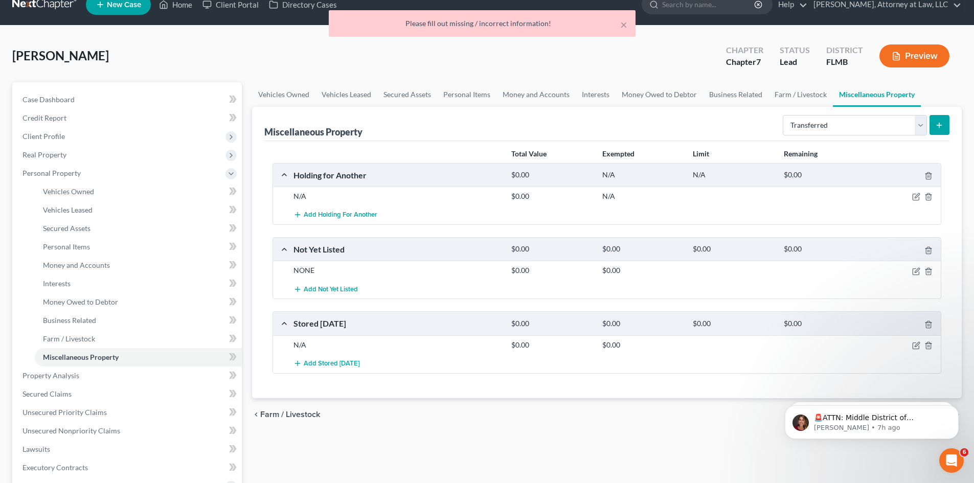
scroll to position [205, 0]
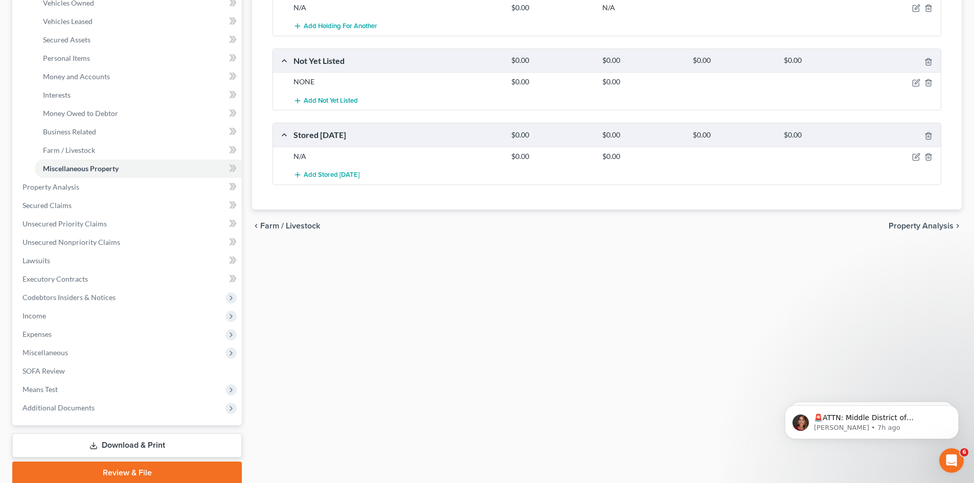
click at [893, 227] on span "Property Analysis" at bounding box center [921, 226] width 65 height 8
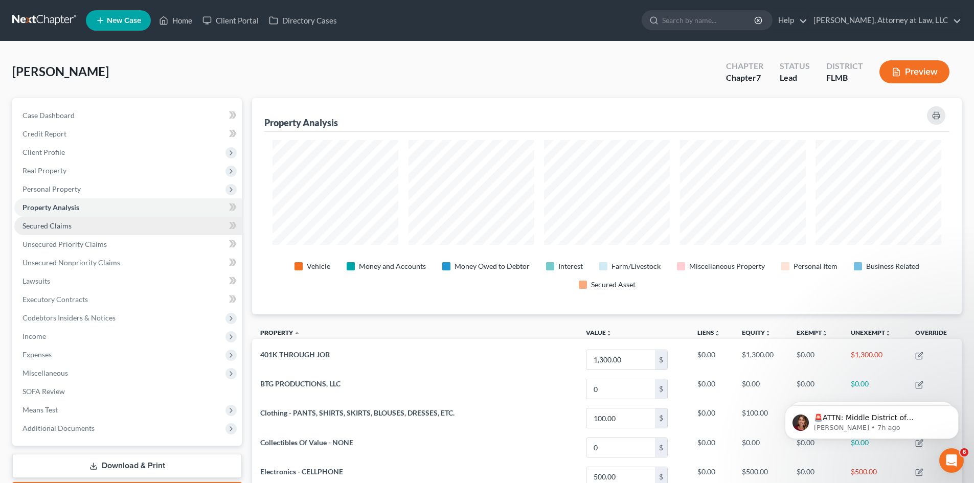
scroll to position [216, 710]
click at [42, 225] on span "Secured Claims" at bounding box center [47, 225] width 49 height 9
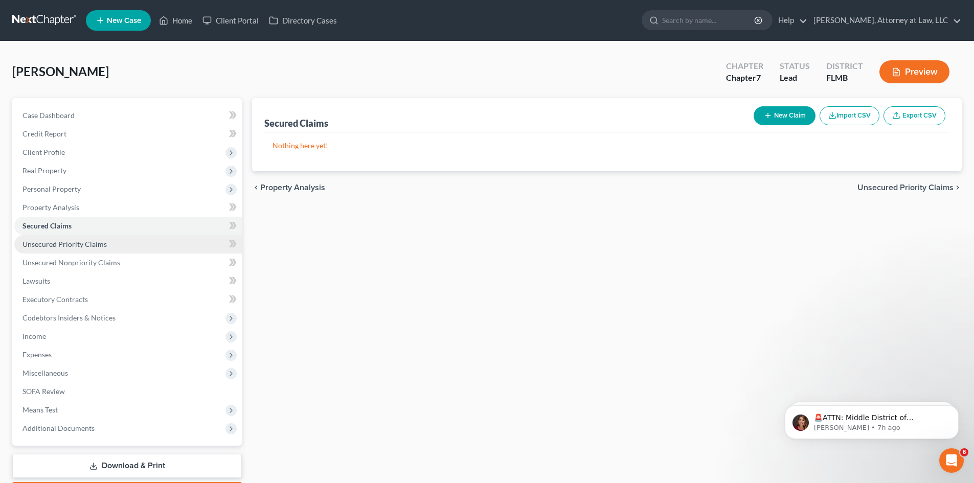
click at [49, 244] on span "Unsecured Priority Claims" at bounding box center [65, 244] width 84 height 9
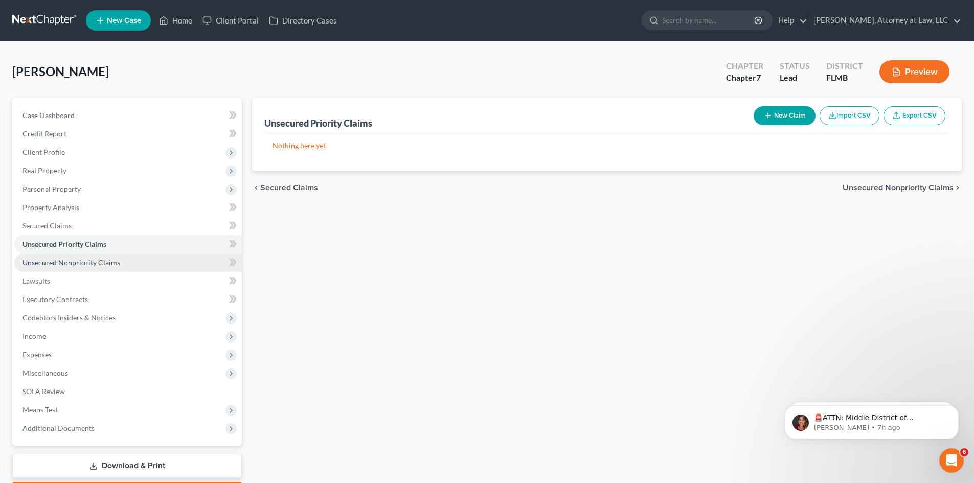
click at [57, 266] on span "Unsecured Nonpriority Claims" at bounding box center [72, 262] width 98 height 9
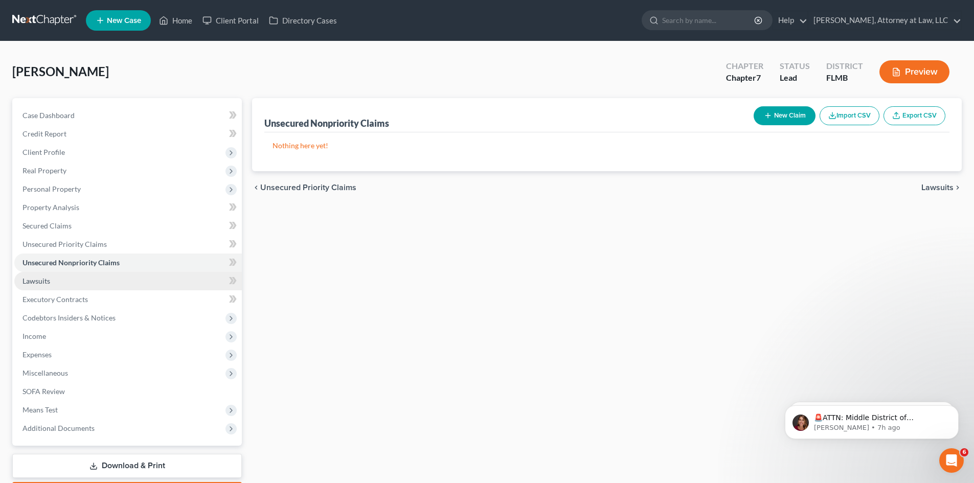
click at [47, 284] on span "Lawsuits" at bounding box center [37, 281] width 28 height 9
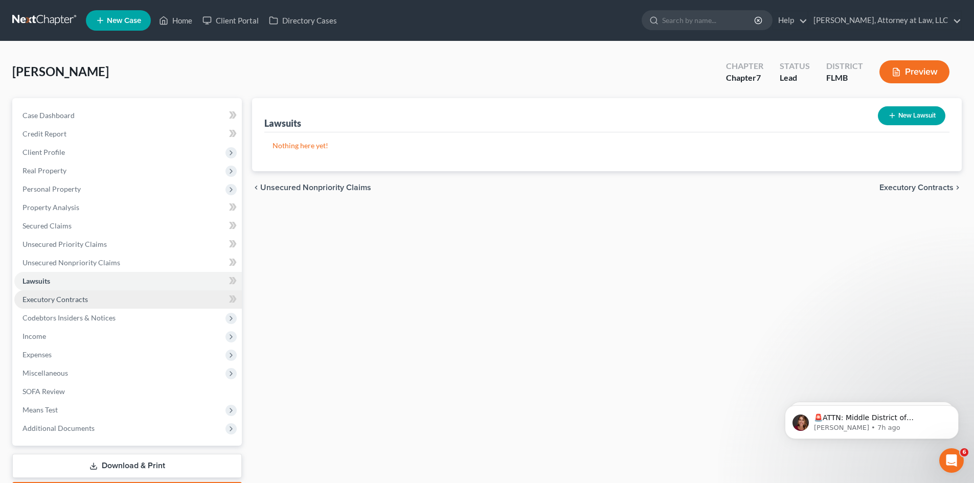
click at [83, 305] on link "Executory Contracts" at bounding box center [128, 300] width 228 height 18
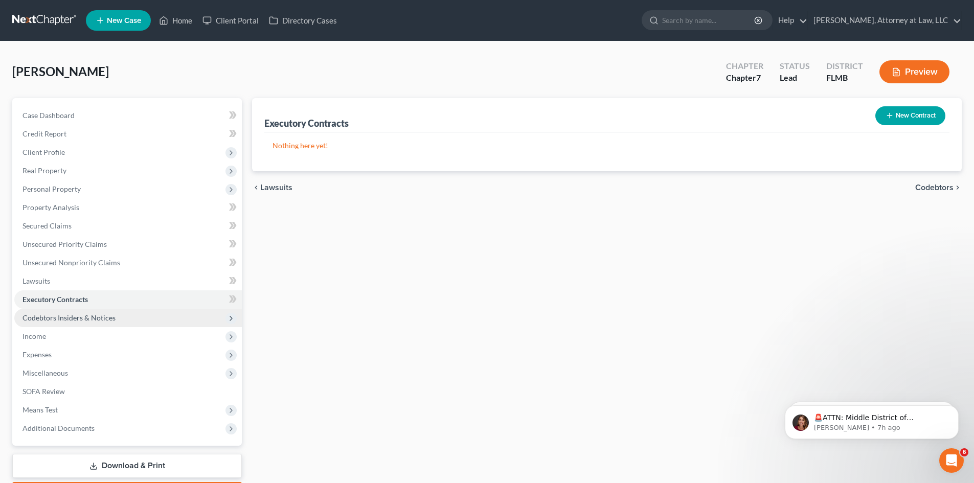
click at [83, 312] on span "Codebtors Insiders & Notices" at bounding box center [128, 318] width 228 height 18
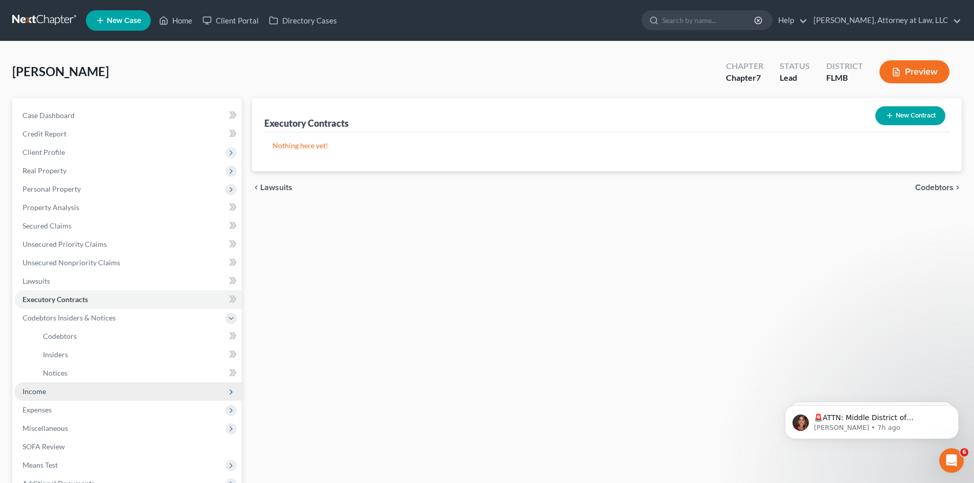
click at [38, 391] on span "Income" at bounding box center [35, 391] width 24 height 9
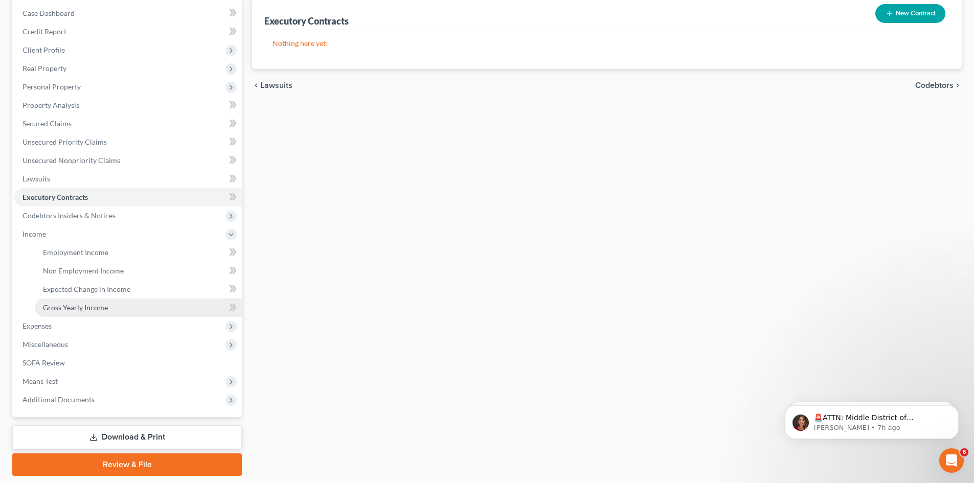
click at [83, 311] on span "Gross Yearly Income" at bounding box center [75, 307] width 65 height 9
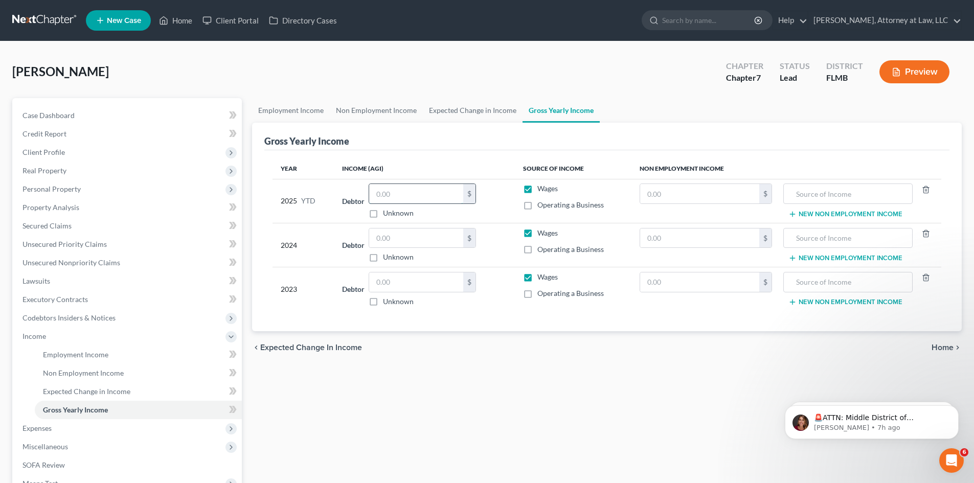
click at [392, 194] on input "text" at bounding box center [416, 193] width 94 height 19
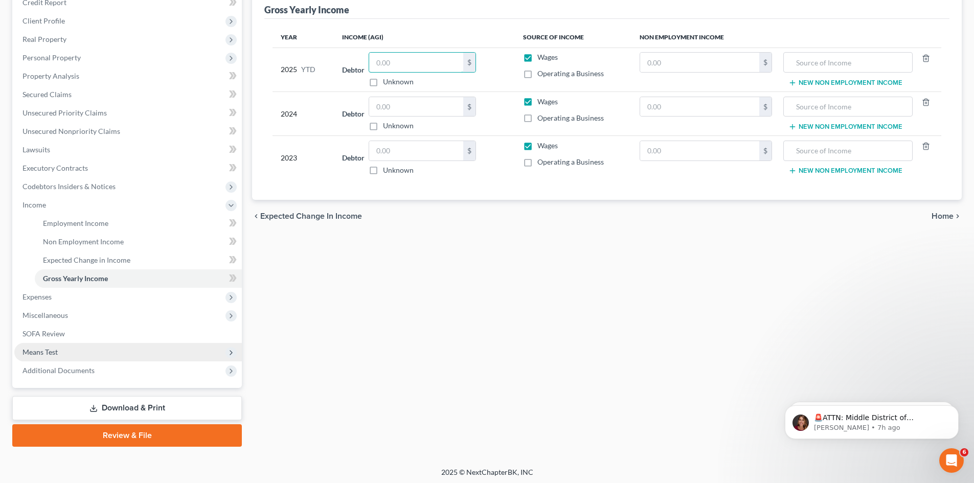
scroll to position [134, 0]
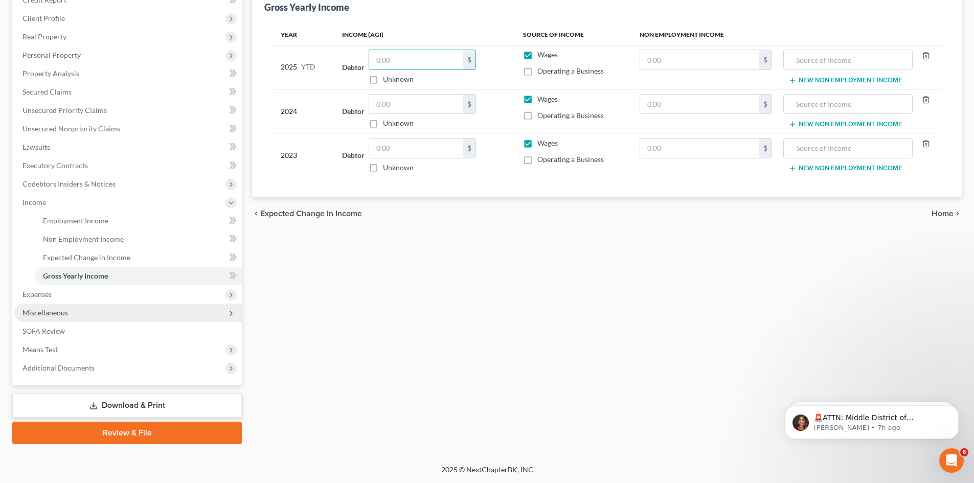
drag, startPoint x: 37, startPoint y: 301, endPoint x: 93, endPoint y: 306, distance: 56.0
click at [37, 301] on span "Expenses" at bounding box center [128, 294] width 228 height 18
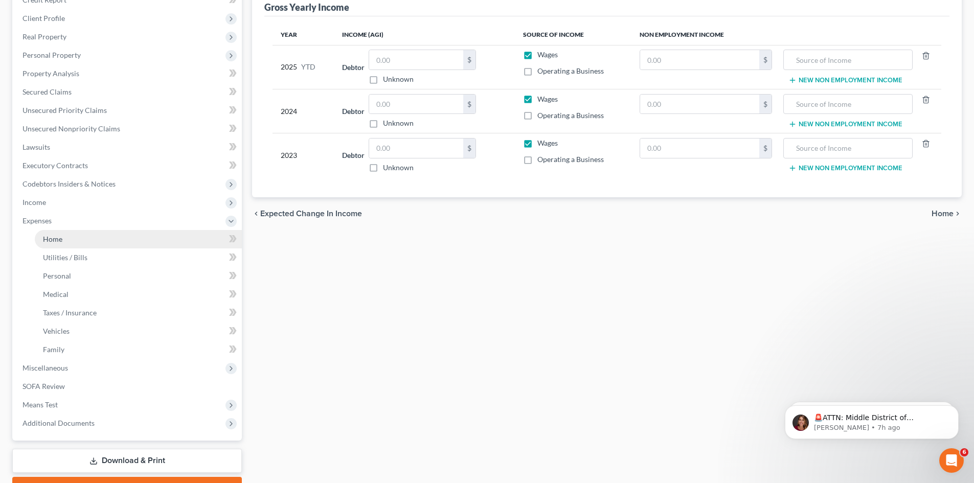
click at [48, 244] on link "Home" at bounding box center [138, 239] width 207 height 18
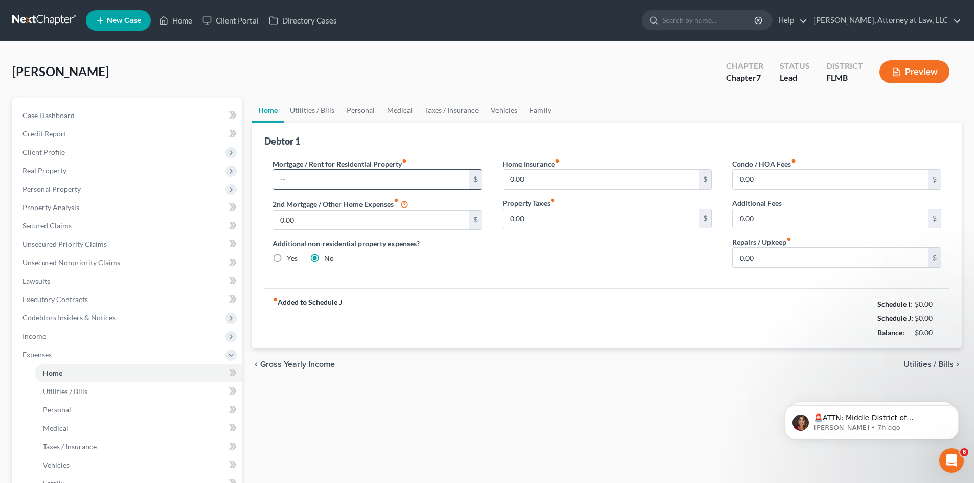
click at [321, 172] on input "text" at bounding box center [371, 179] width 196 height 19
click at [576, 172] on input "0.00" at bounding box center [601, 179] width 196 height 19
click at [324, 110] on link "Utilities / Bills" at bounding box center [312, 110] width 57 height 25
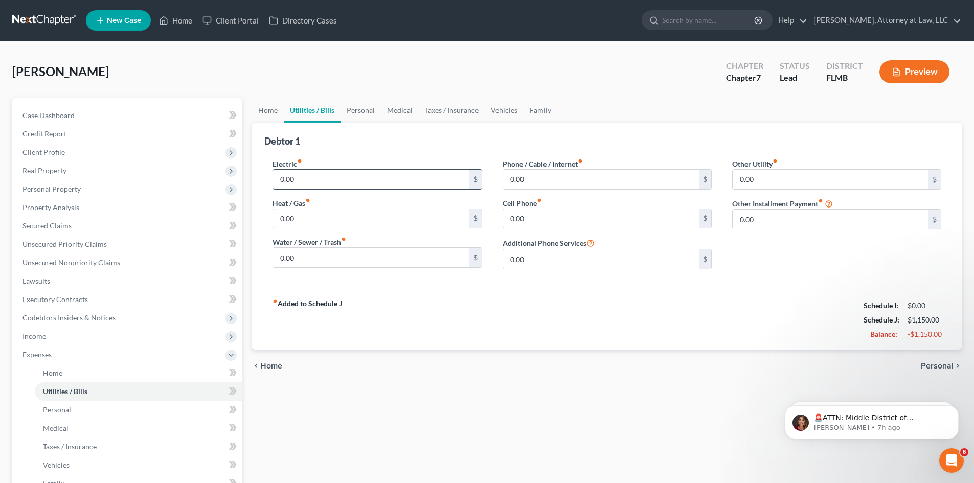
click at [319, 184] on input "0.00" at bounding box center [371, 179] width 196 height 19
click at [545, 184] on input "0.00" at bounding box center [601, 179] width 196 height 19
click at [536, 224] on input "0.00" at bounding box center [601, 218] width 196 height 19
click at [935, 363] on span "Personal" at bounding box center [937, 366] width 33 height 8
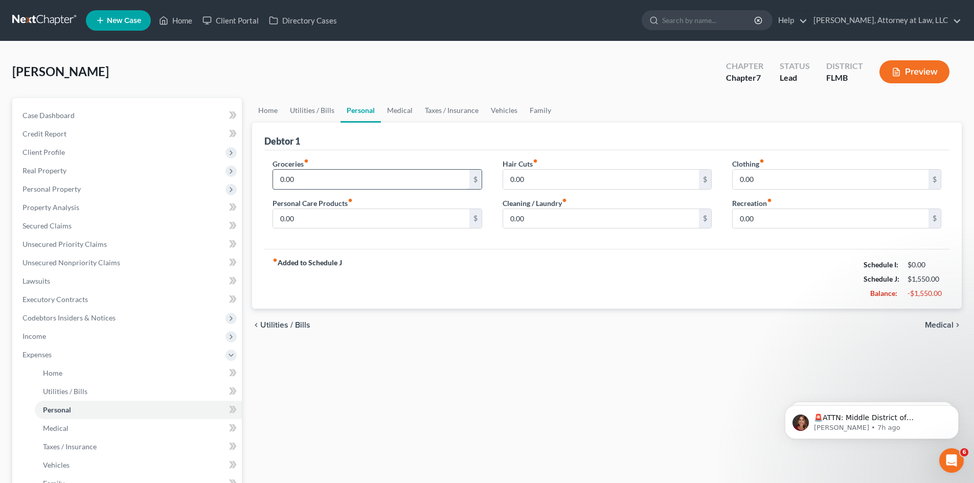
click at [346, 183] on input "0.00" at bounding box center [371, 179] width 196 height 19
click at [308, 222] on input "0.00" at bounding box center [371, 218] width 196 height 19
click at [539, 181] on input "0.00" at bounding box center [601, 179] width 196 height 19
click at [543, 217] on input "0.00" at bounding box center [601, 218] width 196 height 19
click at [774, 182] on input "0.00" at bounding box center [831, 179] width 196 height 19
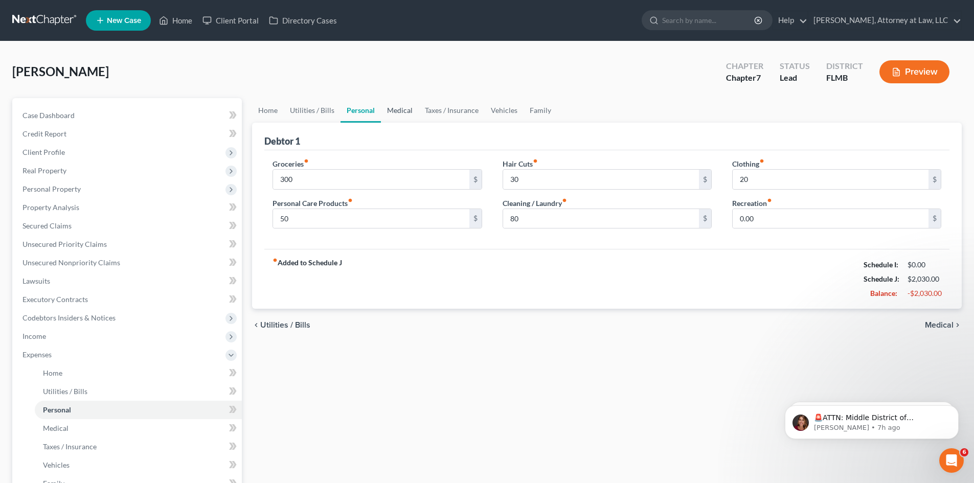
click at [406, 112] on link "Medical" at bounding box center [400, 110] width 38 height 25
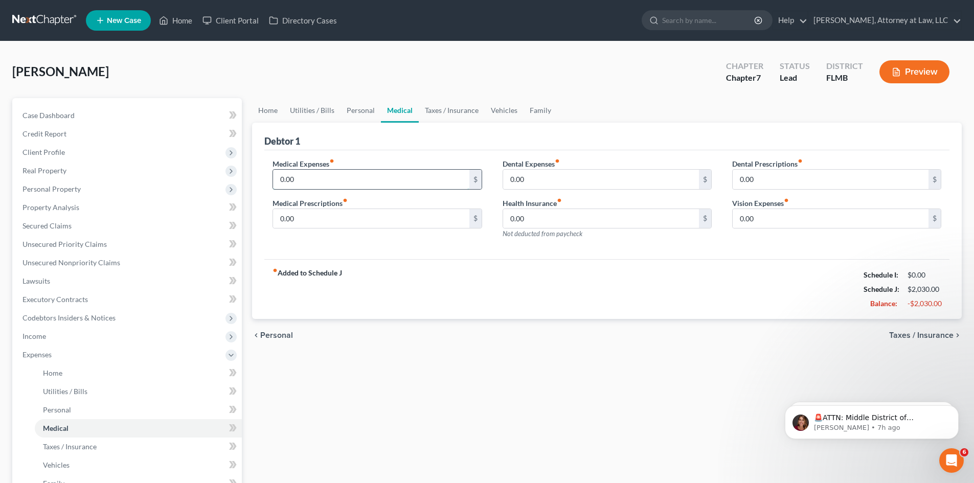
click at [363, 185] on input "0.00" at bounding box center [371, 179] width 196 height 19
click at [356, 220] on input "0.00" at bounding box center [371, 218] width 196 height 19
click at [525, 179] on input "0.00" at bounding box center [601, 179] width 196 height 19
click at [331, 180] on input "25" at bounding box center [371, 179] width 196 height 19
click at [301, 212] on input "25" at bounding box center [371, 218] width 196 height 19
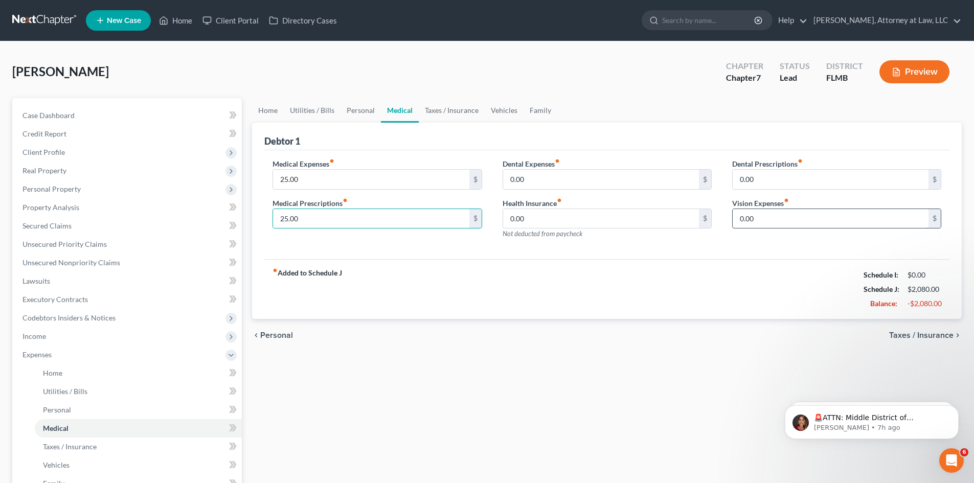
click at [794, 224] on input "0.00" at bounding box center [831, 218] width 196 height 19
click at [742, 130] on div "Debtor 1" at bounding box center [606, 137] width 685 height 28
click at [58, 196] on span "Personal Property" at bounding box center [128, 189] width 228 height 18
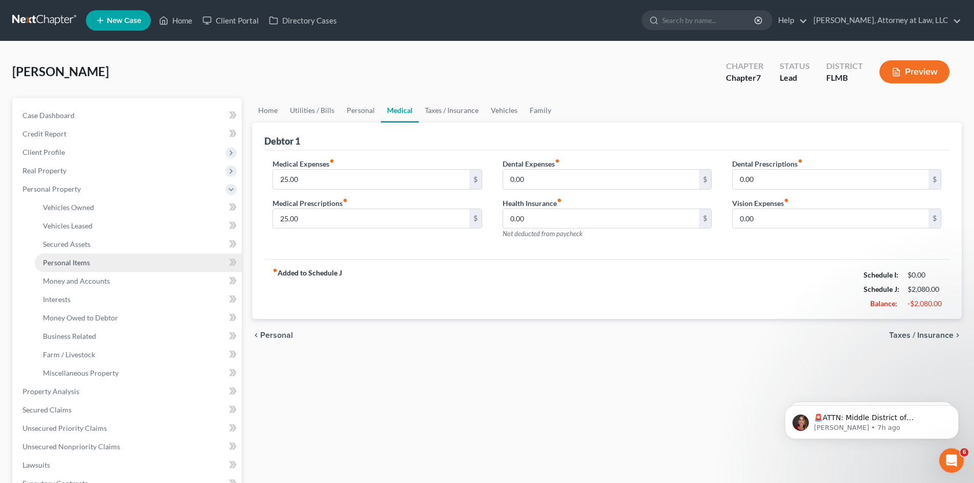
click at [74, 259] on span "Personal Items" at bounding box center [66, 262] width 47 height 9
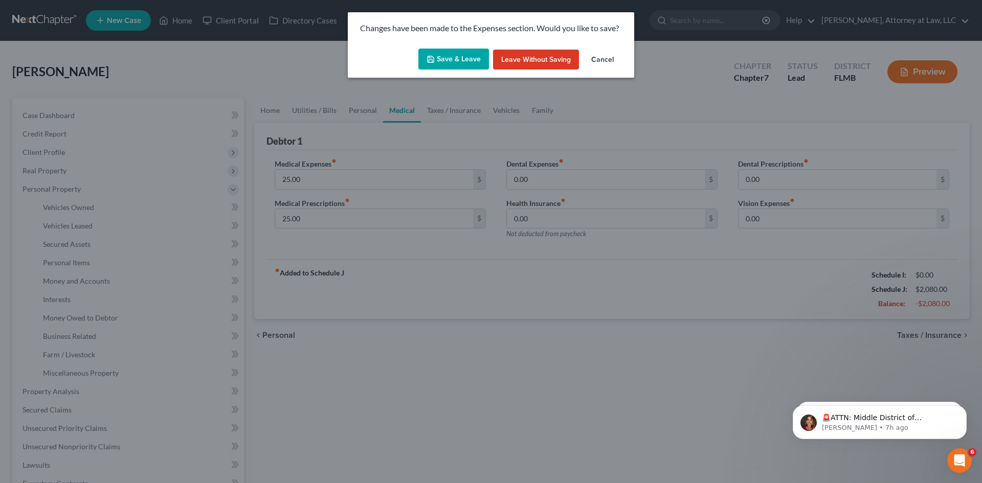
click at [462, 59] on button "Save & Leave" at bounding box center [453, 59] width 71 height 21
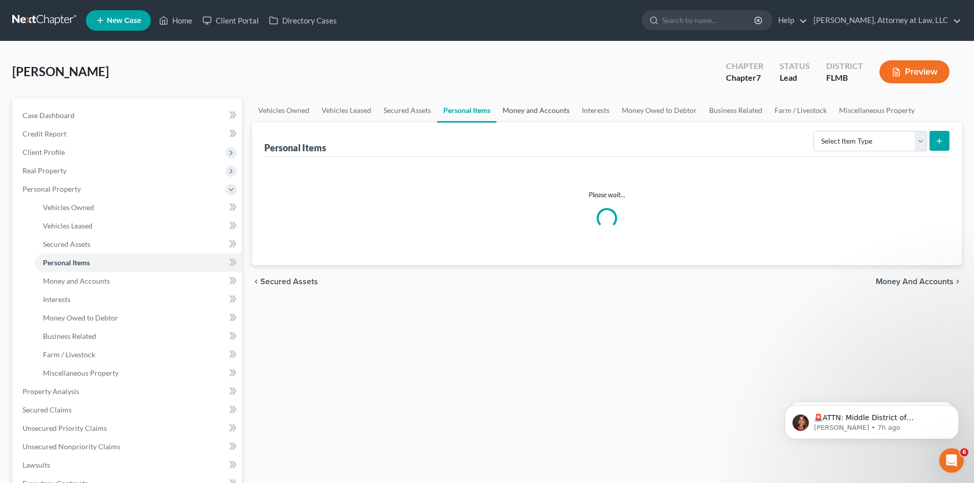
click at [554, 115] on link "Money and Accounts" at bounding box center [536, 110] width 79 height 25
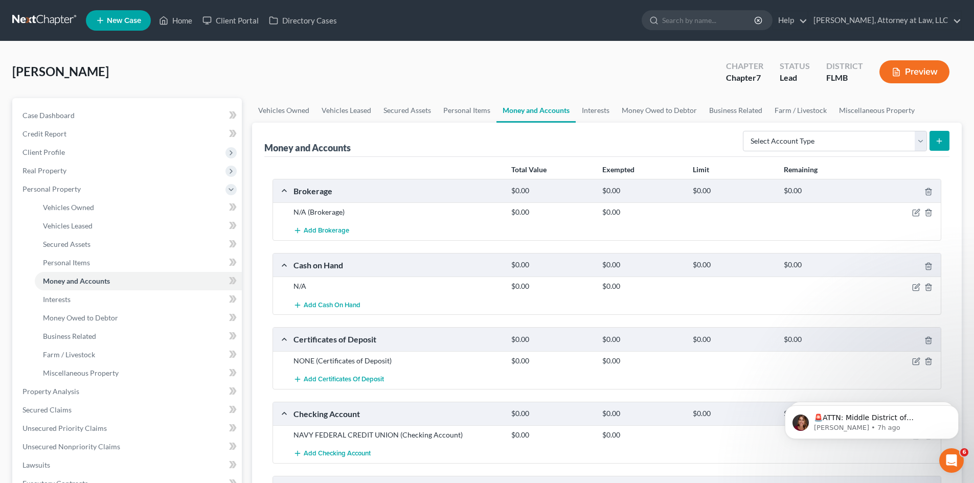
click at [928, 143] on form "Select Account Type Brokerage Cash on Hand Certificates of Deposit Checking Acc…" at bounding box center [846, 141] width 207 height 21
click at [916, 141] on select "Select Account Type Brokerage Cash on Hand Certificates of Deposit Checking Acc…" at bounding box center [835, 141] width 184 height 20
click at [745, 131] on select "Select Account Type Brokerage Cash on Hand Certificates of Deposit Checking Acc…" at bounding box center [835, 141] width 184 height 20
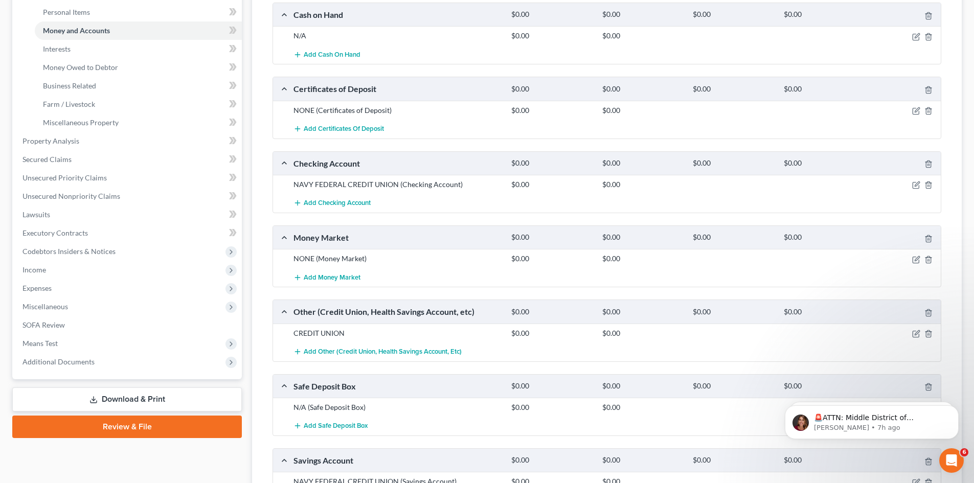
scroll to position [307, 0]
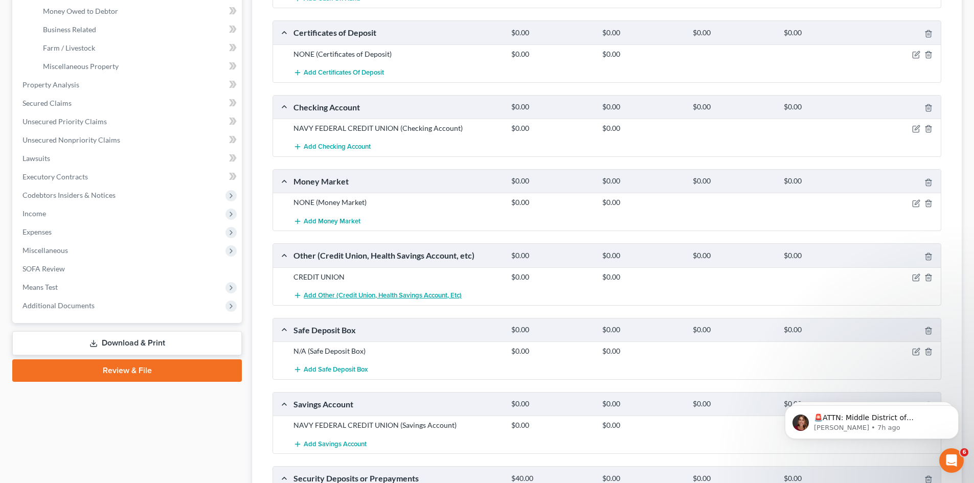
click at [331, 299] on span "Add Other (Credit Union, Health Savings Account, etc)" at bounding box center [383, 296] width 158 height 8
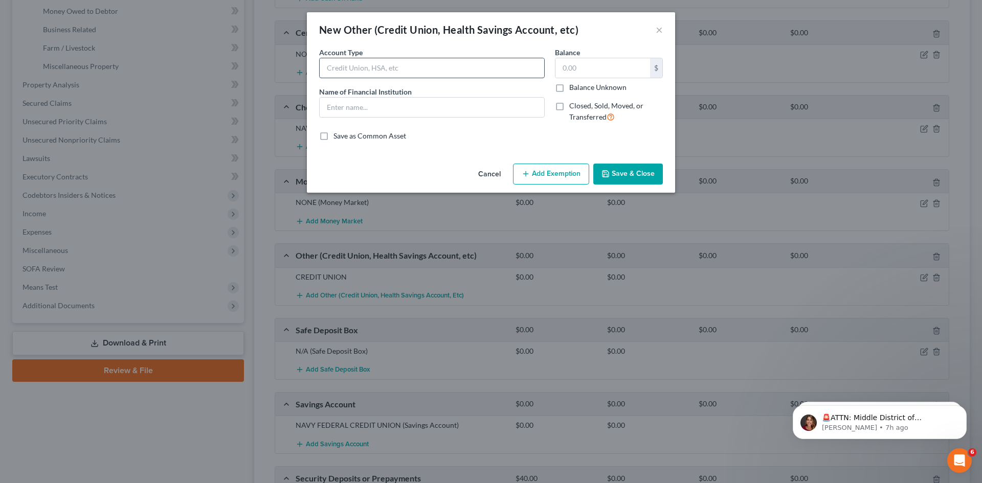
click at [394, 65] on input "text" at bounding box center [432, 67] width 225 height 19
drag, startPoint x: 382, startPoint y: 101, endPoint x: 392, endPoint y: 101, distance: 10.2
click at [382, 101] on input "text" at bounding box center [432, 107] width 225 height 19
click at [600, 74] on input "text" at bounding box center [602, 67] width 95 height 19
click at [629, 170] on button "Save & Close" at bounding box center [628, 174] width 70 height 21
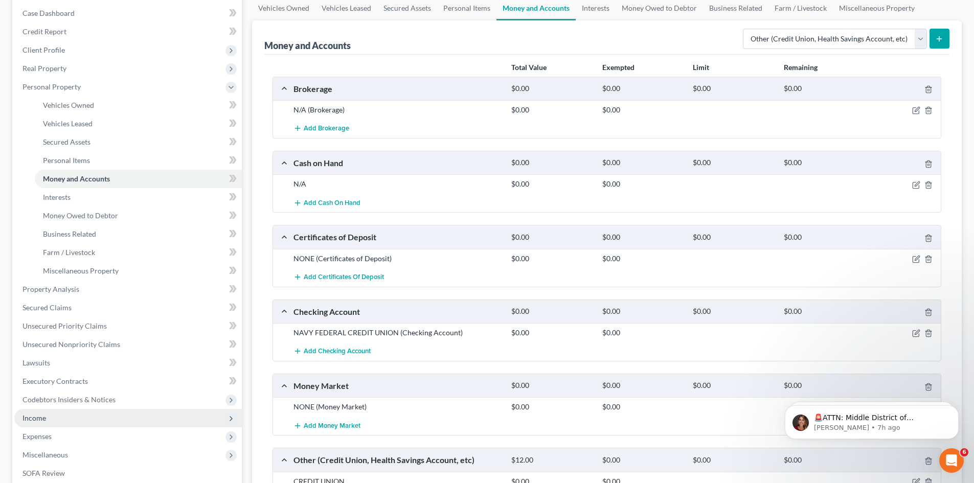
scroll to position [153, 0]
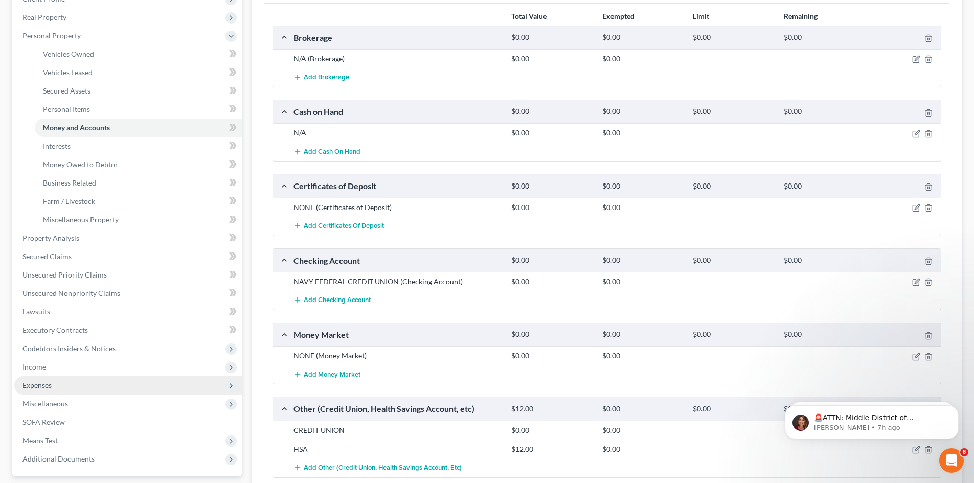
drag, startPoint x: 52, startPoint y: 390, endPoint x: 95, endPoint y: 394, distance: 43.1
click at [52, 390] on span "Expenses" at bounding box center [128, 385] width 228 height 18
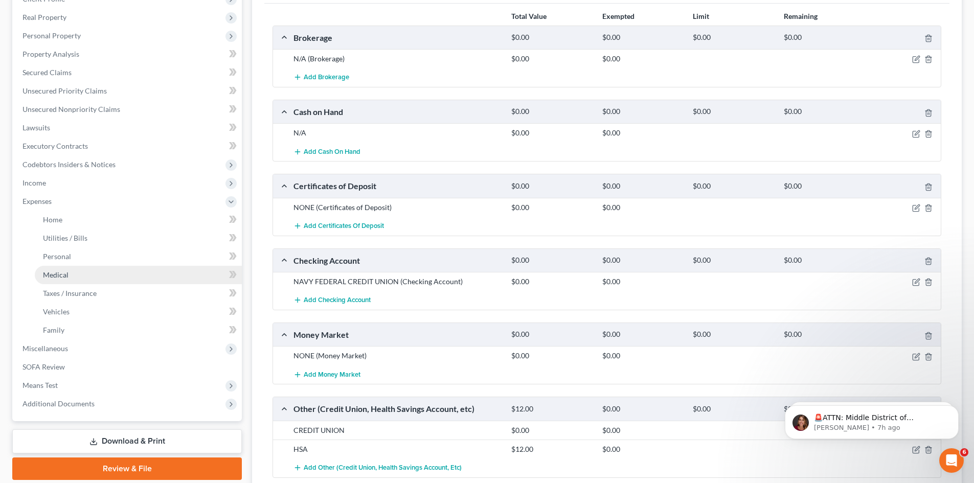
click at [64, 271] on span "Medical" at bounding box center [56, 275] width 26 height 9
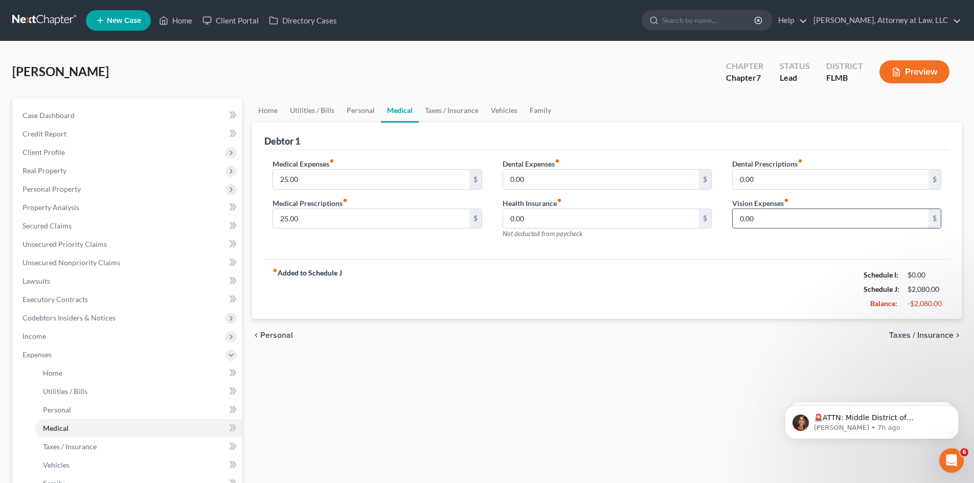
click at [769, 216] on input "0.00" at bounding box center [831, 218] width 196 height 19
click at [454, 118] on link "Taxes / Insurance" at bounding box center [452, 110] width 66 height 25
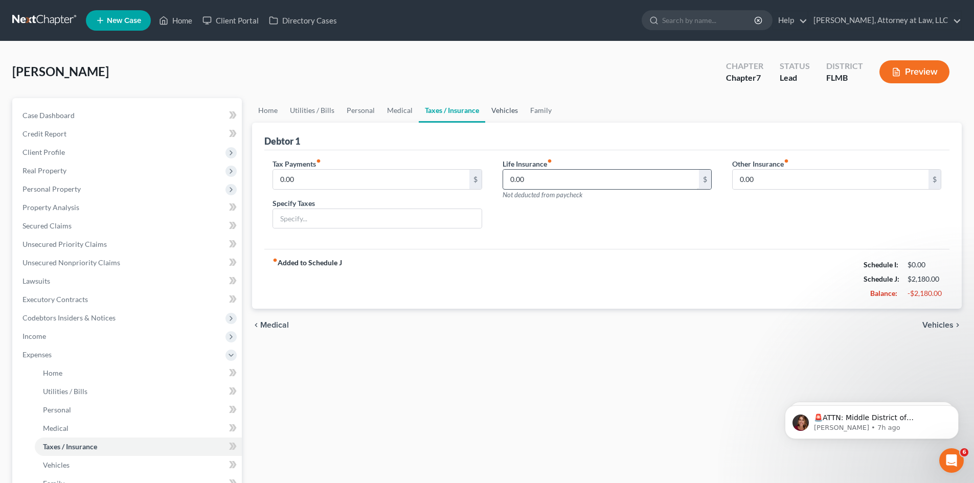
drag, startPoint x: 506, startPoint y: 113, endPoint x: 553, endPoint y: 178, distance: 80.6
click at [506, 113] on link "Vehicles" at bounding box center [504, 110] width 39 height 25
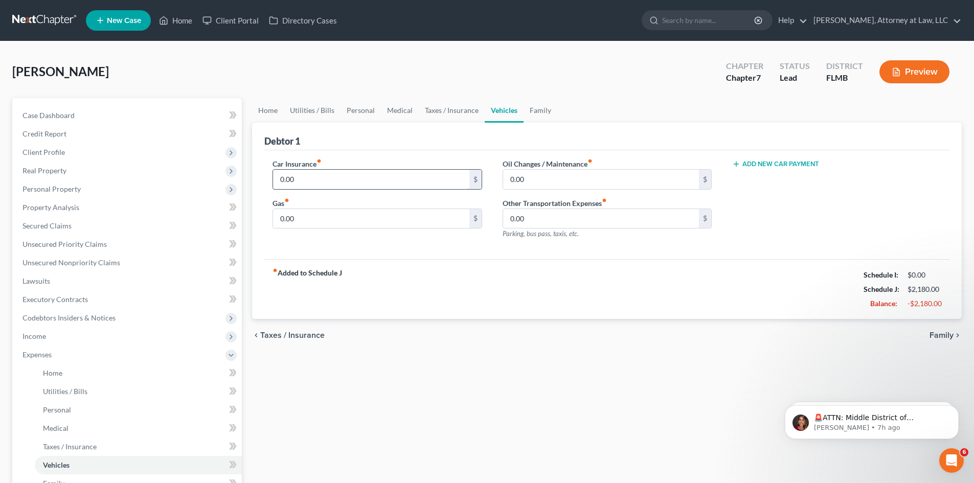
click at [319, 181] on input "0.00" at bounding box center [371, 179] width 196 height 19
drag, startPoint x: 347, startPoint y: 217, endPoint x: 385, endPoint y: 216, distance: 37.9
click at [347, 217] on input "0.00" at bounding box center [371, 218] width 196 height 19
click at [552, 183] on input "0.00" at bounding box center [601, 179] width 196 height 19
click at [942, 338] on span "Family" at bounding box center [942, 335] width 24 height 8
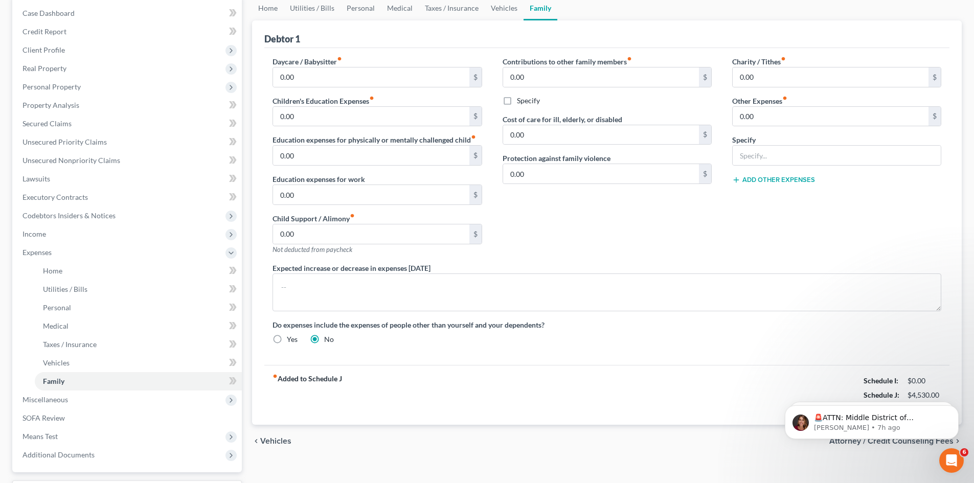
scroll to position [51, 0]
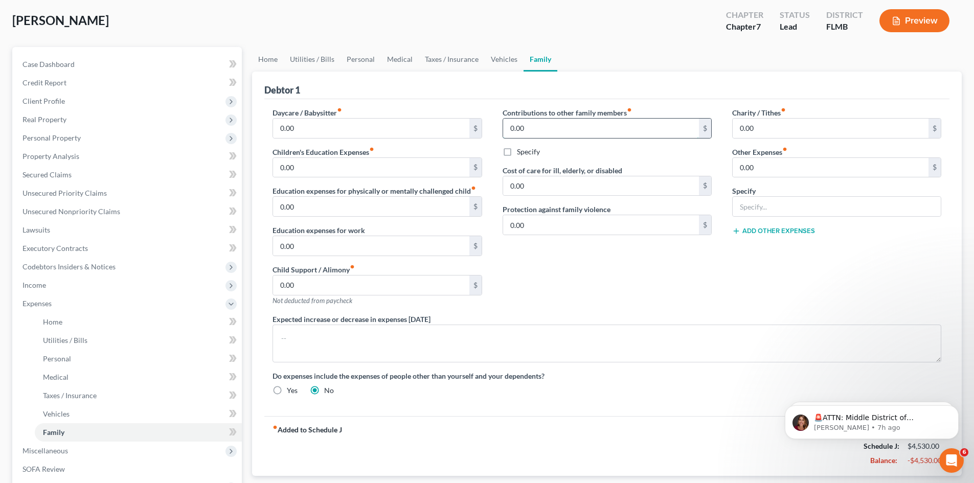
click at [604, 130] on input "0.00" at bounding box center [601, 128] width 196 height 19
click at [517, 148] on label "Specify" at bounding box center [528, 152] width 23 height 10
click at [521, 148] on input "Specify" at bounding box center [524, 150] width 7 height 7
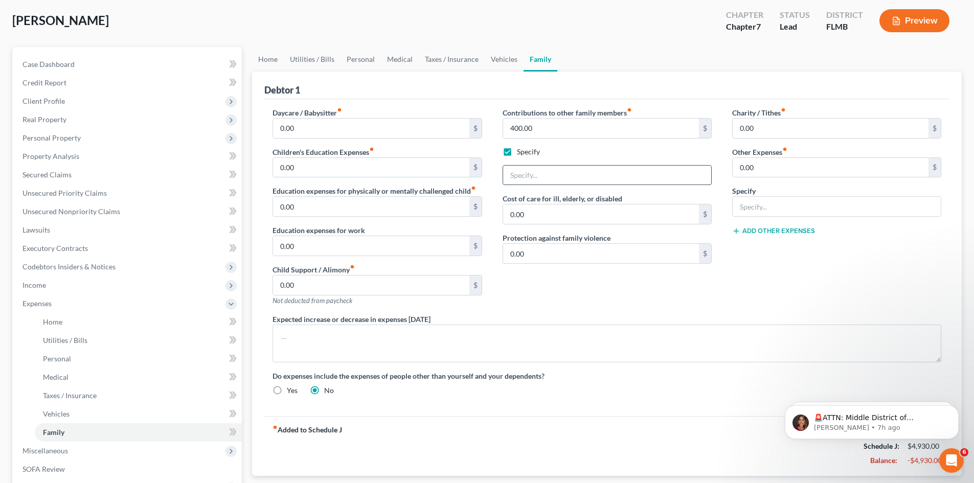
click at [567, 175] on input "text" at bounding box center [607, 175] width 208 height 19
click at [520, 178] on input "hELPS DAUGHTER WITH THEIR CHILDREN" at bounding box center [607, 175] width 208 height 19
click at [517, 178] on input "hELPS DAUGHTER WITH THEIR CHILDREN" at bounding box center [607, 175] width 208 height 19
click at [514, 172] on input "hELPS DAUGHTER WITH THEIR CHILDREN" at bounding box center [607, 175] width 208 height 19
click at [657, 169] on input "HELPS DAUGHTER WITH THEIR CHILDREN" at bounding box center [607, 175] width 208 height 19
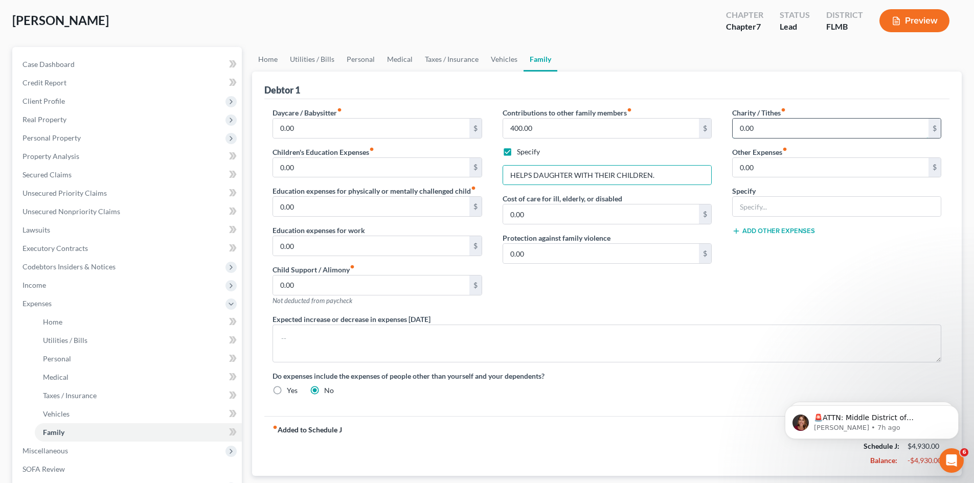
click at [784, 125] on input "0.00" at bounding box center [831, 128] width 196 height 19
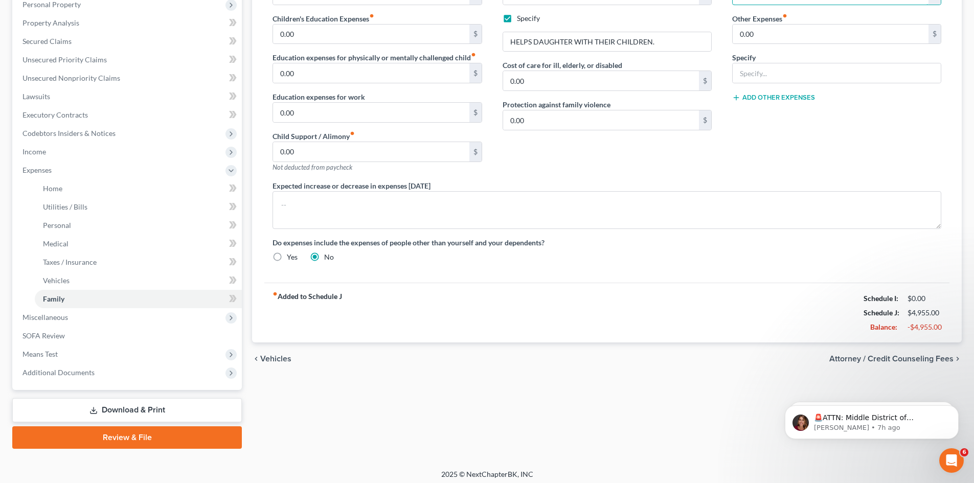
scroll to position [189, 0]
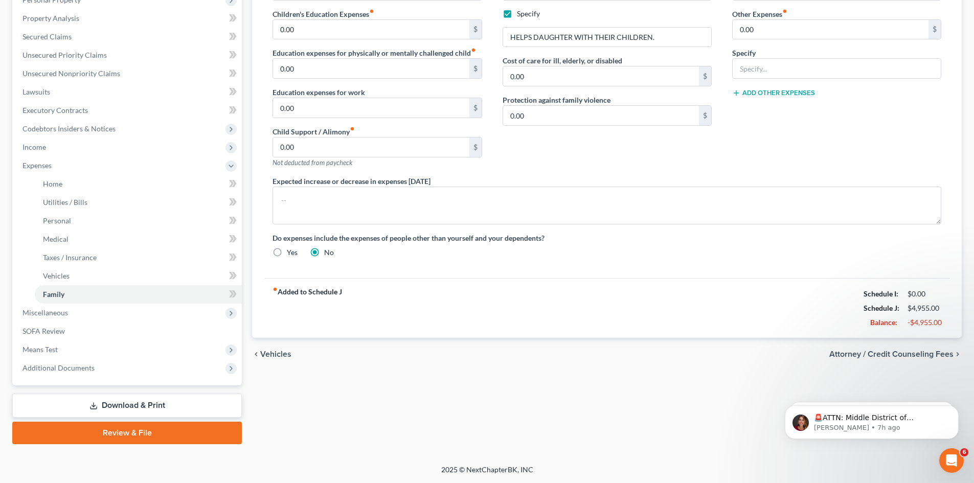
click at [882, 352] on span "Attorney / Credit Counseling Fees" at bounding box center [892, 354] width 124 height 8
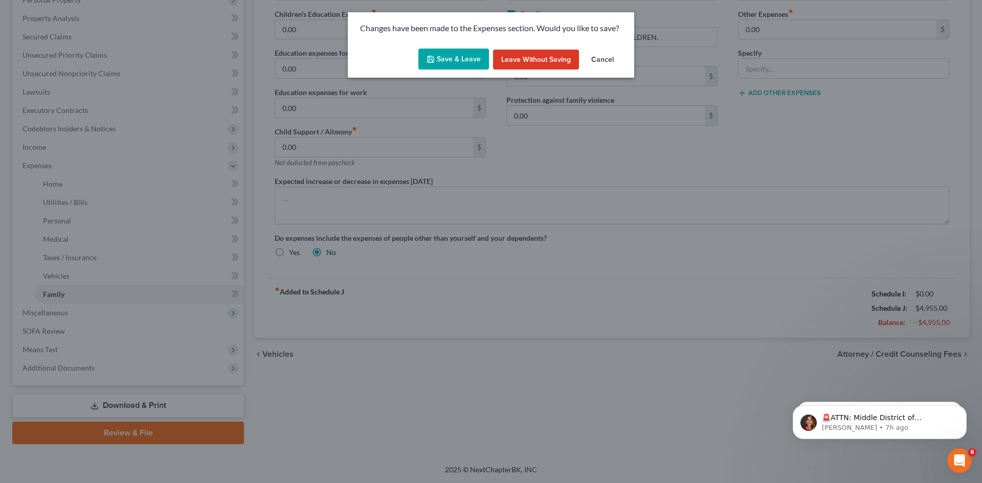
click at [456, 61] on button "Save & Leave" at bounding box center [453, 59] width 71 height 21
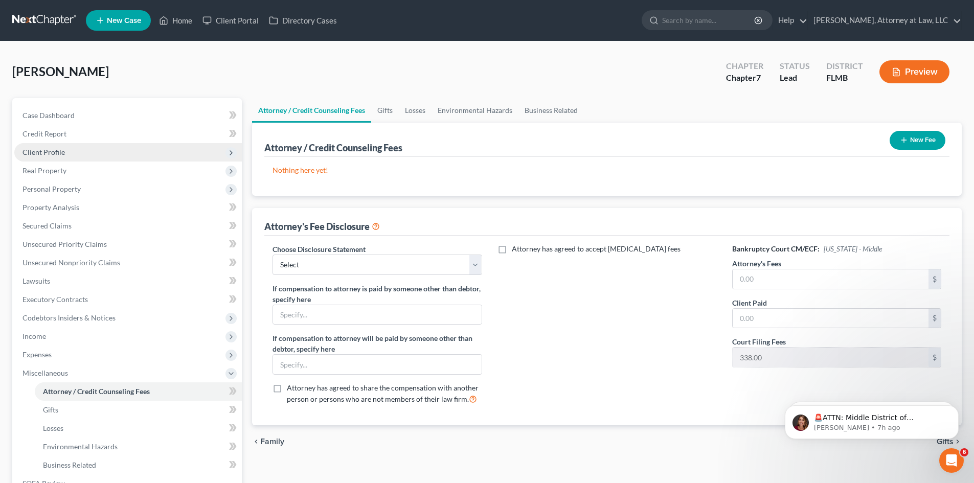
click at [53, 148] on span "Client Profile" at bounding box center [44, 152] width 42 height 9
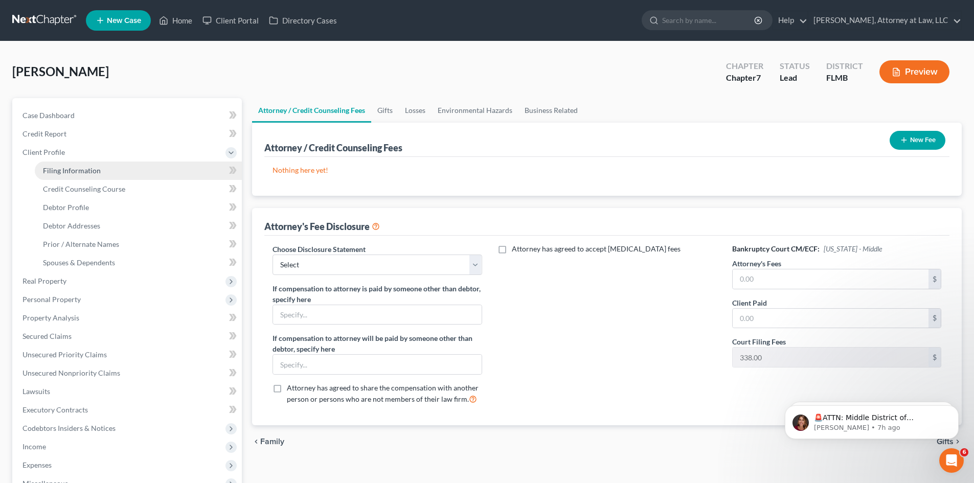
click at [78, 167] on span "Filing Information" at bounding box center [72, 170] width 58 height 9
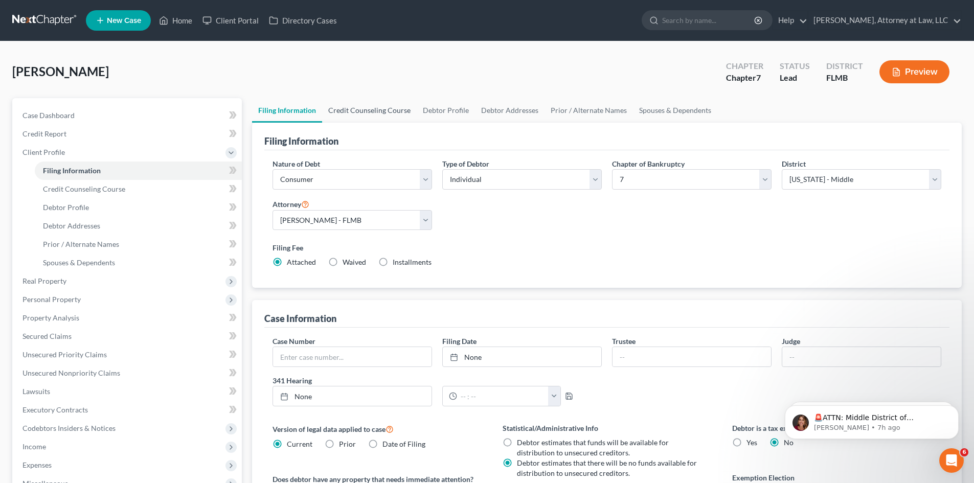
click at [386, 111] on link "Credit Counseling Course" at bounding box center [369, 110] width 95 height 25
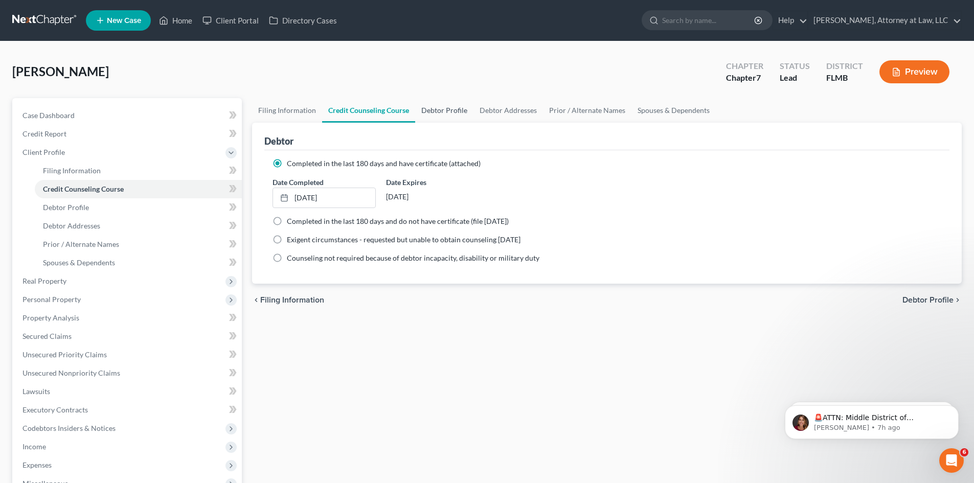
click at [440, 109] on link "Debtor Profile" at bounding box center [444, 110] width 58 height 25
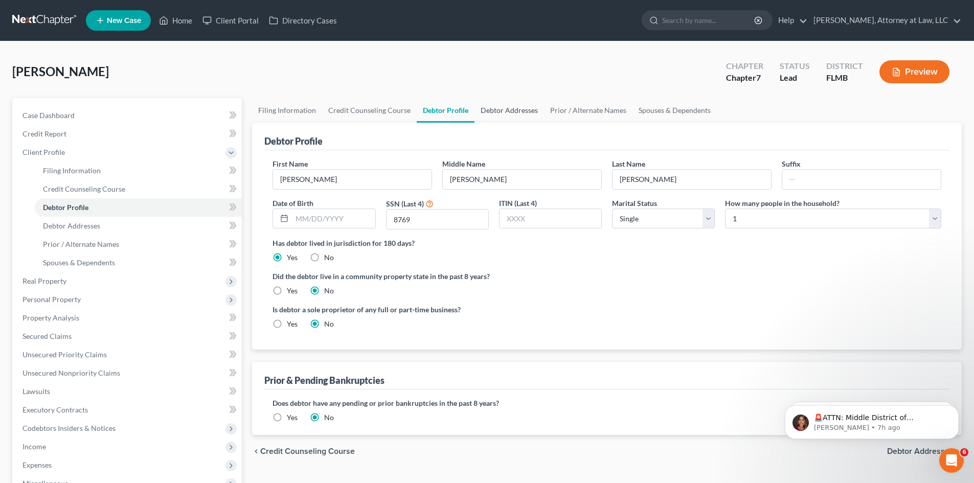
click at [506, 110] on link "Debtor Addresses" at bounding box center [510, 110] width 70 height 25
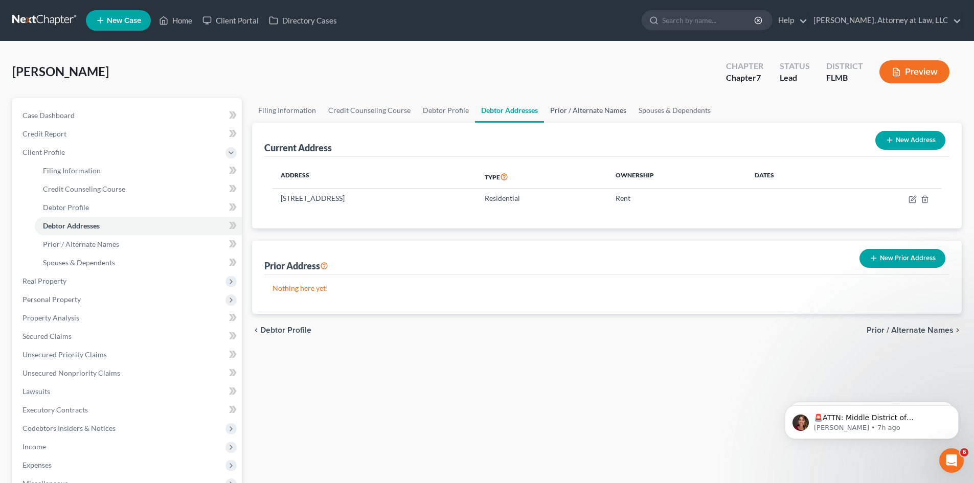
click at [594, 109] on link "Prior / Alternate Names" at bounding box center [588, 110] width 88 height 25
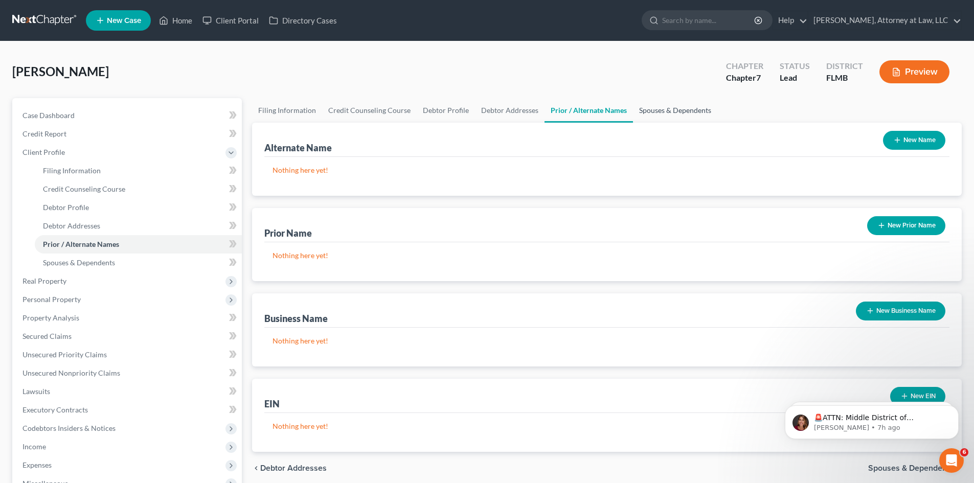
click at [658, 116] on link "Spouses & Dependents" at bounding box center [675, 110] width 84 height 25
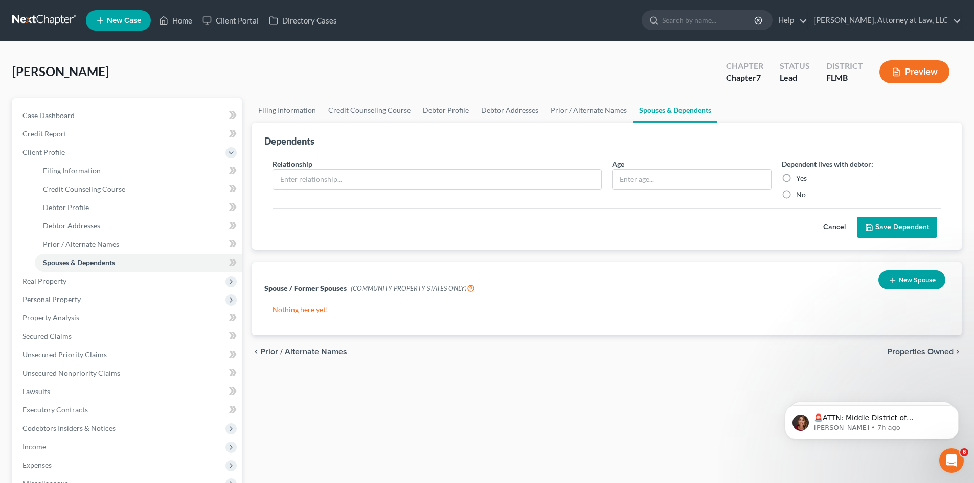
click at [934, 353] on span "Properties Owned" at bounding box center [920, 352] width 66 height 8
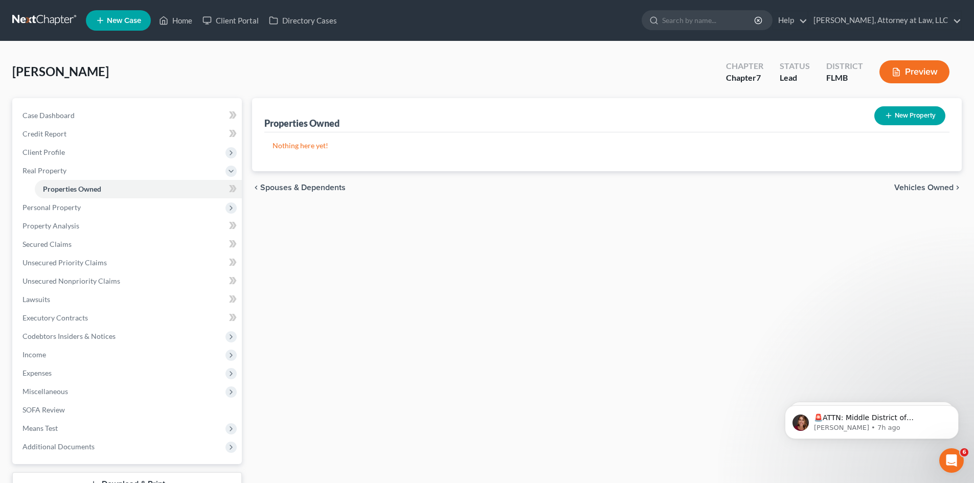
click at [901, 190] on span "Vehicles Owned" at bounding box center [924, 188] width 59 height 8
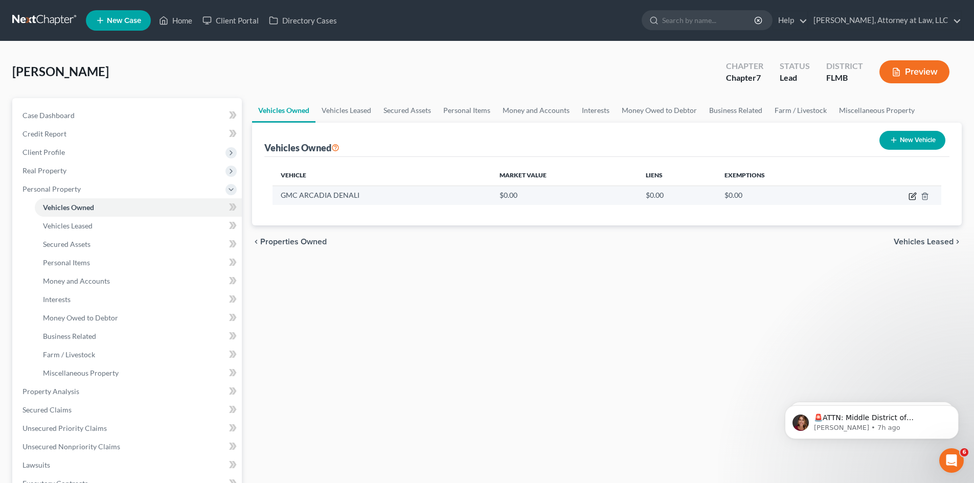
click at [910, 196] on icon "button" at bounding box center [913, 196] width 8 height 8
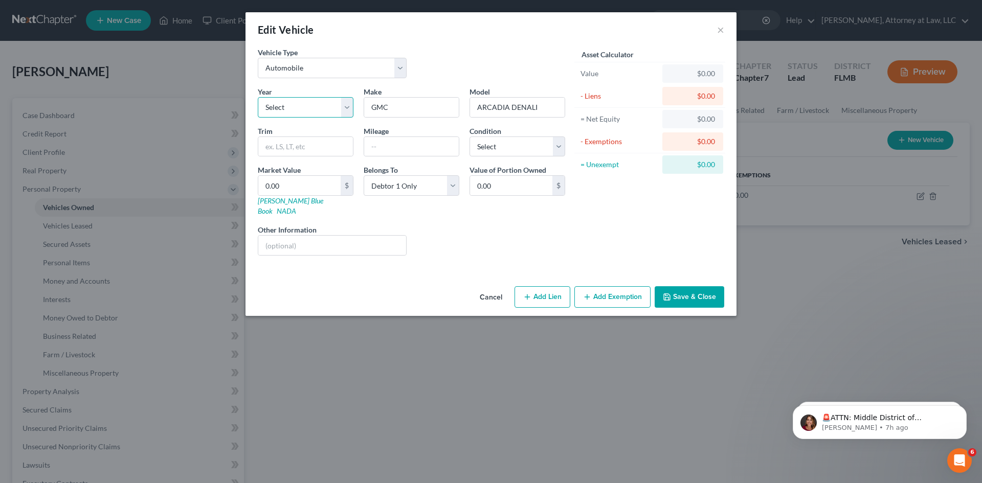
click at [345, 110] on select "Select 2026 2025 2024 2023 2022 2021 2020 2019 2018 2017 2016 2015 2014 2013 20…" at bounding box center [306, 107] width 96 height 20
click at [258, 97] on select "Select 2026 2025 2024 2023 2022 2021 2020 2019 2018 2017 2016 2015 2014 2013 20…" at bounding box center [306, 107] width 96 height 20
click at [526, 189] on input "0.00" at bounding box center [511, 185] width 82 height 19
click at [290, 184] on input "0.00" at bounding box center [299, 185] width 82 height 19
click at [559, 150] on select "Select Excellent Very Good Good Fair Poor" at bounding box center [518, 147] width 96 height 20
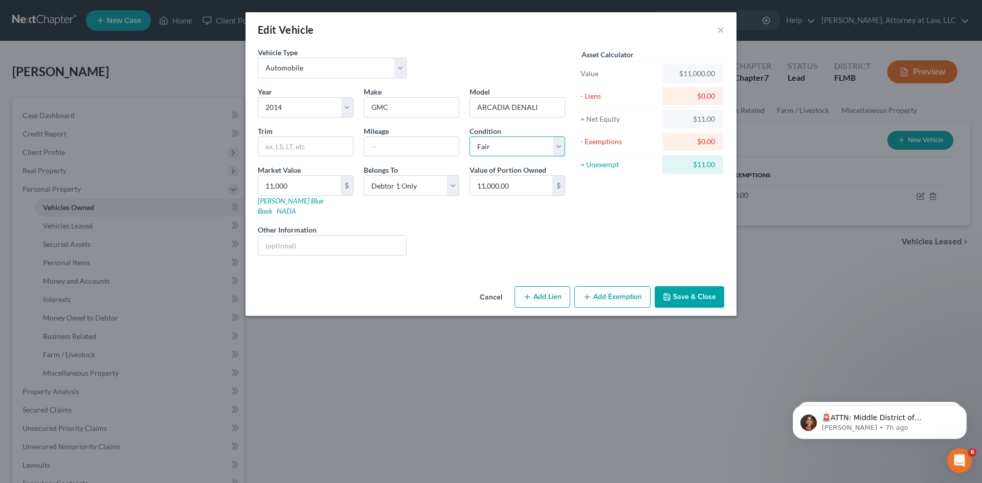
click at [470, 137] on select "Select Excellent Very Good Good Fair Poor" at bounding box center [518, 147] width 96 height 20
click at [685, 286] on button "Save & Close" at bounding box center [690, 296] width 70 height 21
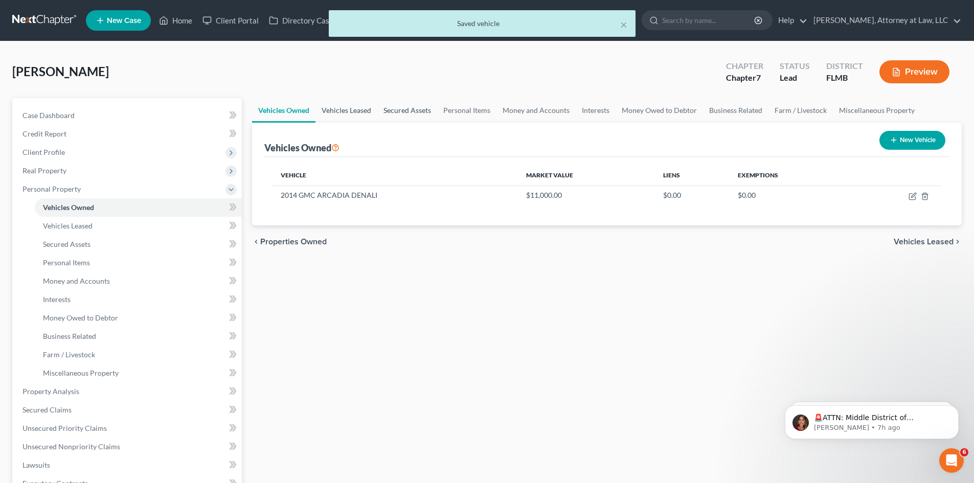
drag, startPoint x: 357, startPoint y: 109, endPoint x: 387, endPoint y: 110, distance: 30.7
click at [357, 109] on link "Vehicles Leased" at bounding box center [347, 110] width 62 height 25
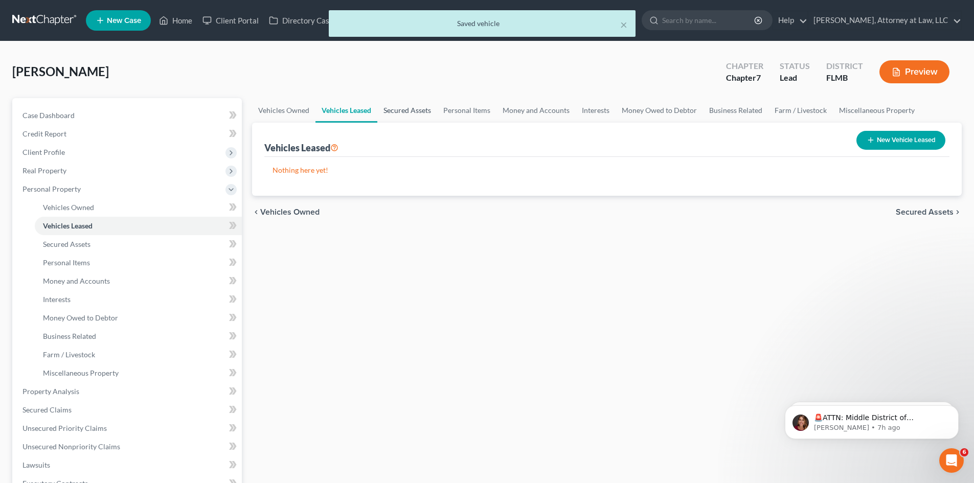
click at [408, 110] on link "Secured Assets" at bounding box center [407, 110] width 60 height 25
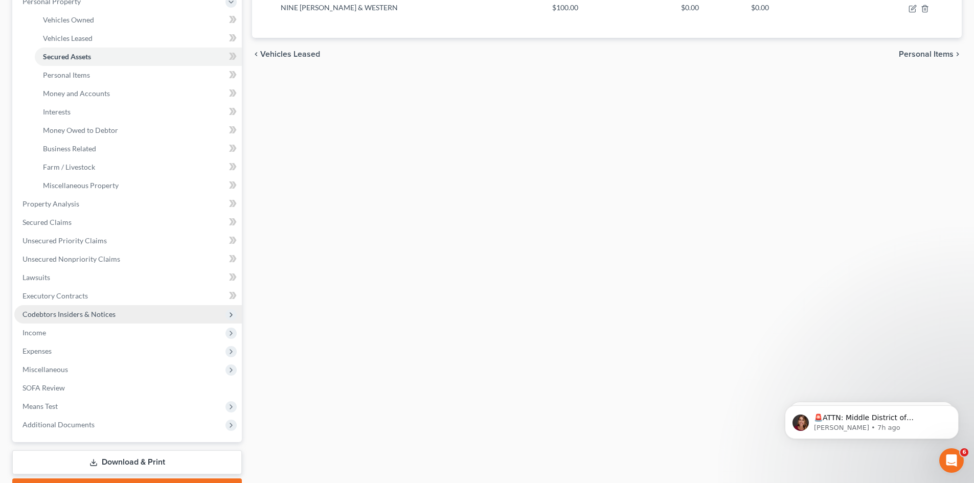
scroll to position [205, 0]
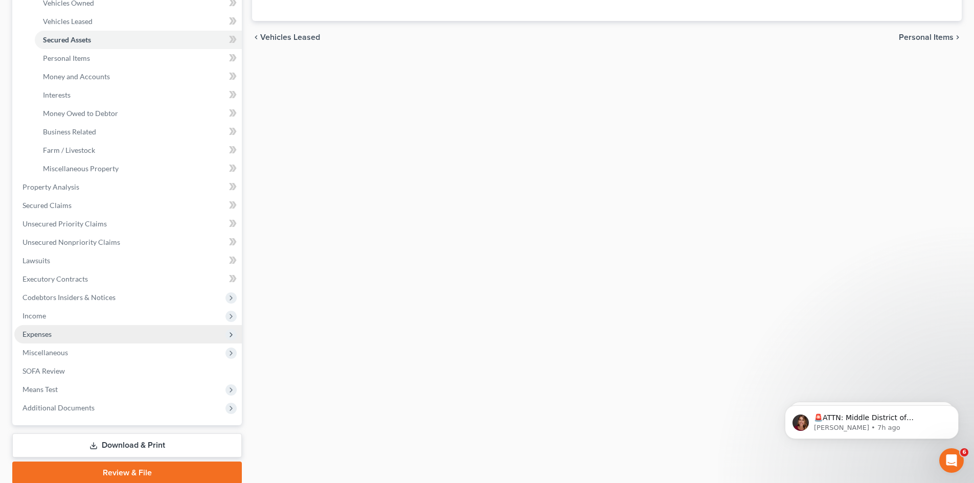
click at [38, 335] on span "Expenses" at bounding box center [37, 334] width 29 height 9
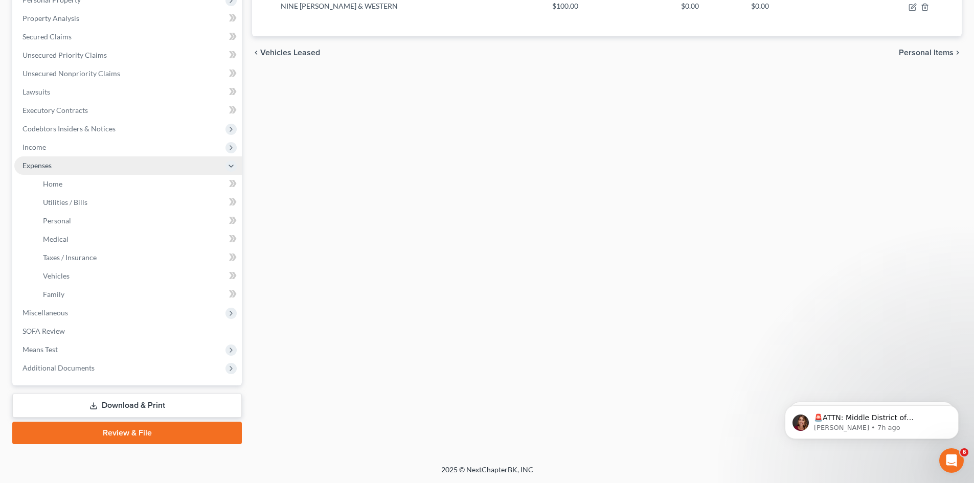
scroll to position [189, 0]
click at [44, 148] on span "Income" at bounding box center [35, 147] width 24 height 9
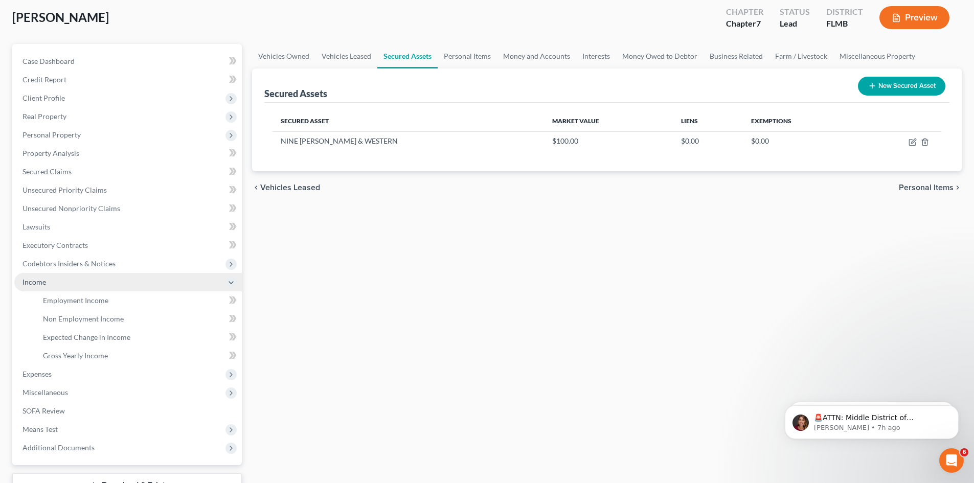
scroll to position [134, 0]
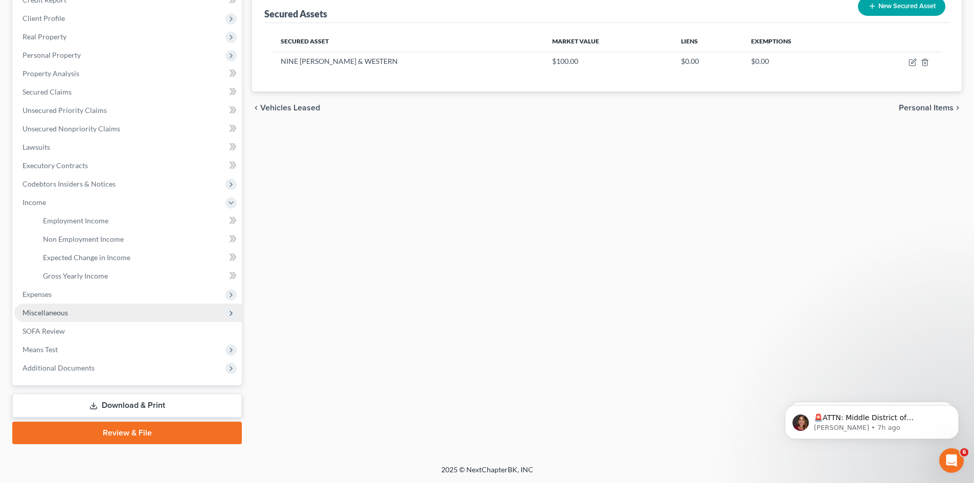
click at [39, 317] on span "Miscellaneous" at bounding box center [46, 312] width 46 height 9
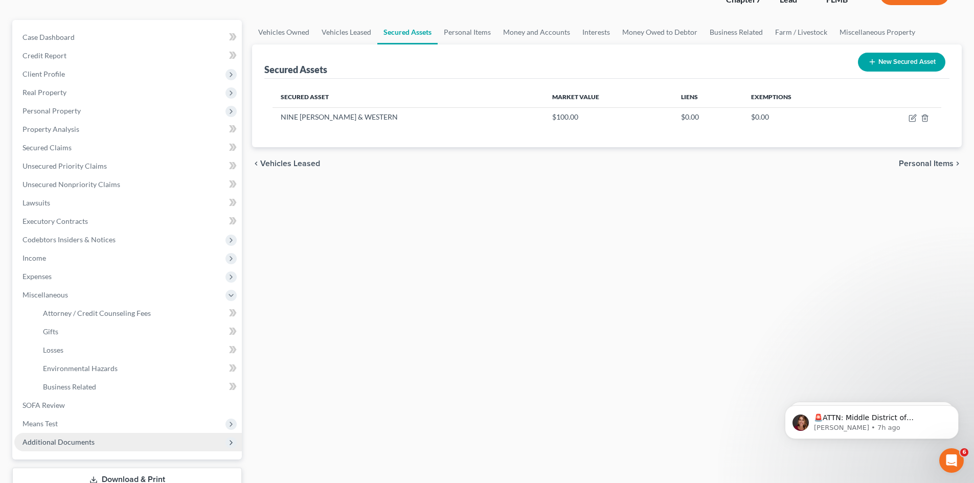
scroll to position [0, 0]
